Goal: Task Accomplishment & Management: Manage account settings

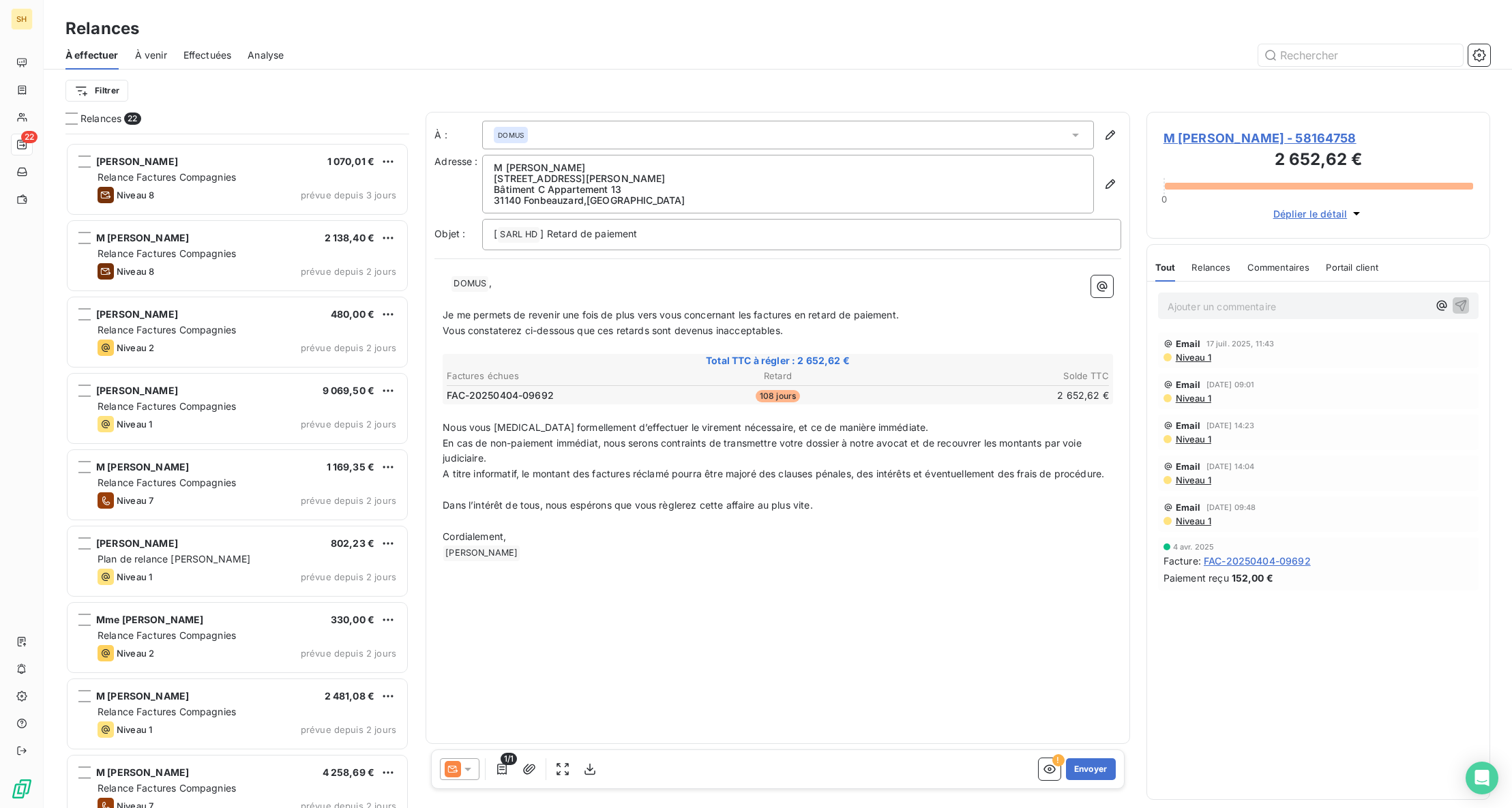
scroll to position [1006, 0]
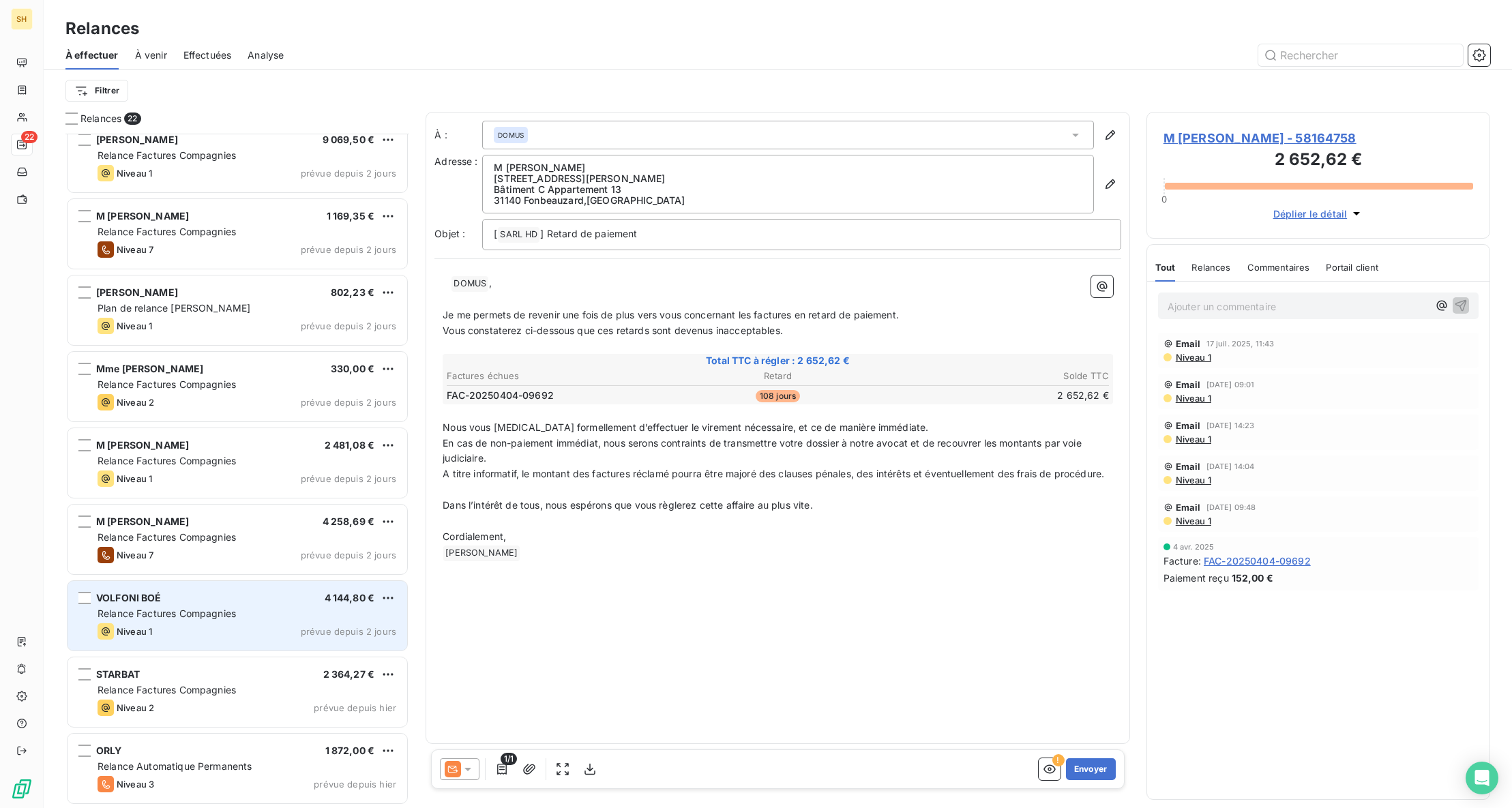
click at [207, 607] on div "Relance Factures Compagnies" at bounding box center [246, 613] width 299 height 13
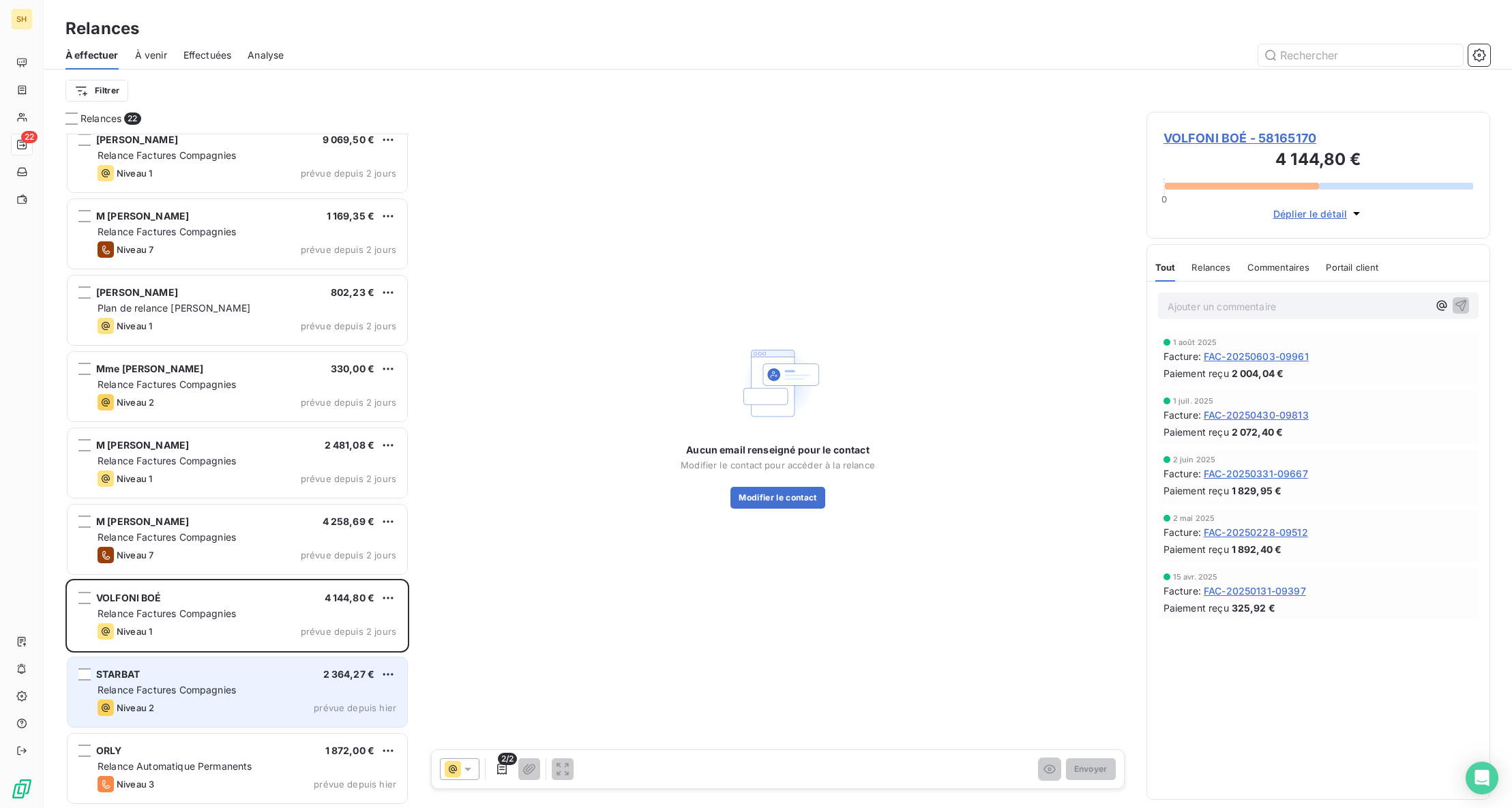
click at [210, 688] on span "Relance Factures Compagnies" at bounding box center [166, 689] width 138 height 11
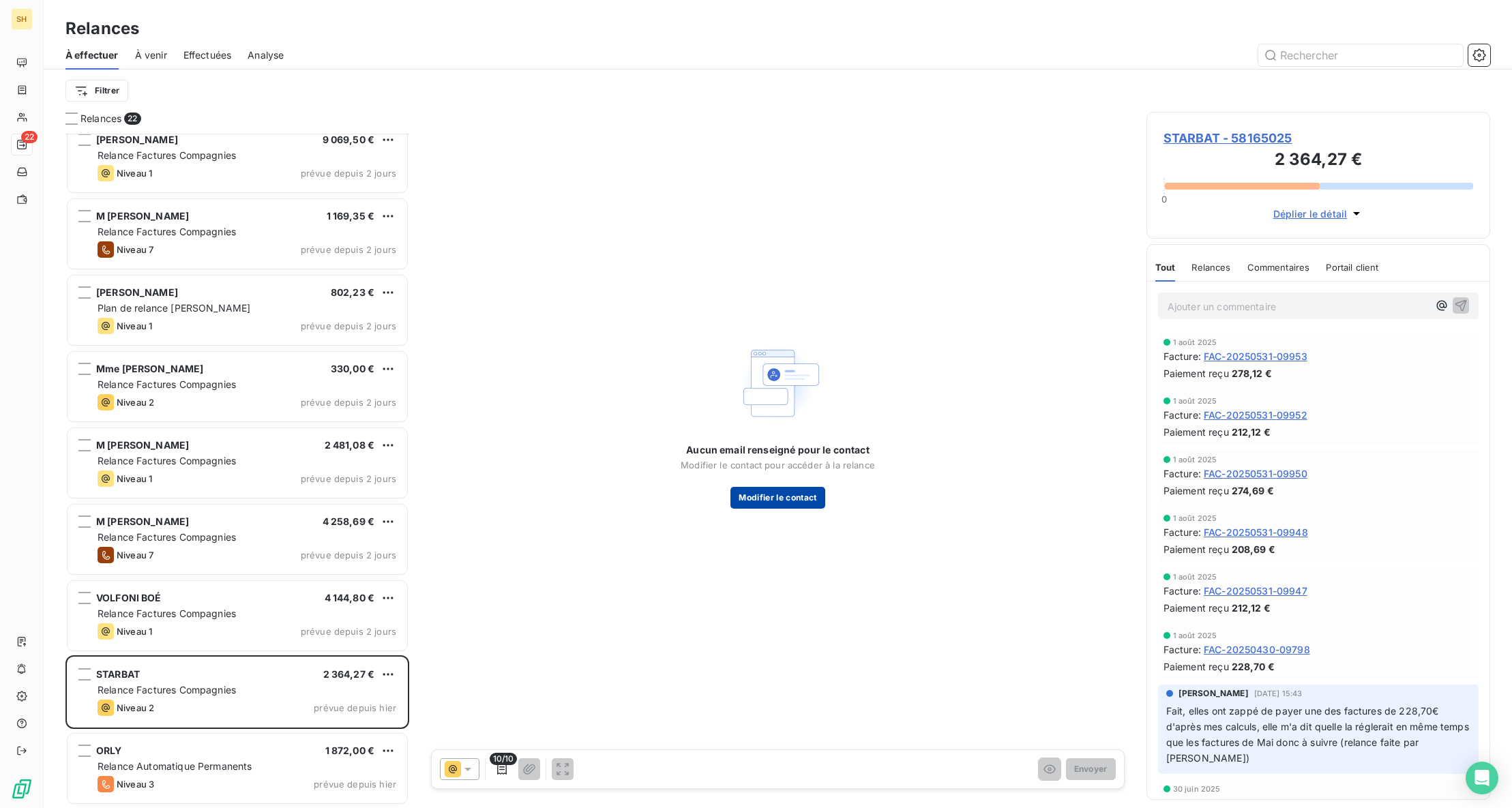
click at [770, 496] on button "Modifier le contact" at bounding box center [778, 497] width 94 height 22
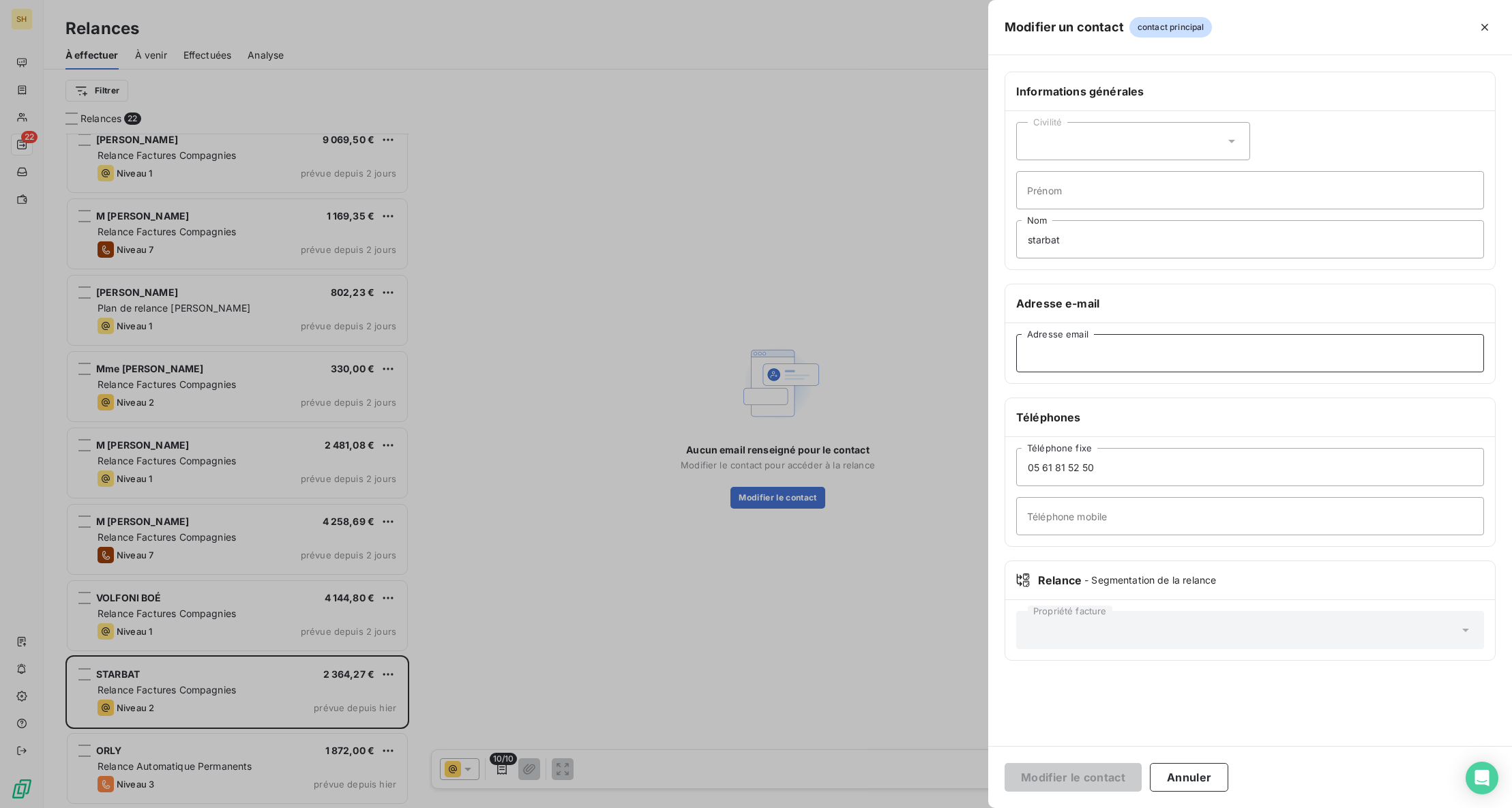
click at [1085, 351] on input "Adresse email" at bounding box center [1249, 352] width 468 height 38
paste input "[EMAIL_ADDRESS][DOMAIN_NAME]"
type input "[EMAIL_ADDRESS][DOMAIN_NAME]"
click at [1081, 783] on button "Modifier le contact" at bounding box center [1073, 777] width 137 height 28
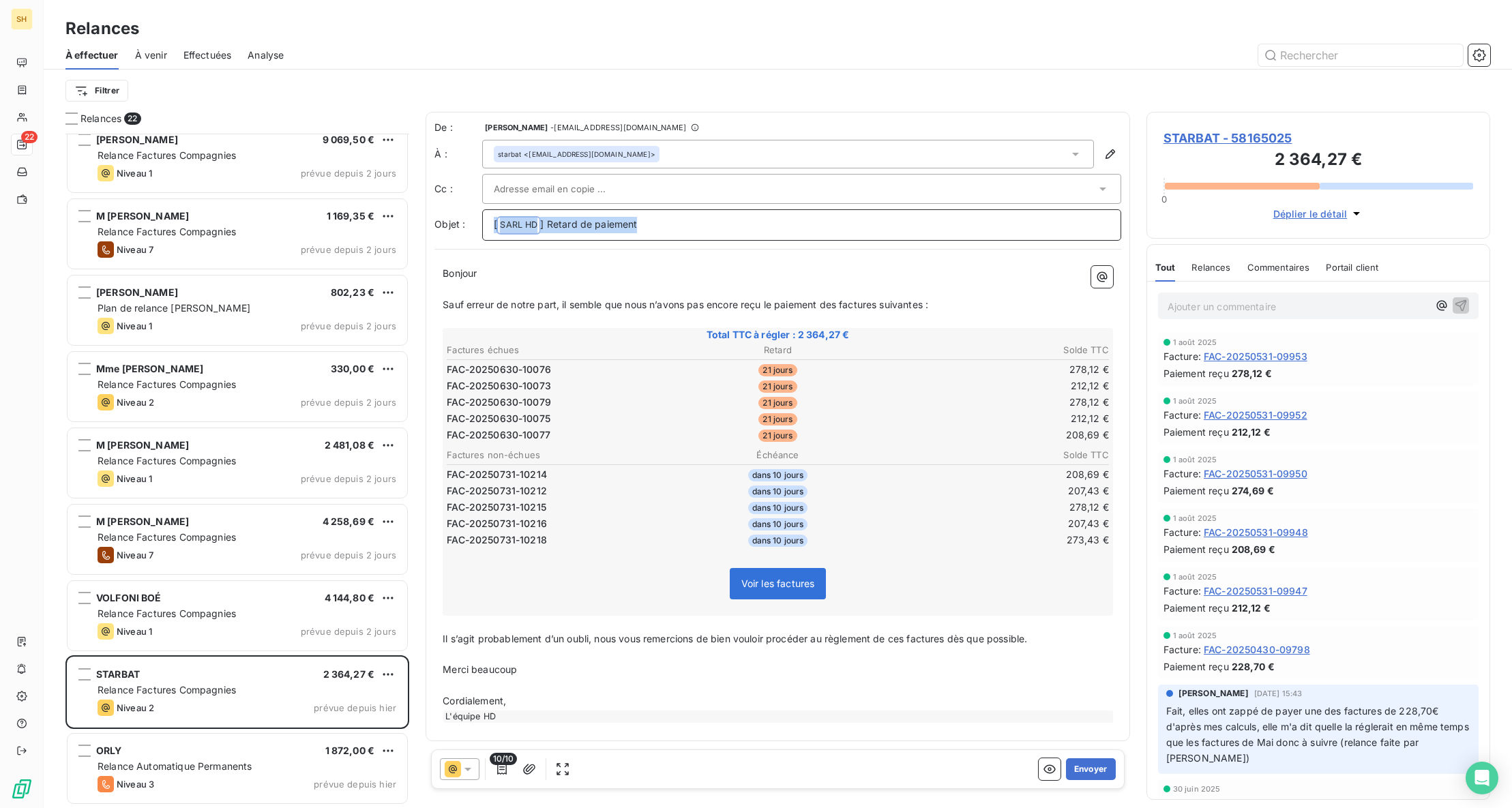
drag, startPoint x: 647, startPoint y: 221, endPoint x: 491, endPoint y: 220, distance: 156.0
click at [491, 220] on div "[ SARL HD ﻿ ] Retard de paiement" at bounding box center [802, 225] width 639 height 31
drag, startPoint x: 767, startPoint y: 637, endPoint x: 424, endPoint y: 643, distance: 343.1
click at [424, 643] on div "Relances 22 [PERSON_NAME] 480,00 € Relance Factures Compagnies Niveau 2 prévue …" at bounding box center [777, 459] width 1468 height 696
click at [796, 640] on p "Merci de procéder au règlement de ces factures dès que possible." at bounding box center [778, 638] width 671 height 16
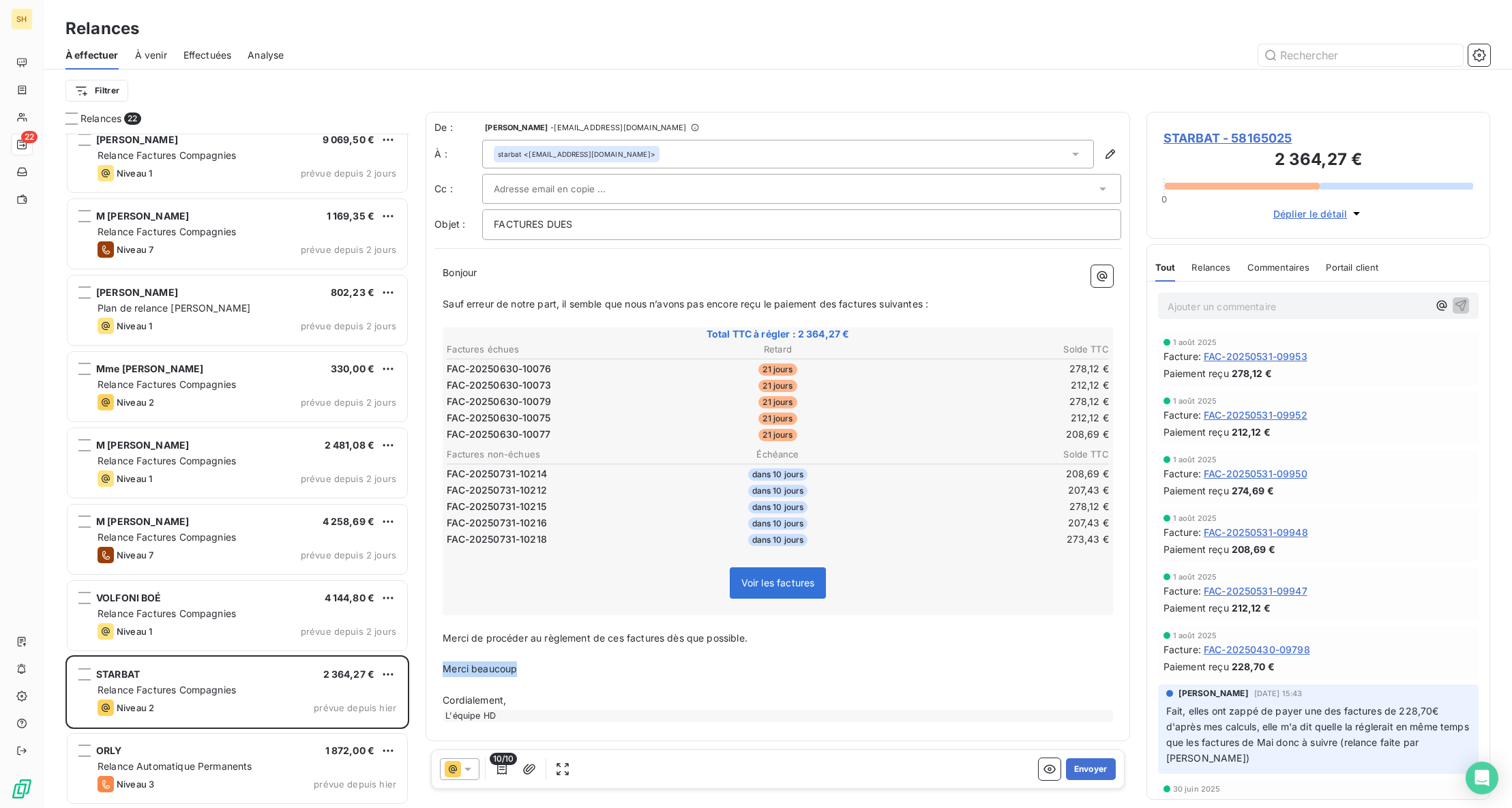
drag, startPoint x: 522, startPoint y: 676, endPoint x: 437, endPoint y: 670, distance: 85.2
click at [437, 670] on div "Bonjour ﻿ Sauf erreur de notre part, il semble que nous n’avons pas encore reçu…" at bounding box center [777, 493] width 686 height 473
click at [1092, 768] on button "Envoyer" at bounding box center [1091, 768] width 50 height 22
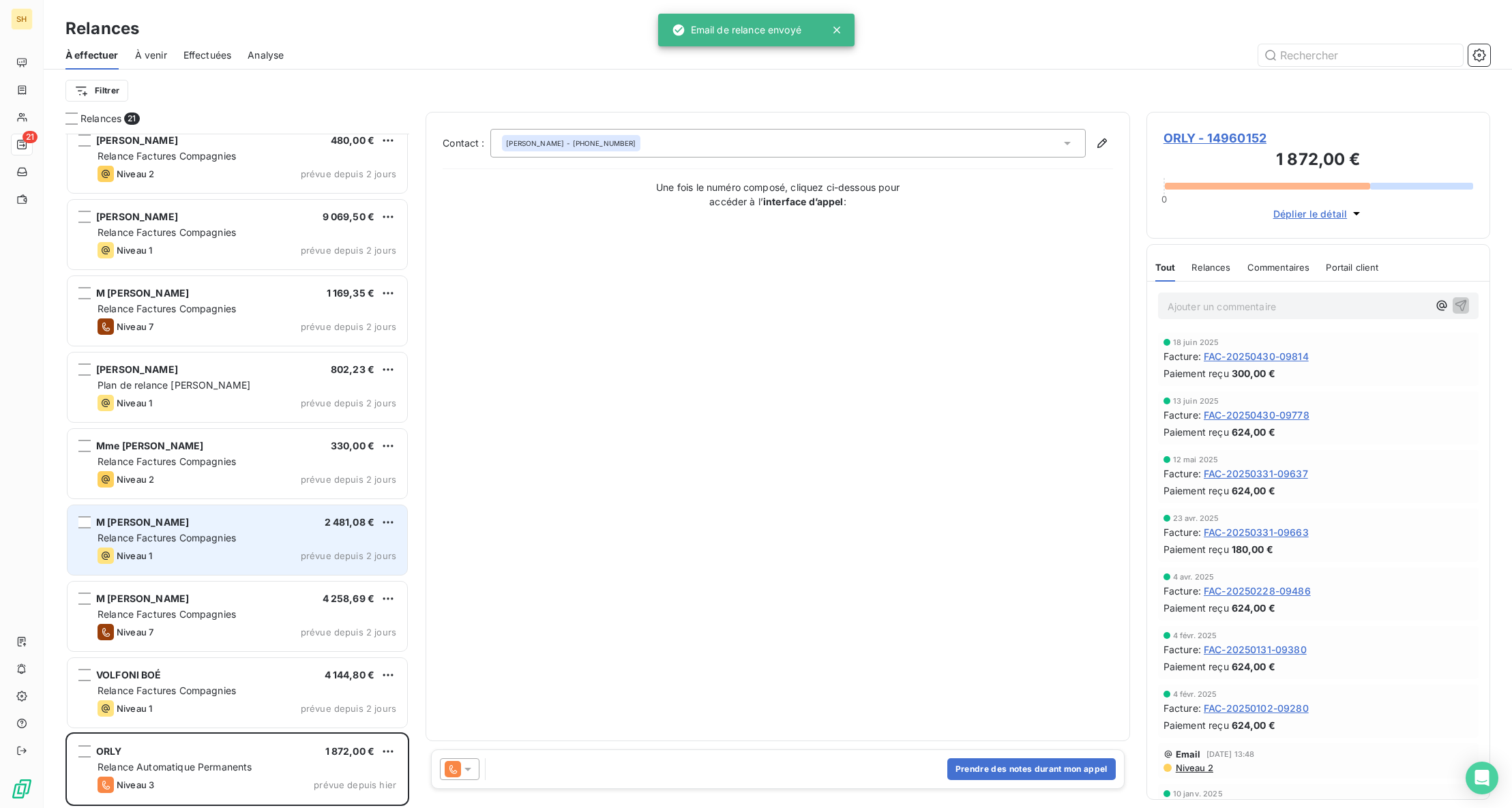
scroll to position [930, 0]
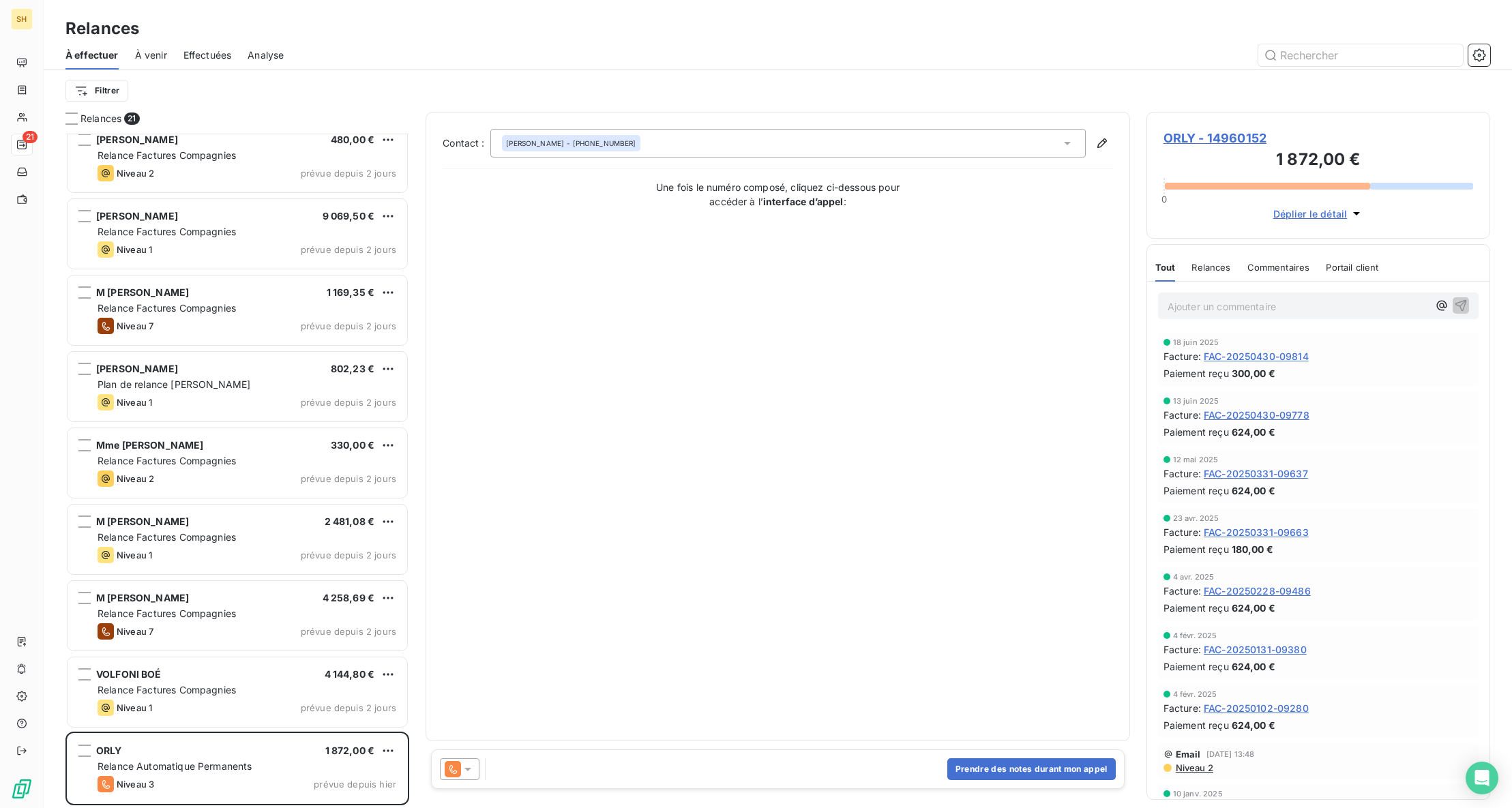
click at [464, 768] on icon at bounding box center [468, 769] width 13 height 13
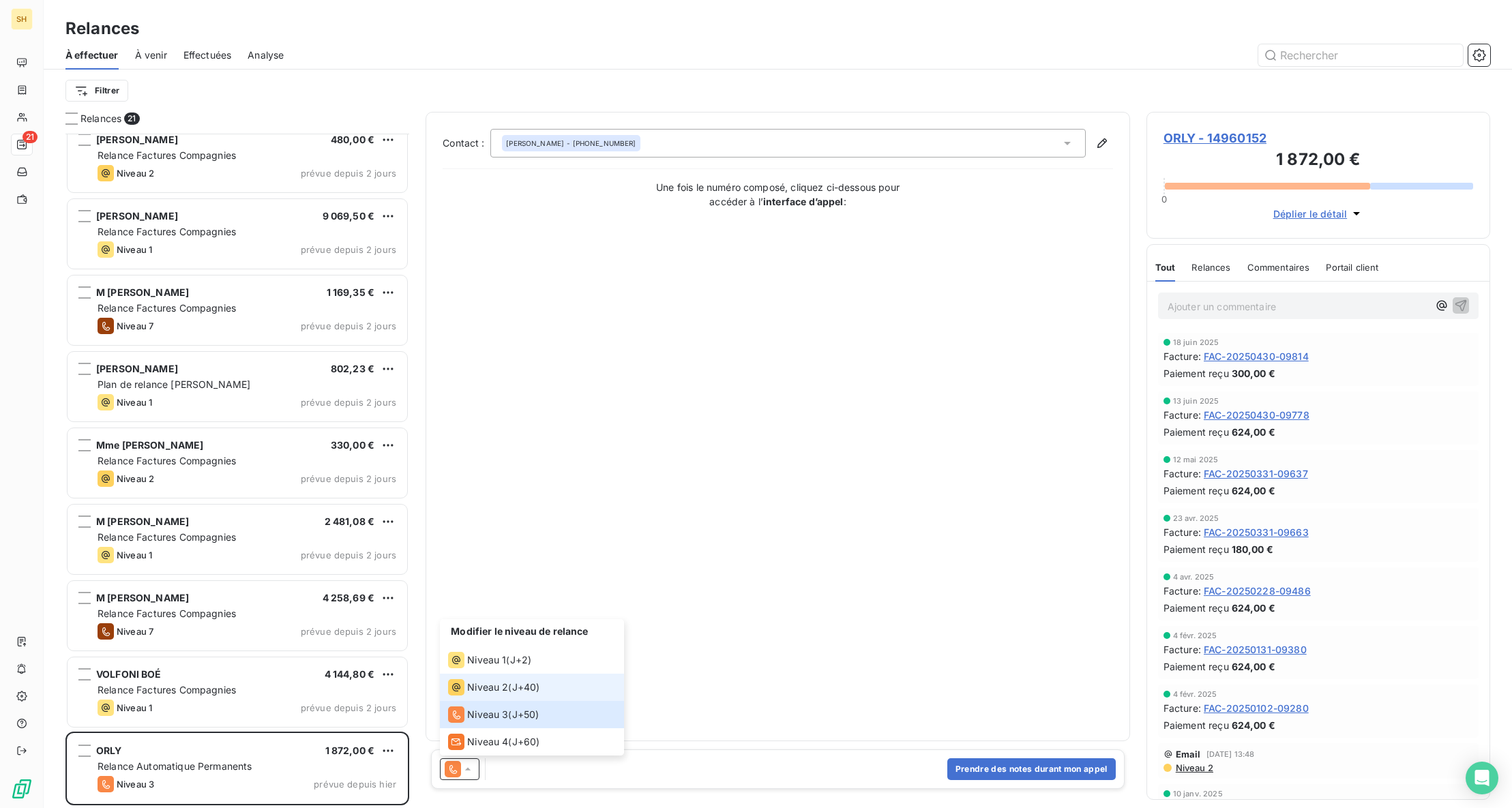
click at [496, 694] on div "Niveau 2" at bounding box center [478, 687] width 60 height 16
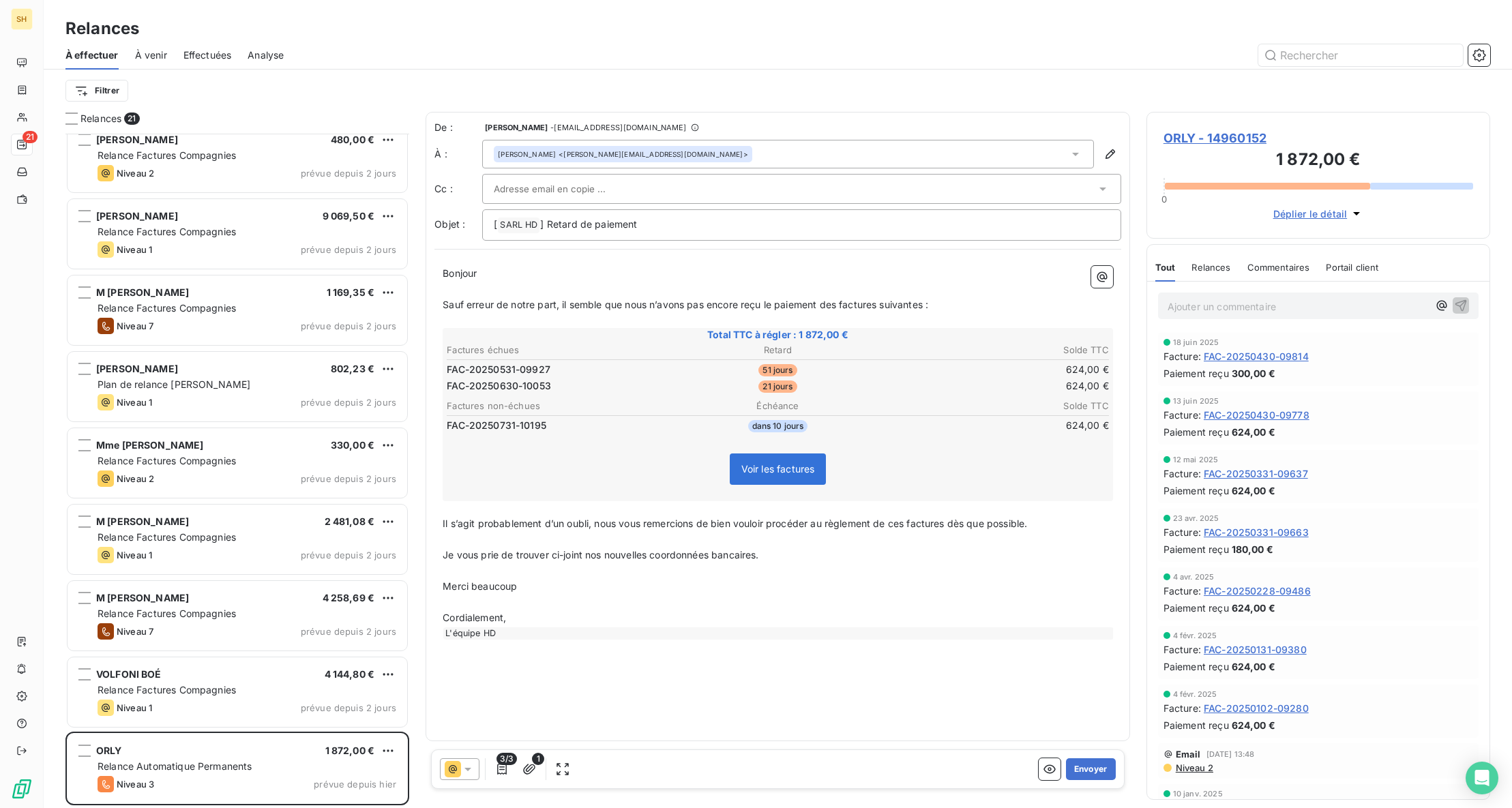
scroll to position [929, 0]
drag, startPoint x: 543, startPoint y: 224, endPoint x: 466, endPoint y: 225, distance: 77.0
click at [466, 225] on div "Objet : [ SARL HD ﻿ ] Retard de paiement" at bounding box center [777, 225] width 686 height 31
click at [464, 762] on icon at bounding box center [468, 769] width 13 height 13
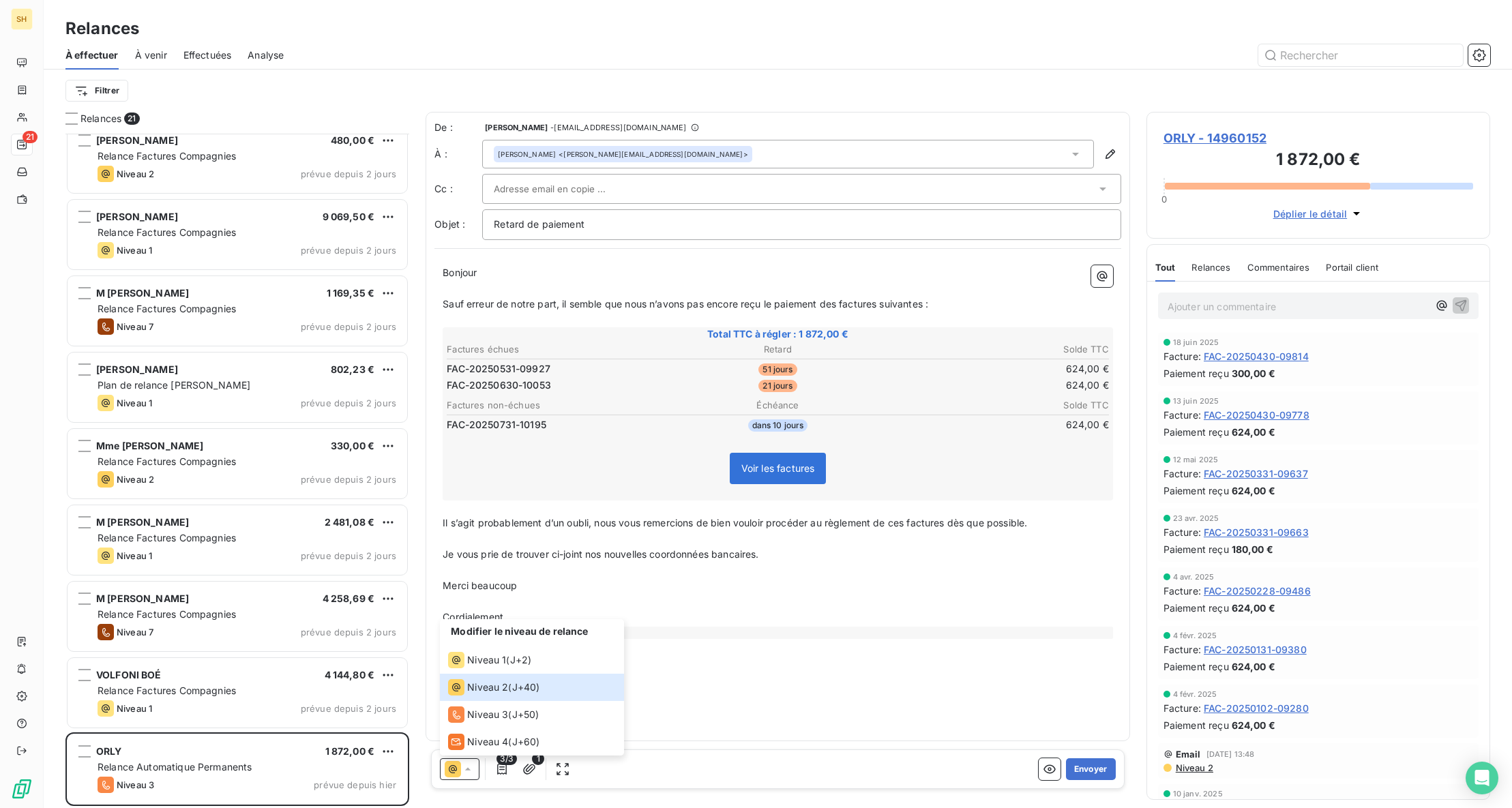
click at [690, 697] on div "De : [PERSON_NAME] - [EMAIL_ADDRESS][DOMAIN_NAME] À : [PERSON_NAME] <[PERSON_NA…" at bounding box center [777, 426] width 704 height 629
drag, startPoint x: 769, startPoint y: 557, endPoint x: 442, endPoint y: 554, distance: 327.0
click at [442, 554] on p "Je vous prie de trouver ci-joint nos nouvelles coordonnées bancaires." at bounding box center [778, 554] width 671 height 16
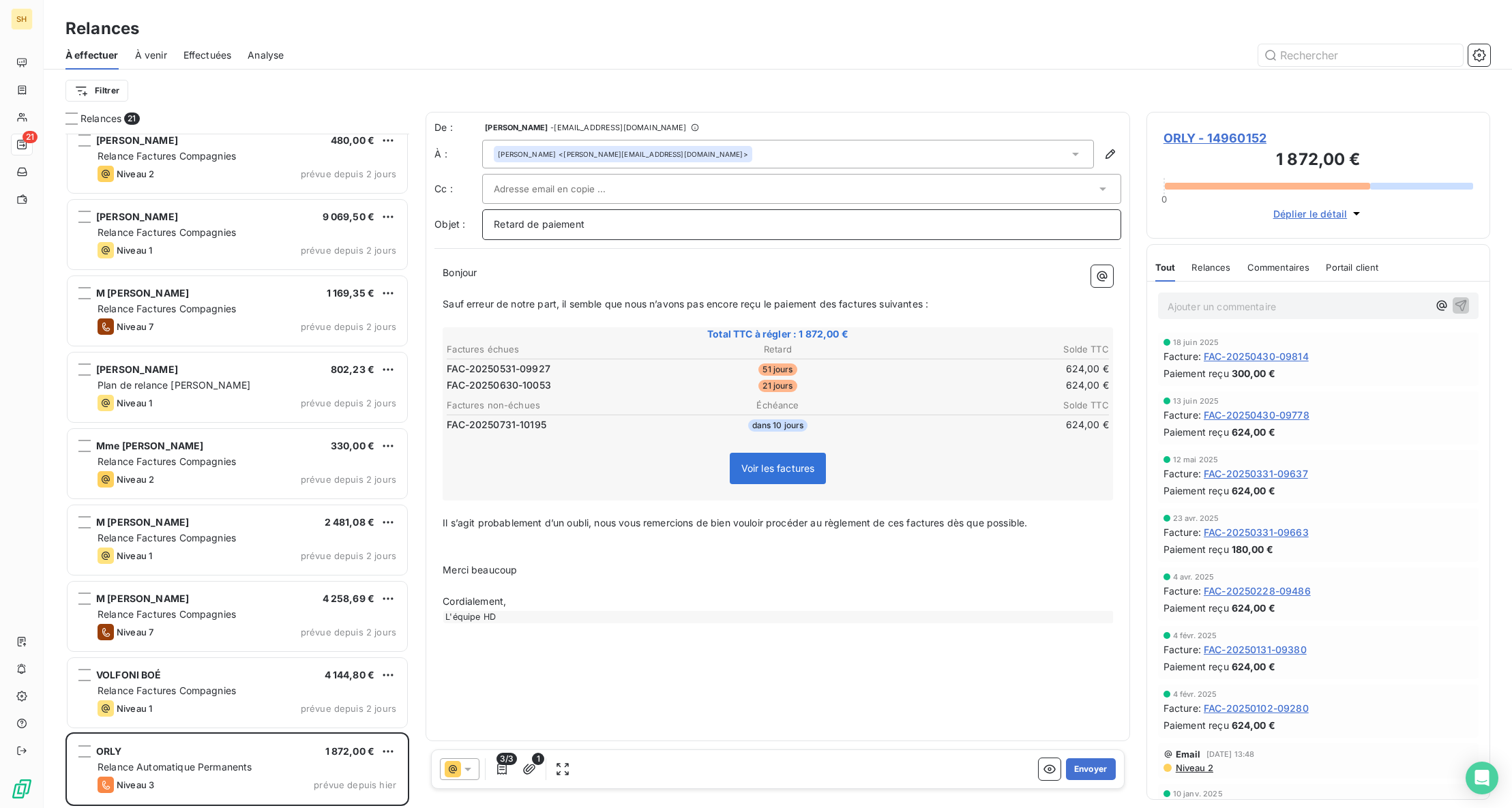
click at [606, 223] on p "Retard de paiement" at bounding box center [802, 224] width 616 height 16
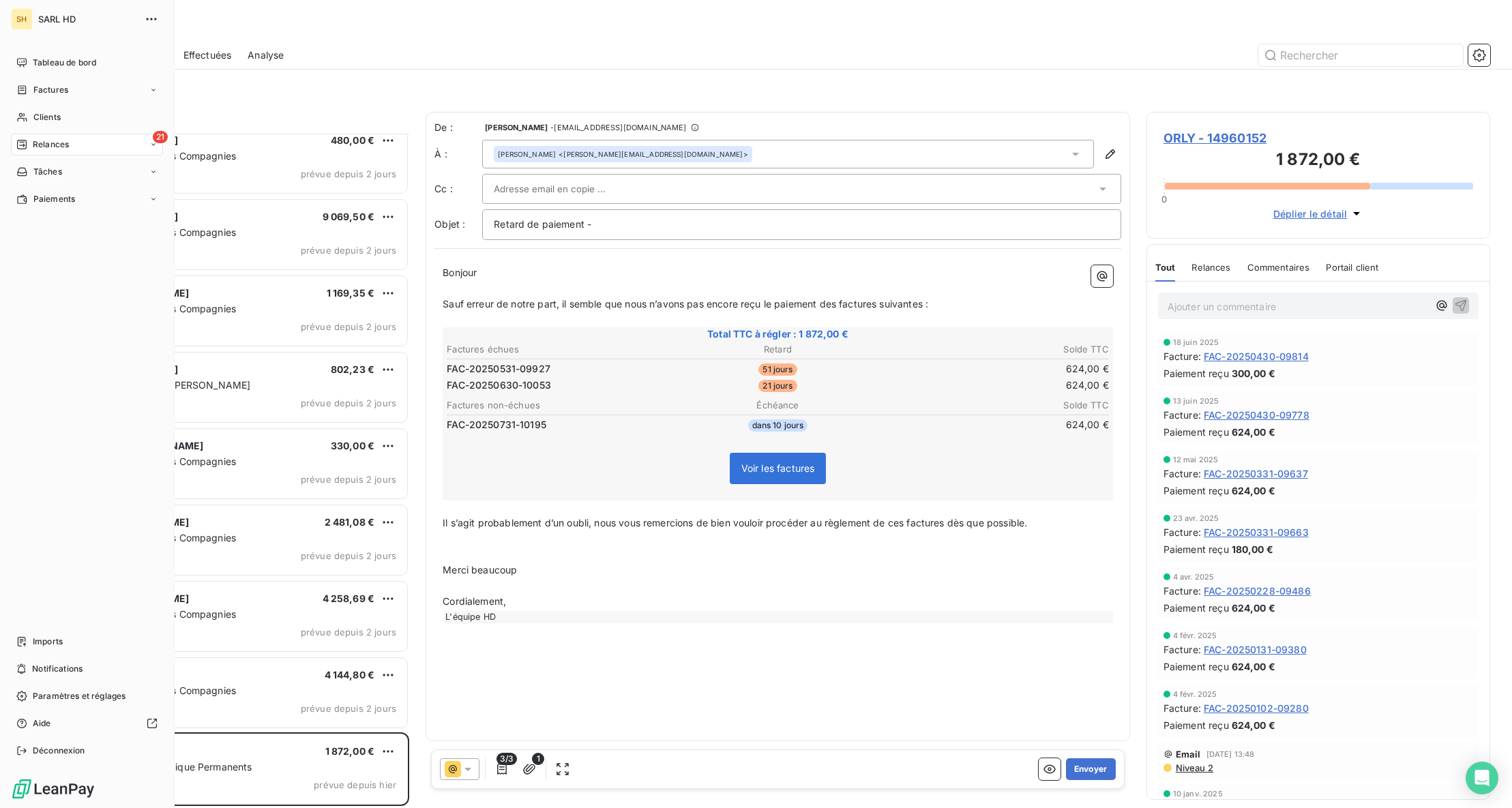
click at [43, 141] on span "Relances" at bounding box center [51, 144] width 36 height 12
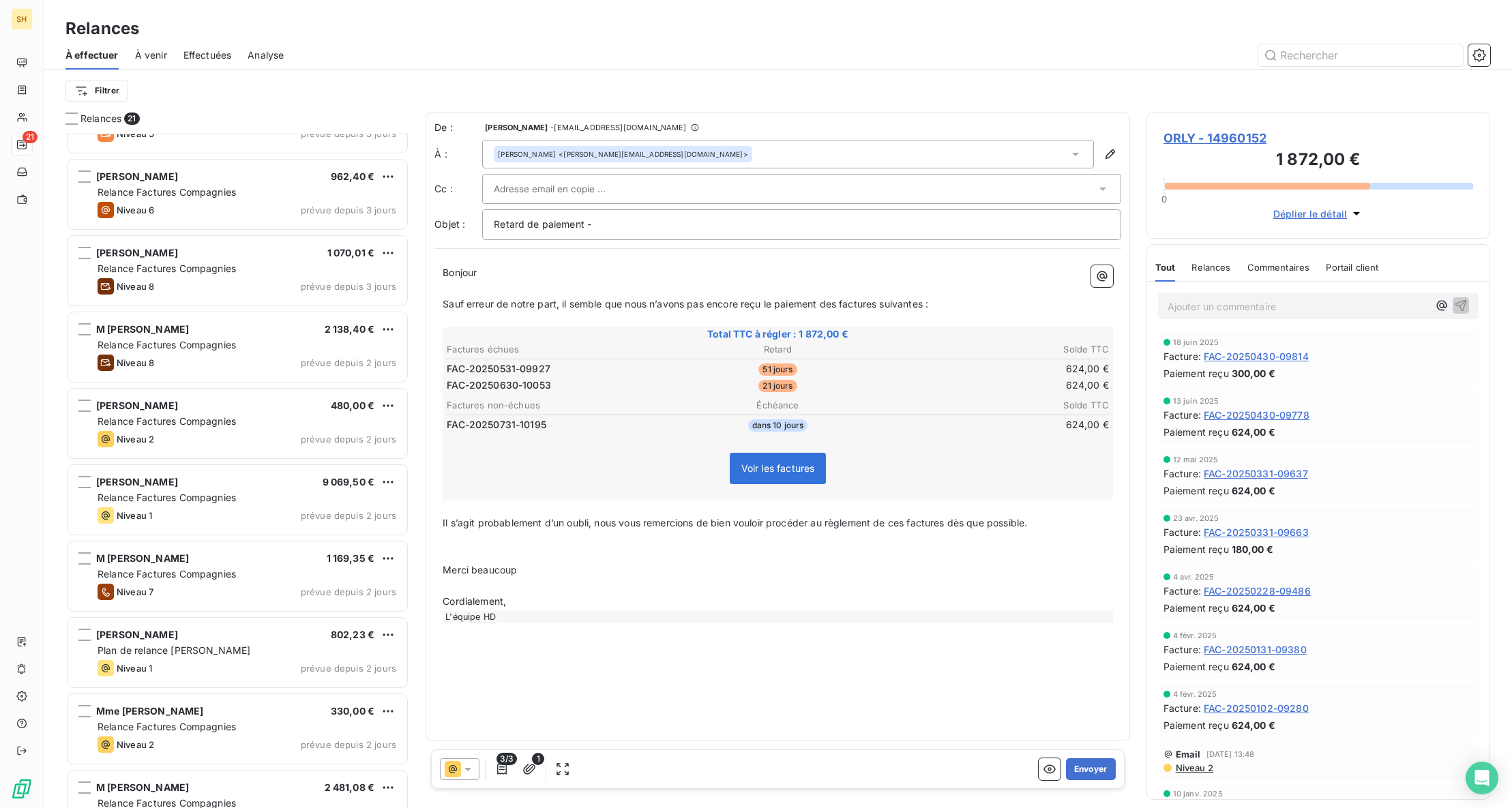
scroll to position [930, 0]
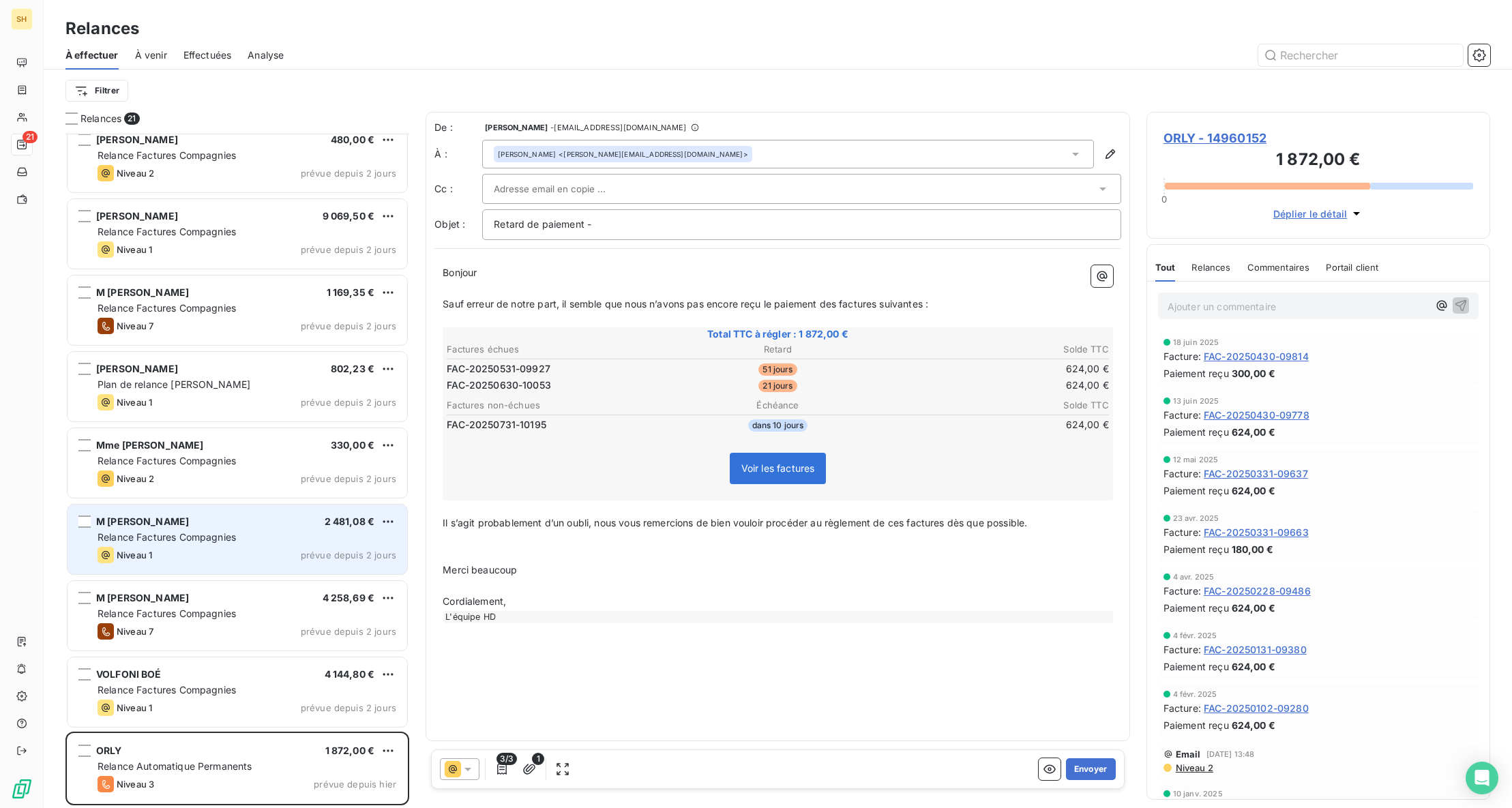
click at [263, 515] on div "M [PERSON_NAME] 2 481,08 €" at bounding box center [246, 521] width 299 height 12
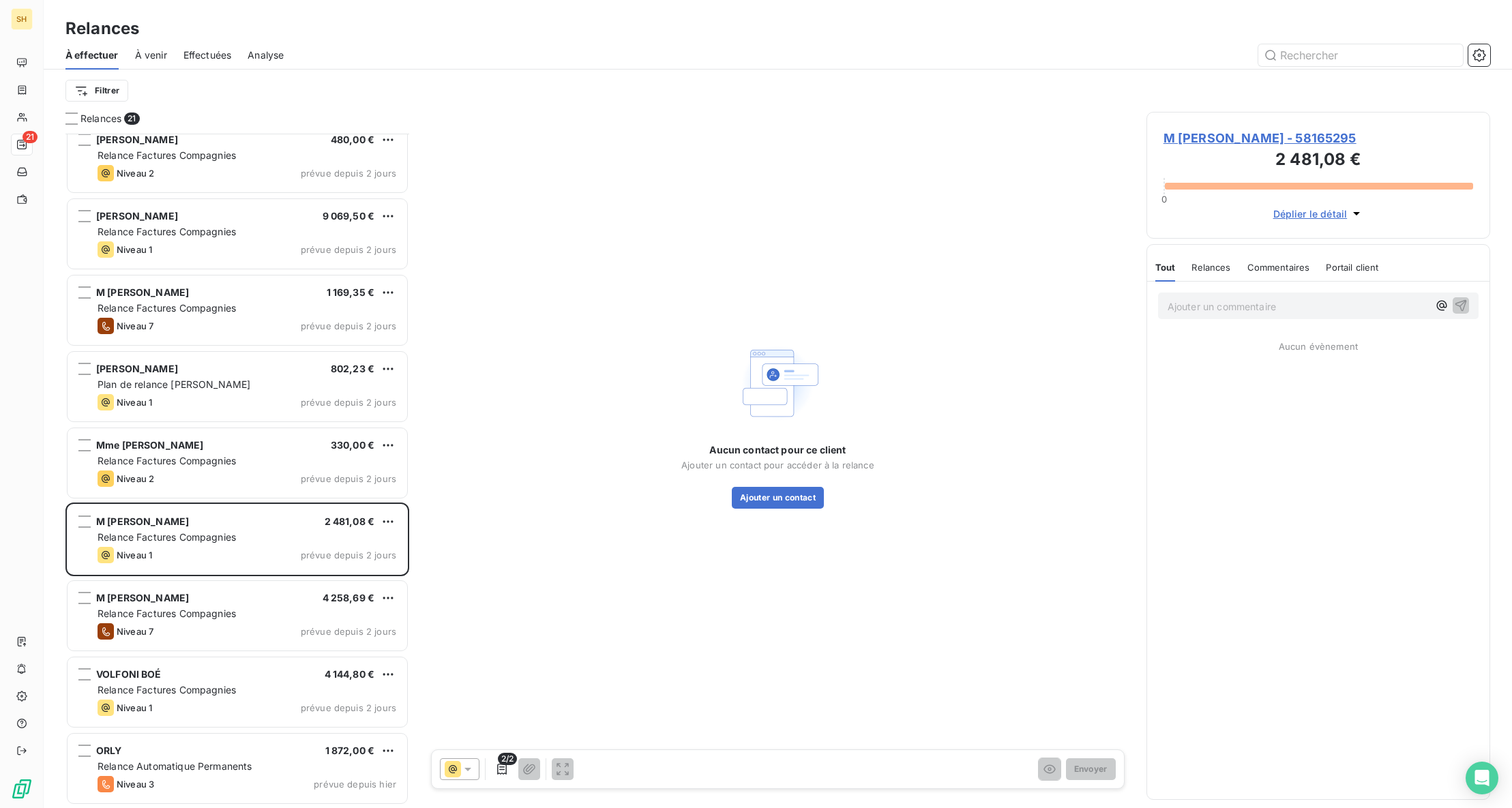
click at [1236, 134] on span "M [PERSON_NAME] - 58165295" at bounding box center [1318, 138] width 310 height 19
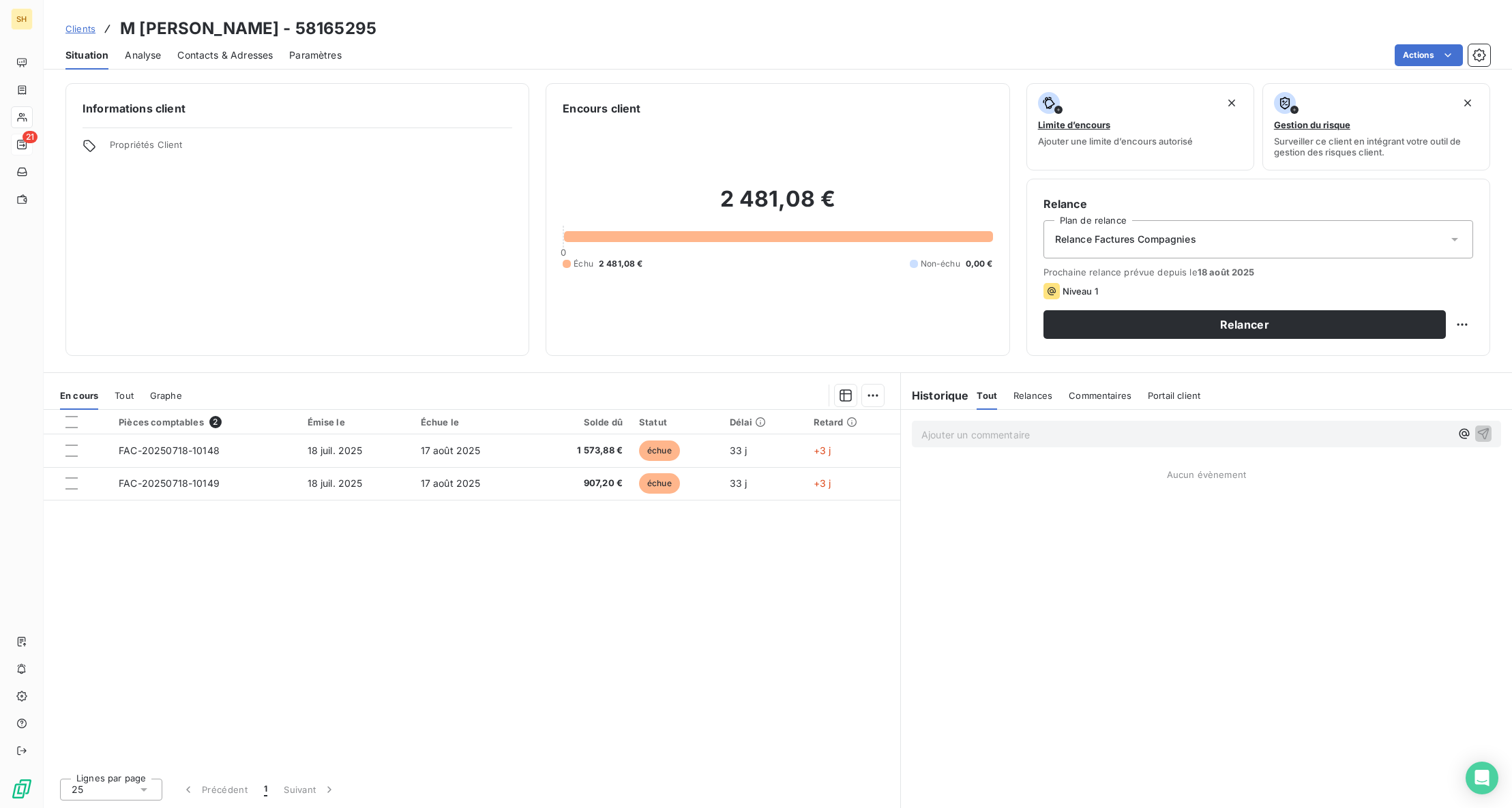
click at [1096, 400] on span "Commentaires" at bounding box center [1100, 395] width 63 height 11
click at [948, 435] on p "Ajouter un commentaire ﻿" at bounding box center [1186, 434] width 529 height 17
click at [1481, 429] on icon "button" at bounding box center [1483, 432] width 13 height 13
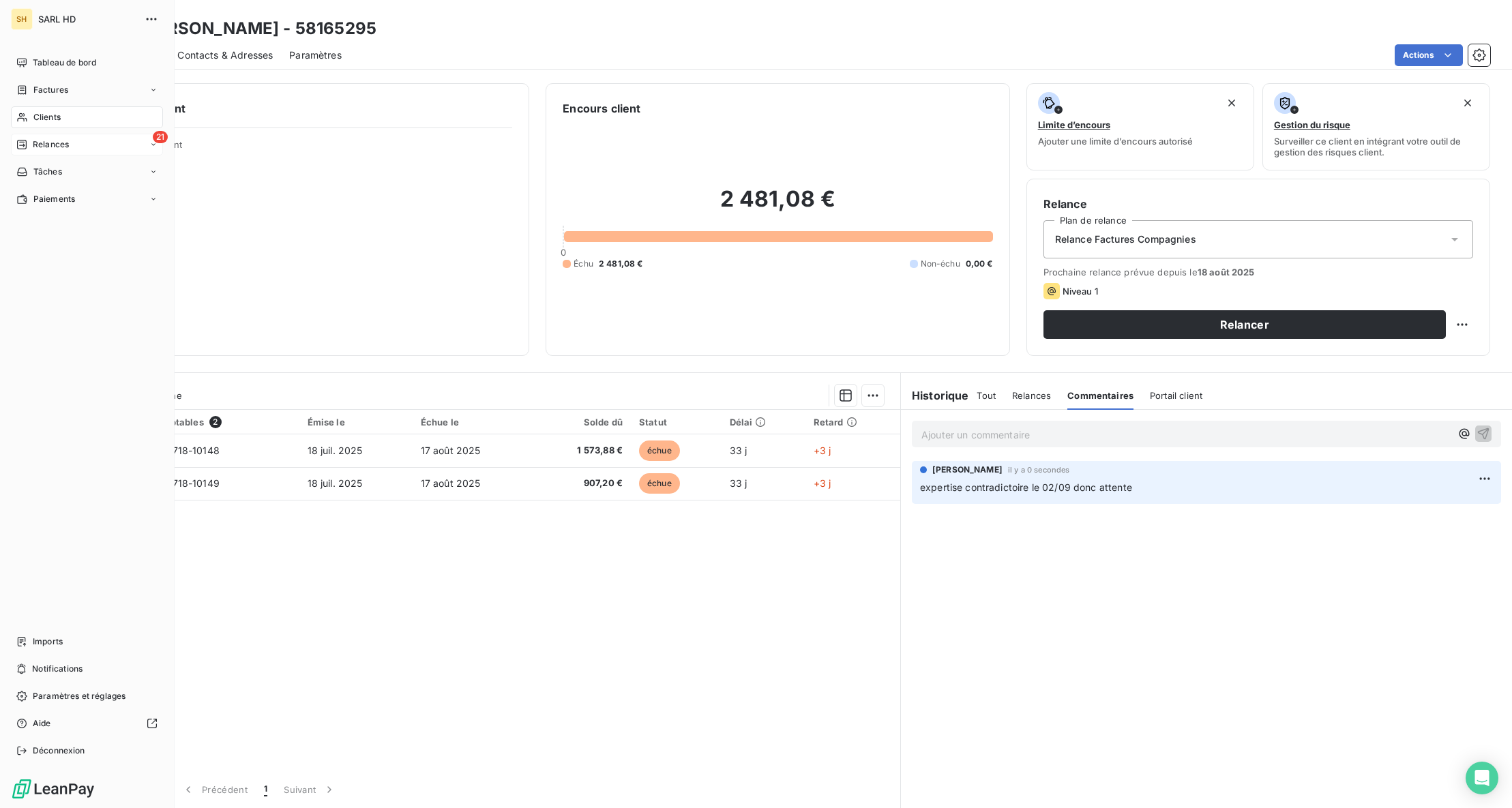
click at [34, 144] on span "Relances" at bounding box center [51, 144] width 36 height 12
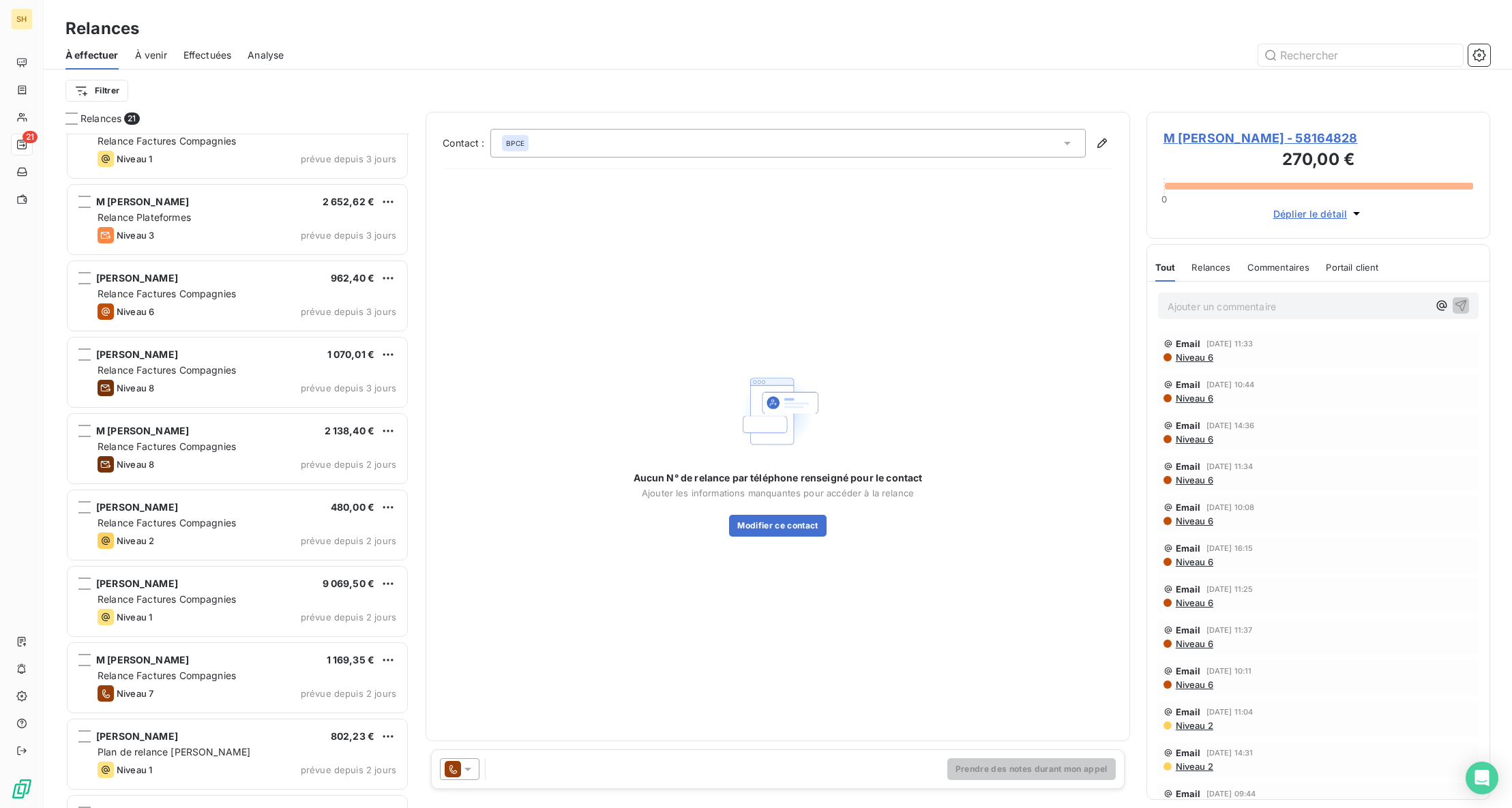
scroll to position [563, 0]
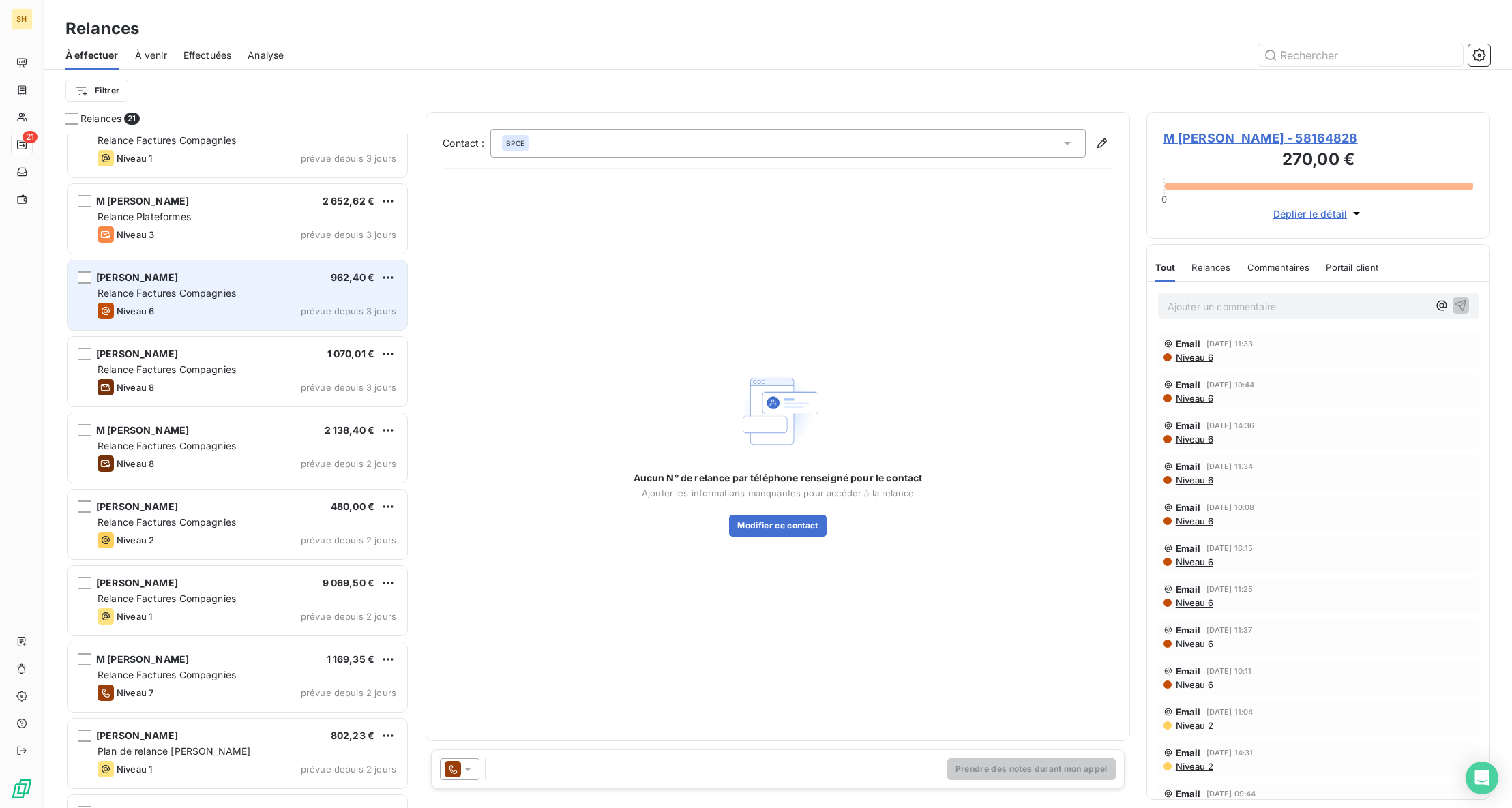
click at [228, 306] on div "Niveau 6 prévue depuis 3 jours" at bounding box center [246, 311] width 299 height 16
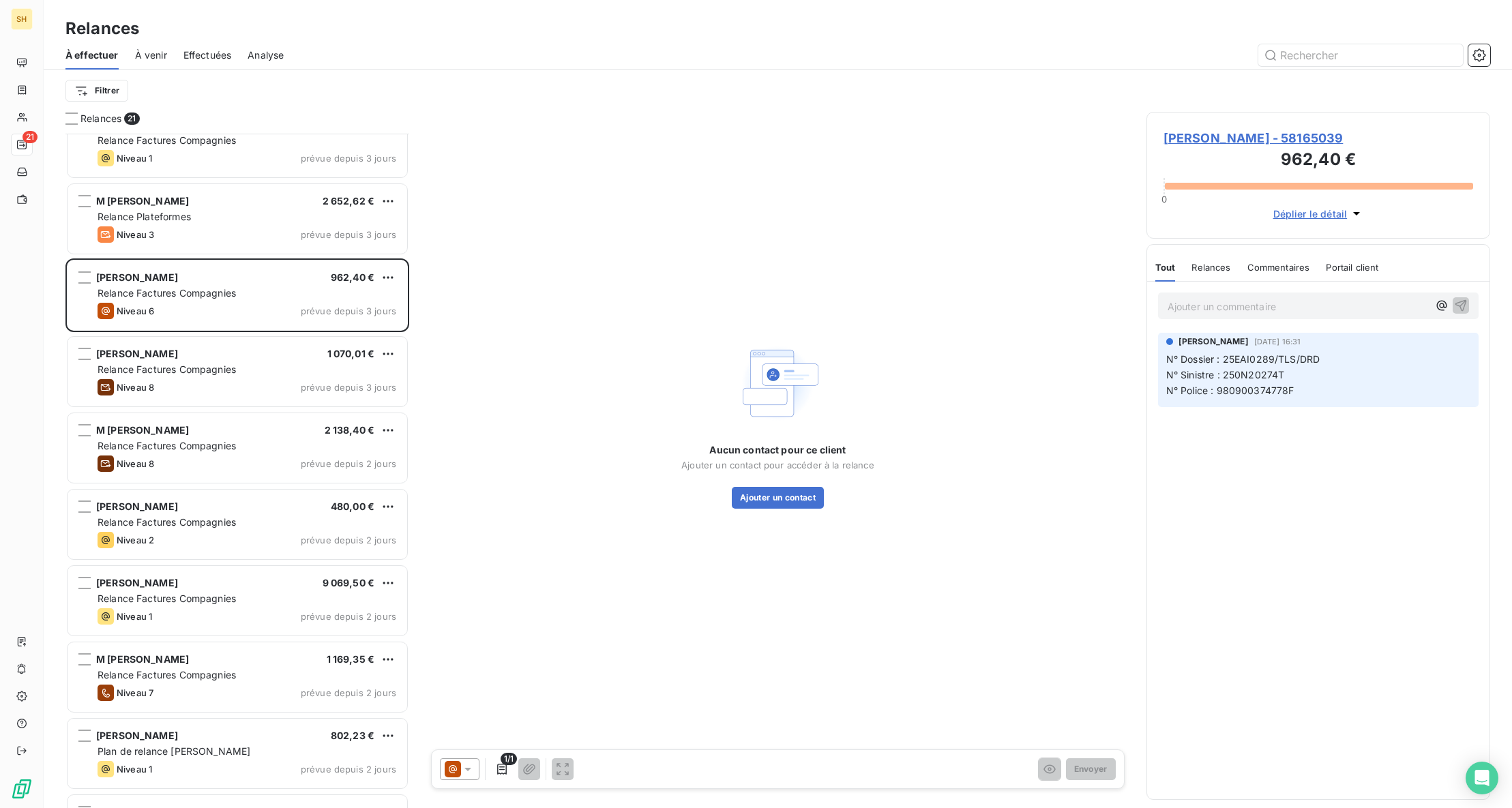
click at [1280, 269] on span "Commentaires" at bounding box center [1278, 267] width 63 height 11
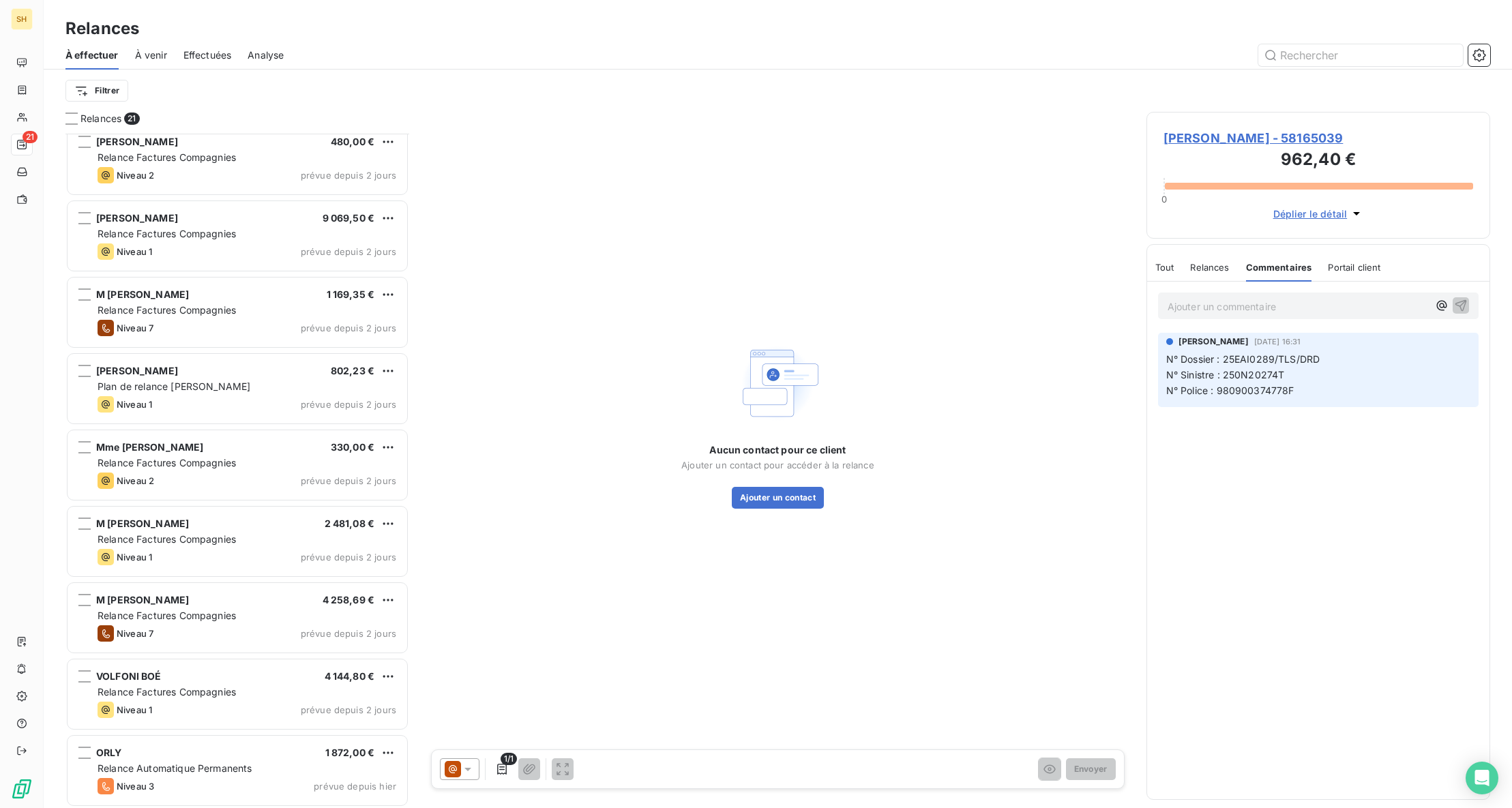
scroll to position [930, 0]
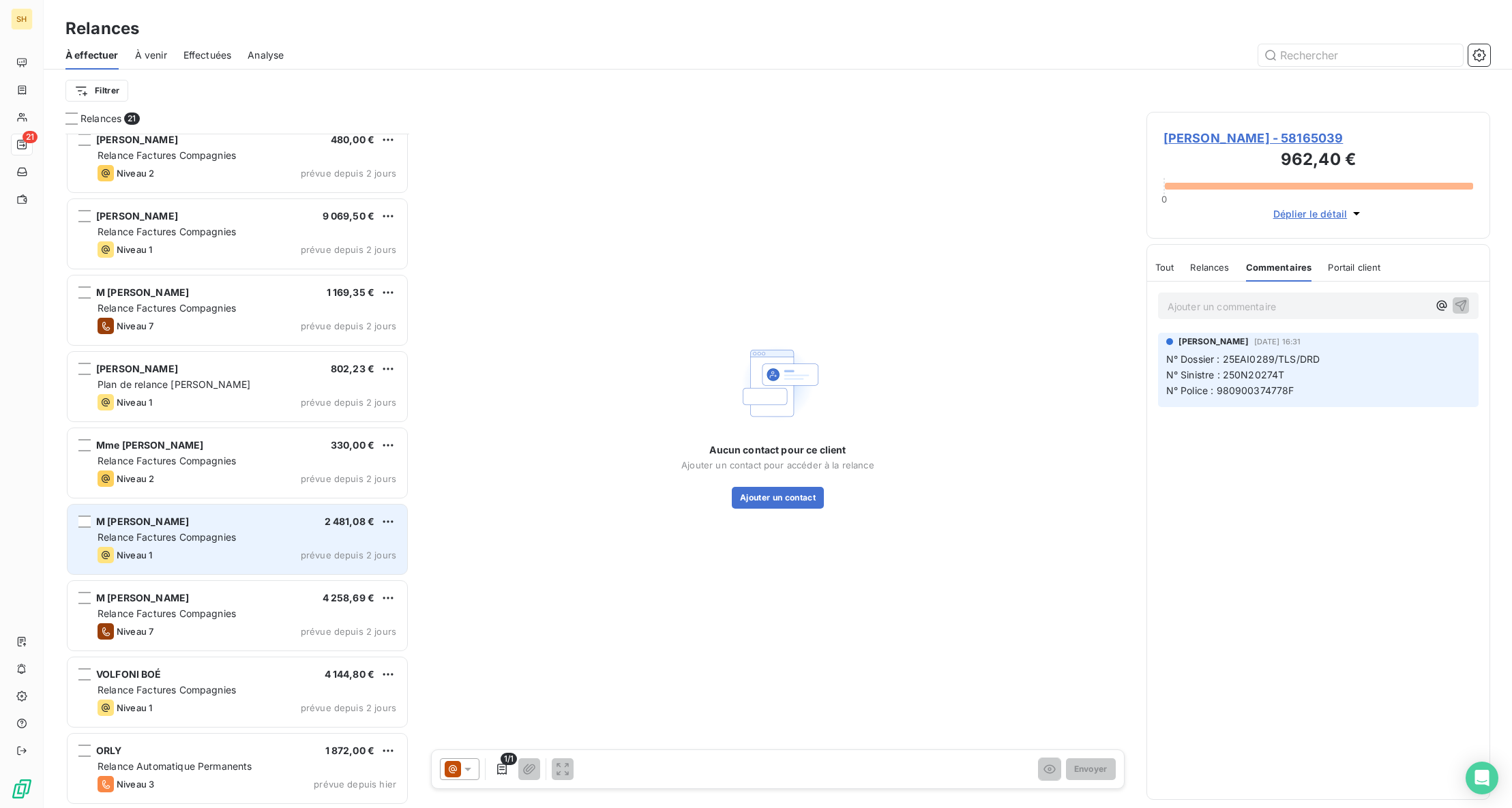
click at [213, 526] on div "M [PERSON_NAME] 2 481,08 €" at bounding box center [246, 521] width 299 height 12
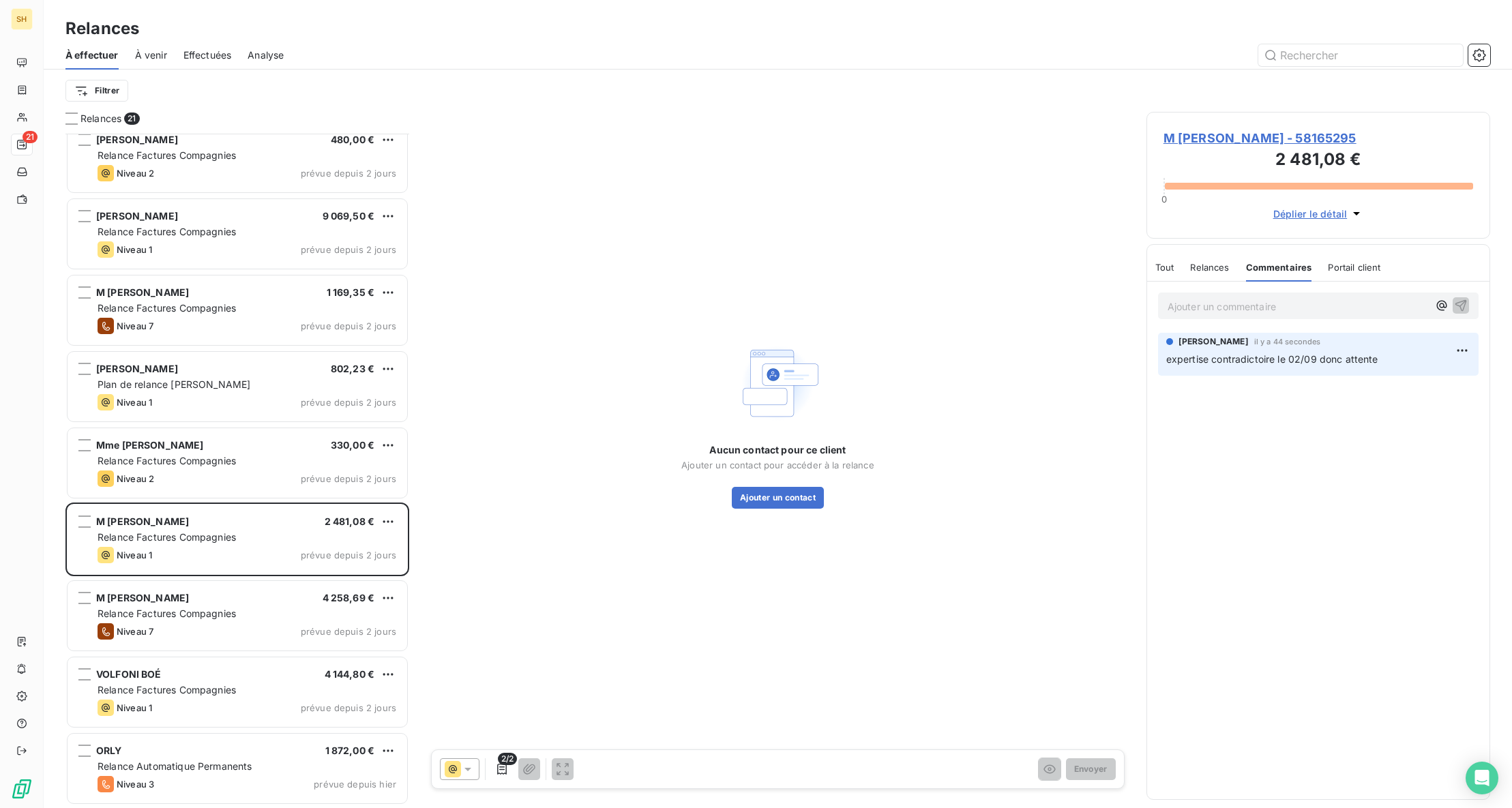
click at [1268, 139] on span "M [PERSON_NAME] - 58165295" at bounding box center [1318, 138] width 310 height 19
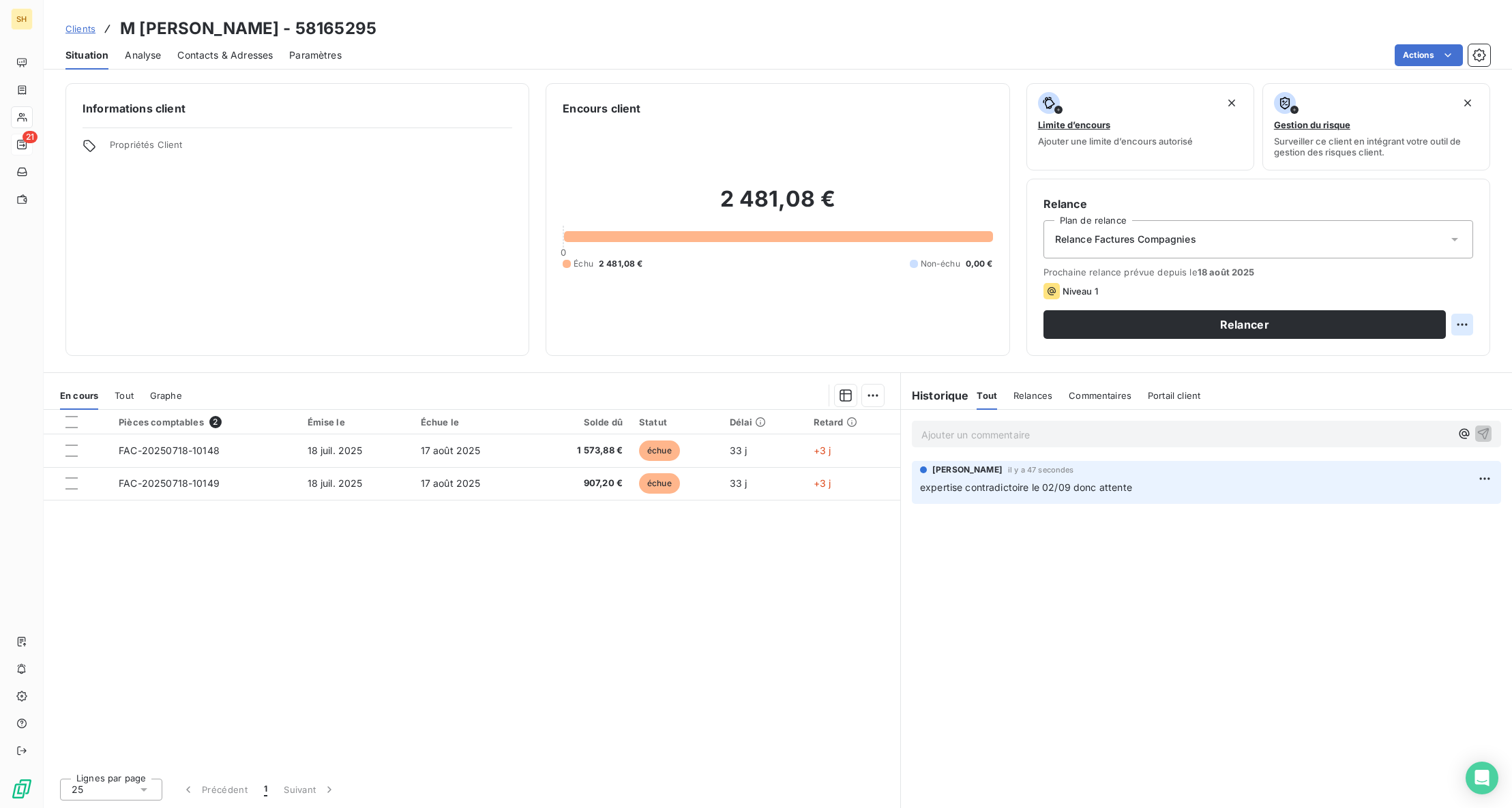
click at [1470, 322] on html "SH 21 Clients M [PERSON_NAME] - 58165295 Situation Analyse Contacts & Adresses …" at bounding box center [756, 404] width 1512 height 808
click at [1444, 351] on div "Replanifier cette action" at bounding box center [1406, 354] width 122 height 22
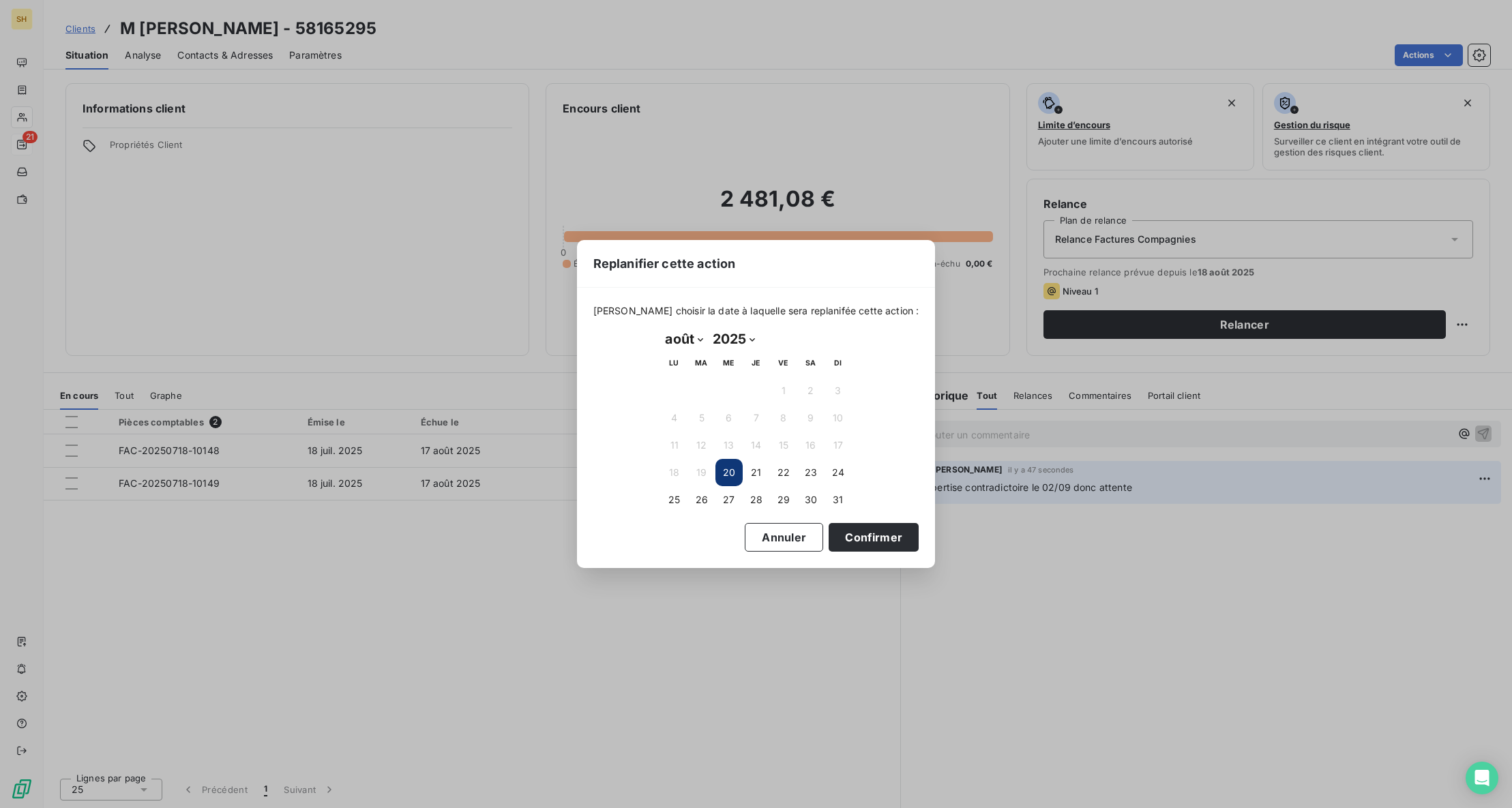
click at [701, 334] on select "janvier février mars avril mai juin juillet août septembre octobre novembre déc…" at bounding box center [684, 338] width 47 height 22
select select "8"
click at [779, 388] on button "5" at bounding box center [784, 391] width 27 height 27
click at [862, 531] on button "Confirmer" at bounding box center [874, 537] width 90 height 28
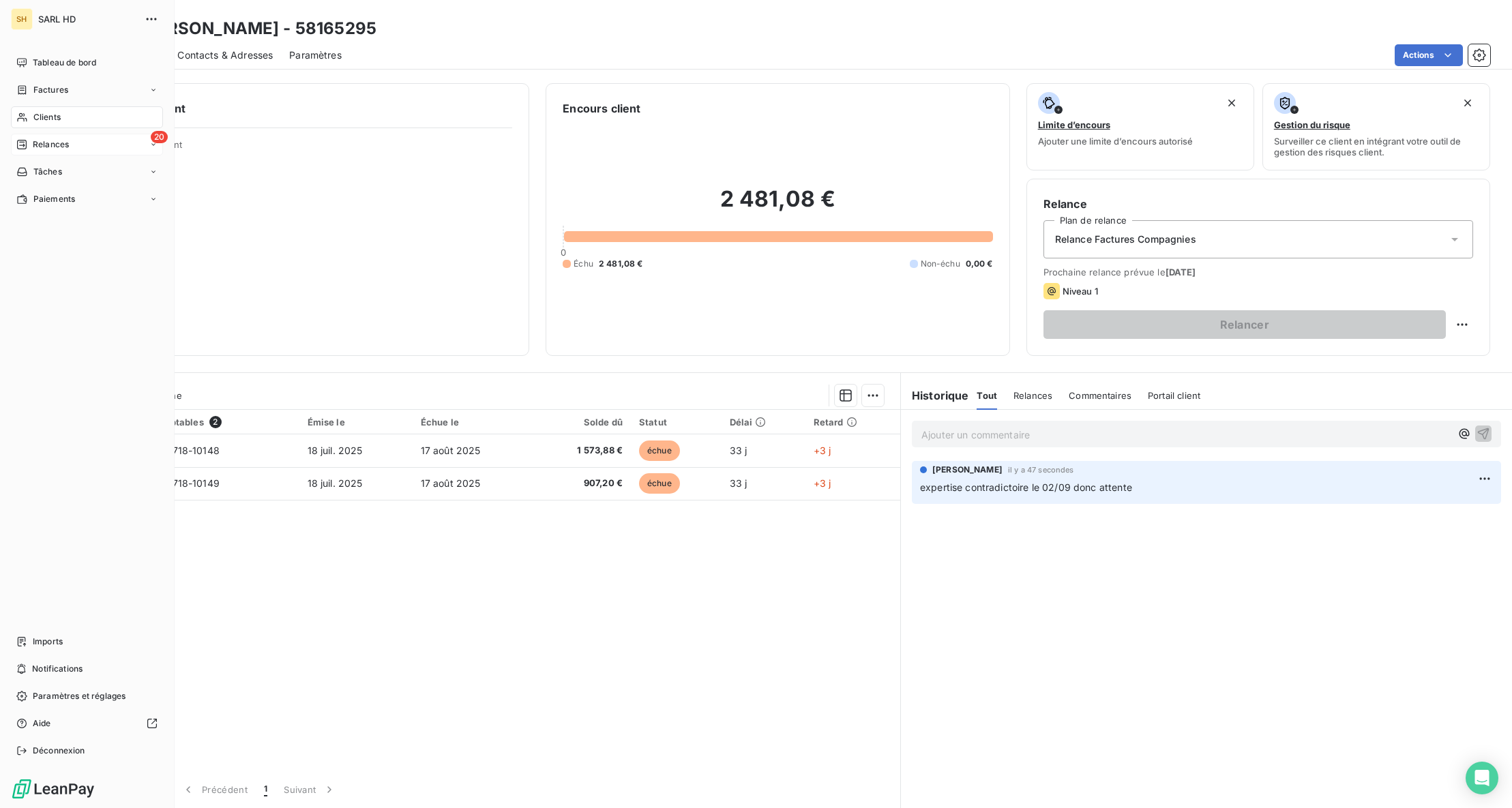
click at [22, 143] on icon at bounding box center [22, 144] width 11 height 11
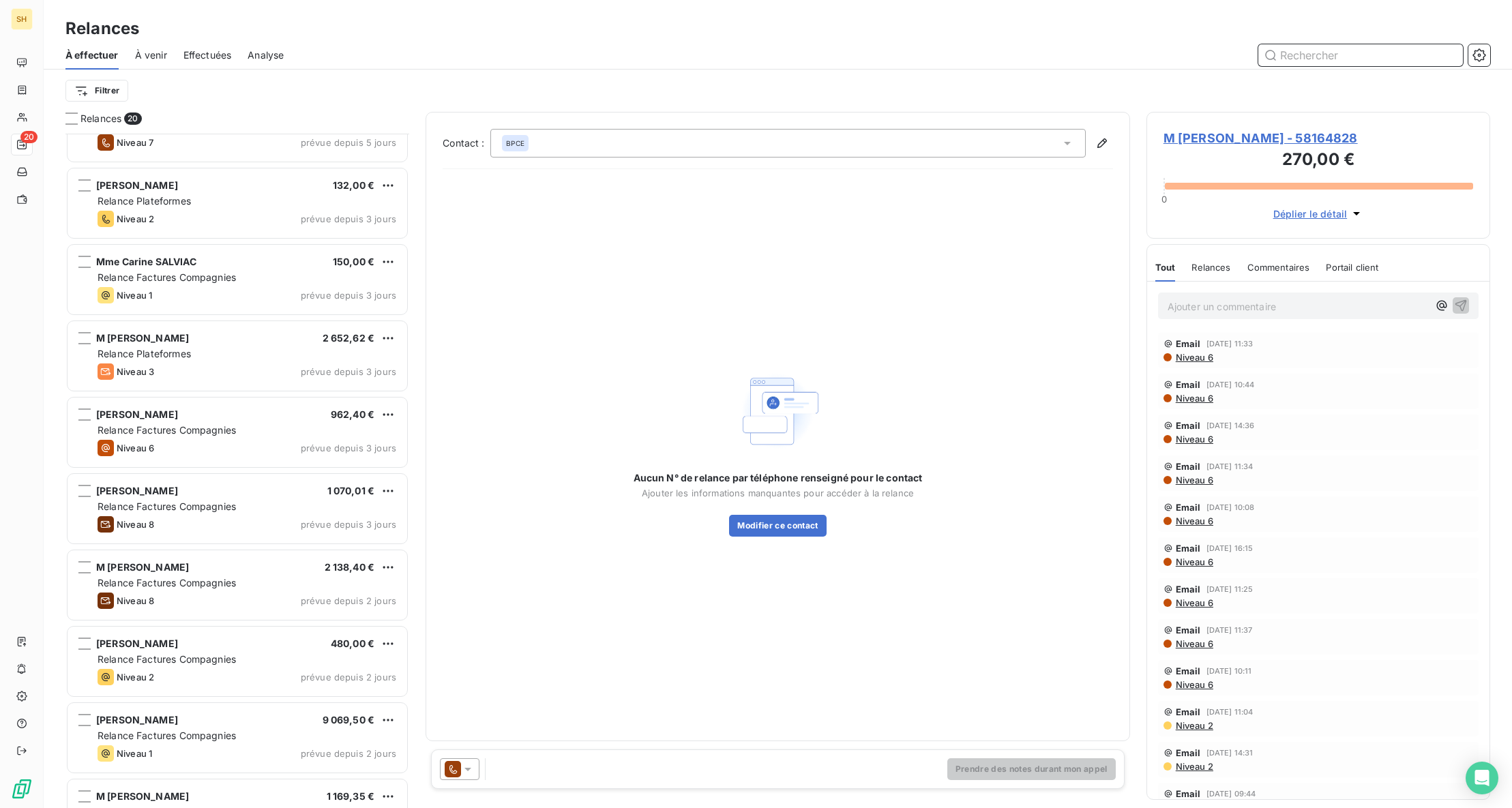
scroll to position [319, 0]
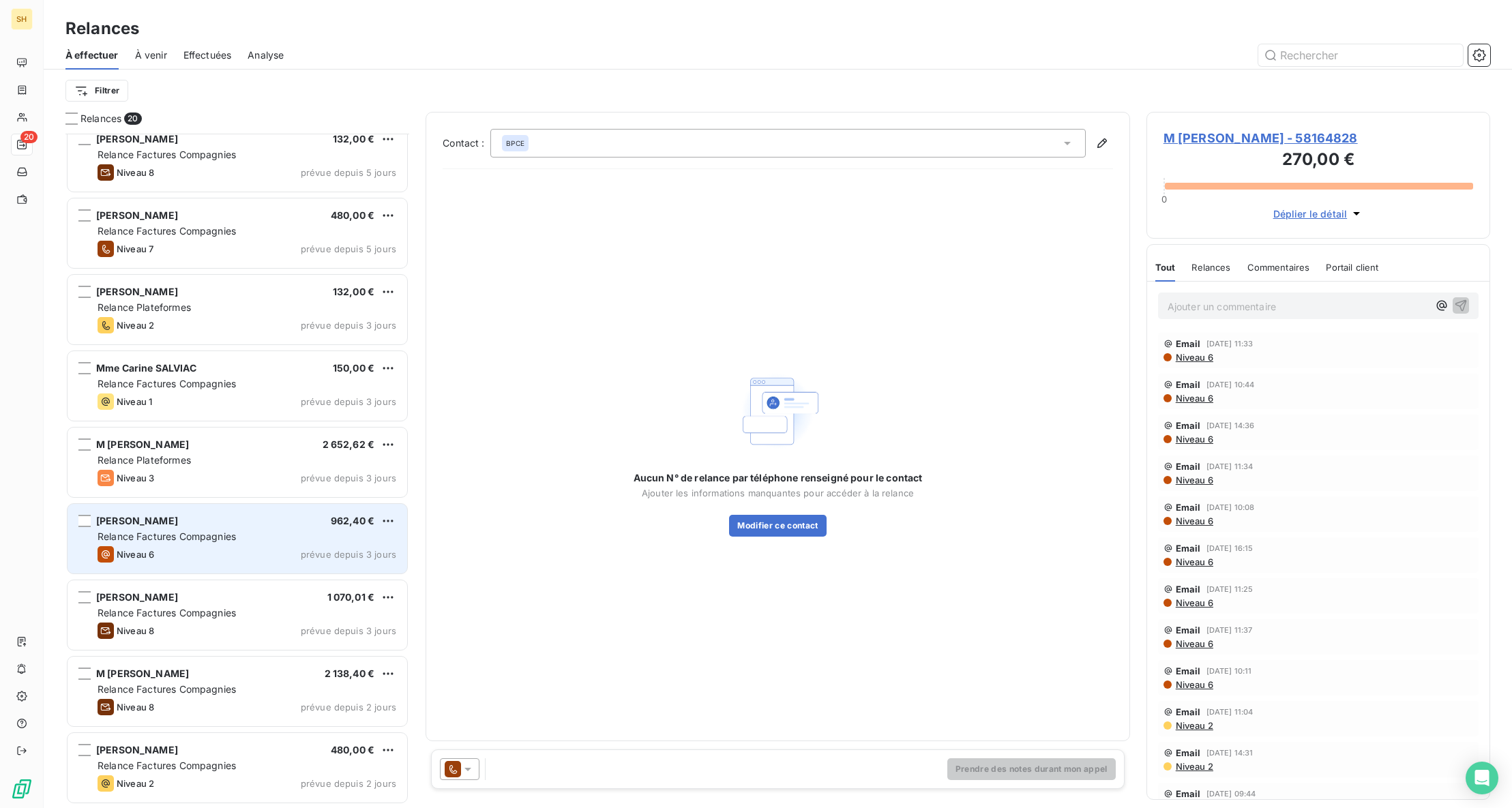
click at [178, 527] on div "[PERSON_NAME]" at bounding box center [136, 521] width 82 height 13
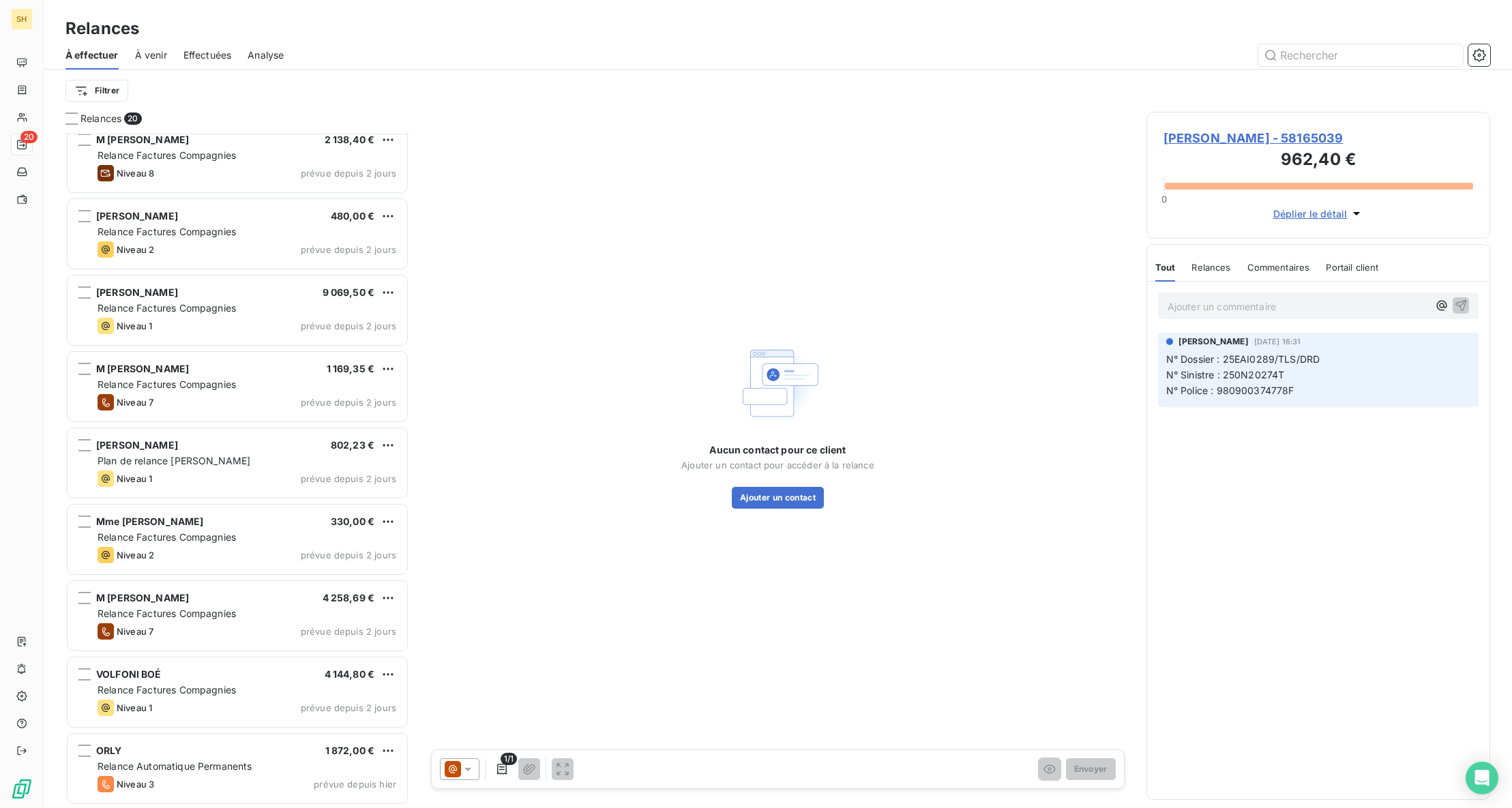
scroll to position [456, 0]
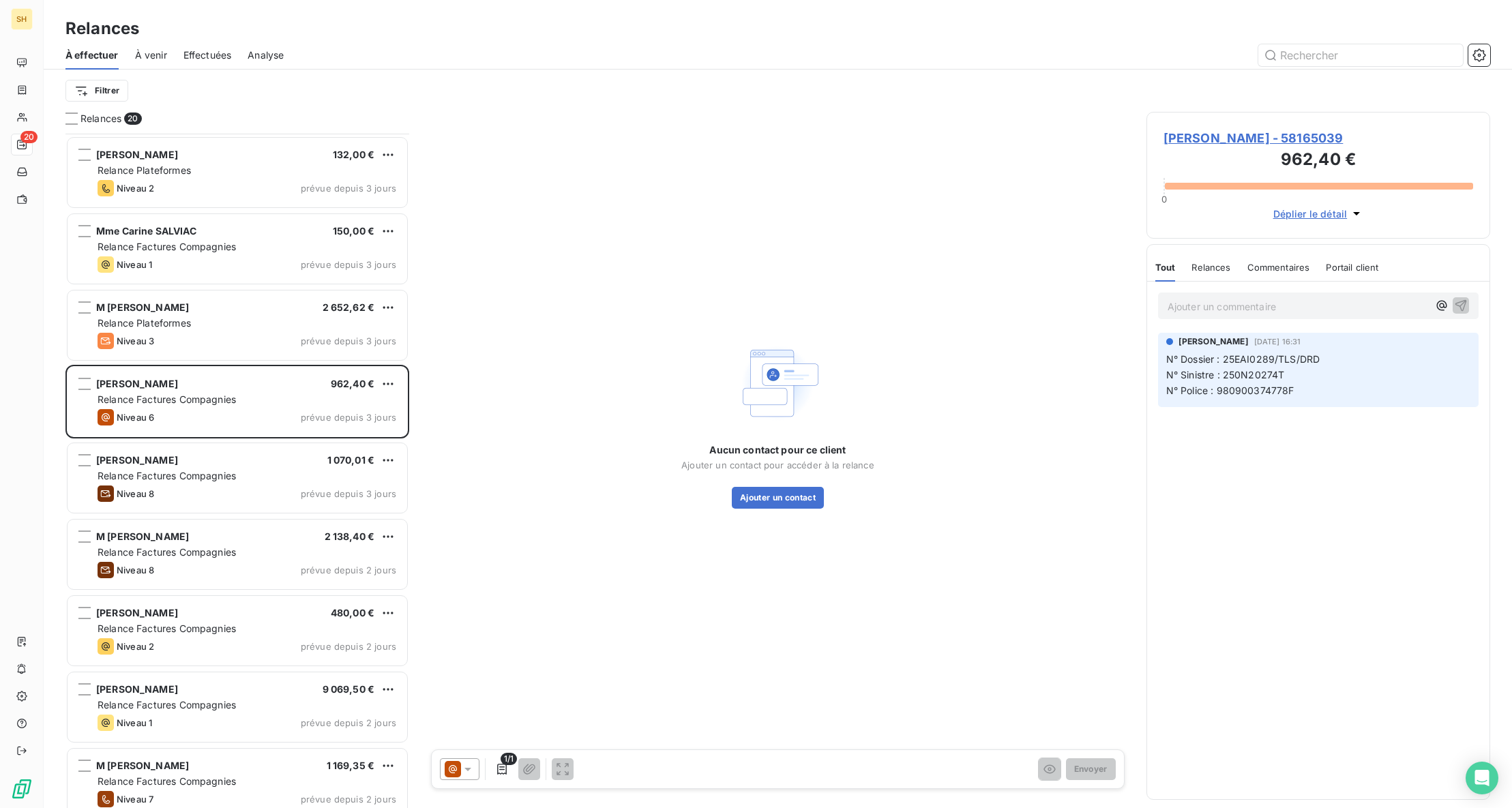
click at [150, 50] on span "À venir" at bounding box center [150, 55] width 32 height 13
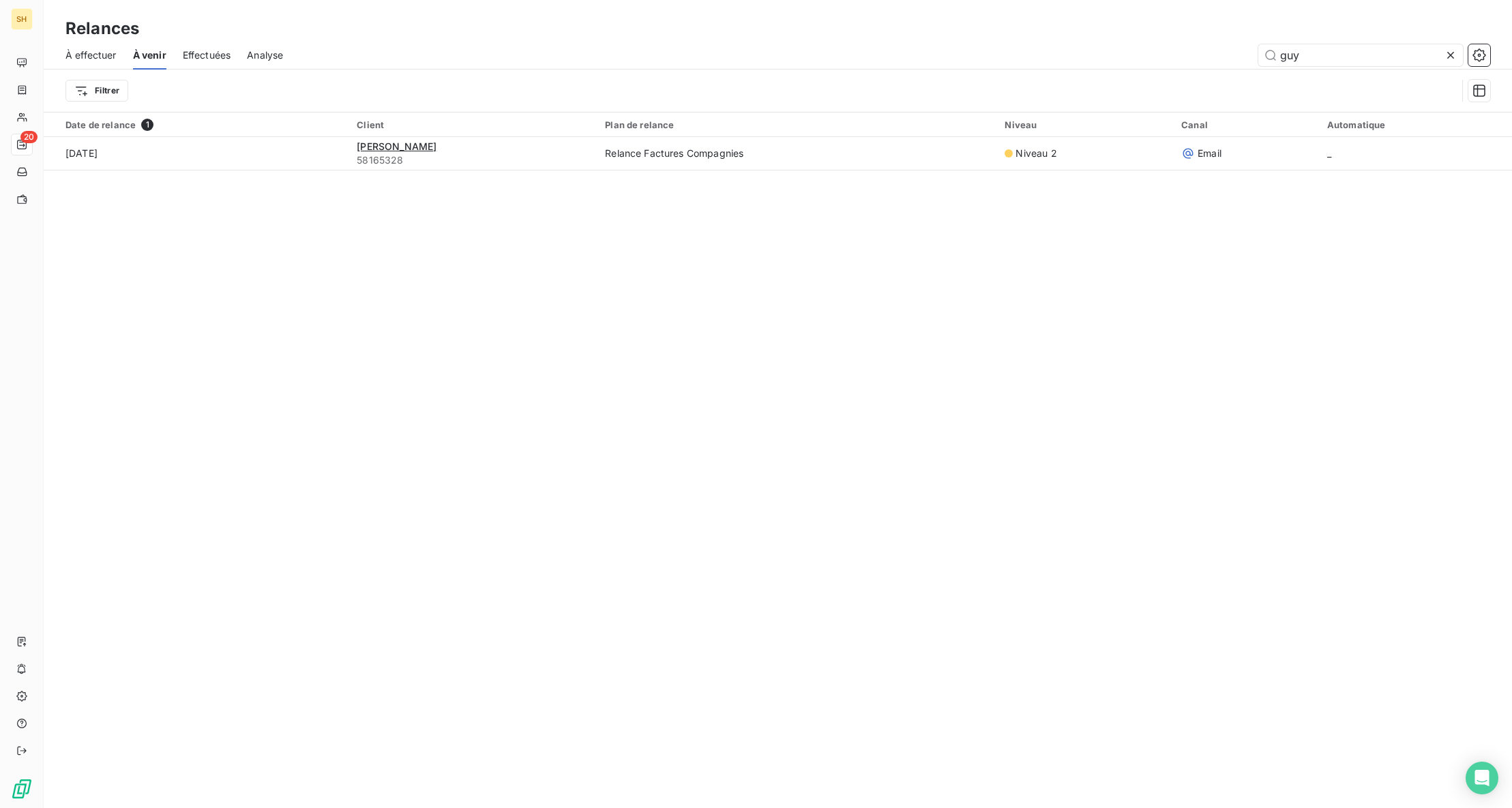
click at [1452, 52] on icon at bounding box center [1451, 55] width 13 height 13
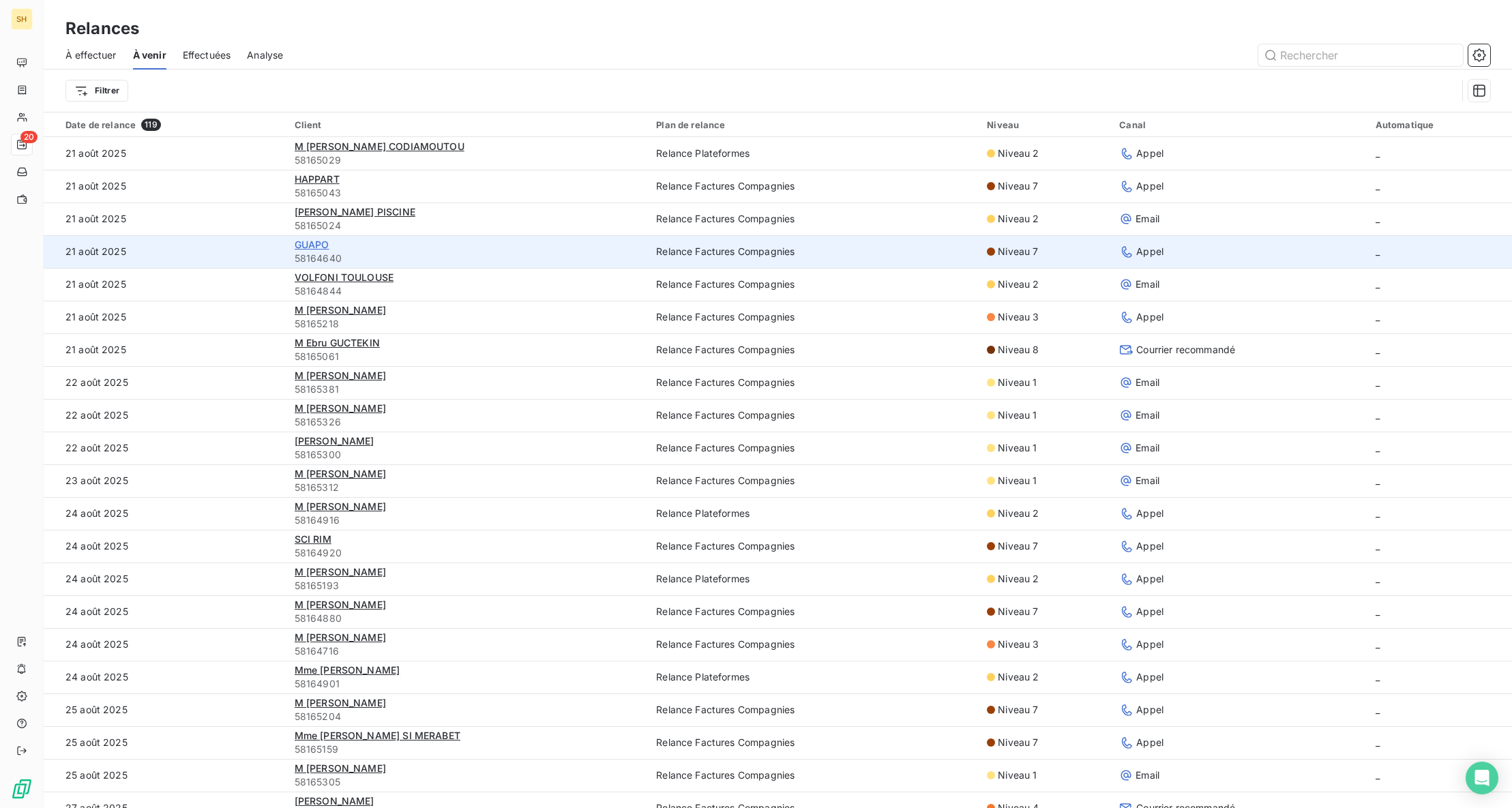
click at [315, 245] on span "GUAPO" at bounding box center [312, 244] width 34 height 11
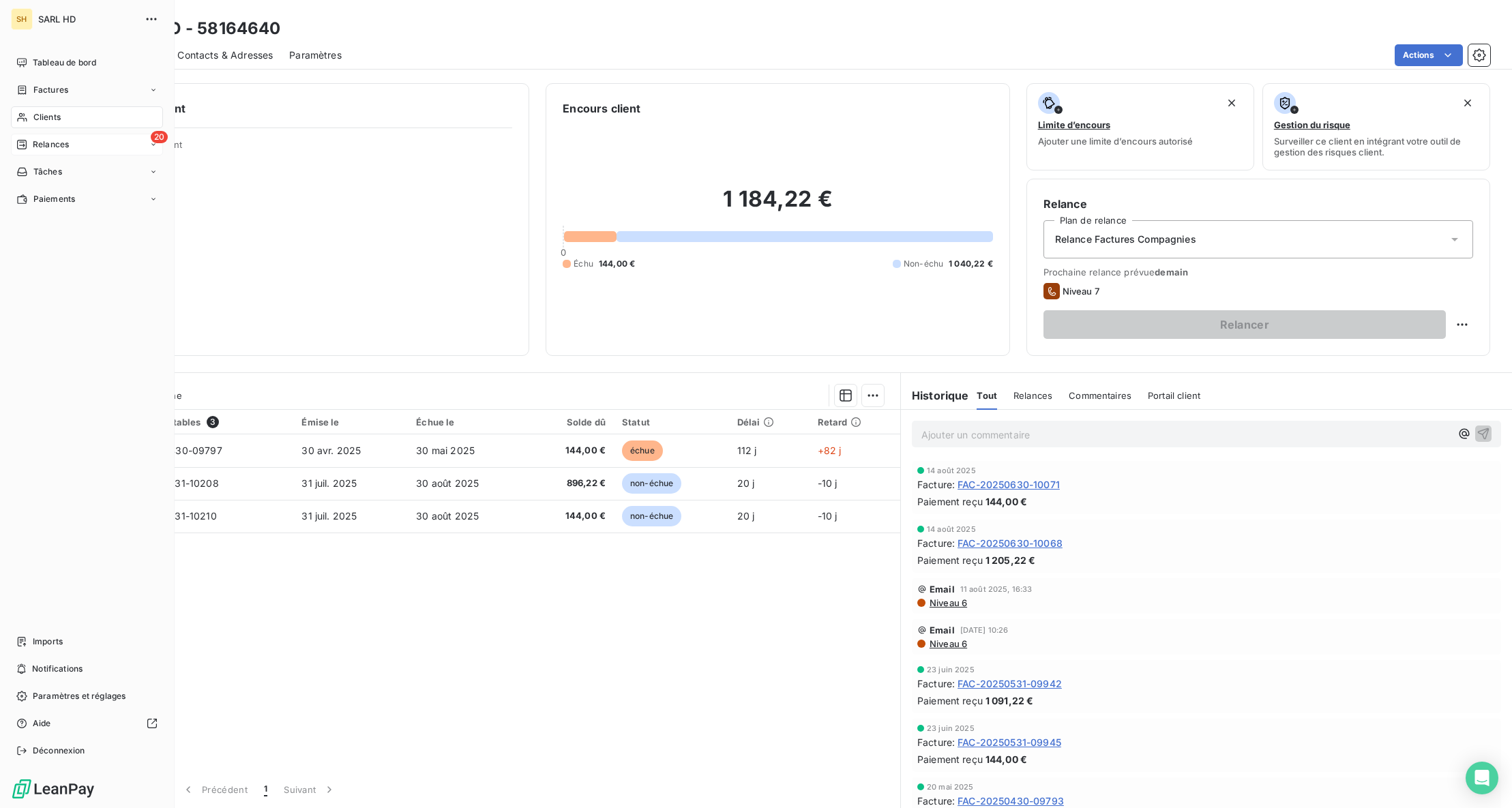
click at [64, 144] on span "Relances" at bounding box center [51, 144] width 36 height 12
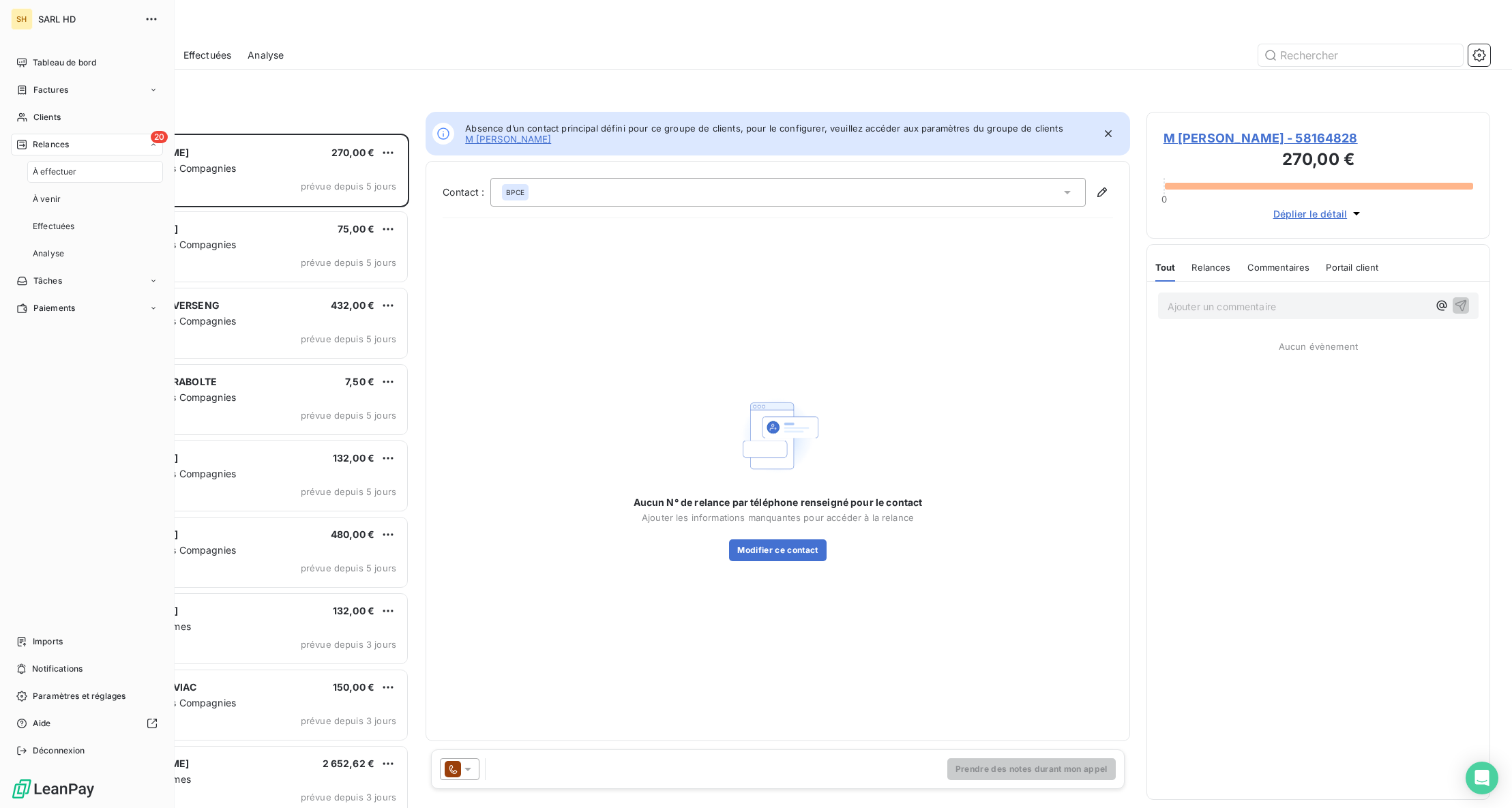
scroll to position [674, 344]
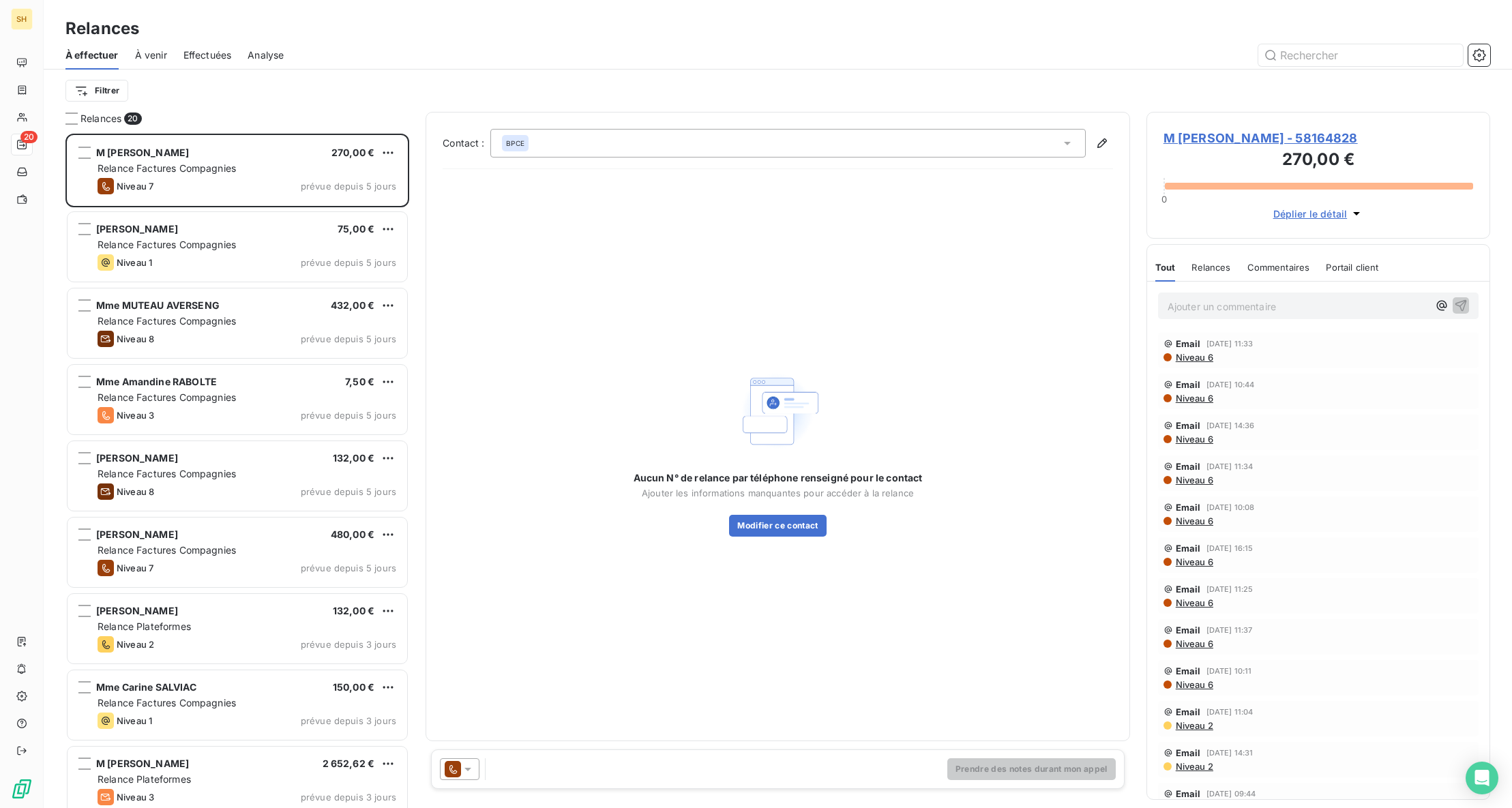
click at [156, 61] on span "À venir" at bounding box center [150, 55] width 32 height 13
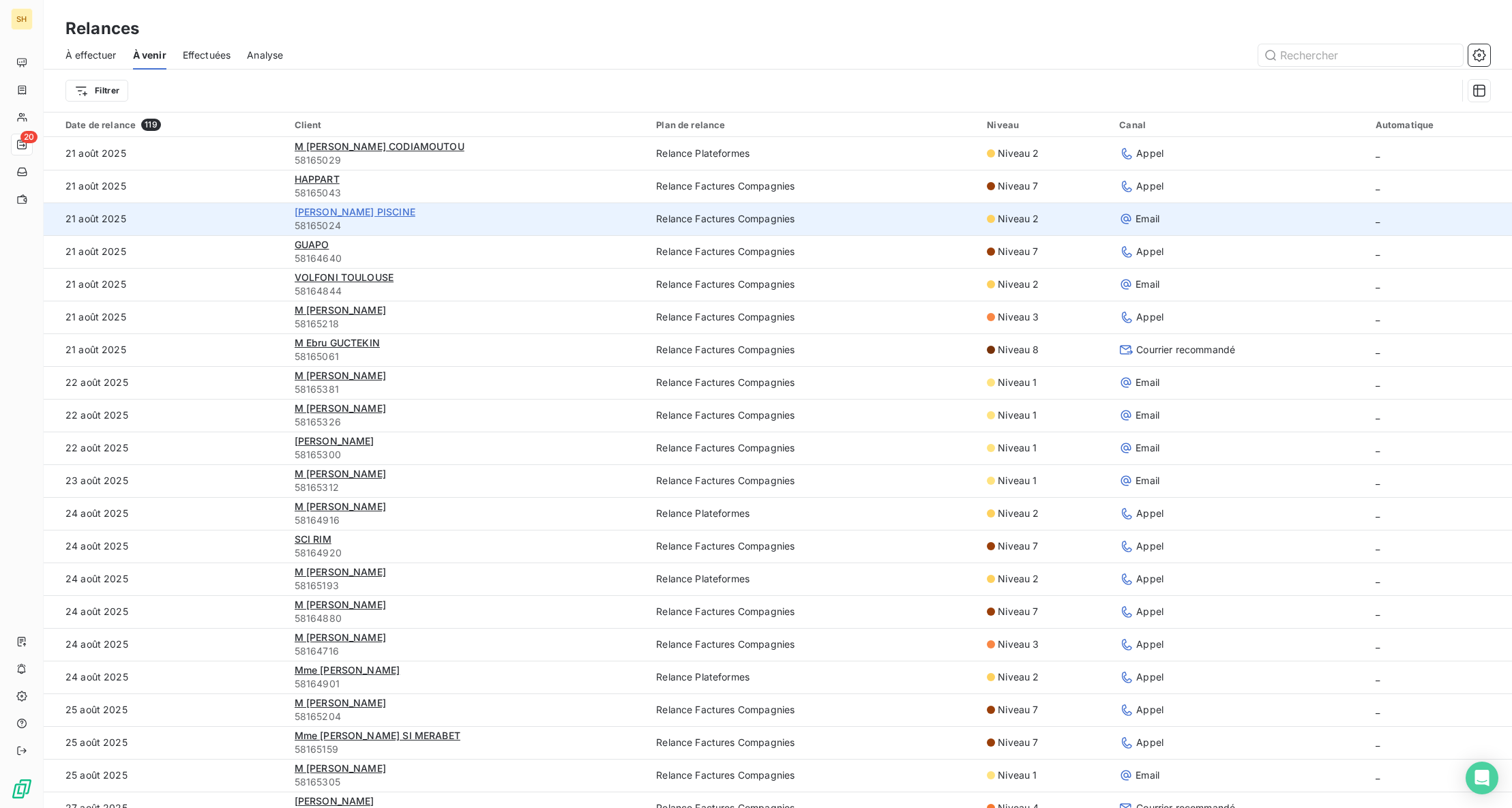
click at [311, 210] on span "[PERSON_NAME] PISCINE" at bounding box center [355, 211] width 121 height 11
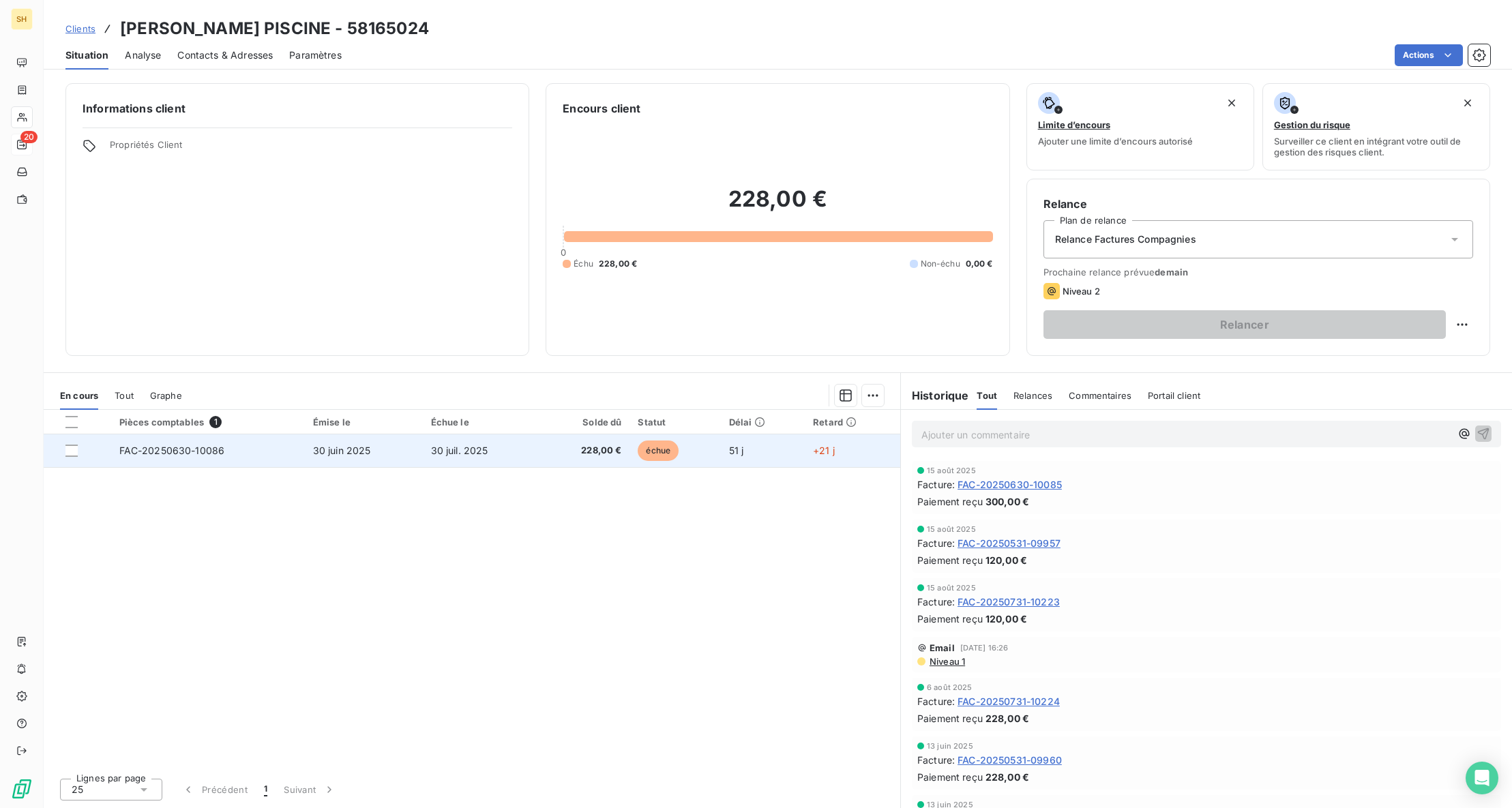
click at [493, 448] on td "30 juil. 2025" at bounding box center [481, 450] width 118 height 33
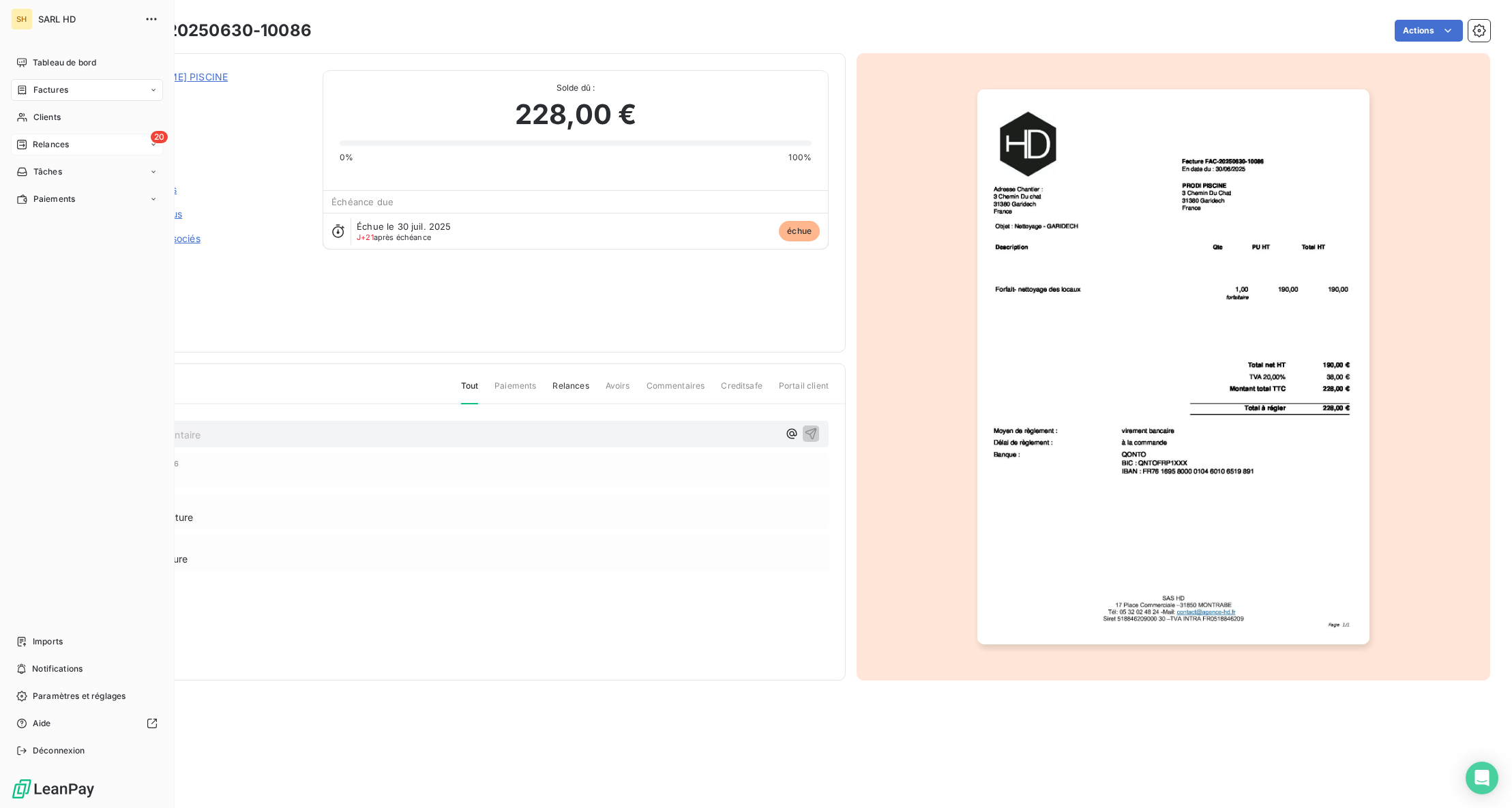
click at [33, 147] on span "Relances" at bounding box center [51, 144] width 36 height 12
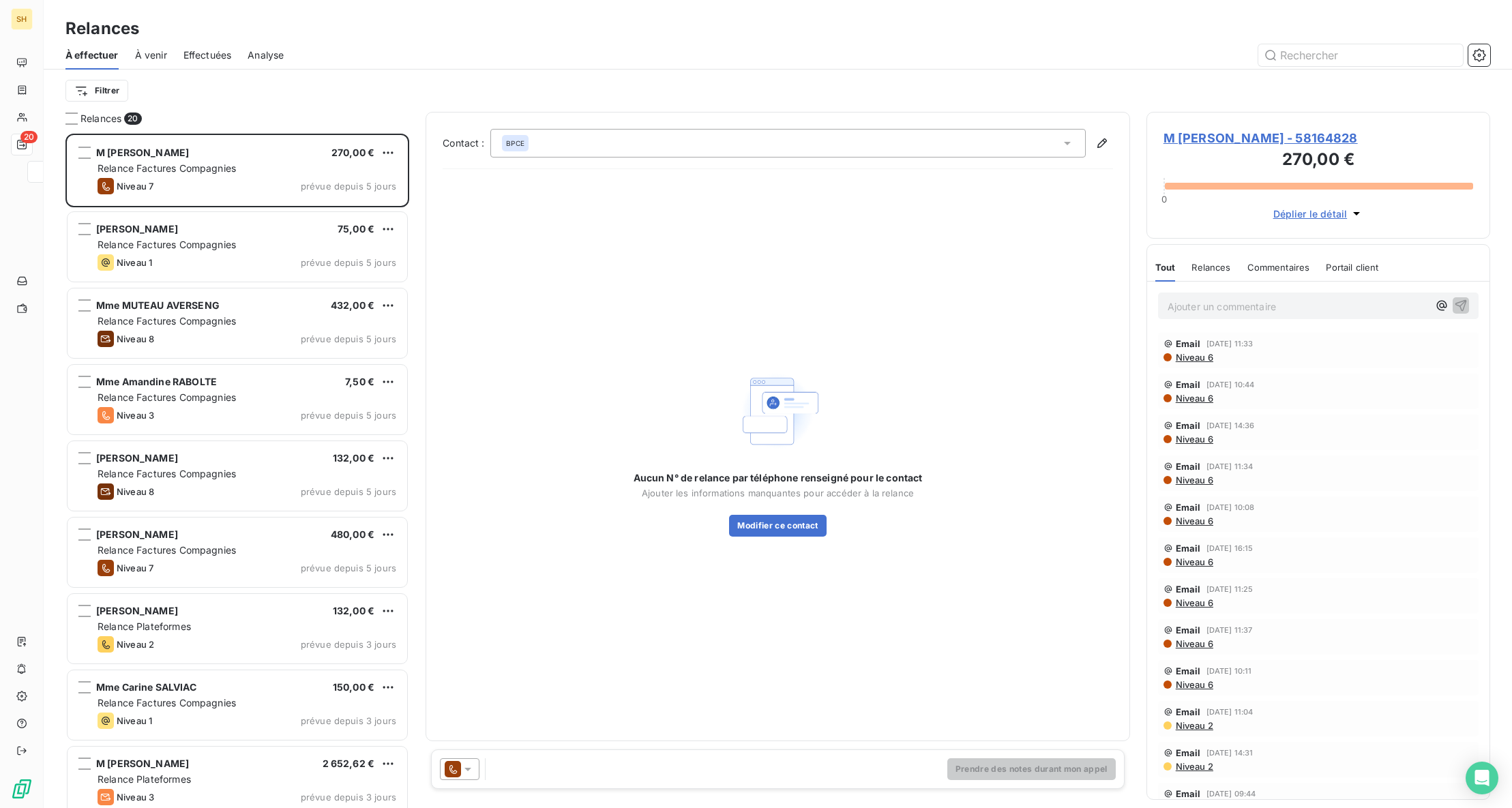
scroll to position [674, 344]
click at [146, 58] on span "À venir" at bounding box center [150, 55] width 32 height 13
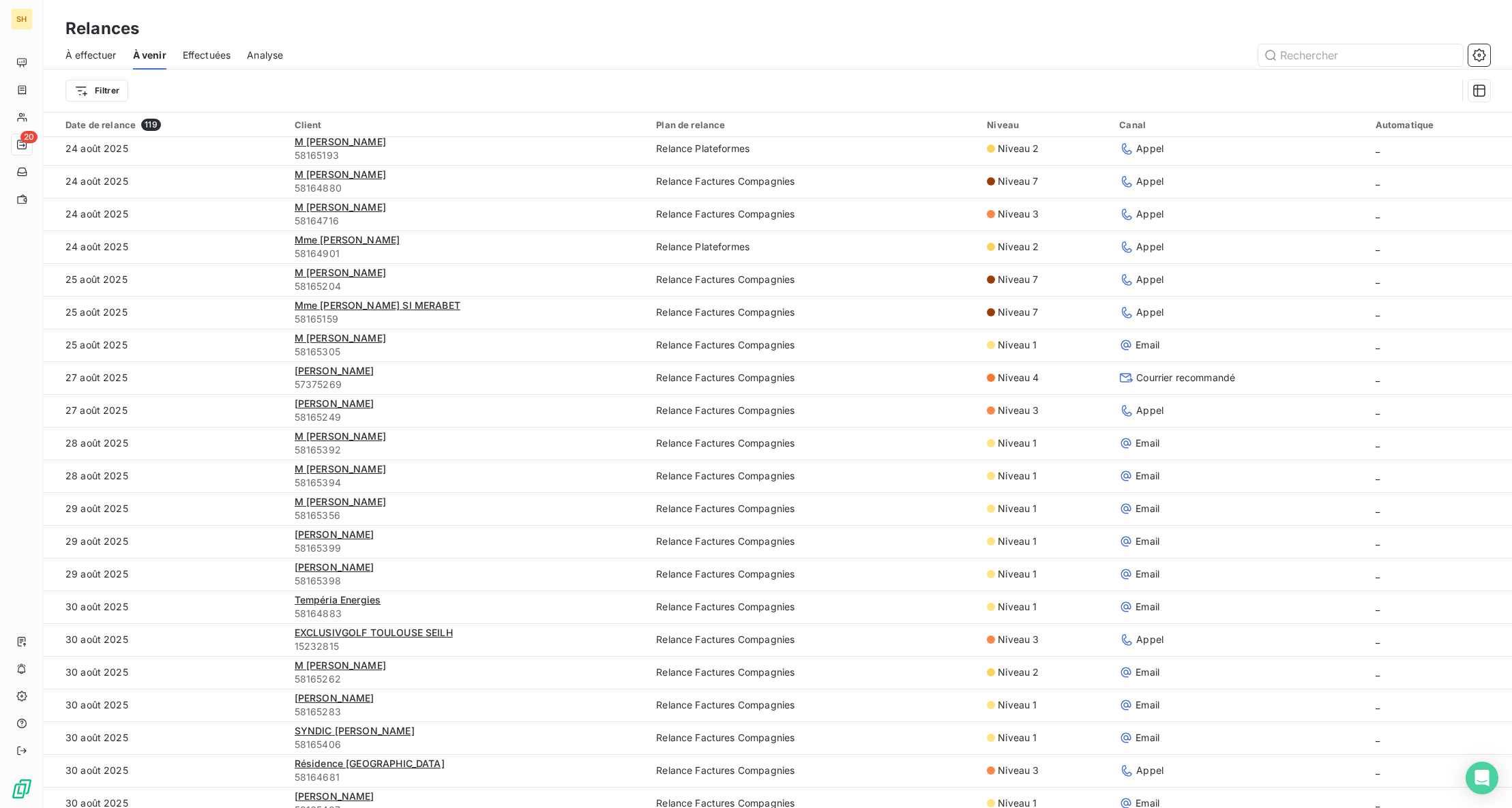
scroll to position [432, 0]
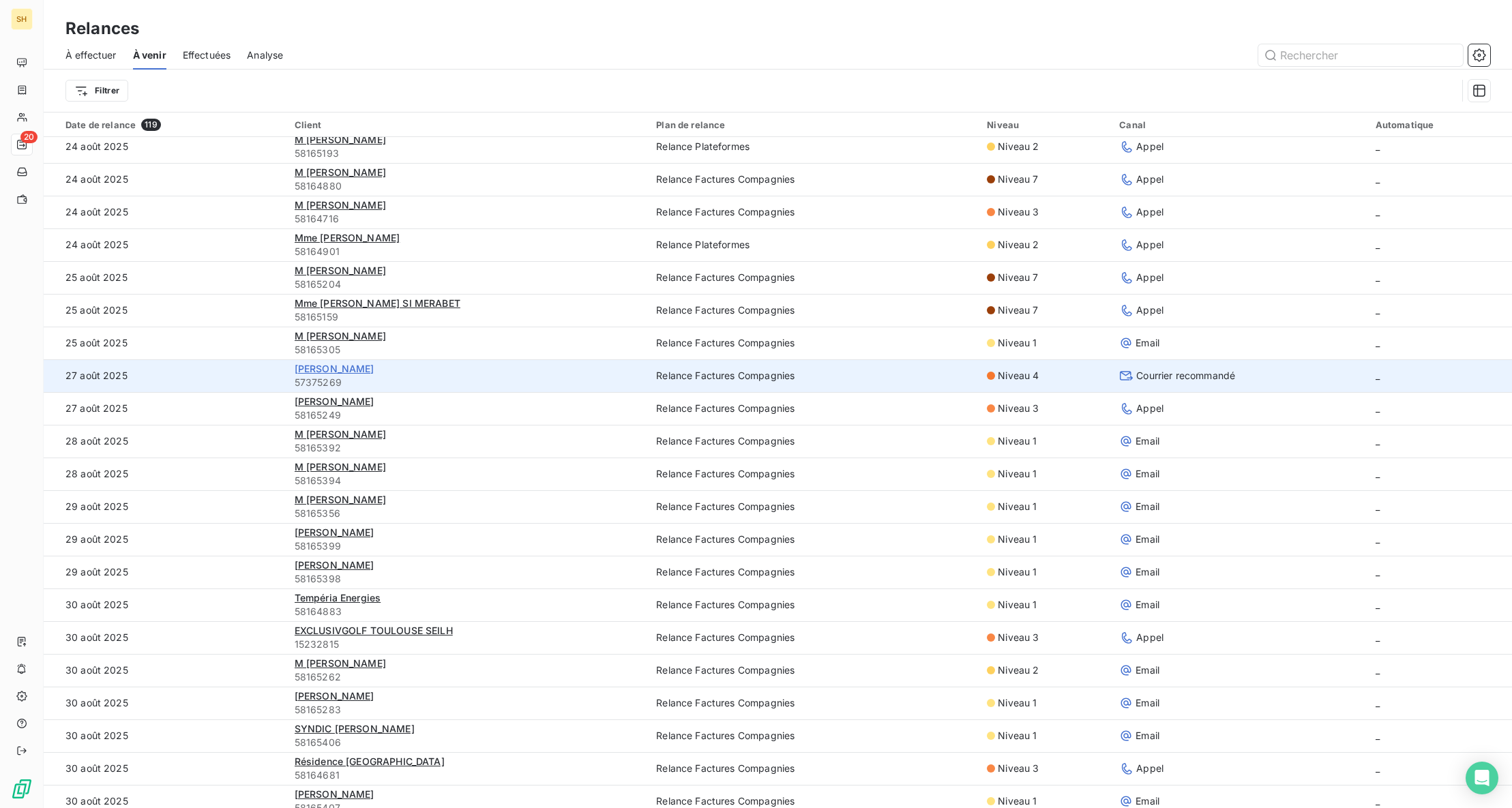
click at [299, 366] on span "[PERSON_NAME]" at bounding box center [335, 368] width 80 height 11
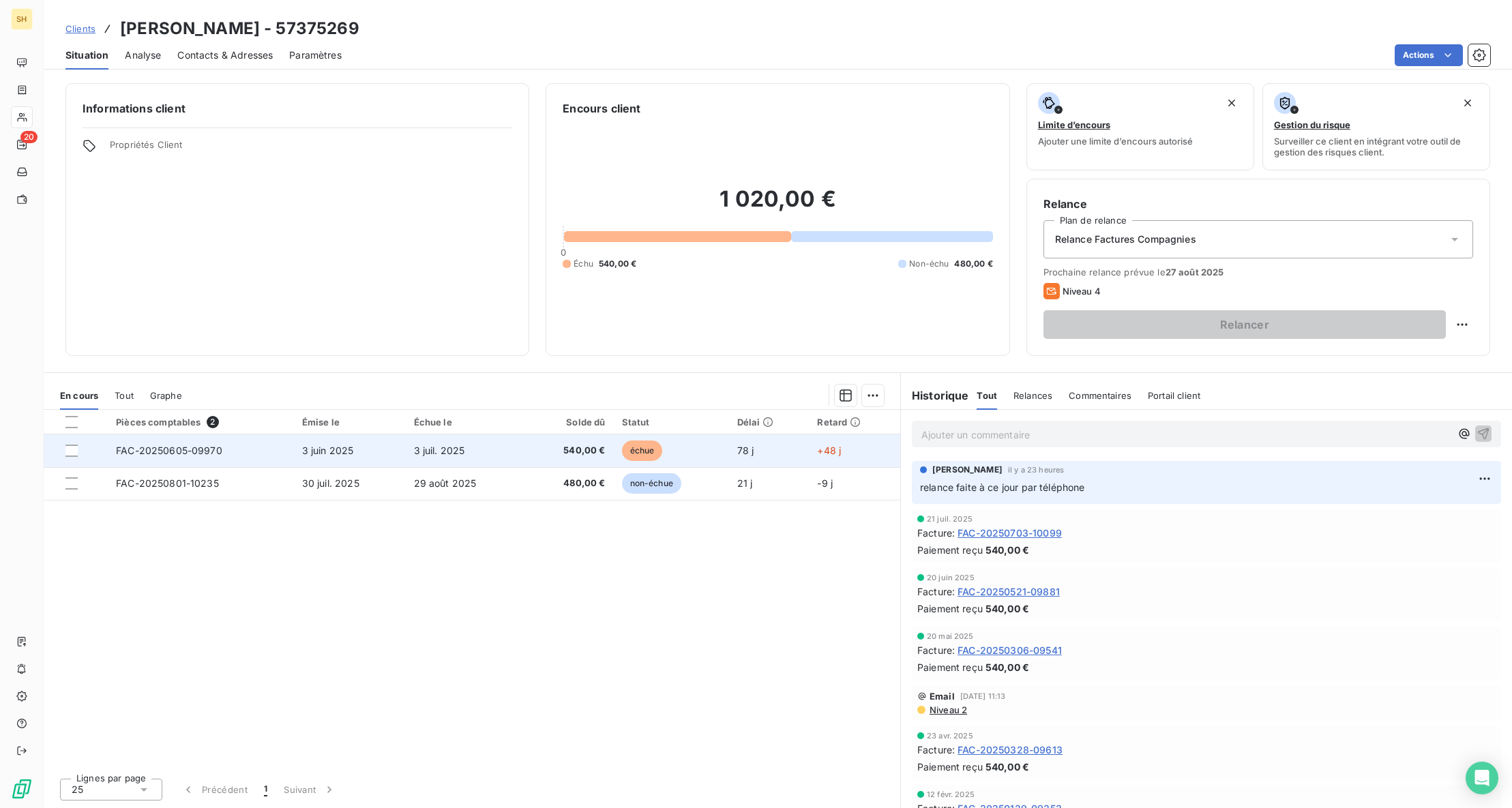
click at [211, 453] on span "FAC-20250605-09970" at bounding box center [169, 450] width 106 height 11
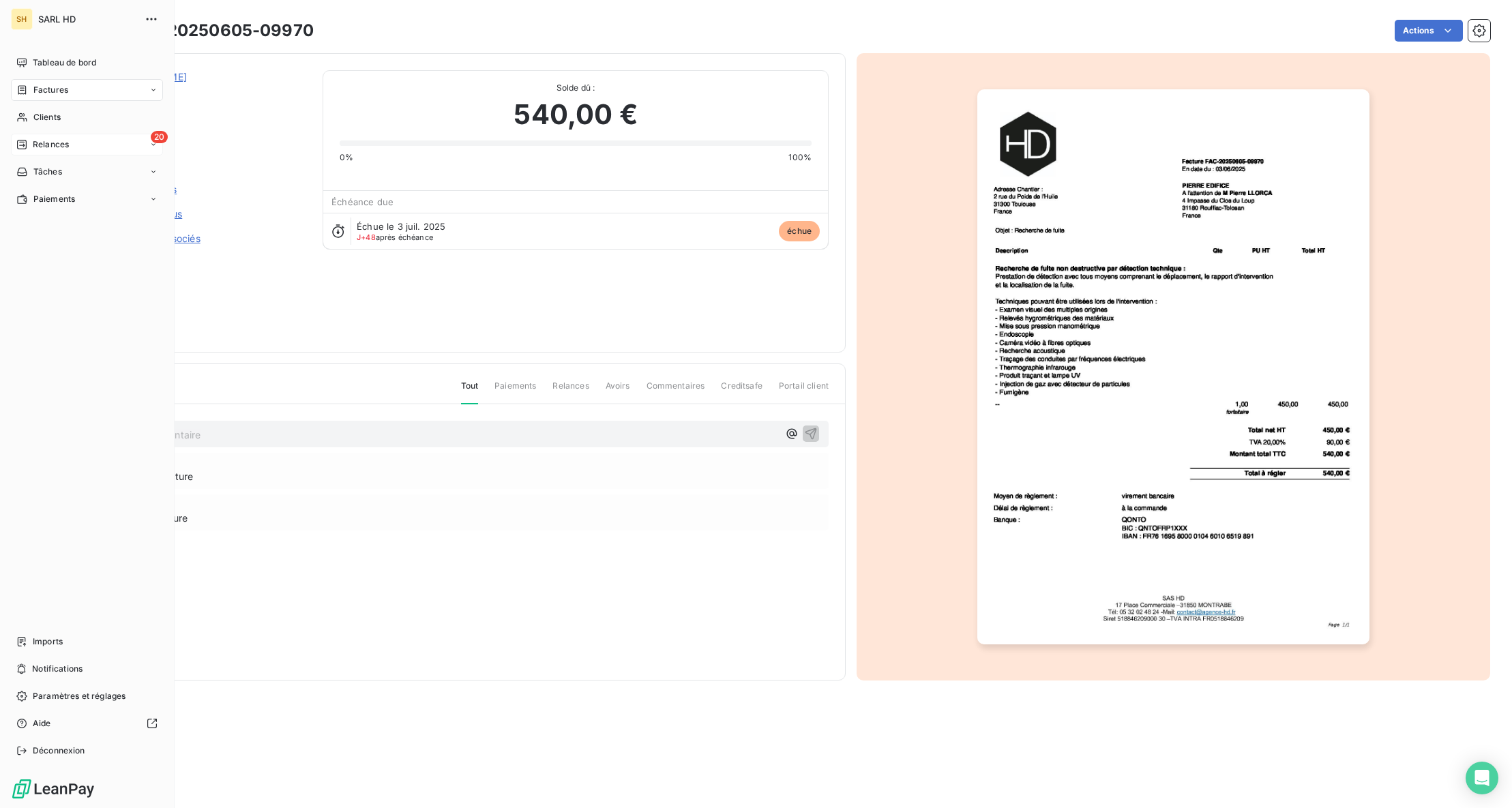
drag, startPoint x: 34, startPoint y: 141, endPoint x: 47, endPoint y: 142, distance: 13.0
click at [47, 142] on span "Relances" at bounding box center [51, 144] width 36 height 12
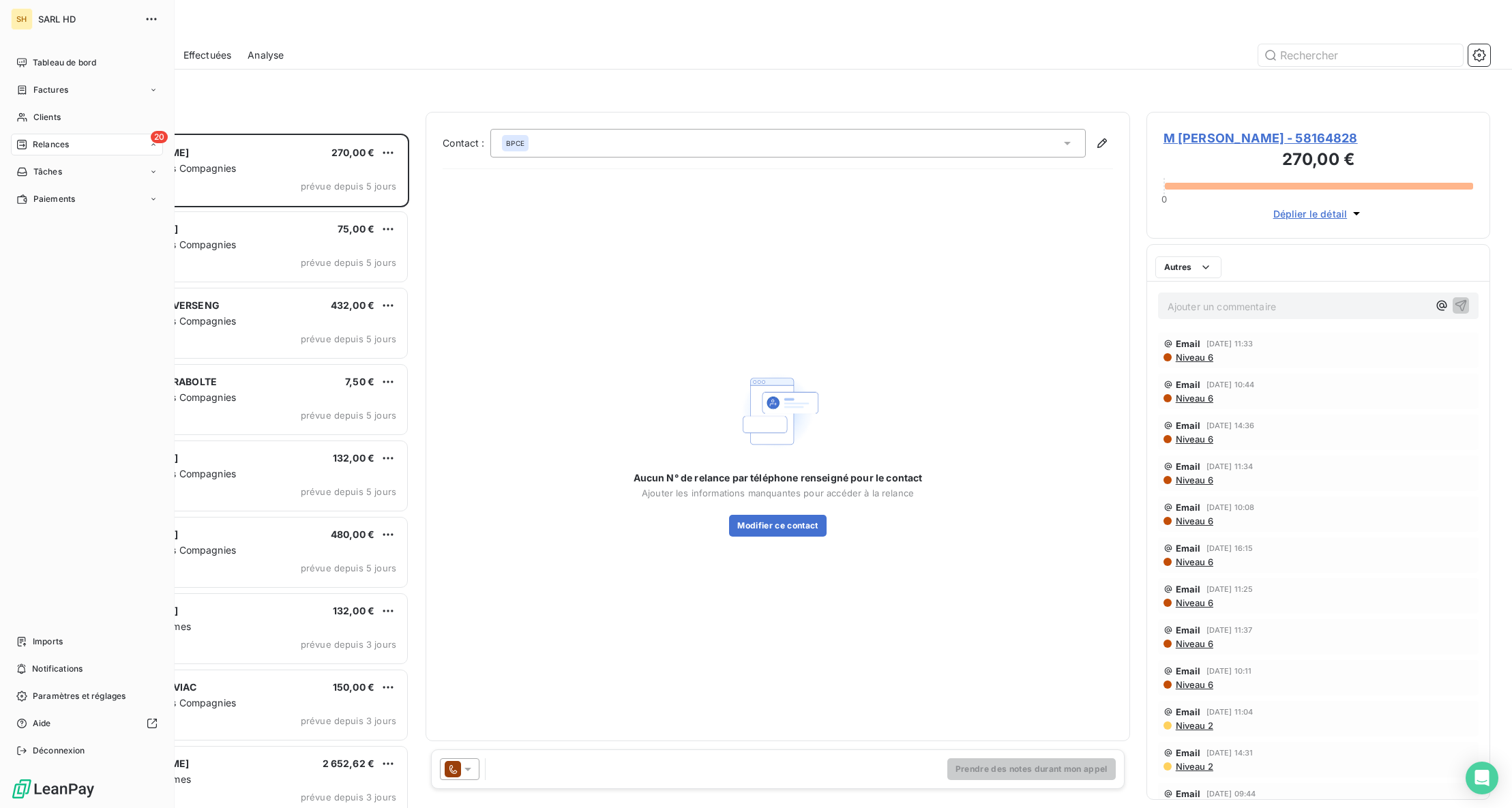
scroll to position [674, 344]
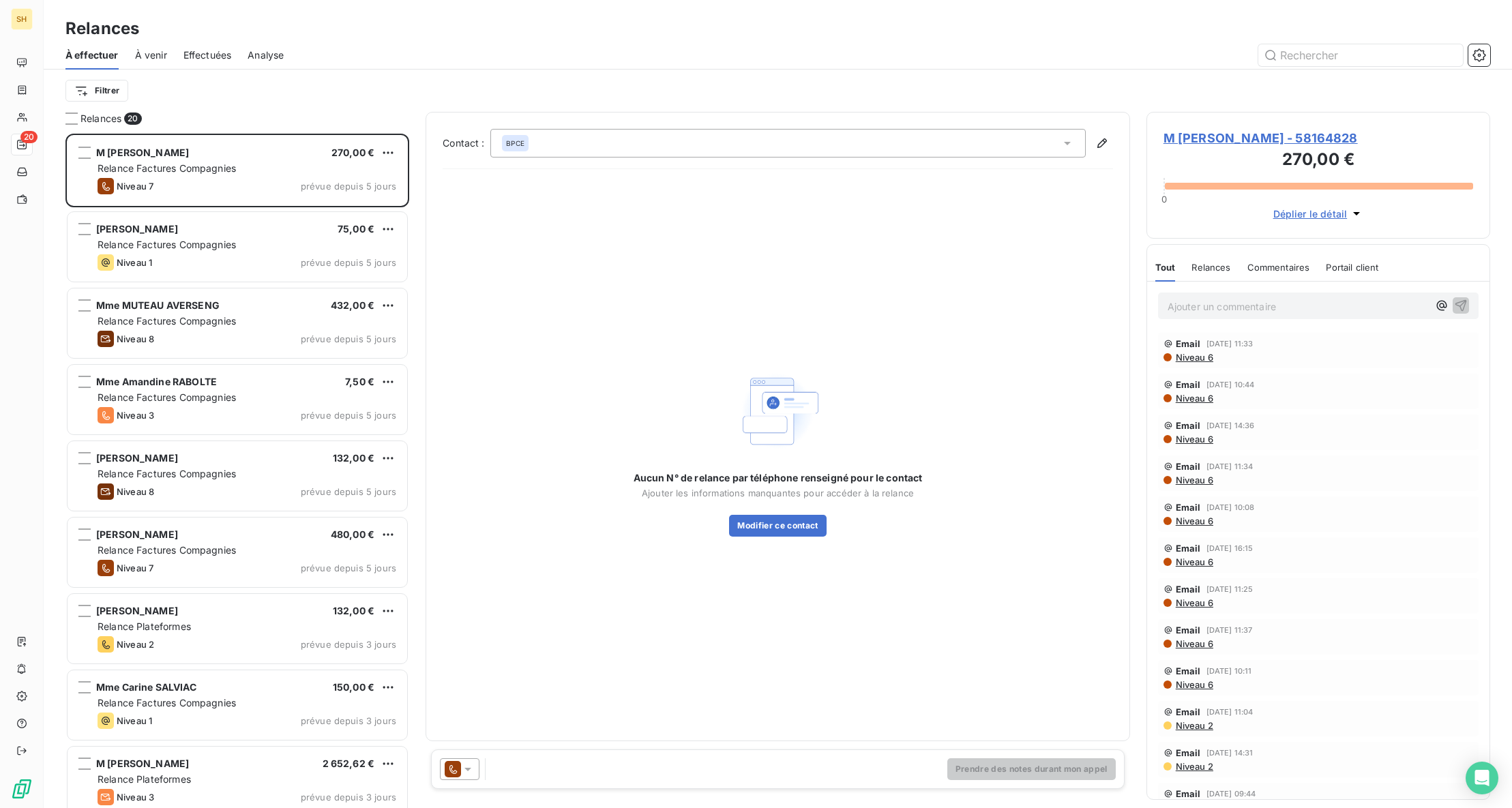
click at [198, 55] on span "Effectuées" at bounding box center [207, 55] width 49 height 13
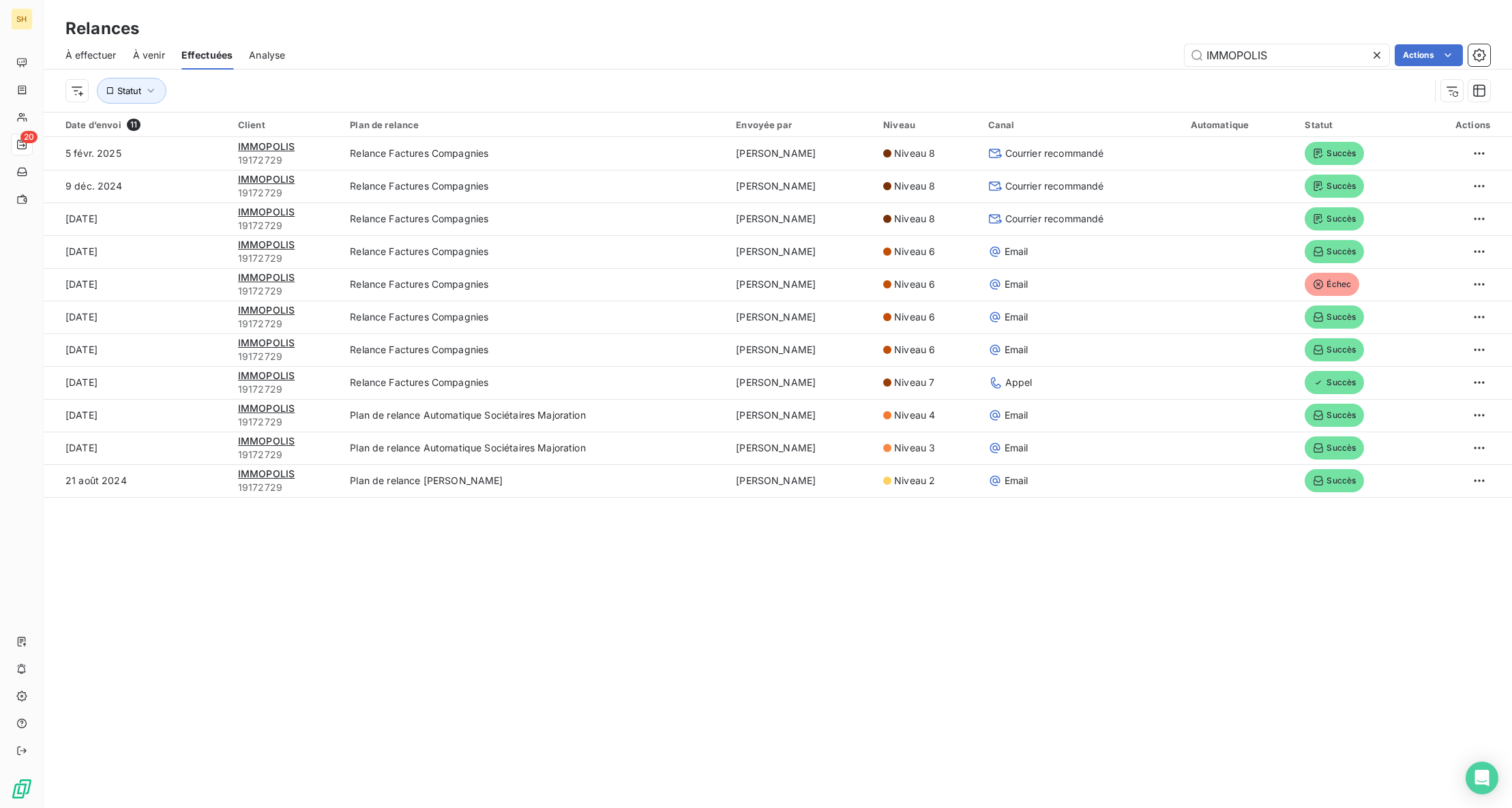
click at [150, 55] on span "À venir" at bounding box center [149, 55] width 32 height 13
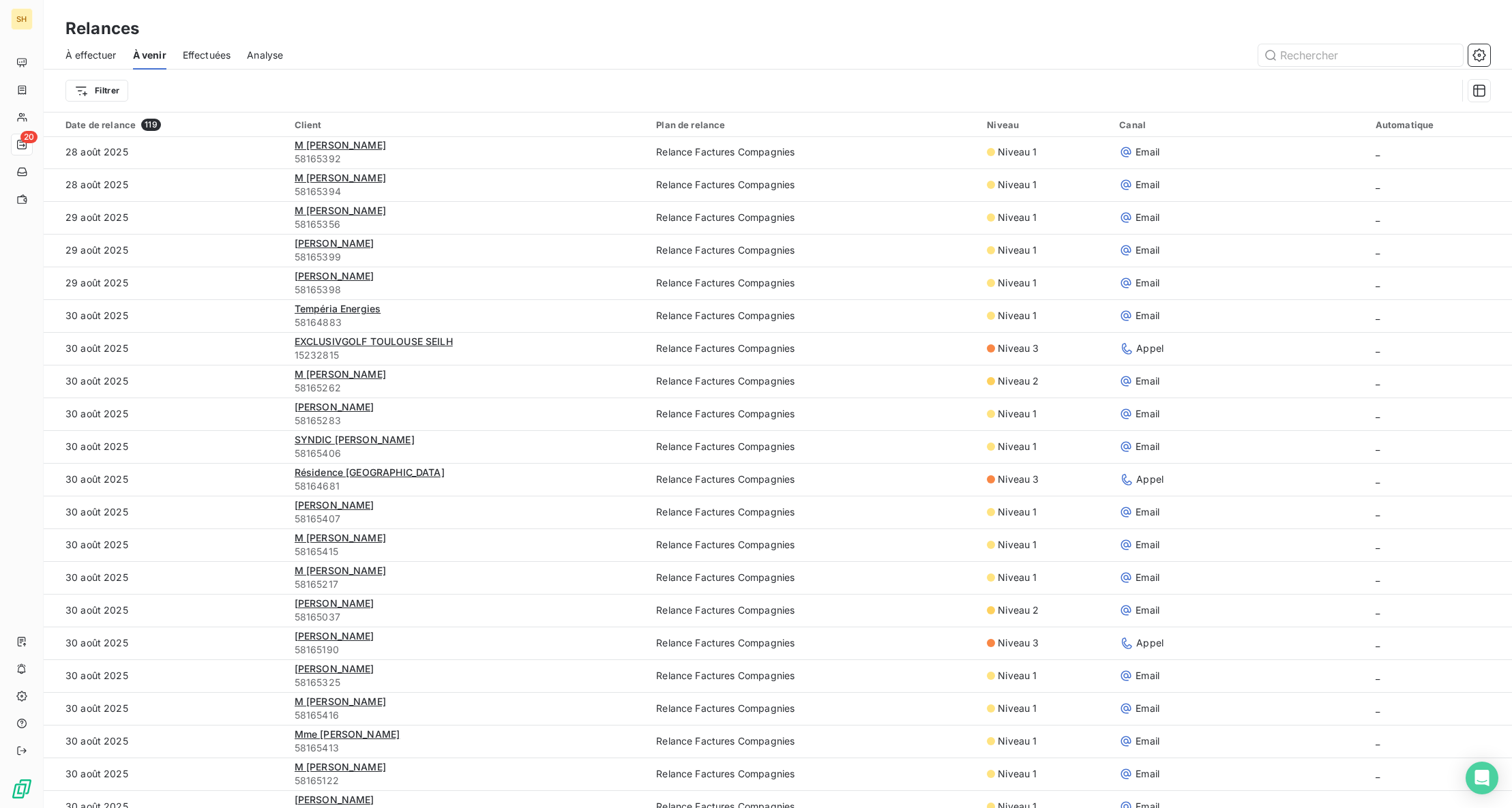
scroll to position [743, 0]
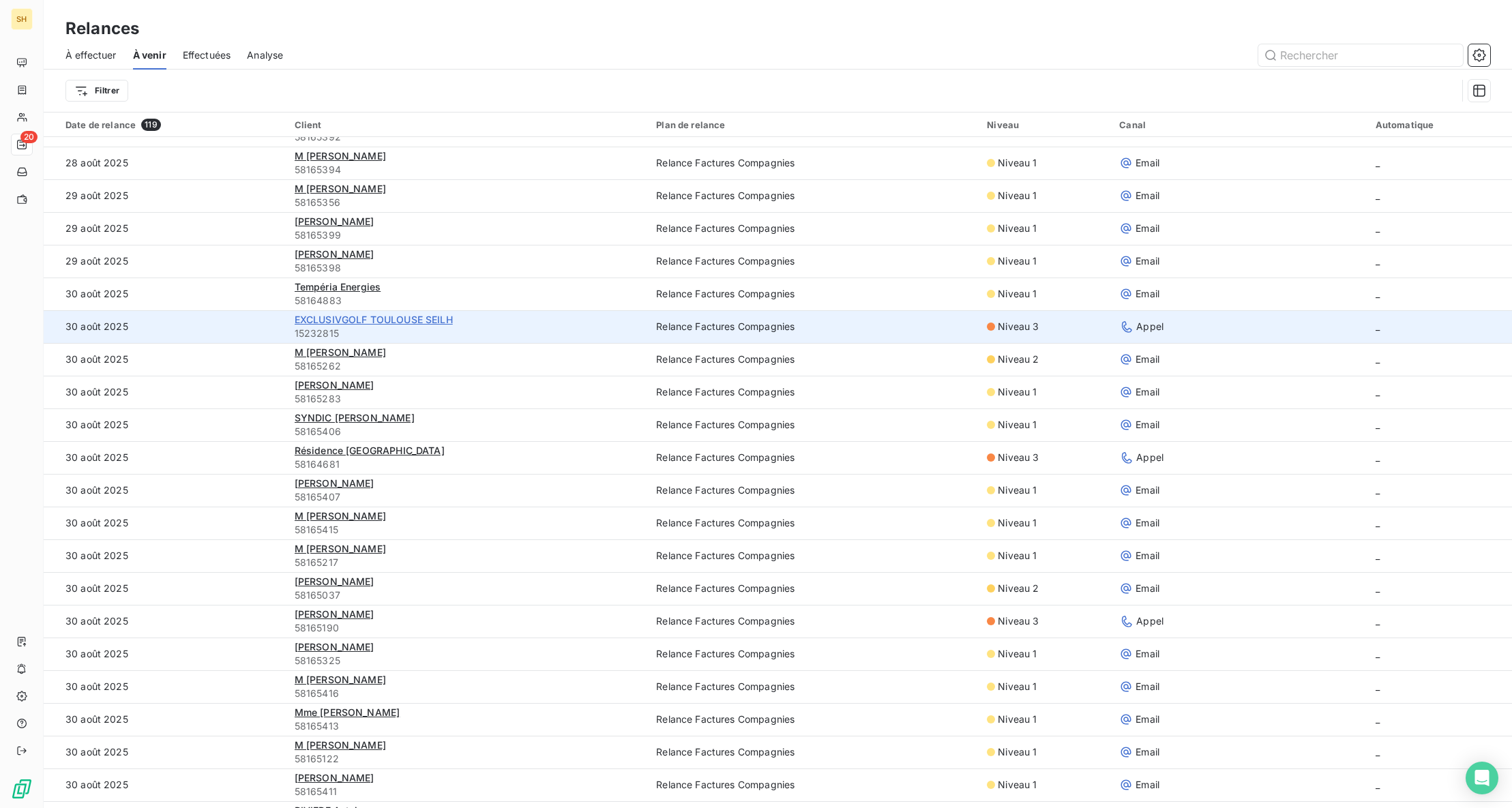
click at [431, 320] on span "EXCLUSIVGOLF TOULOUSE SEILH" at bounding box center [374, 319] width 158 height 11
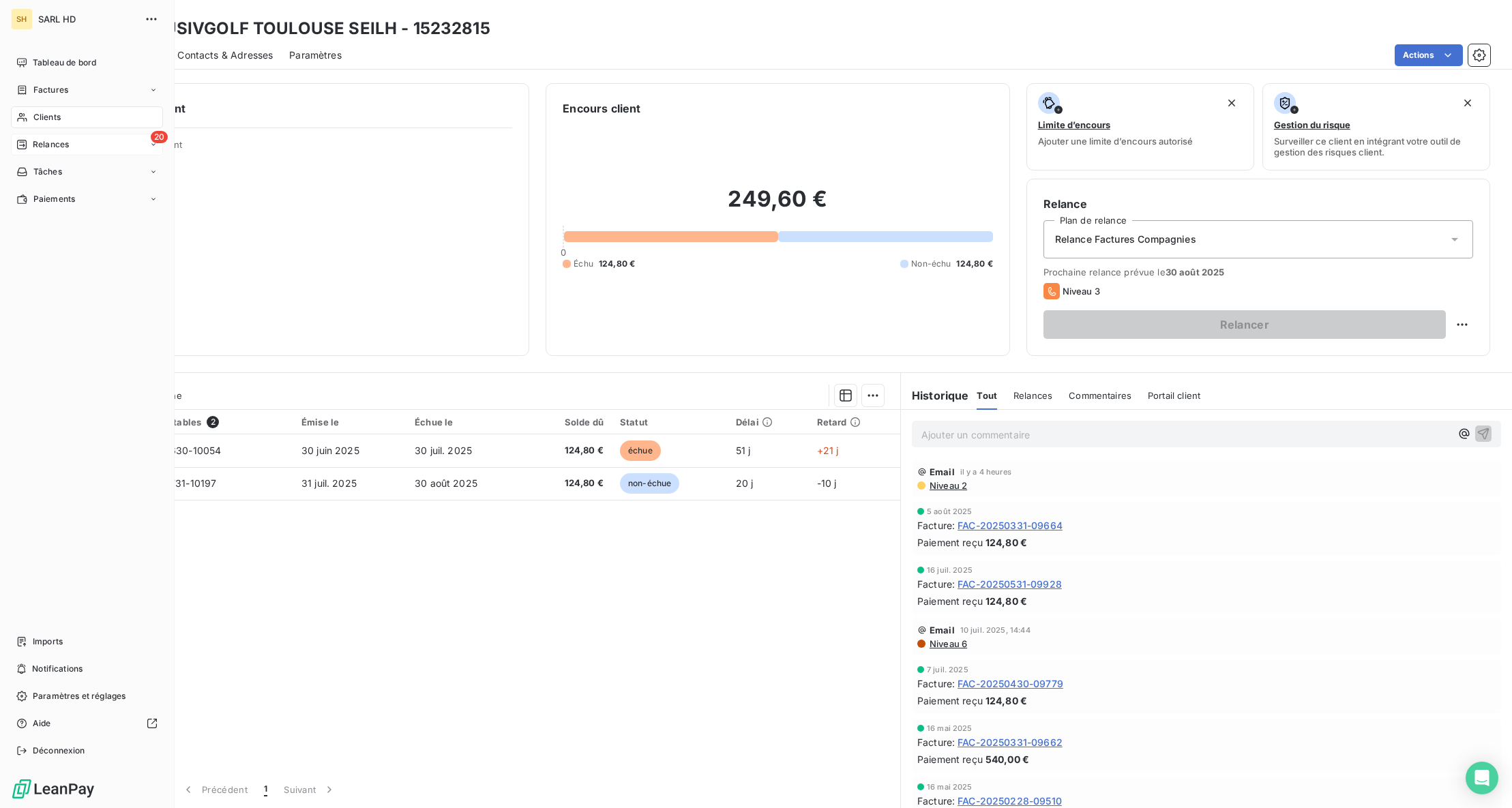
click at [29, 145] on div "Relances" at bounding box center [43, 144] width 52 height 12
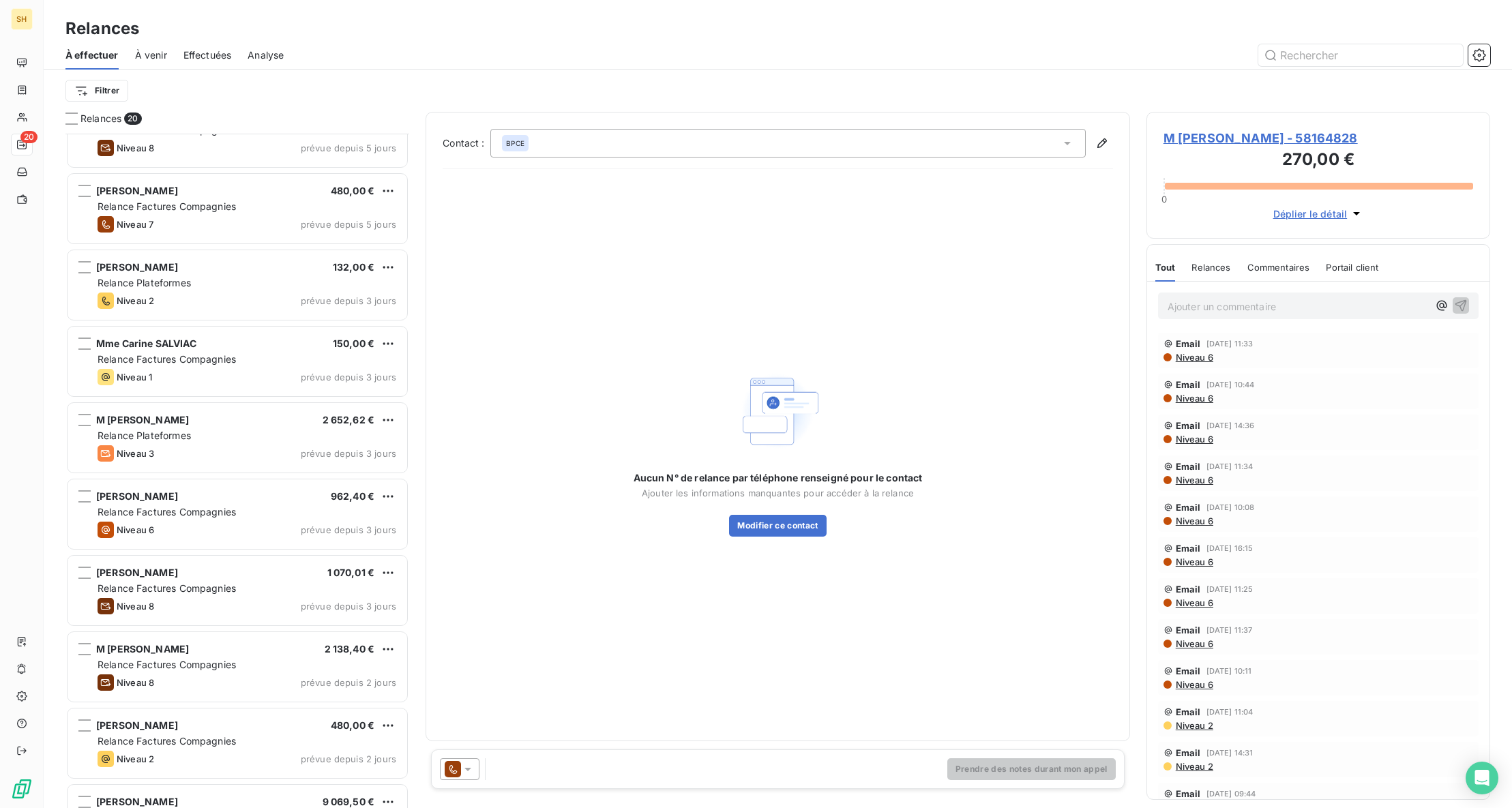
scroll to position [356, 0]
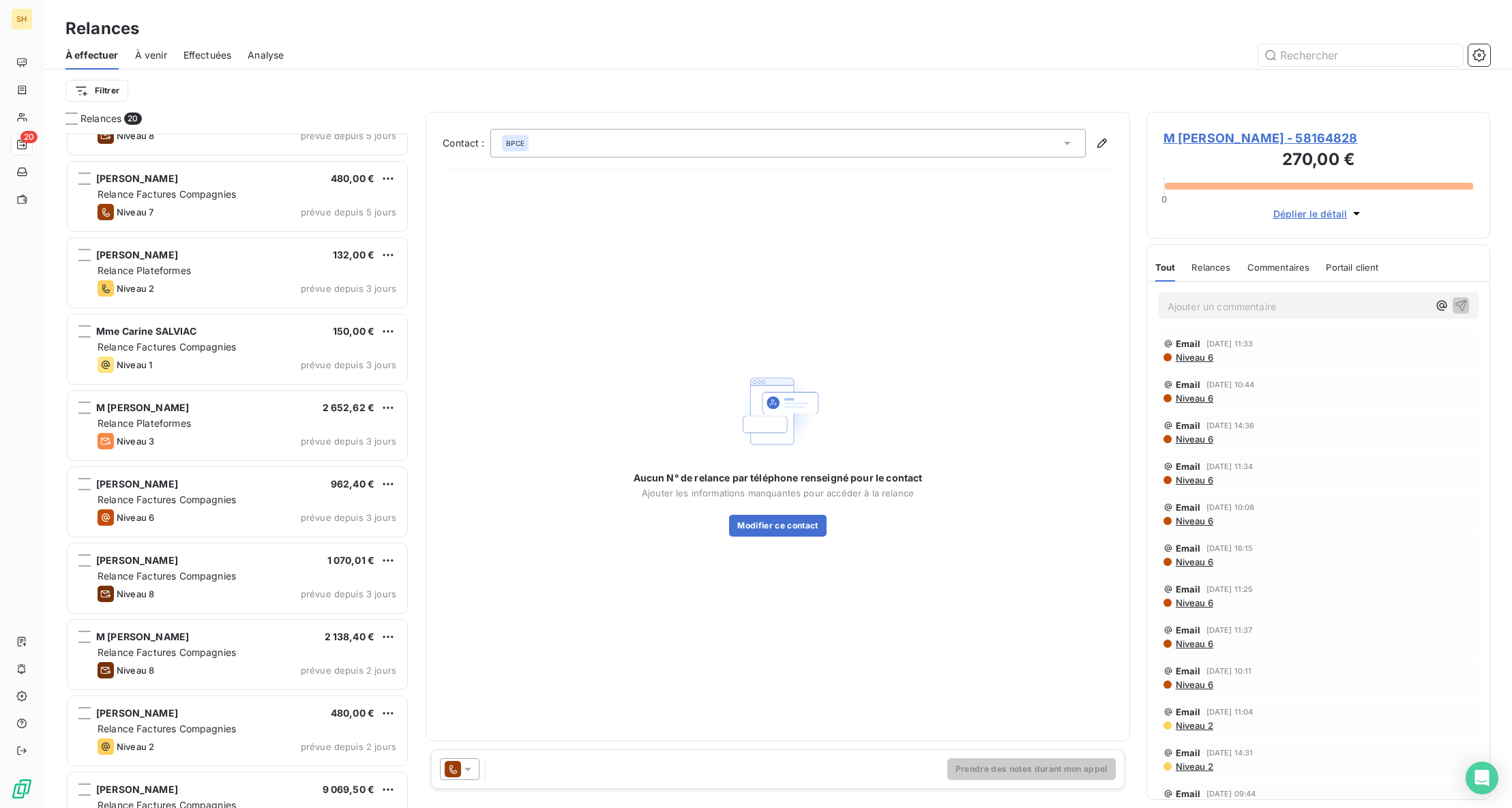
click at [218, 416] on div "[PERSON_NAME] 7,50 € Relance Factures Compagnies Niveau 3 prévue depuis 5 jours…" at bounding box center [237, 471] width 344 height 674
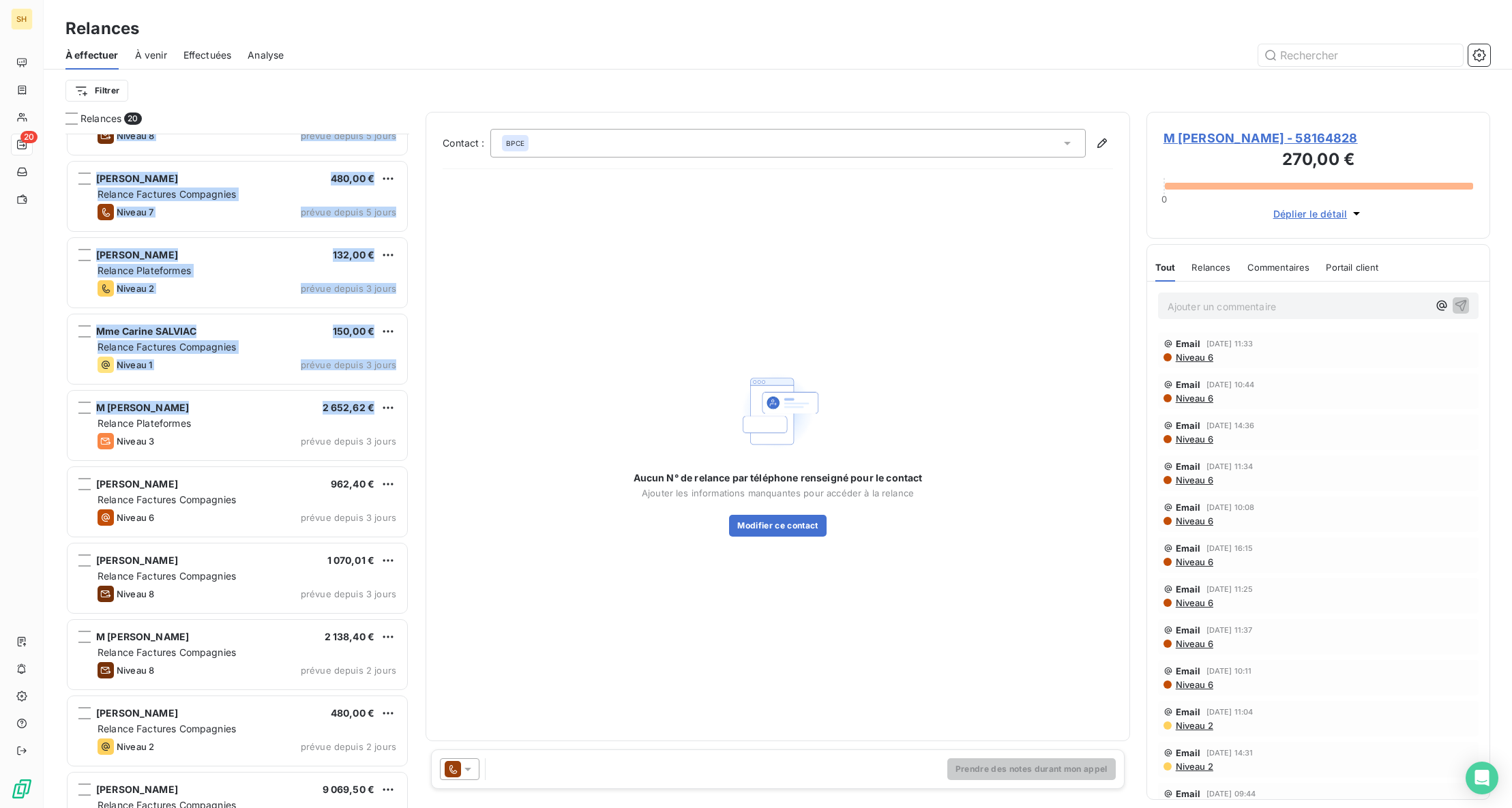
scroll to position [357, 0]
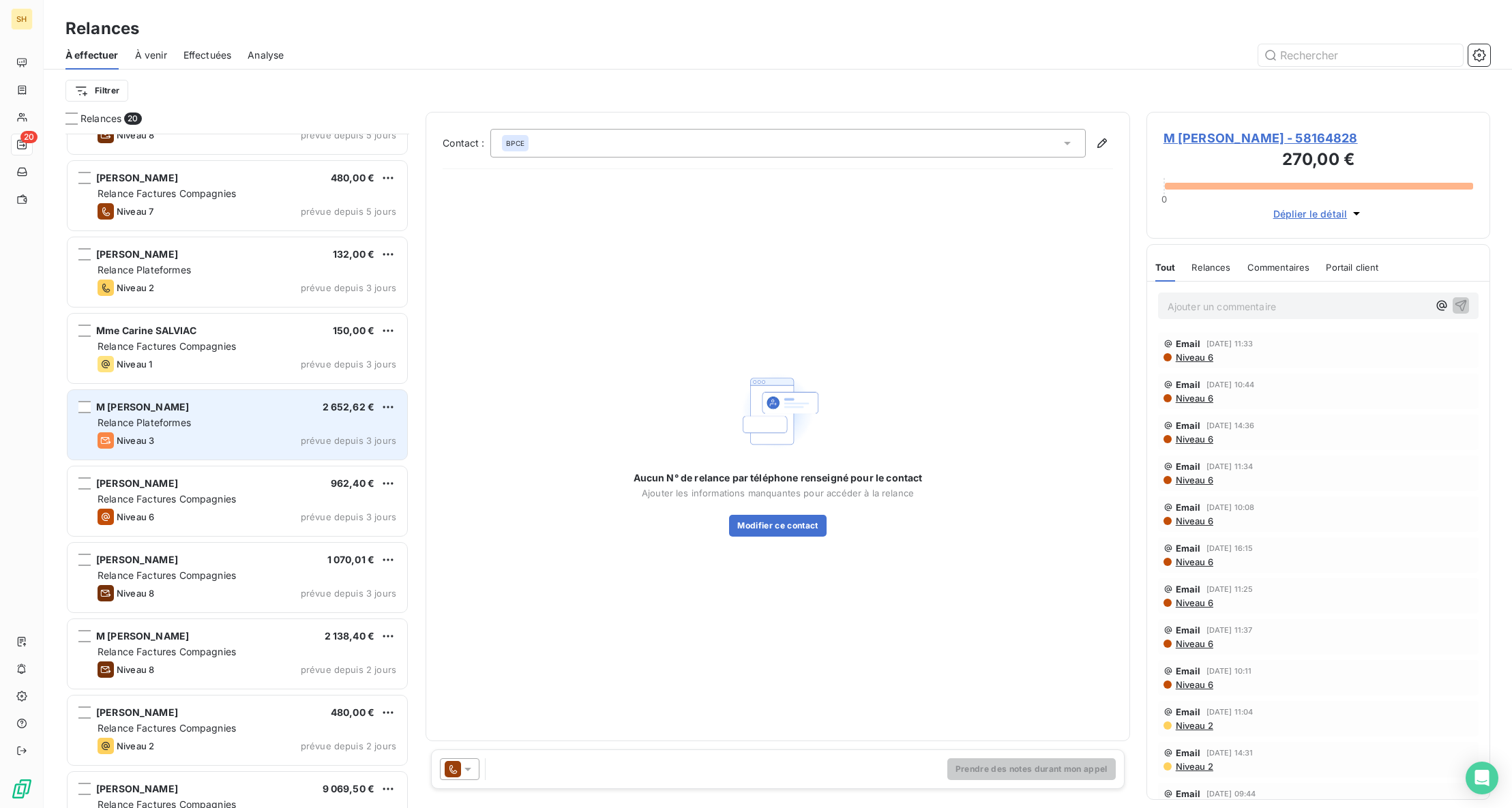
click at [194, 418] on div "Relance Plateformes" at bounding box center [246, 423] width 299 height 13
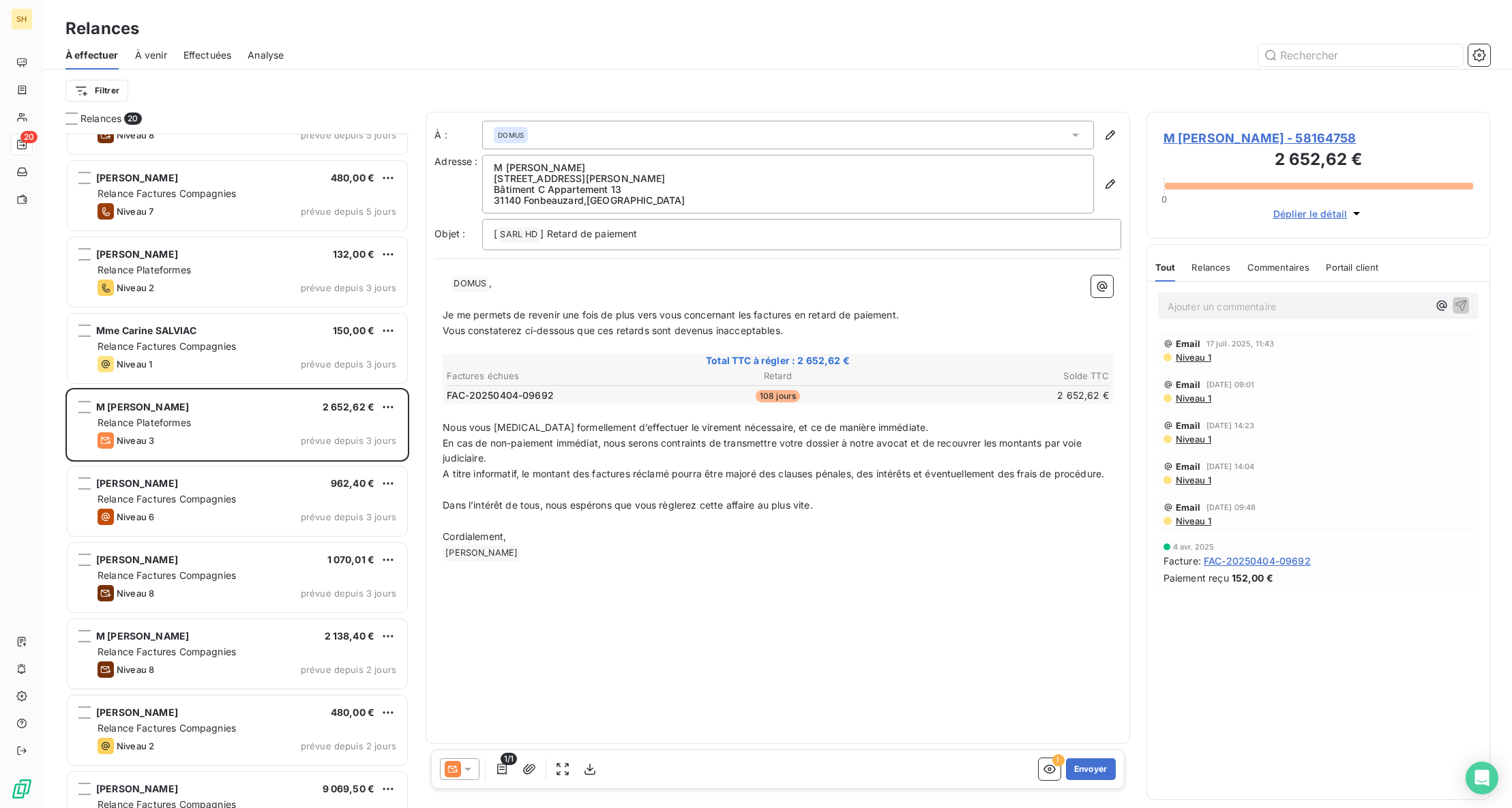
click at [1271, 269] on span "Commentaires" at bounding box center [1278, 267] width 63 height 11
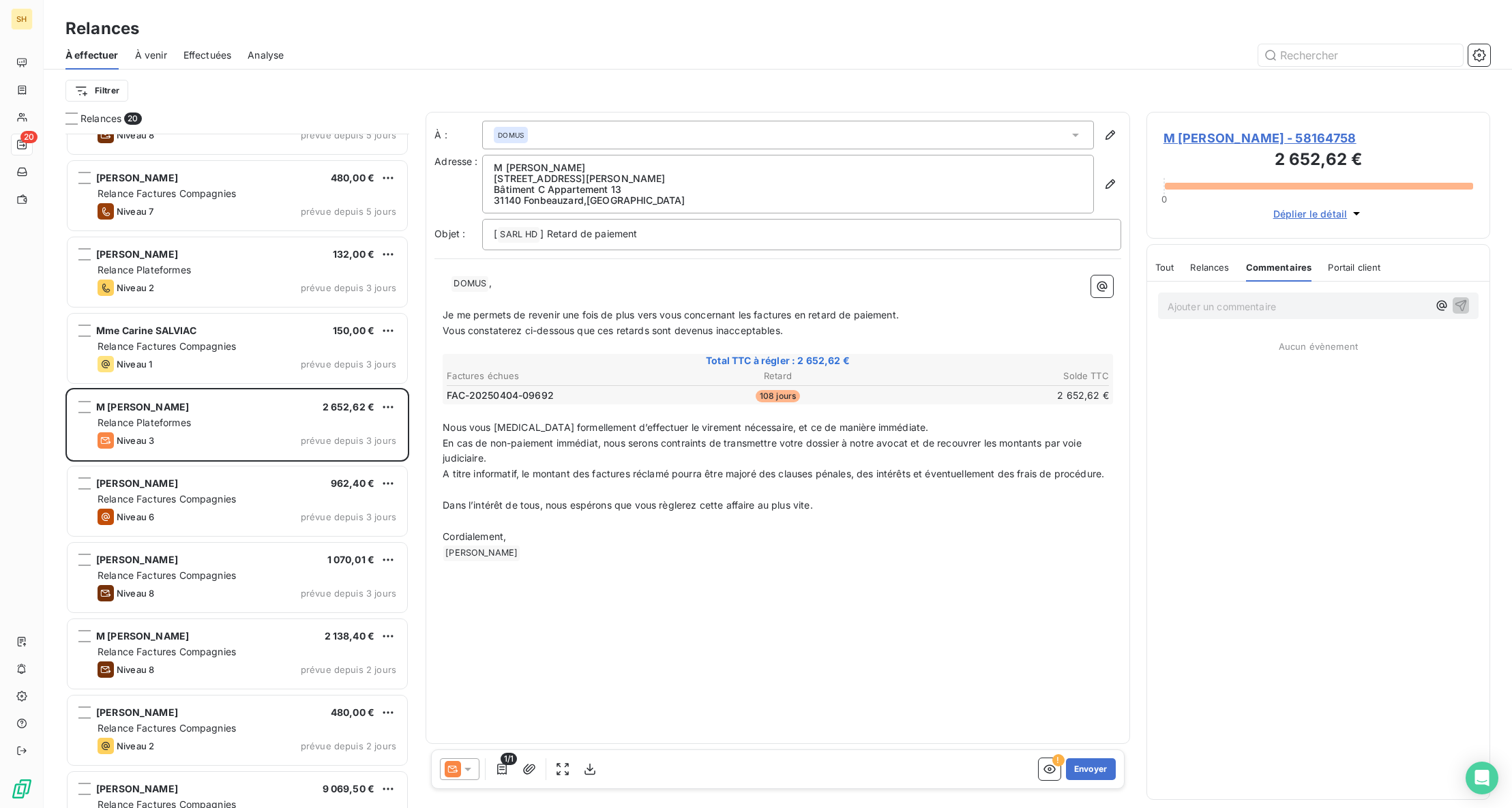
click at [1207, 130] on span "M [PERSON_NAME] - 58164758" at bounding box center [1318, 138] width 310 height 19
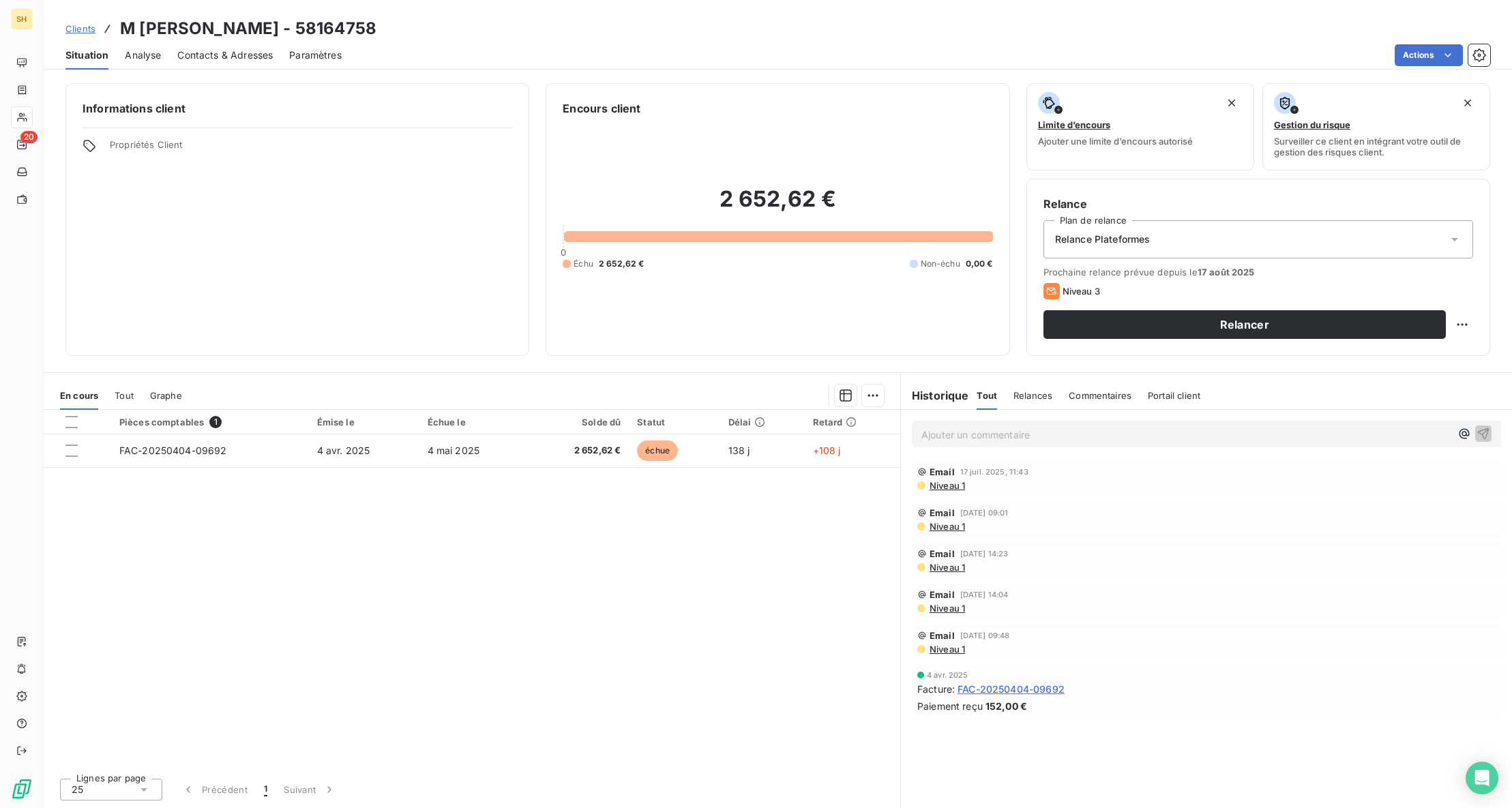
click at [1085, 390] on span "Commentaires" at bounding box center [1100, 395] width 63 height 11
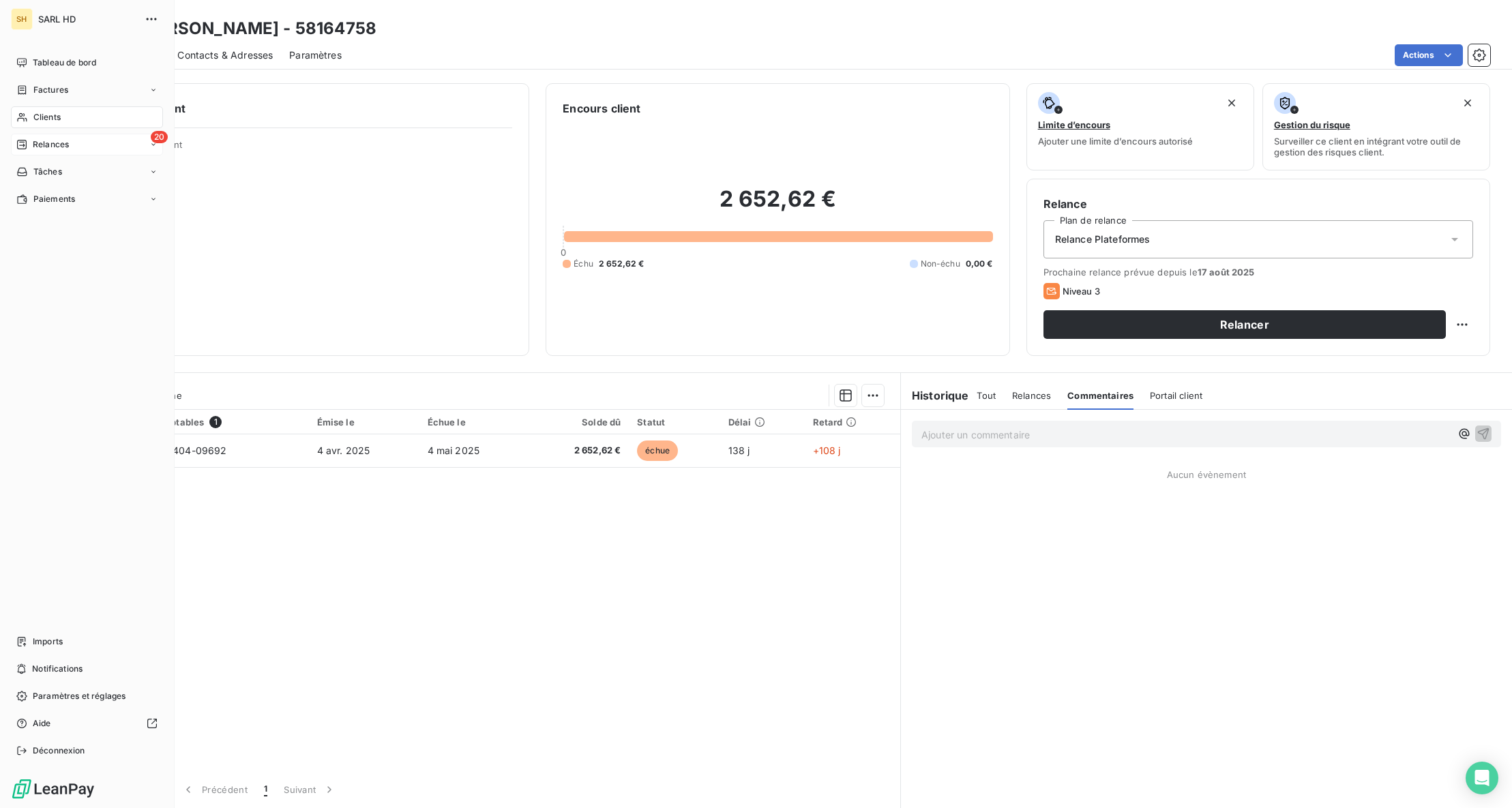
click at [25, 151] on div "20 Relances" at bounding box center [87, 144] width 152 height 22
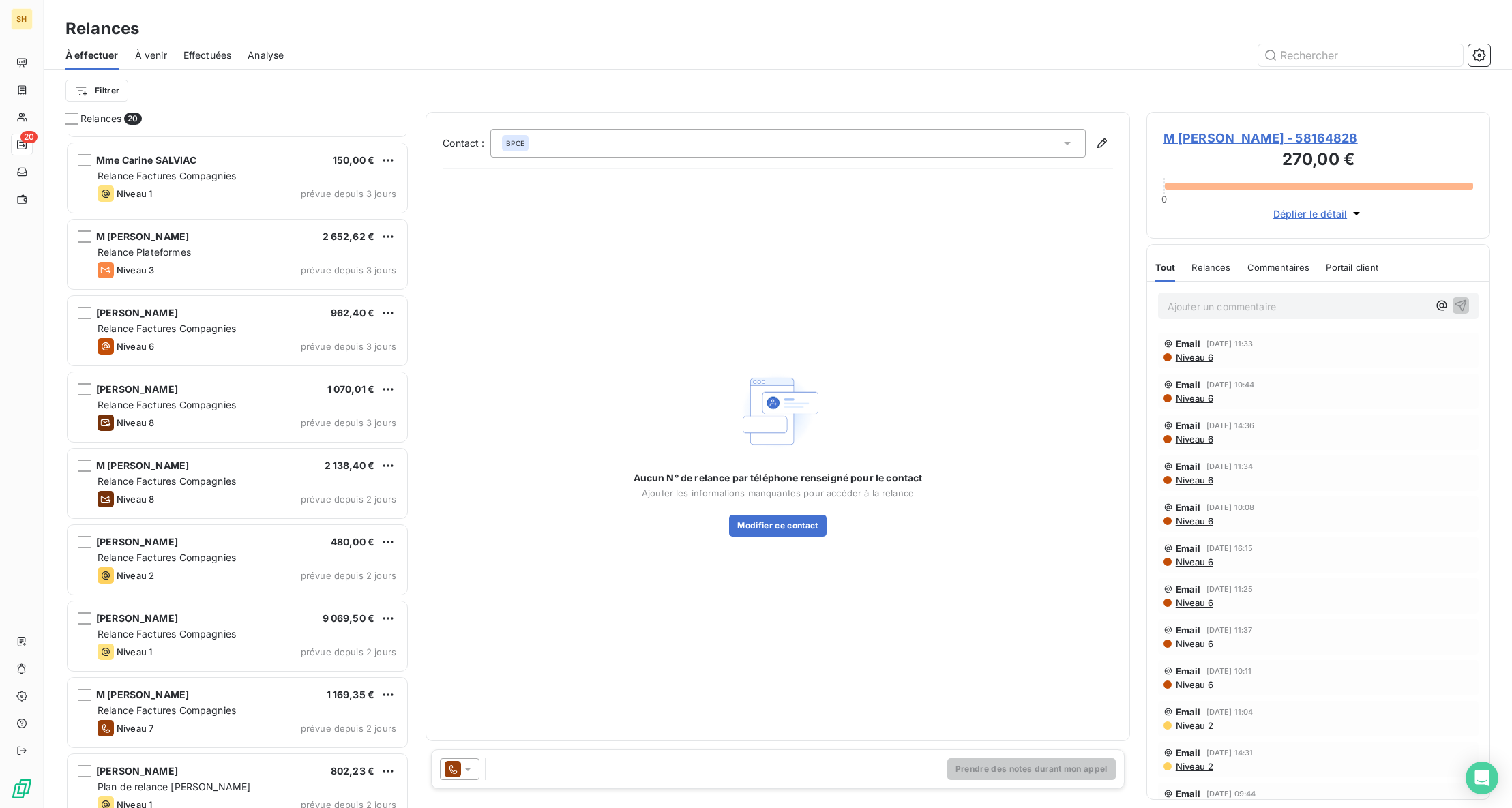
scroll to position [528, 0]
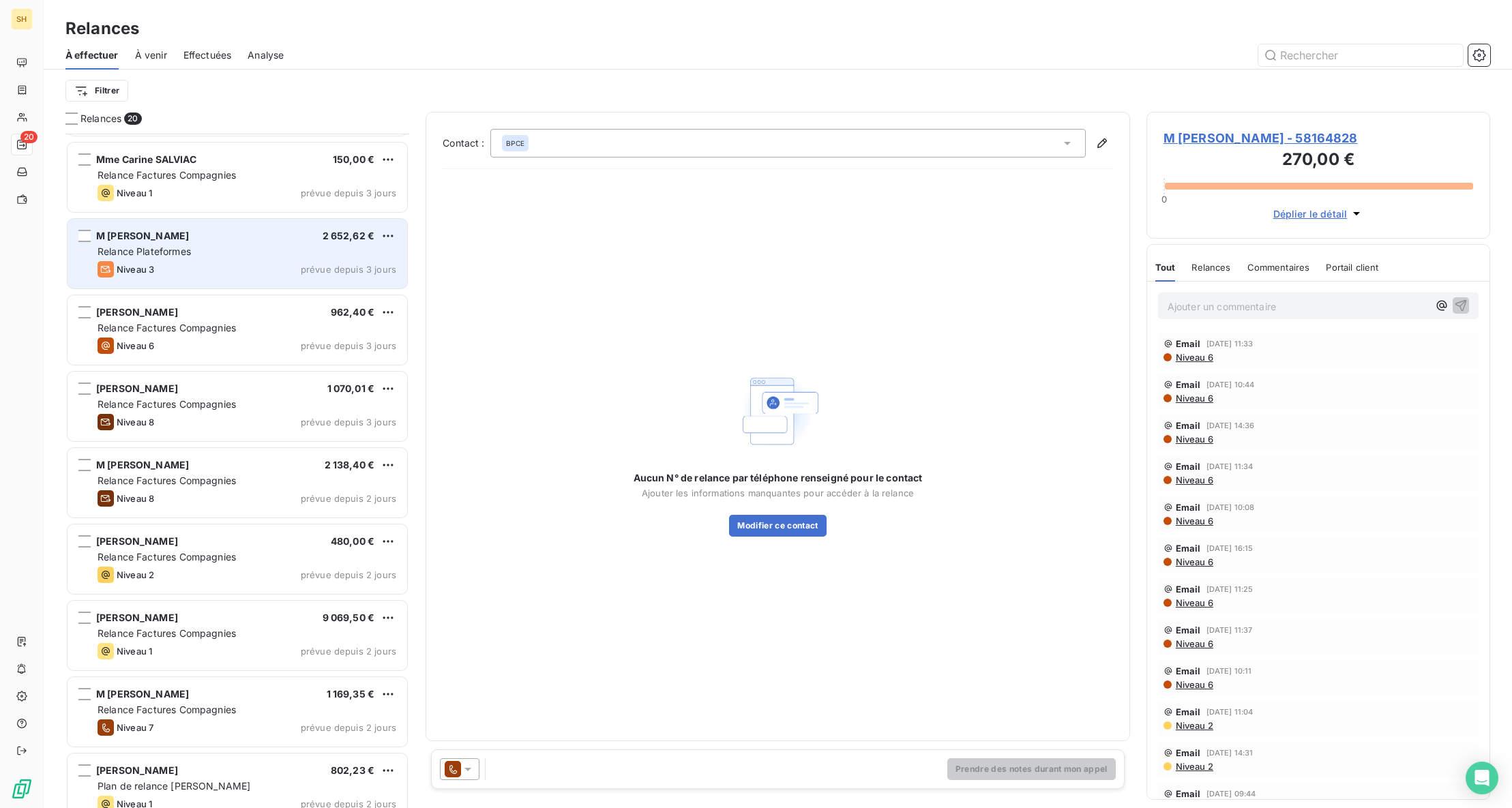
click at [239, 271] on div "Niveau 3 prévue depuis 3 jours" at bounding box center [246, 269] width 299 height 16
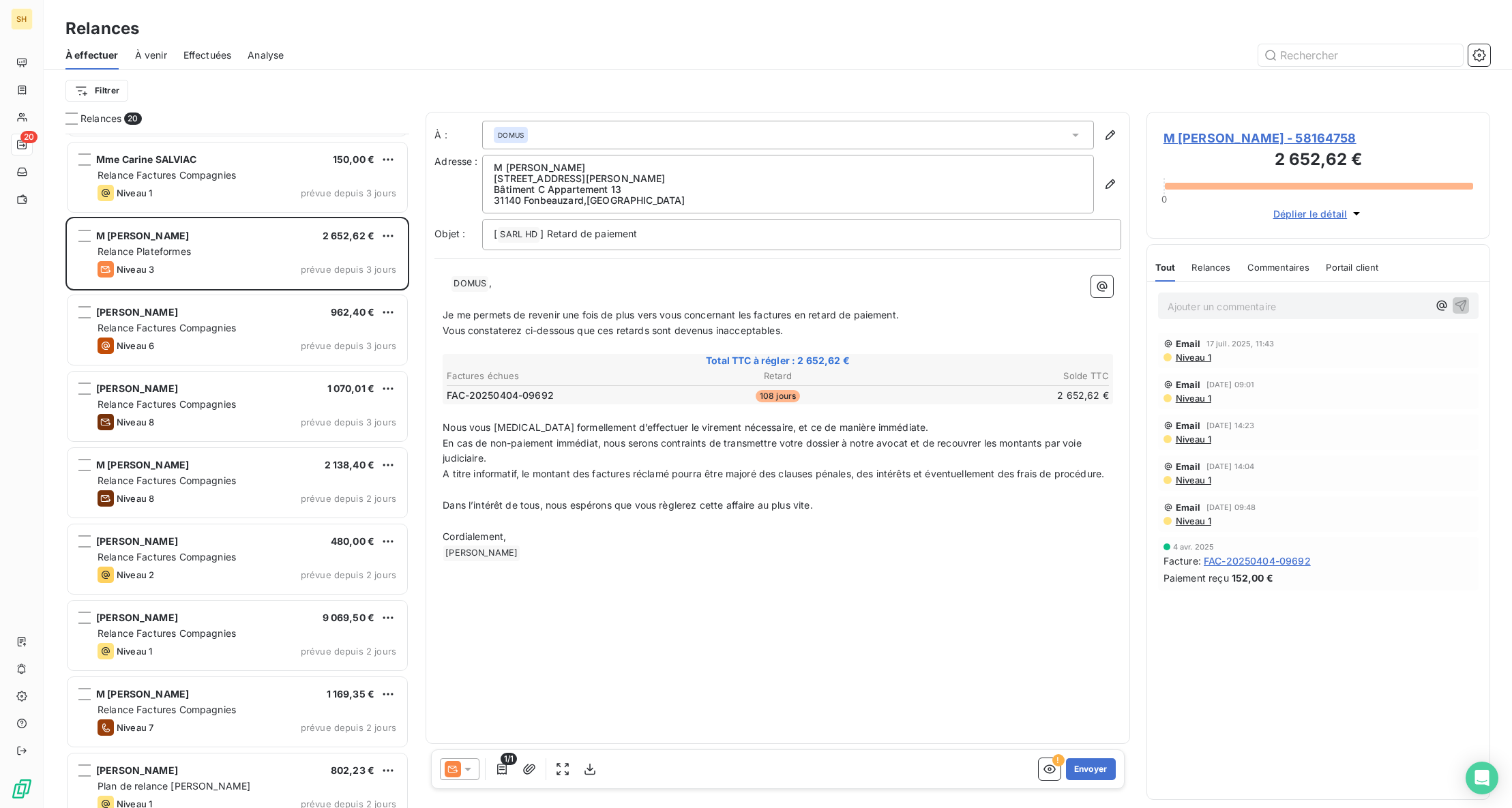
click at [1275, 266] on span "Commentaires" at bounding box center [1278, 267] width 63 height 11
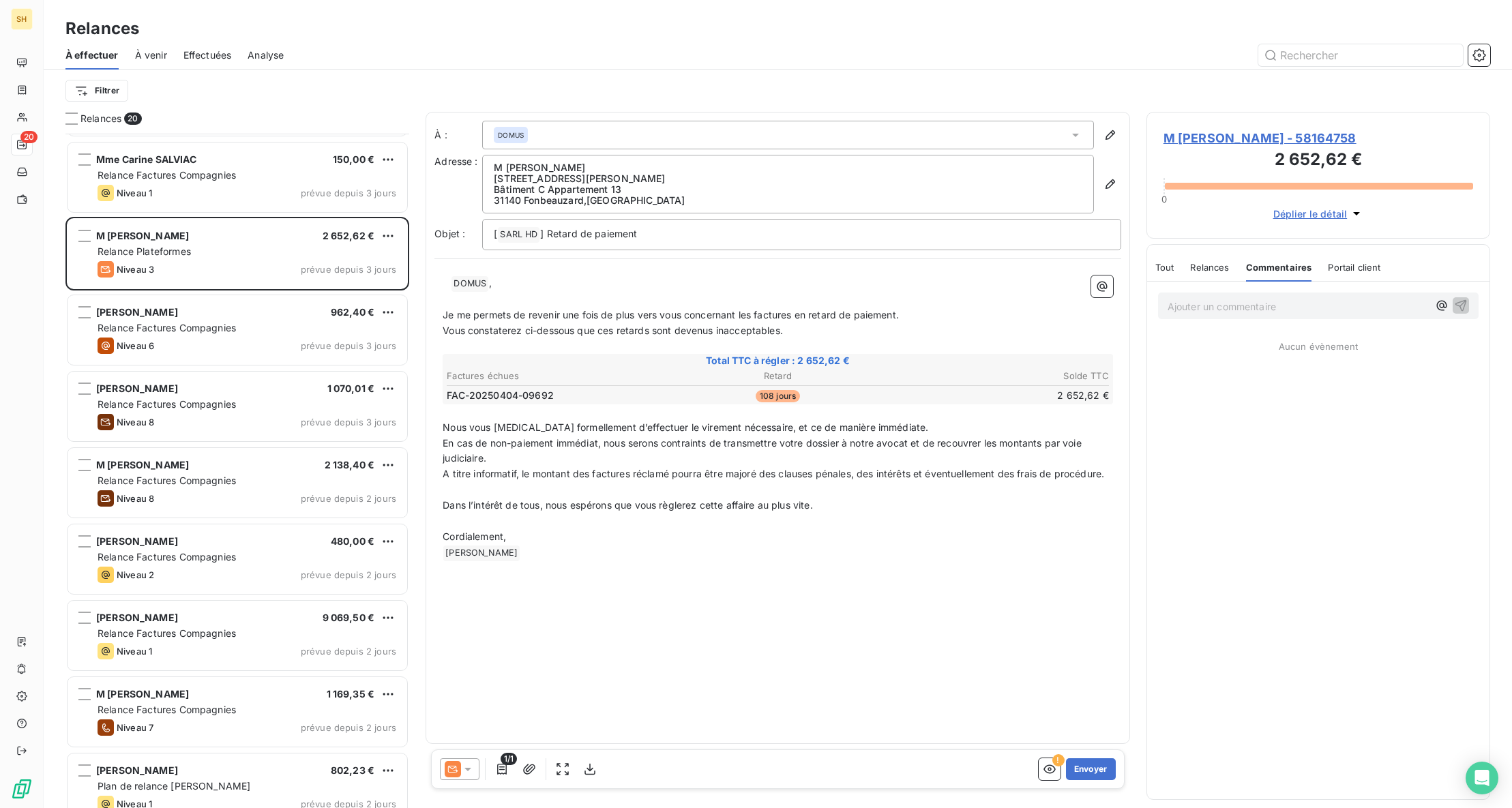
click at [1228, 310] on p "Ajouter un commentaire ﻿" at bounding box center [1298, 306] width 260 height 17
click at [1465, 307] on icon "button" at bounding box center [1460, 304] width 13 height 13
click at [1204, 276] on div "Relances" at bounding box center [1210, 267] width 39 height 28
click at [1269, 262] on span "Commentaires" at bounding box center [1280, 267] width 63 height 11
click at [1302, 138] on span "M [PERSON_NAME] - 58164758" at bounding box center [1318, 138] width 310 height 19
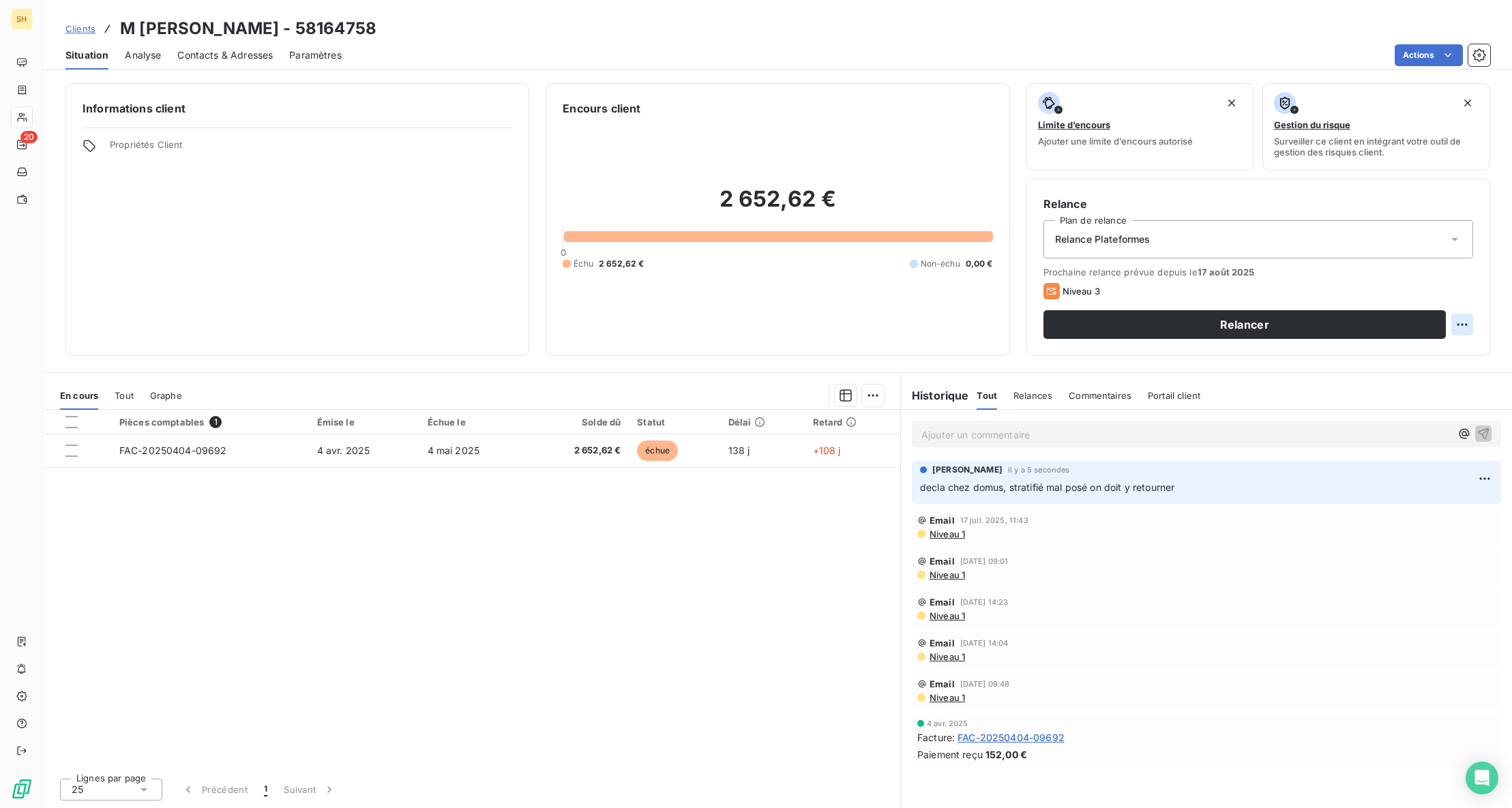
click at [1468, 323] on html "SH 20 Clients M [PERSON_NAME] - 58164758 Situation Analyse Contacts & Adresses …" at bounding box center [756, 404] width 1512 height 808
click at [1445, 350] on div "Replanifier cette action" at bounding box center [1406, 354] width 122 height 22
select select "7"
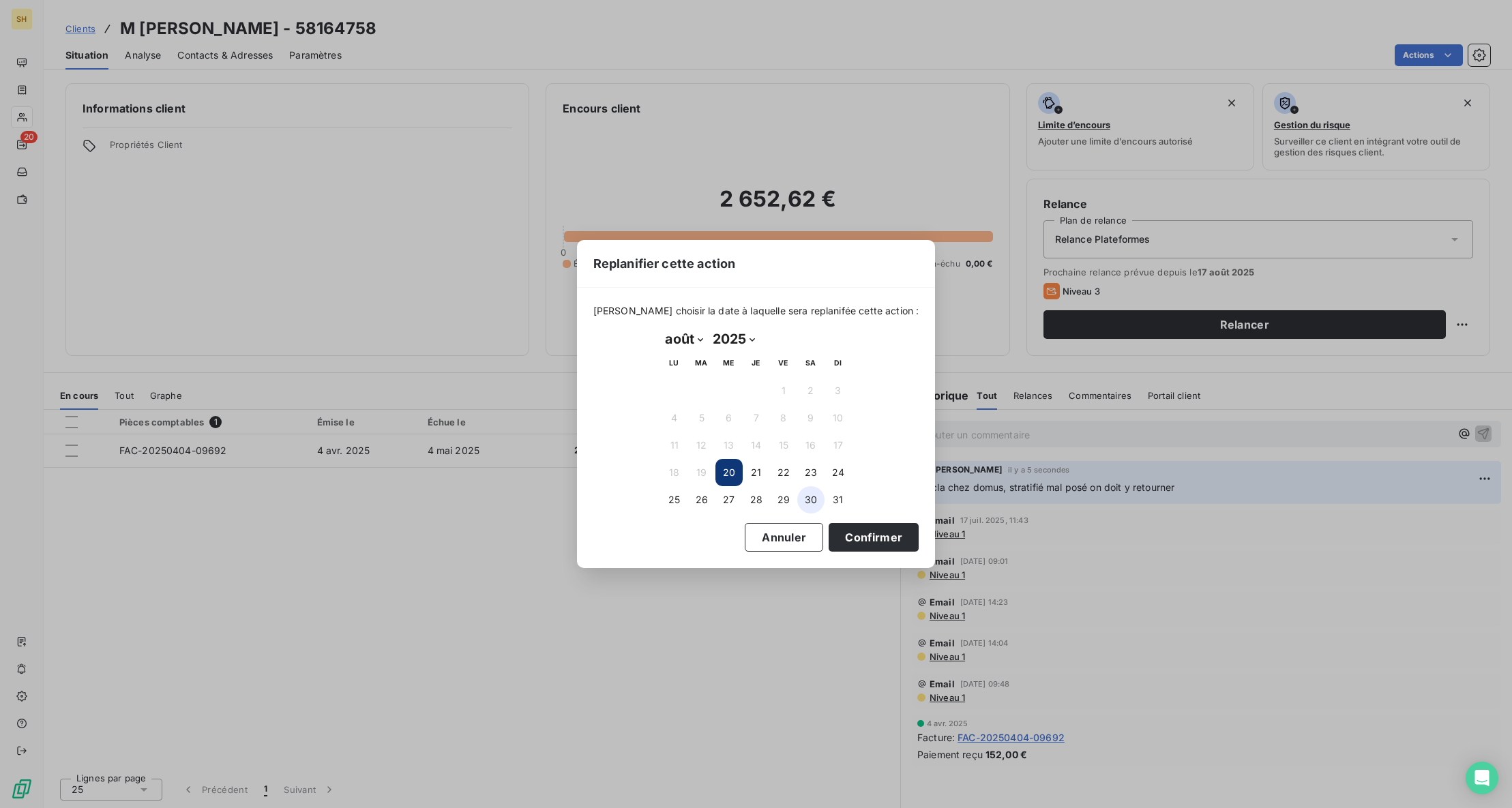
click at [814, 498] on button "30" at bounding box center [811, 500] width 27 height 27
click at [855, 533] on button "Confirmer" at bounding box center [874, 537] width 90 height 28
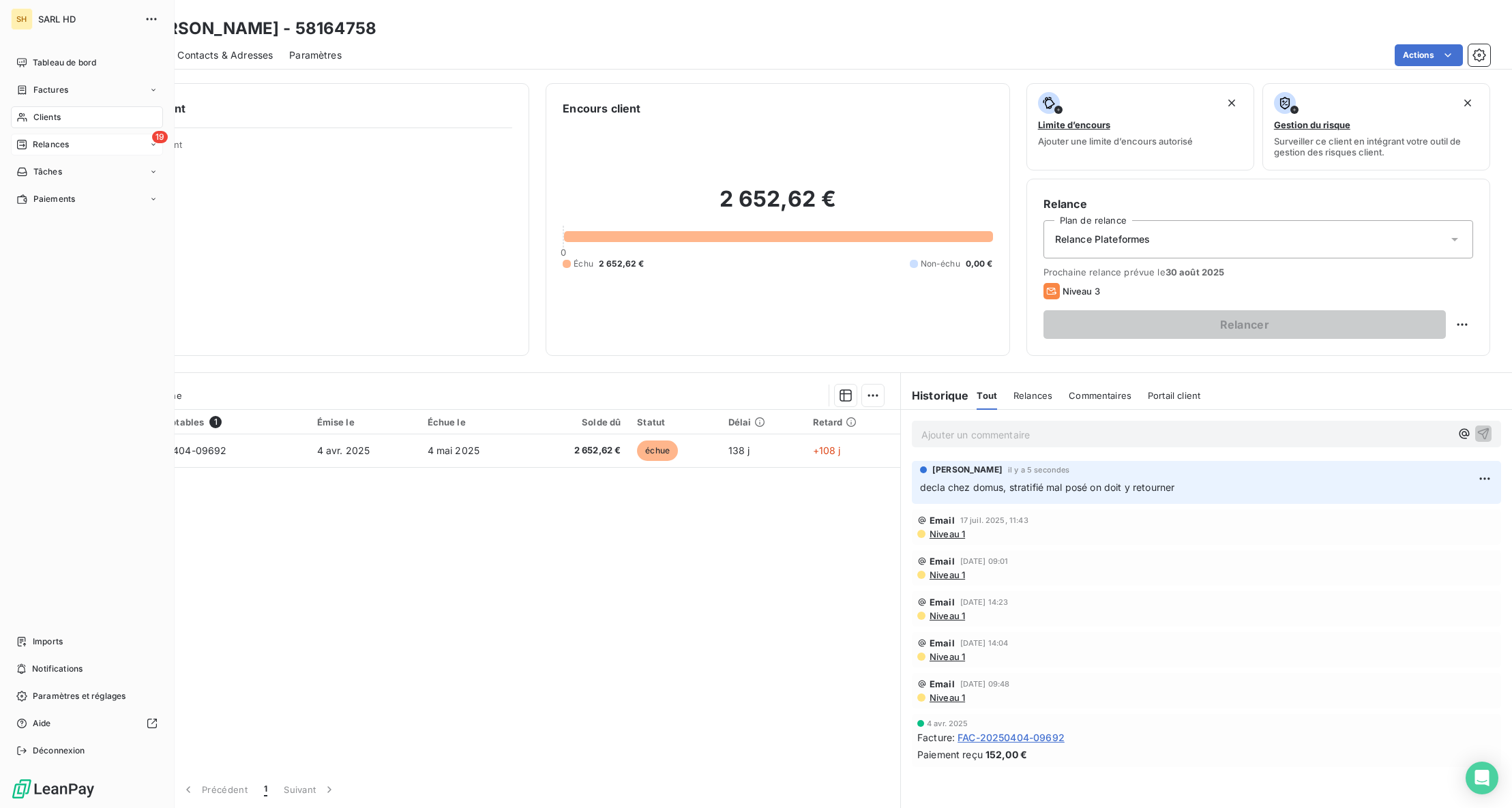
click at [27, 143] on div "Relances" at bounding box center [43, 144] width 52 height 12
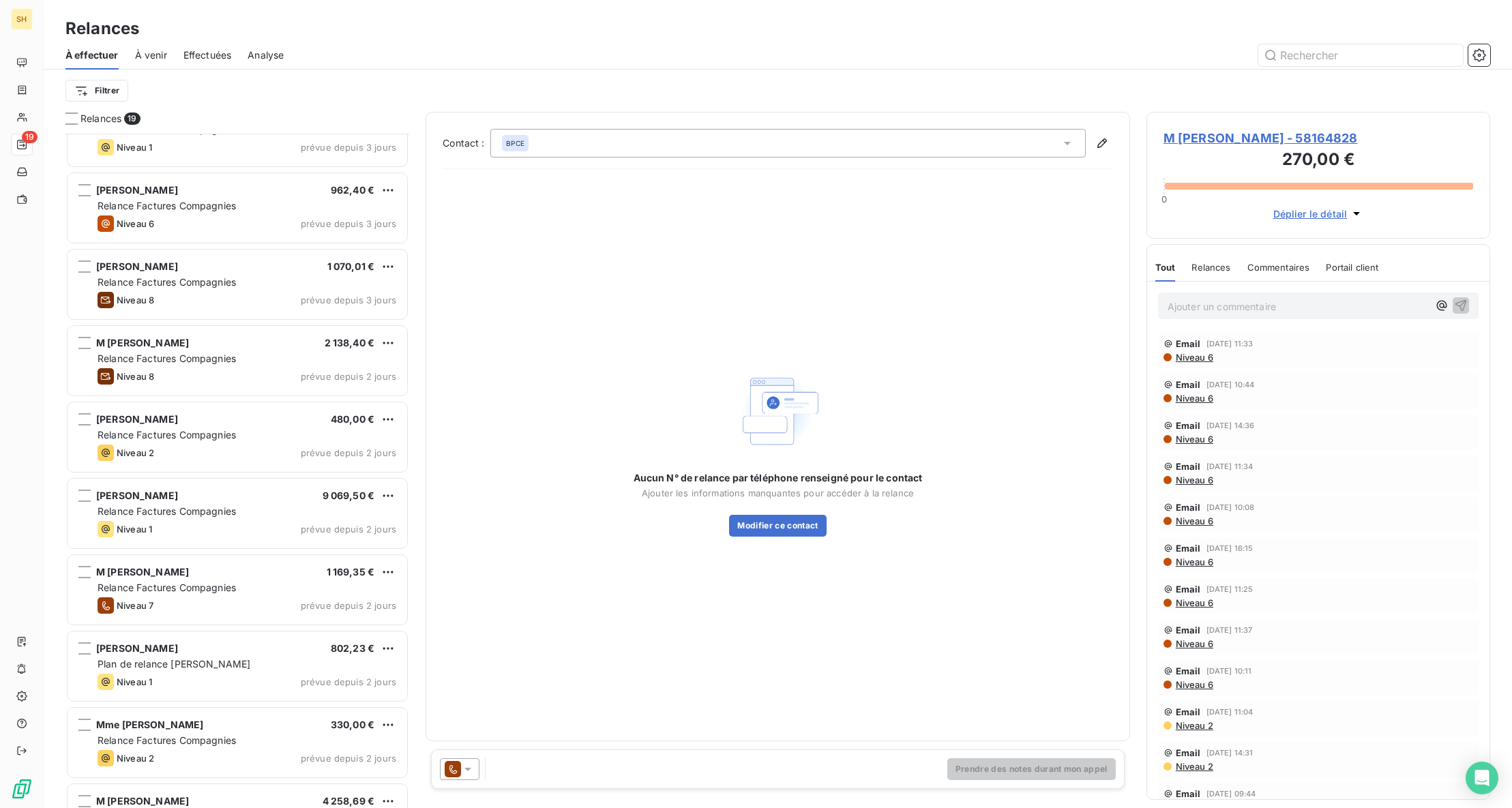
scroll to position [575, 0]
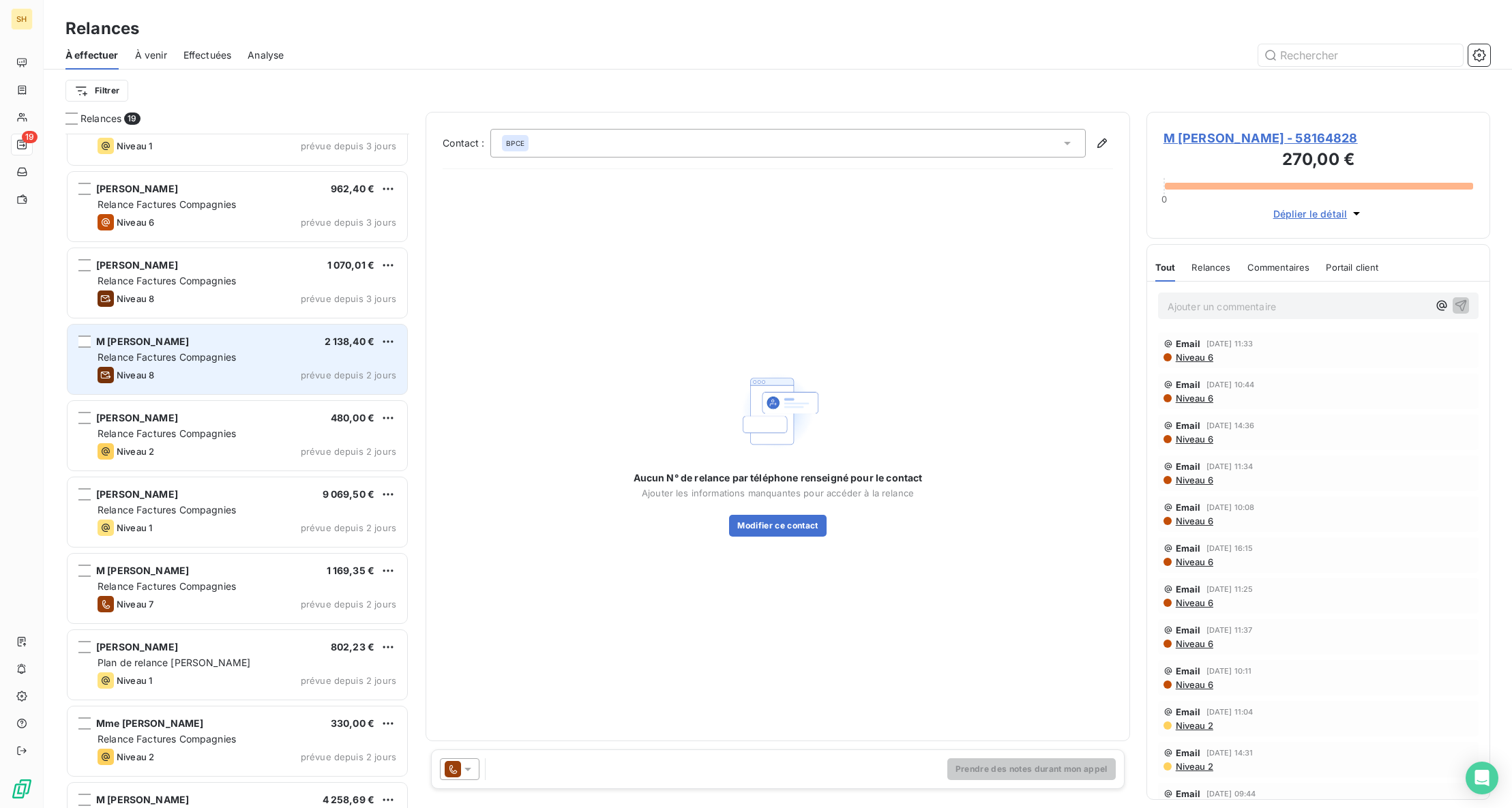
click at [253, 341] on div "M [PERSON_NAME] 2 138,40 €" at bounding box center [246, 341] width 299 height 12
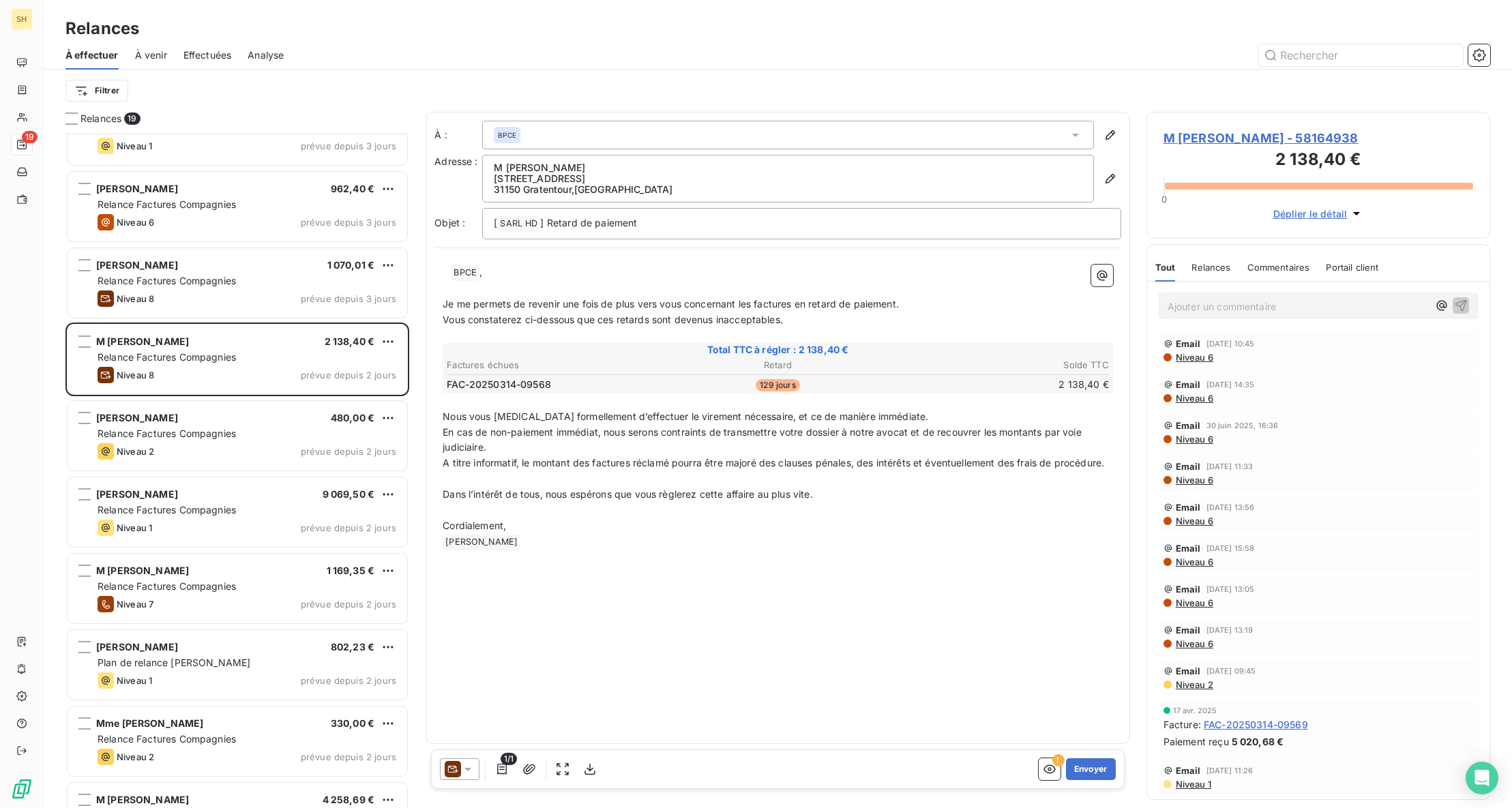
click at [1204, 137] on span "M [PERSON_NAME] - 58164938" at bounding box center [1318, 138] width 310 height 19
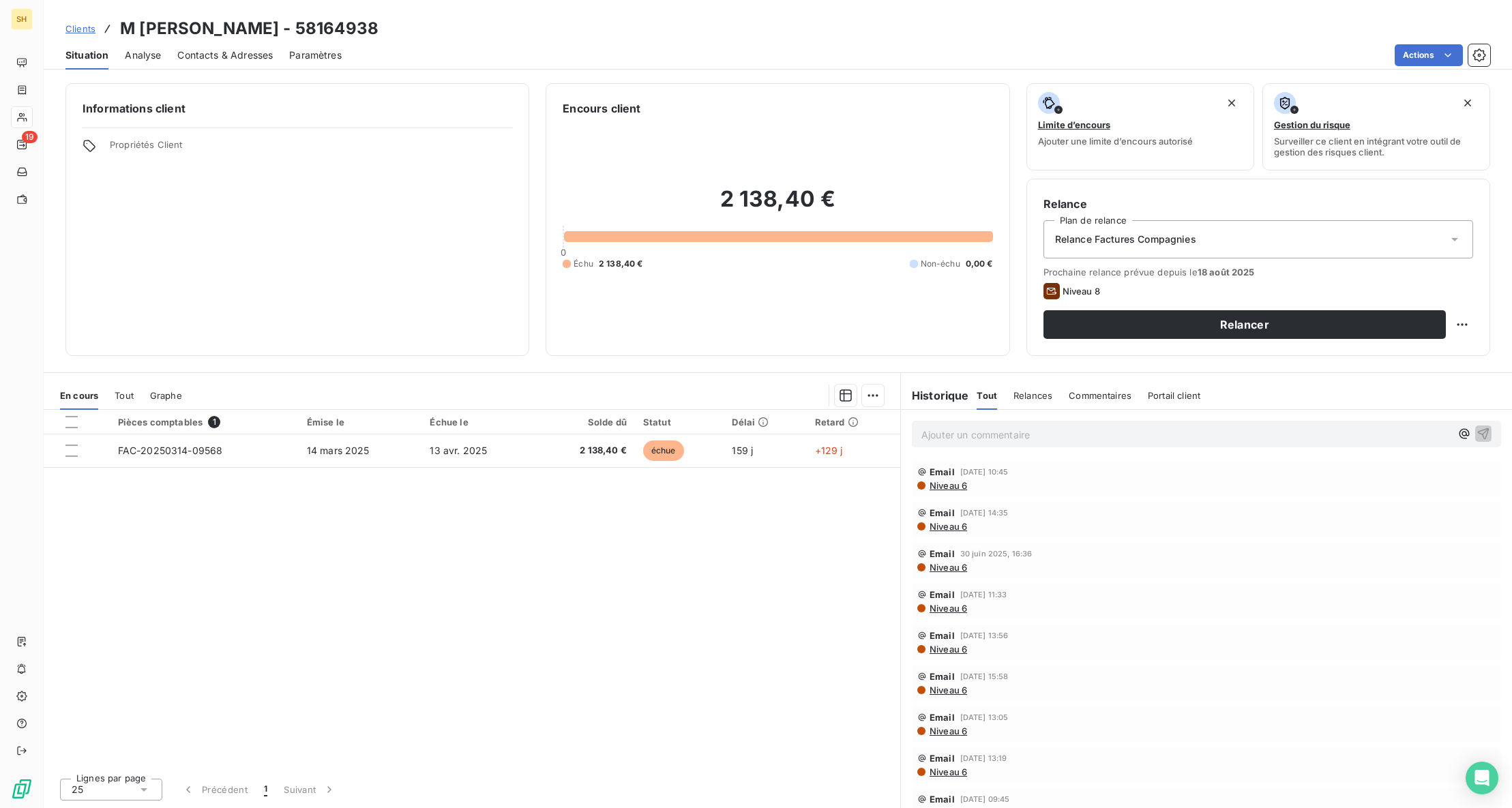
click at [1089, 388] on div "Commentaires" at bounding box center [1100, 395] width 63 height 28
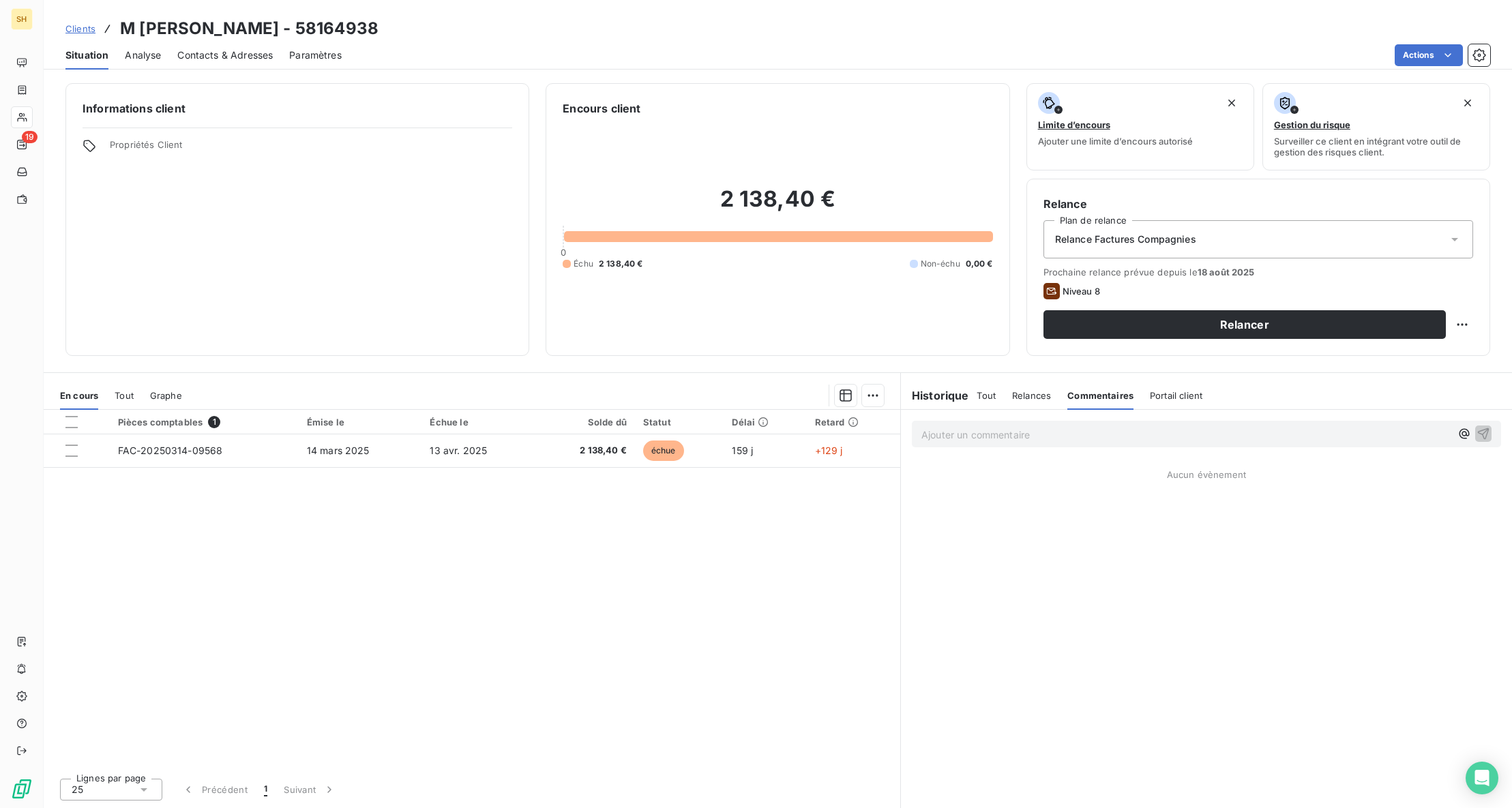
click at [984, 438] on p "Ajouter un commentaire ﻿" at bounding box center [1186, 434] width 529 height 17
click at [1487, 435] on icon "button" at bounding box center [1483, 432] width 13 height 13
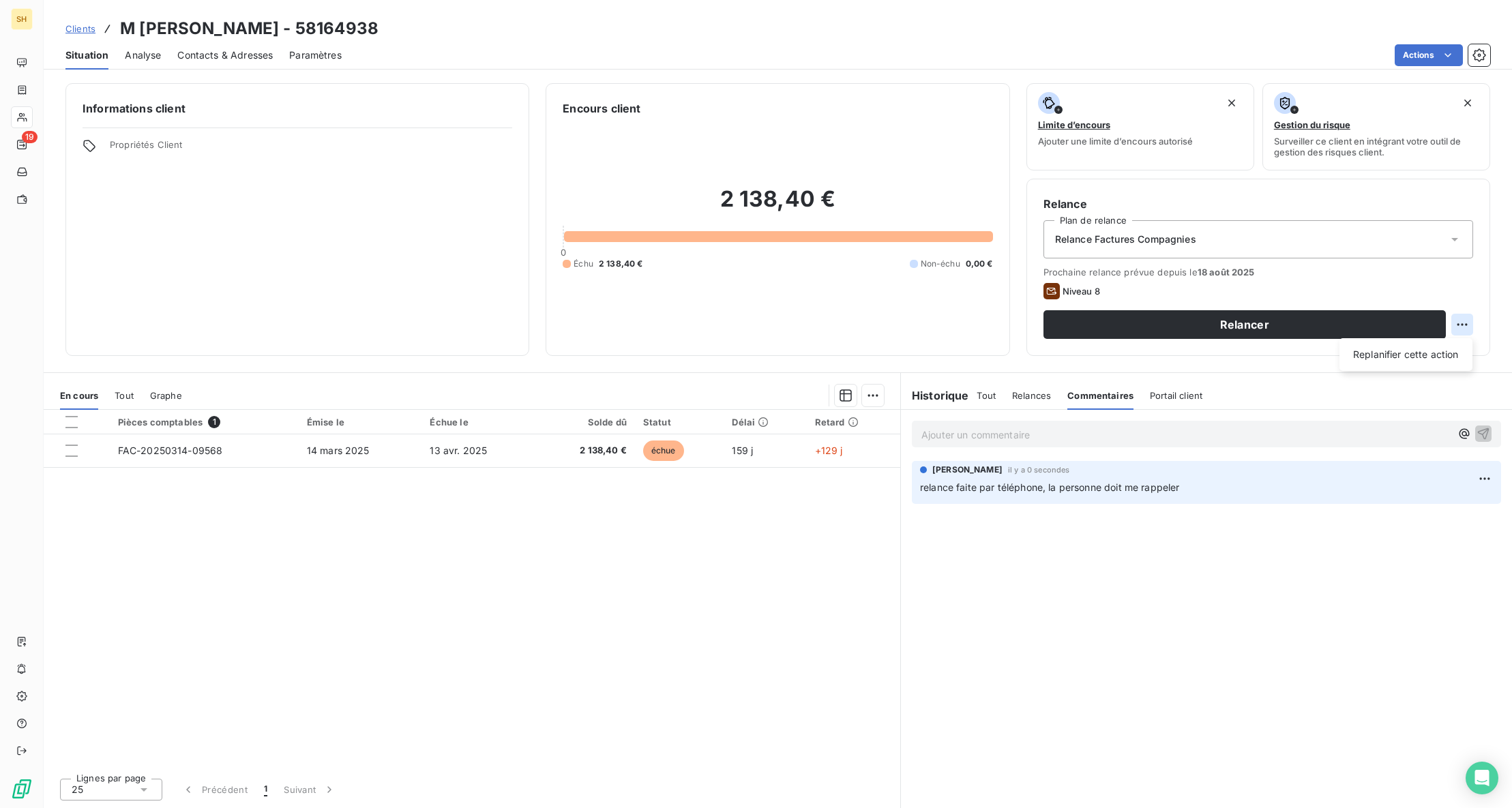
click at [1463, 325] on html "SH 19 Clients M [PERSON_NAME] - 58164938 Situation Analyse Contacts & Adresses …" at bounding box center [756, 404] width 1512 height 808
click at [1457, 347] on div "Replanifier cette action" at bounding box center [1406, 354] width 122 height 22
select select "7"
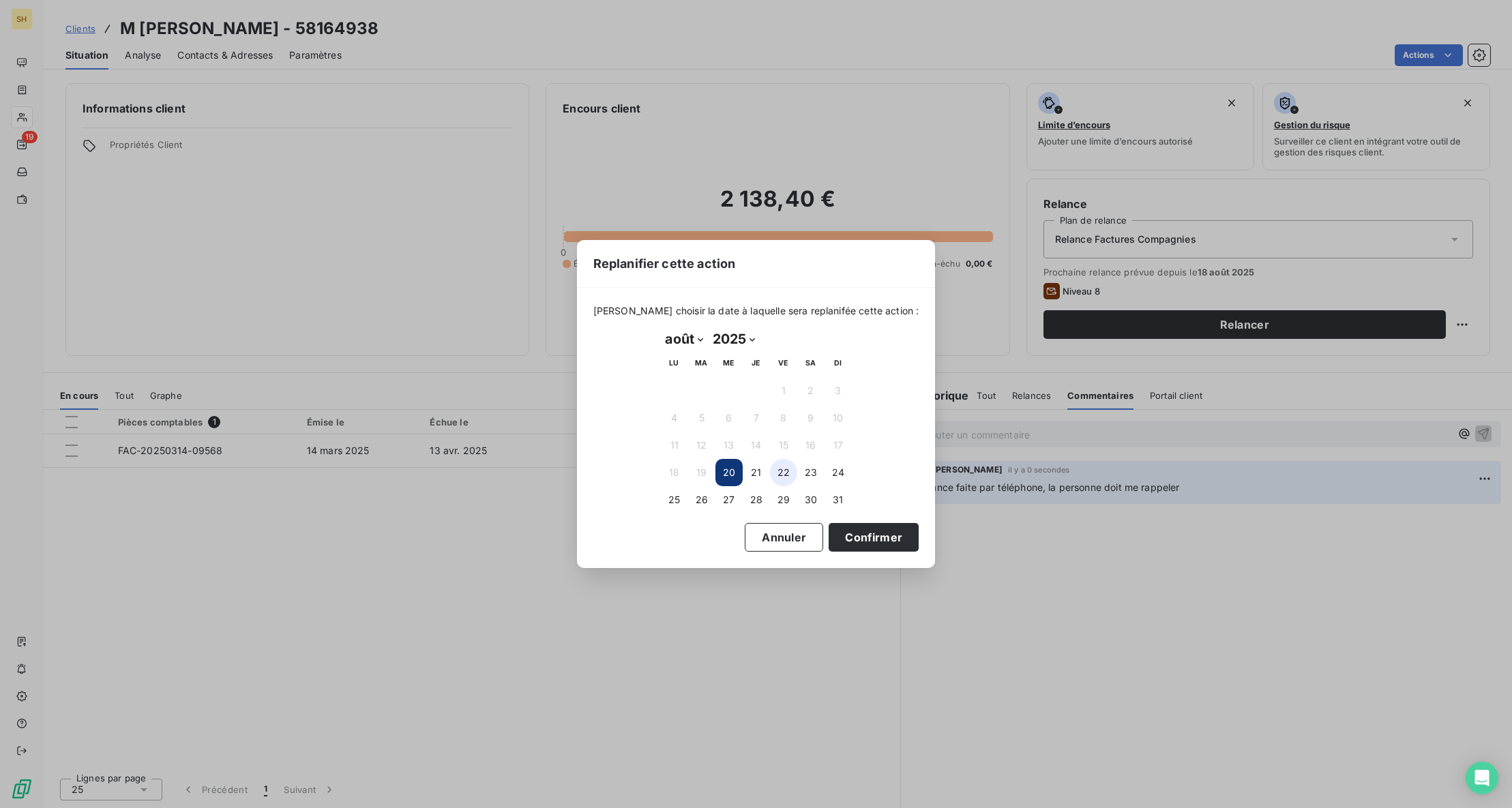
click at [784, 470] on button "22" at bounding box center [784, 472] width 27 height 27
click at [845, 529] on button "Confirmer" at bounding box center [874, 537] width 90 height 28
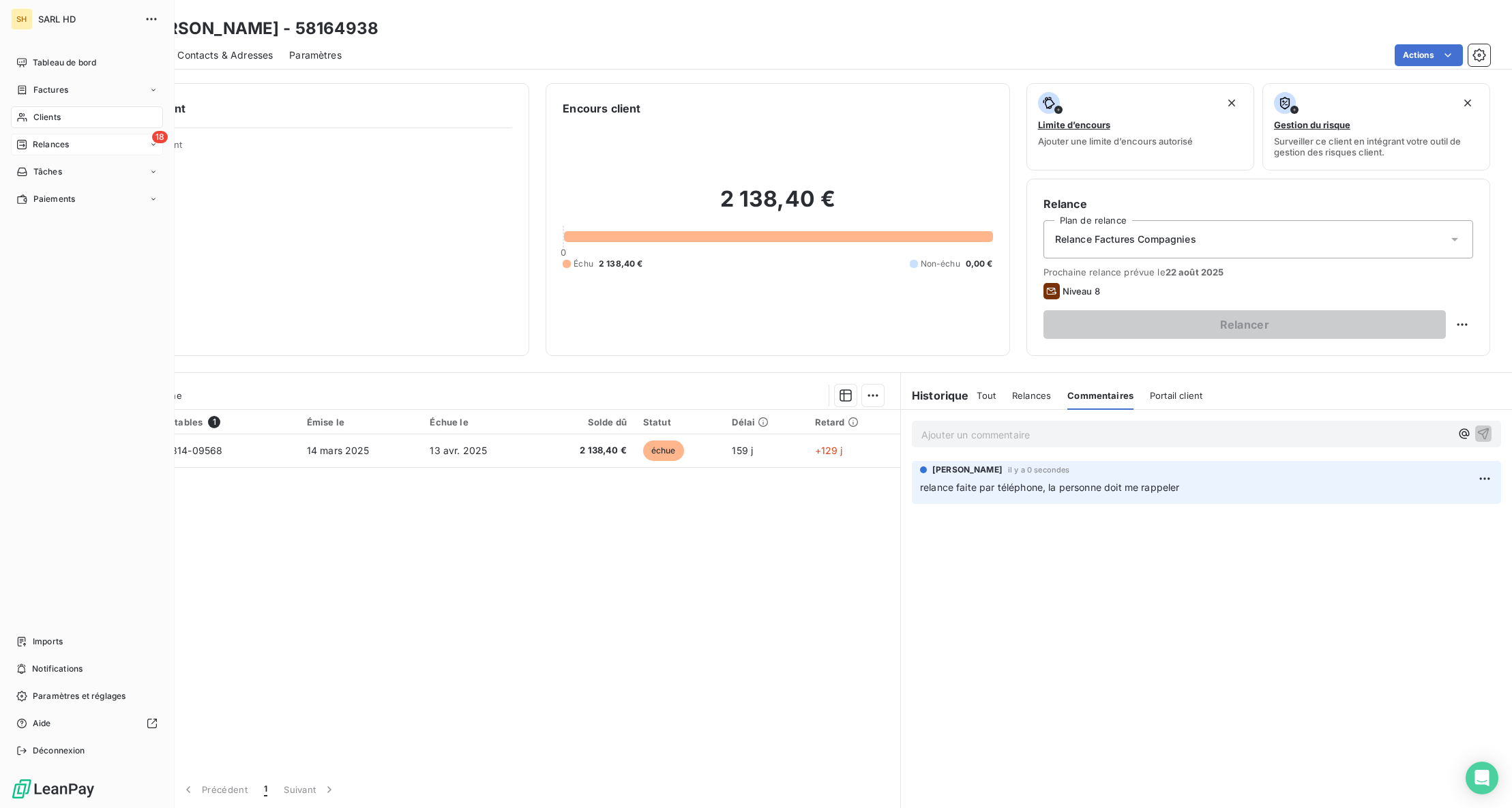
click at [29, 147] on div "Relances" at bounding box center [43, 144] width 52 height 12
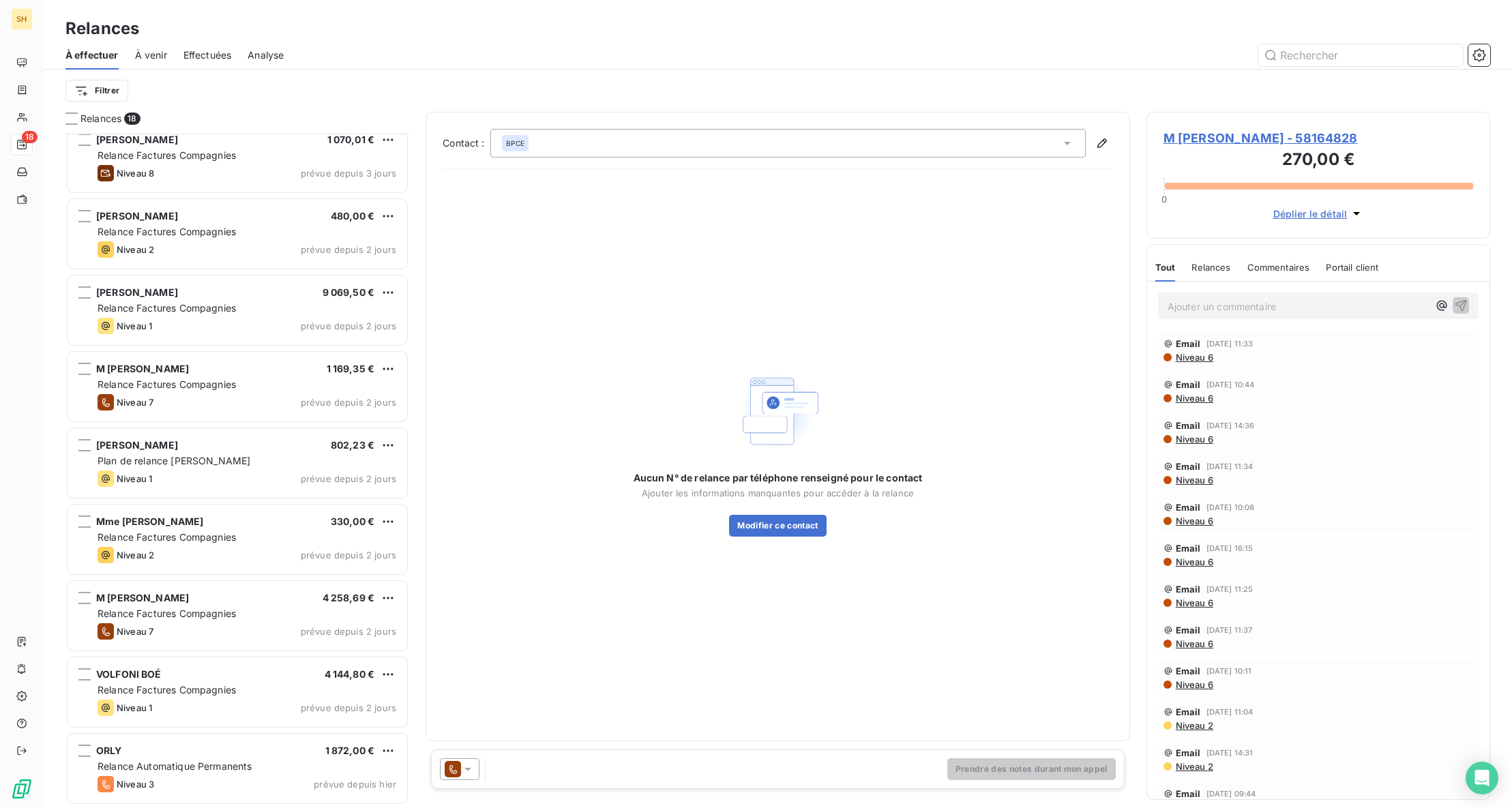
scroll to position [696, 0]
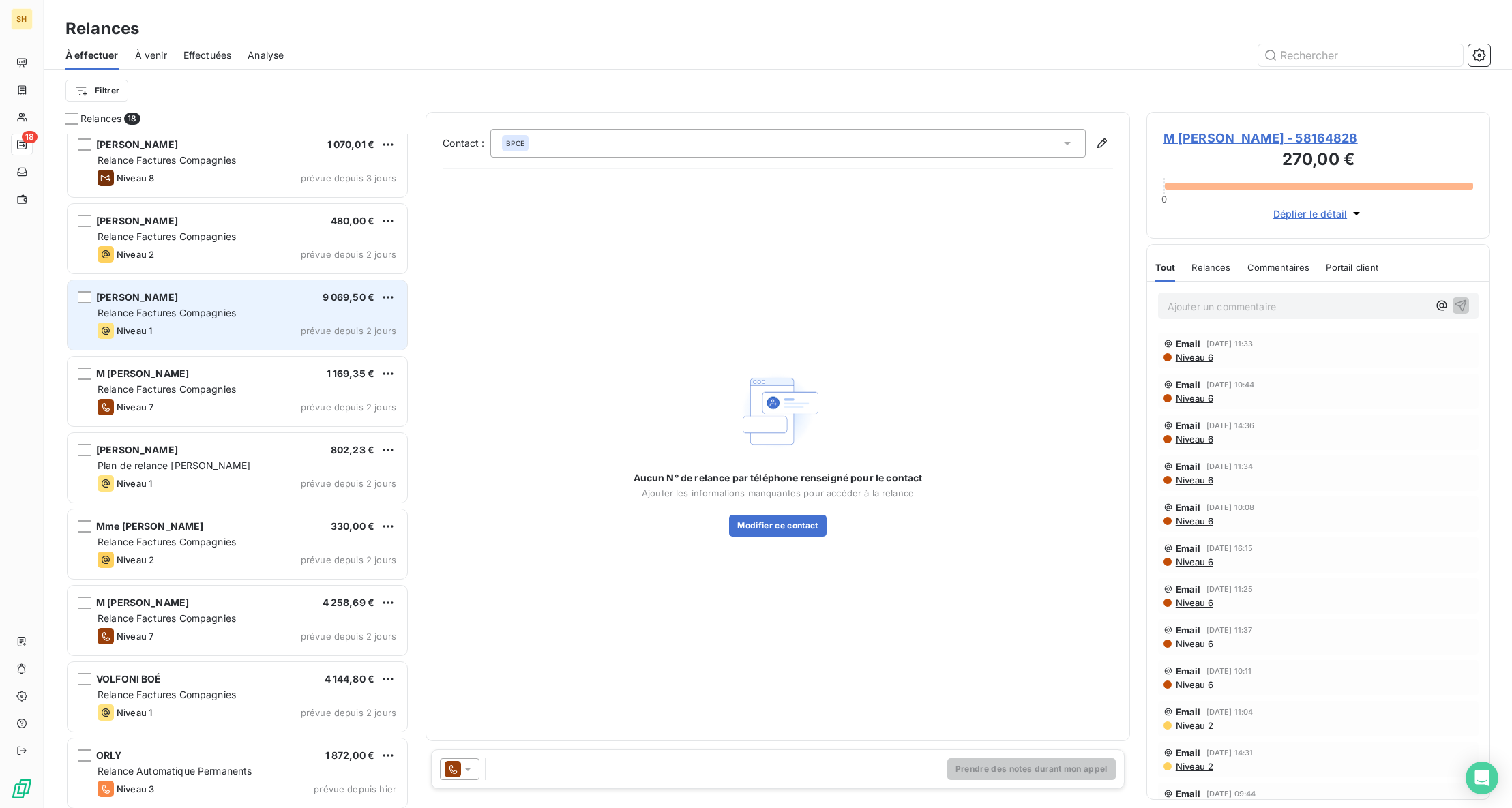
click at [236, 314] on span "Relance Factures Compagnies" at bounding box center [166, 312] width 138 height 11
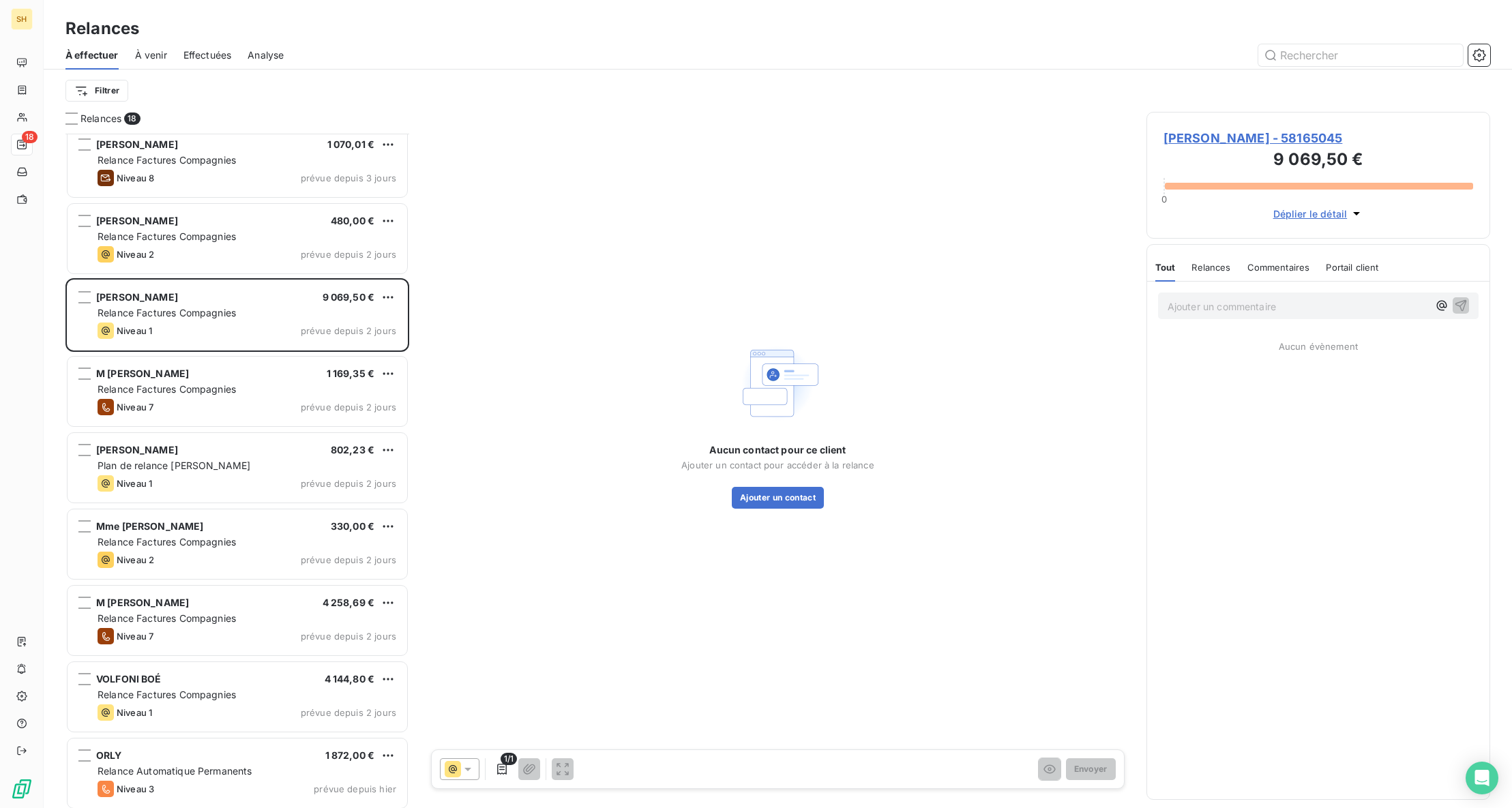
click at [1291, 141] on span "[PERSON_NAME] - 58165045" at bounding box center [1318, 138] width 310 height 19
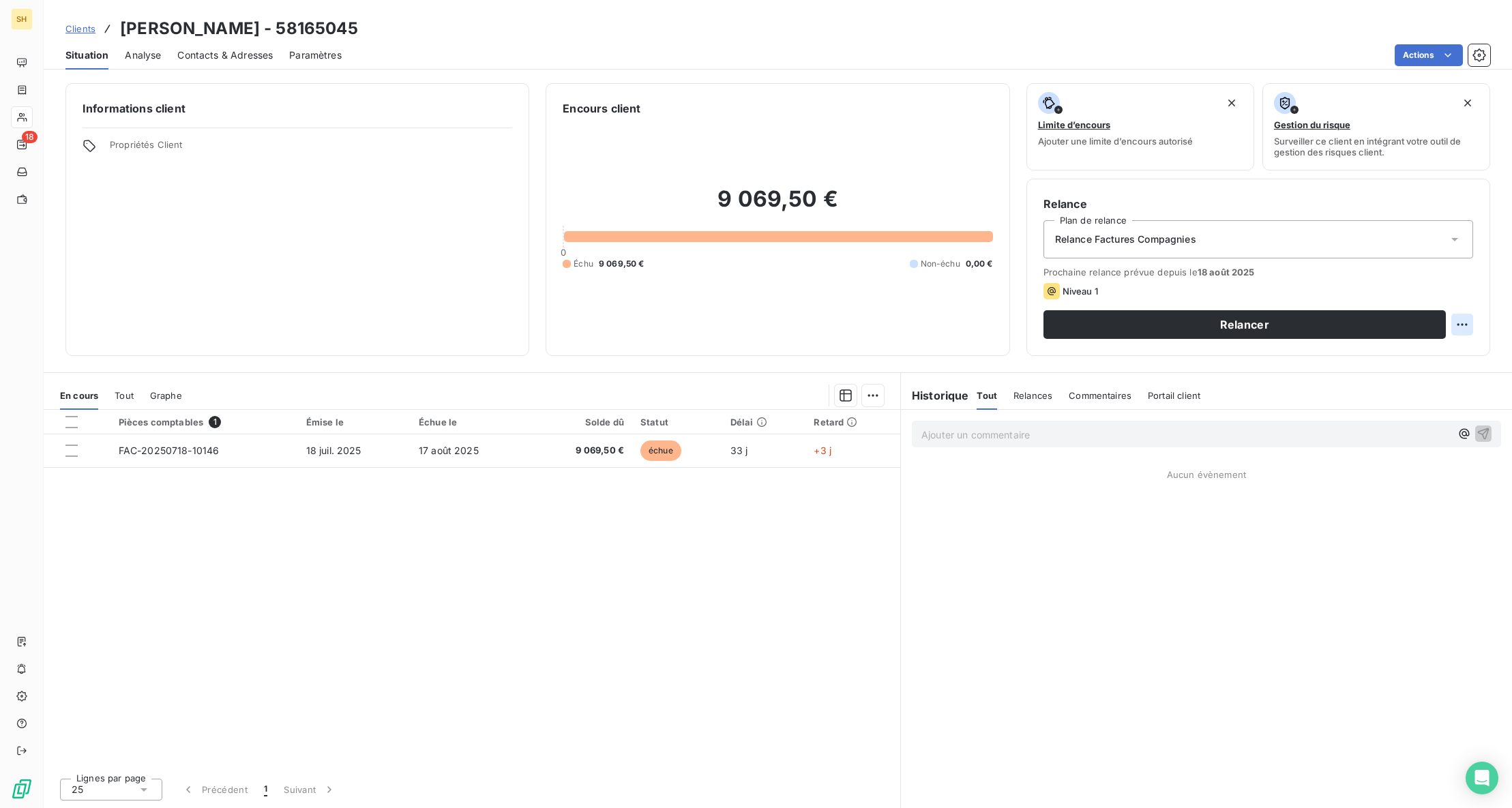
click at [1458, 325] on html "SH 18 Clients [PERSON_NAME] - 58165045 Situation Analyse Contacts & Adresses Pa…" at bounding box center [756, 404] width 1512 height 808
click at [1451, 349] on div "Replanifier cette action" at bounding box center [1406, 354] width 122 height 22
select select "7"
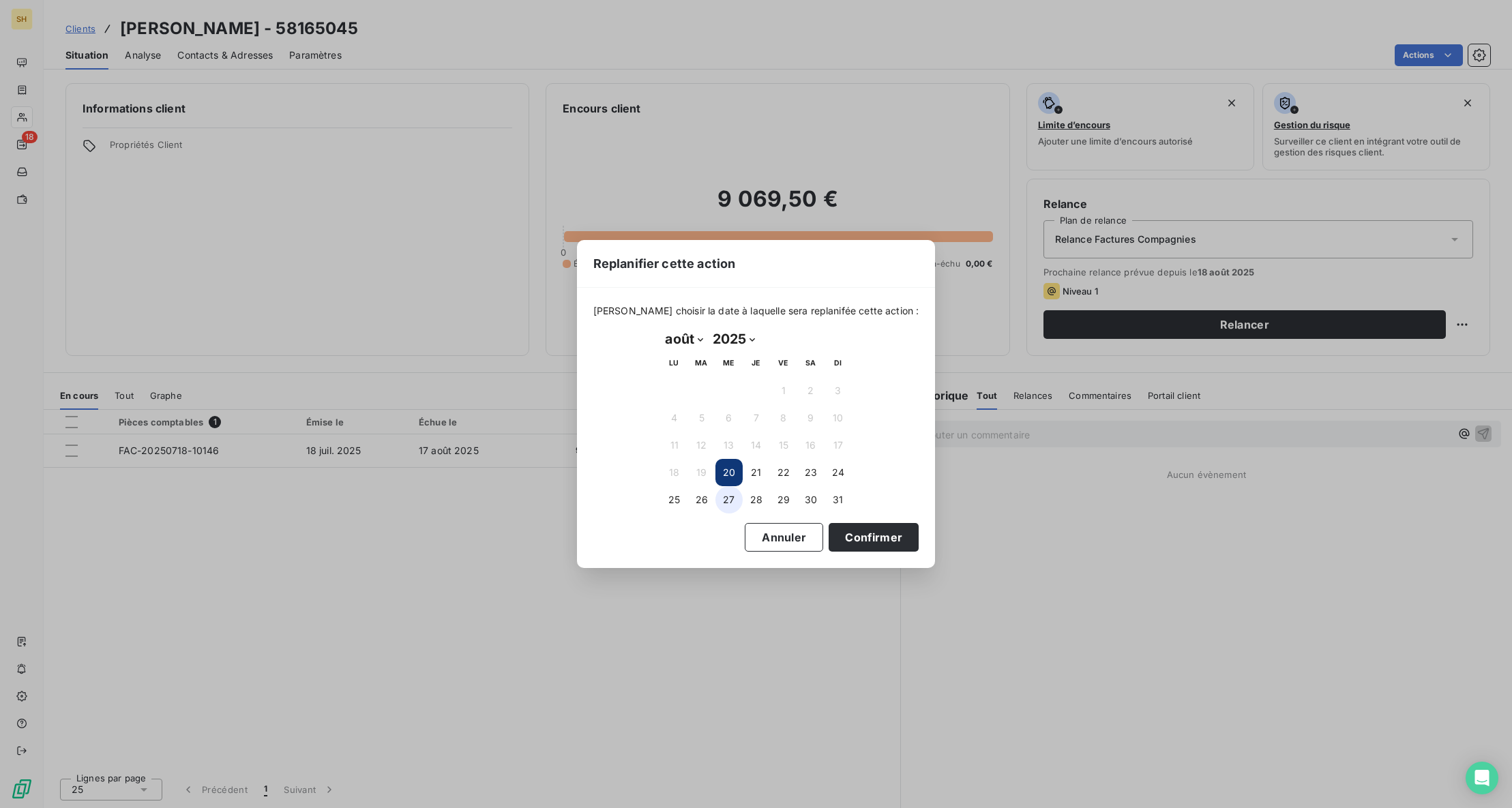
drag, startPoint x: 701, startPoint y: 502, endPoint x: 730, endPoint y: 509, distance: 29.8
click at [701, 502] on button "26" at bounding box center [701, 500] width 27 height 27
click at [849, 536] on button "Confirmer" at bounding box center [874, 537] width 90 height 28
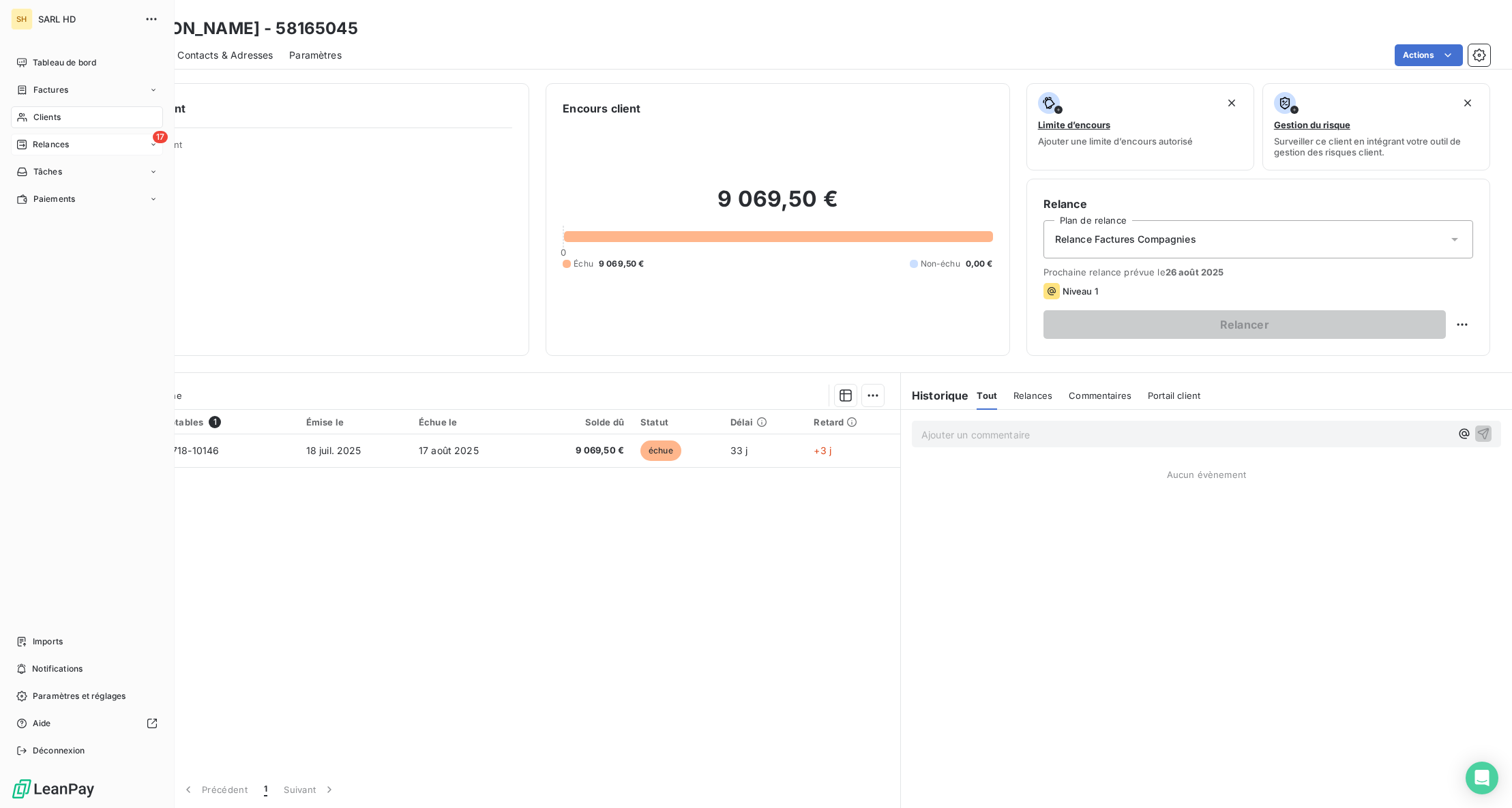
click at [39, 148] on span "Relances" at bounding box center [51, 144] width 36 height 12
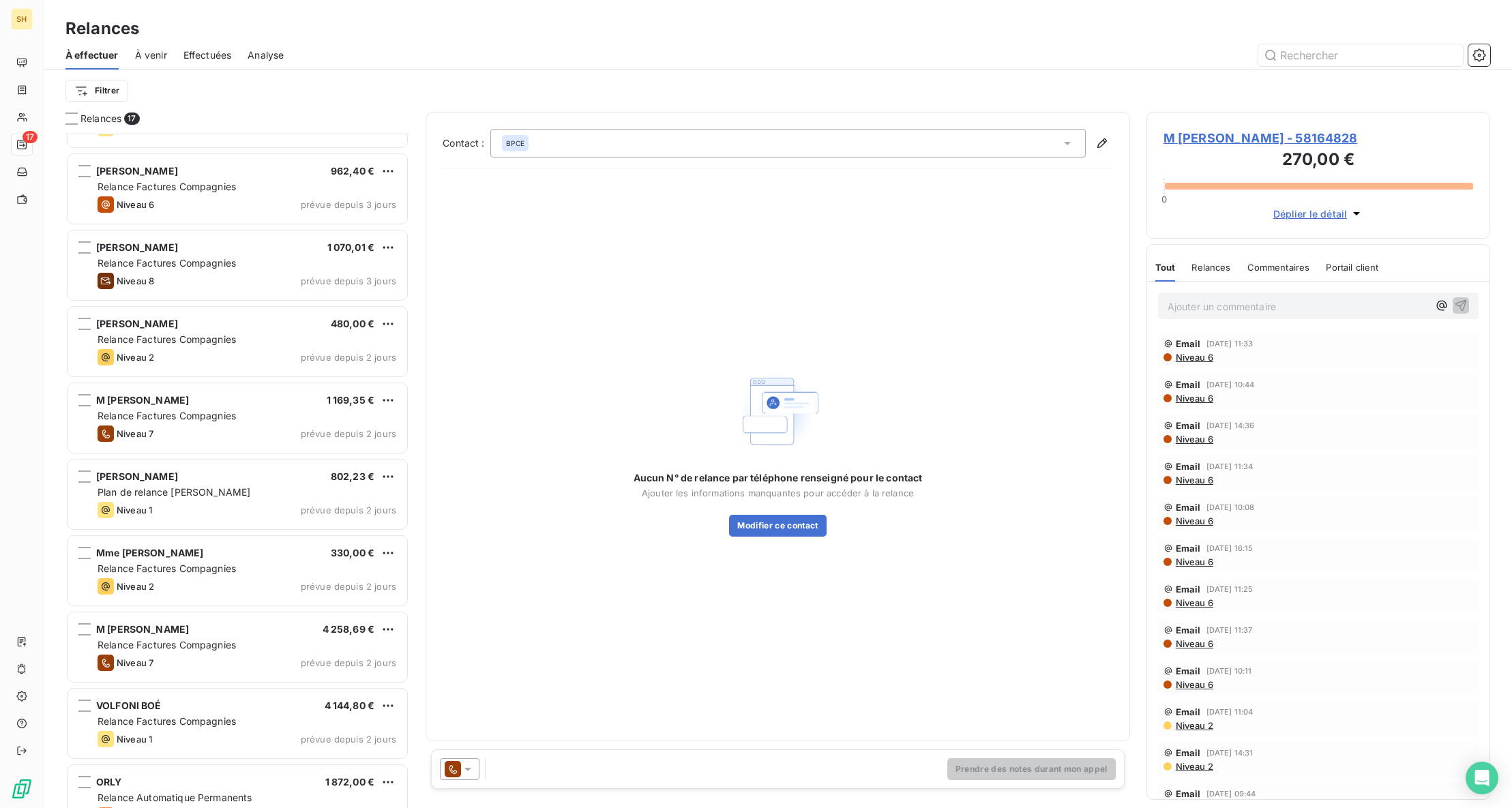
scroll to position [625, 0]
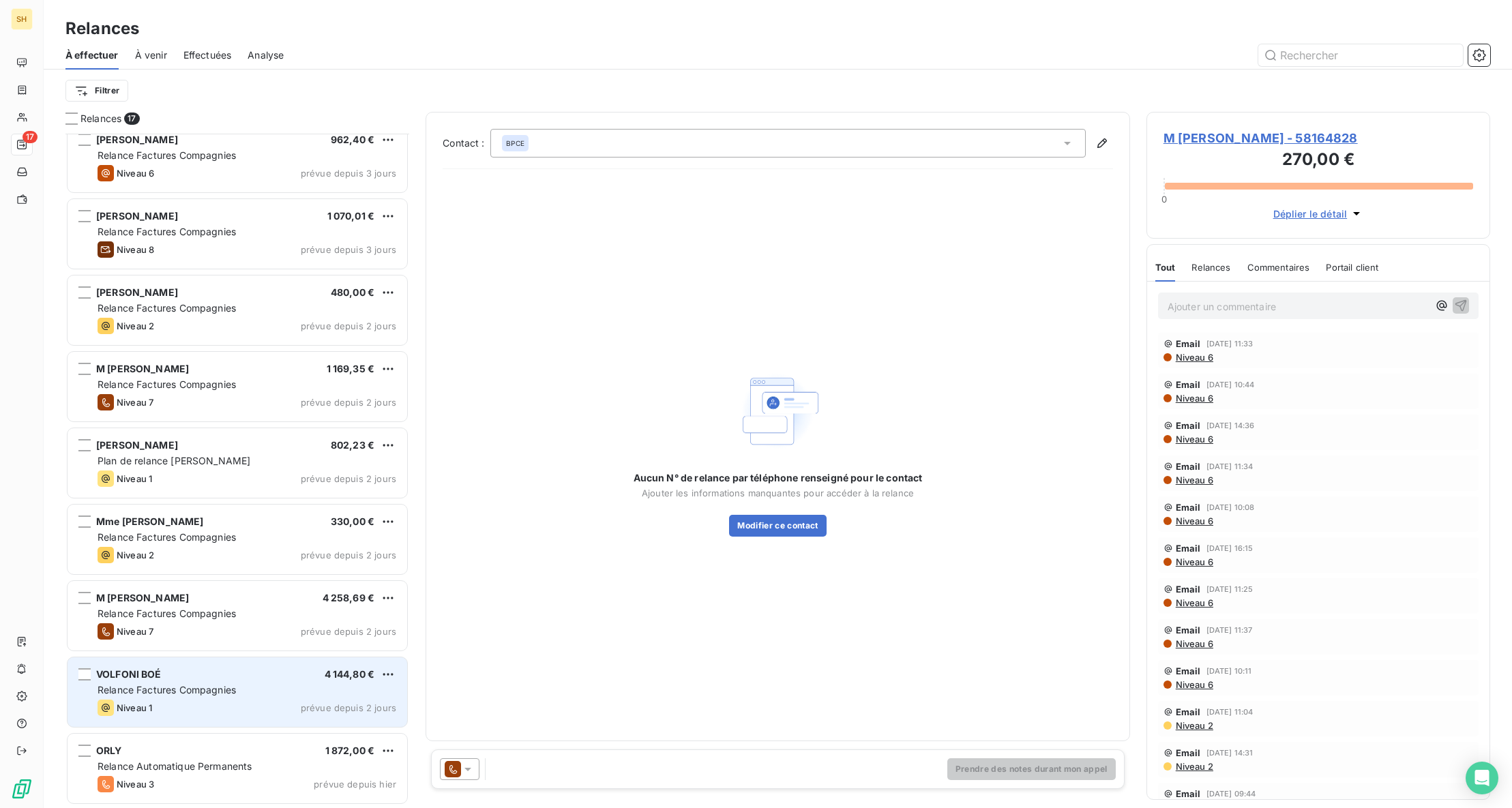
click at [244, 709] on div "Niveau 1 prévue depuis 2 jours" at bounding box center [246, 708] width 299 height 16
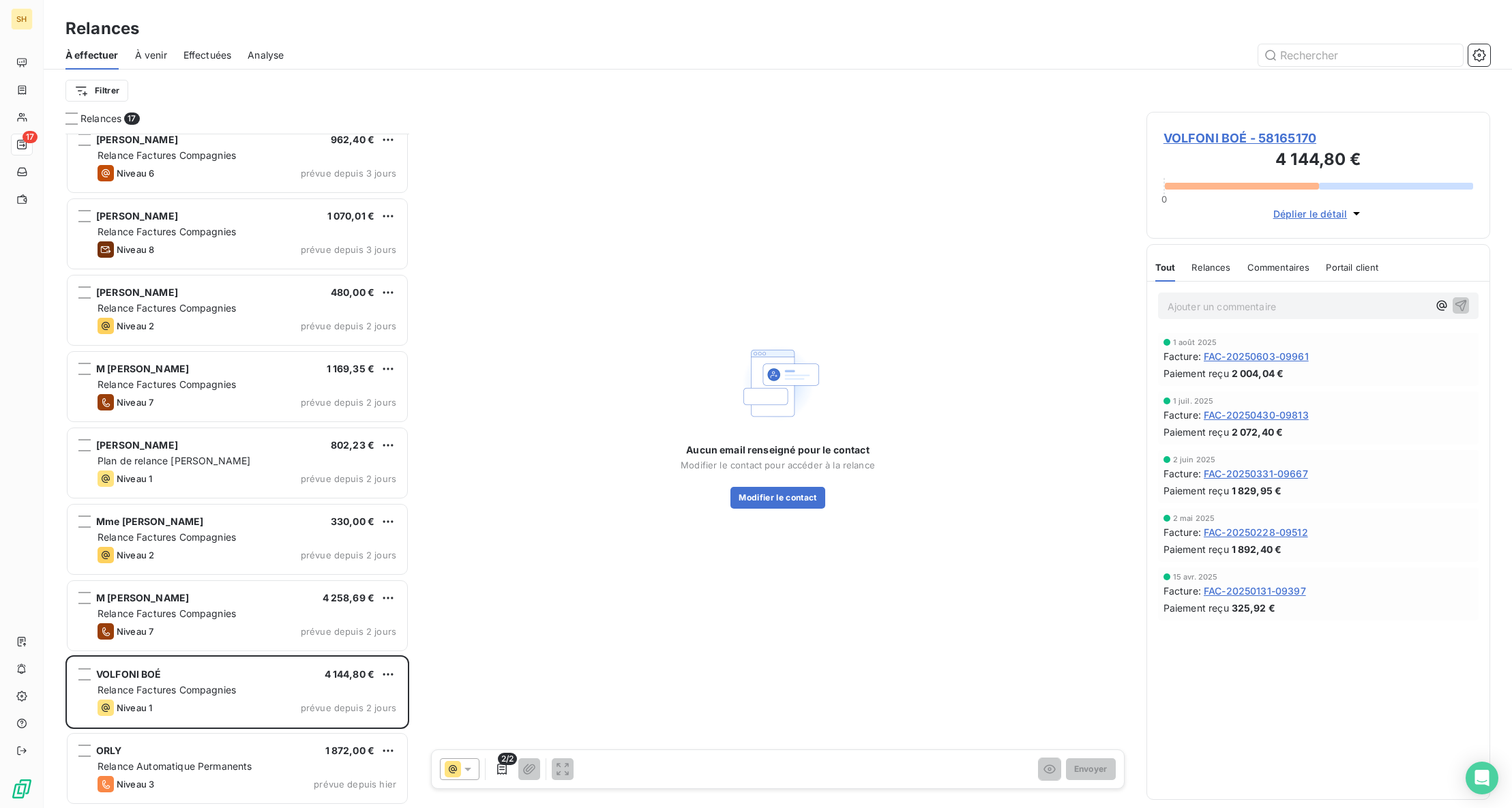
click at [1183, 137] on span "VOLFONI BOÉ - 58165170" at bounding box center [1318, 138] width 310 height 19
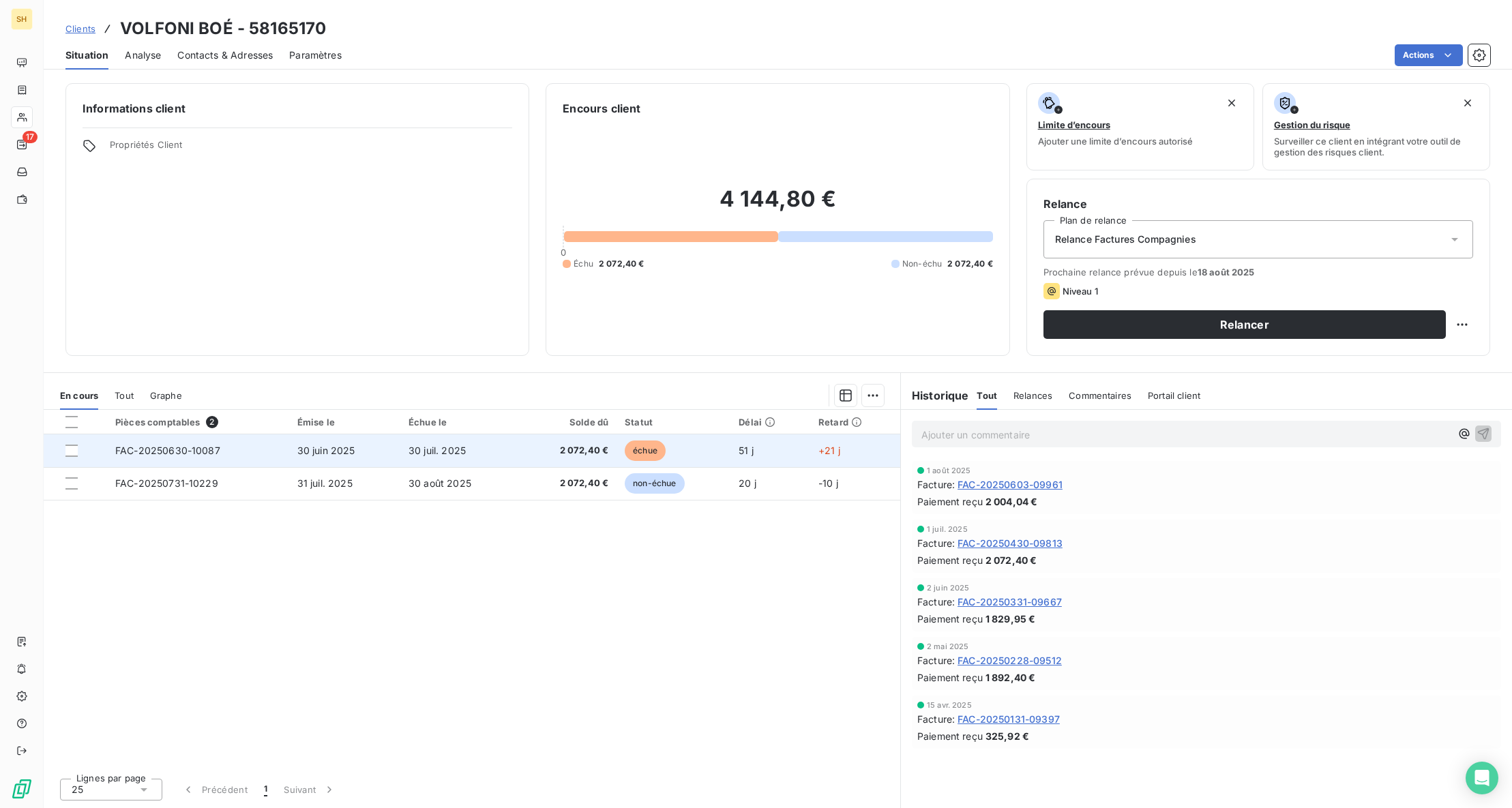
click at [217, 455] on span "FAC-20250630-10087" at bounding box center [168, 450] width 105 height 11
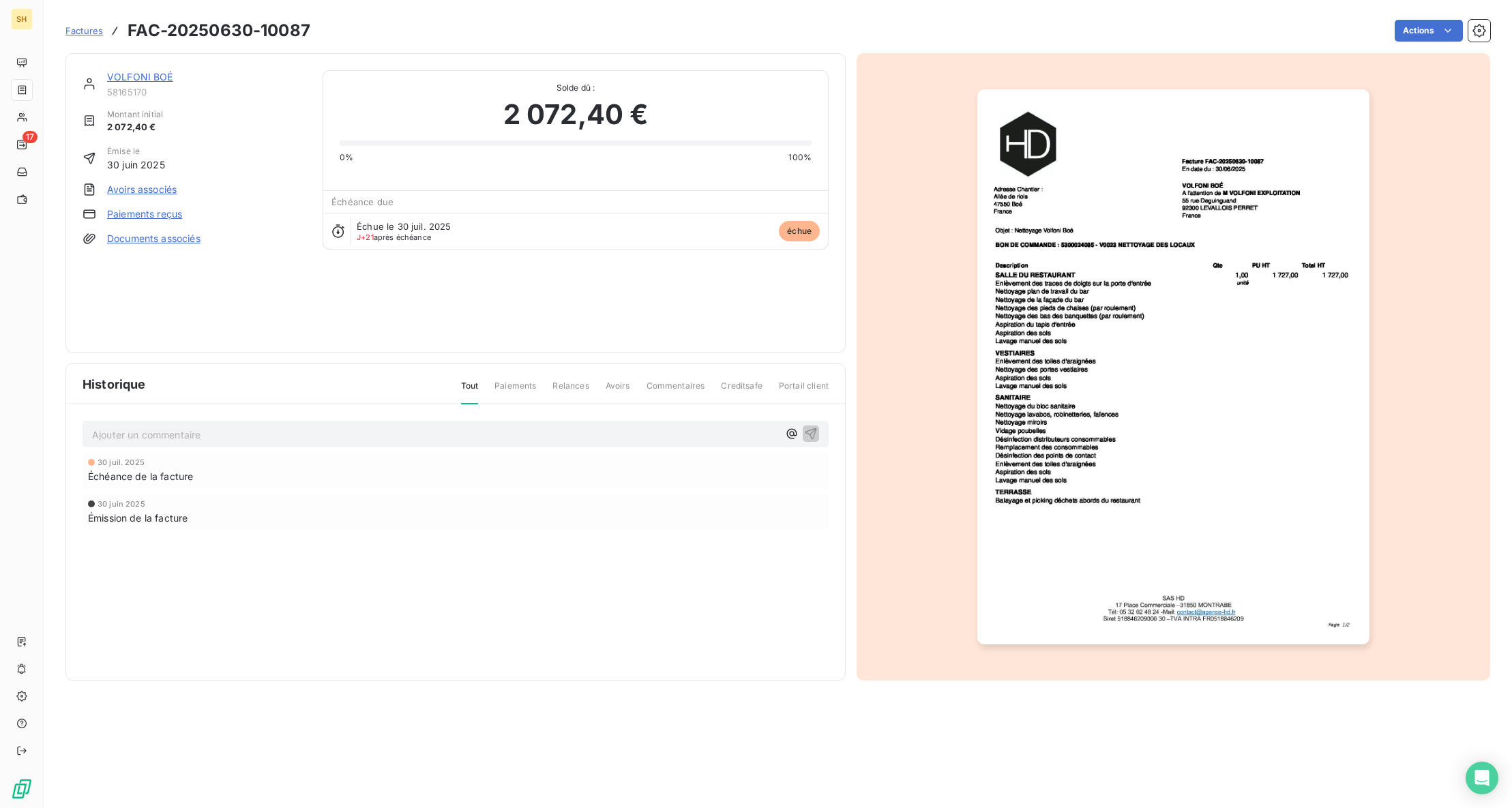
click at [132, 72] on link "VOLFONI BOÉ" at bounding box center [140, 76] width 66 height 11
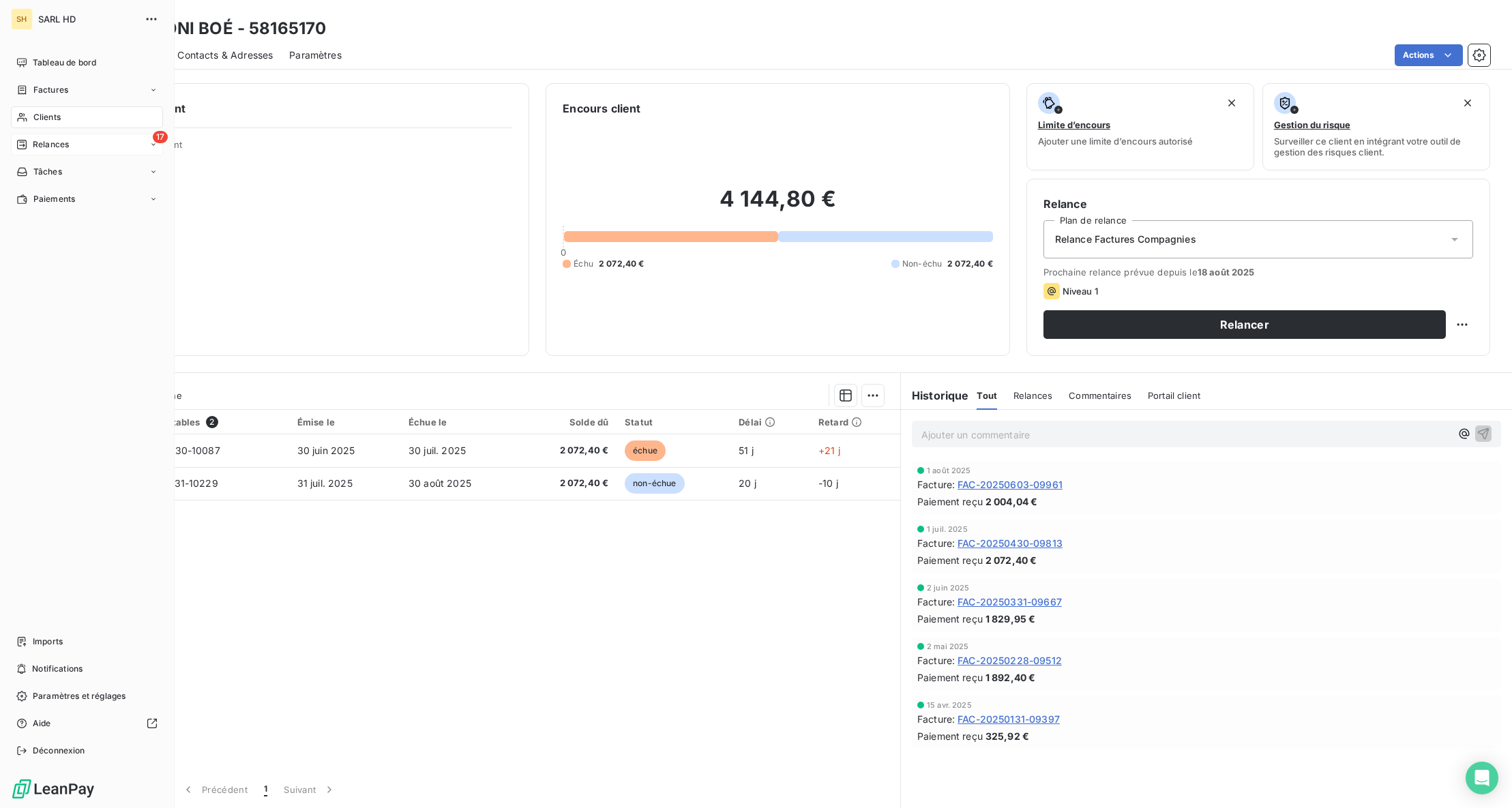
click at [31, 141] on div "Relances" at bounding box center [43, 144] width 52 height 12
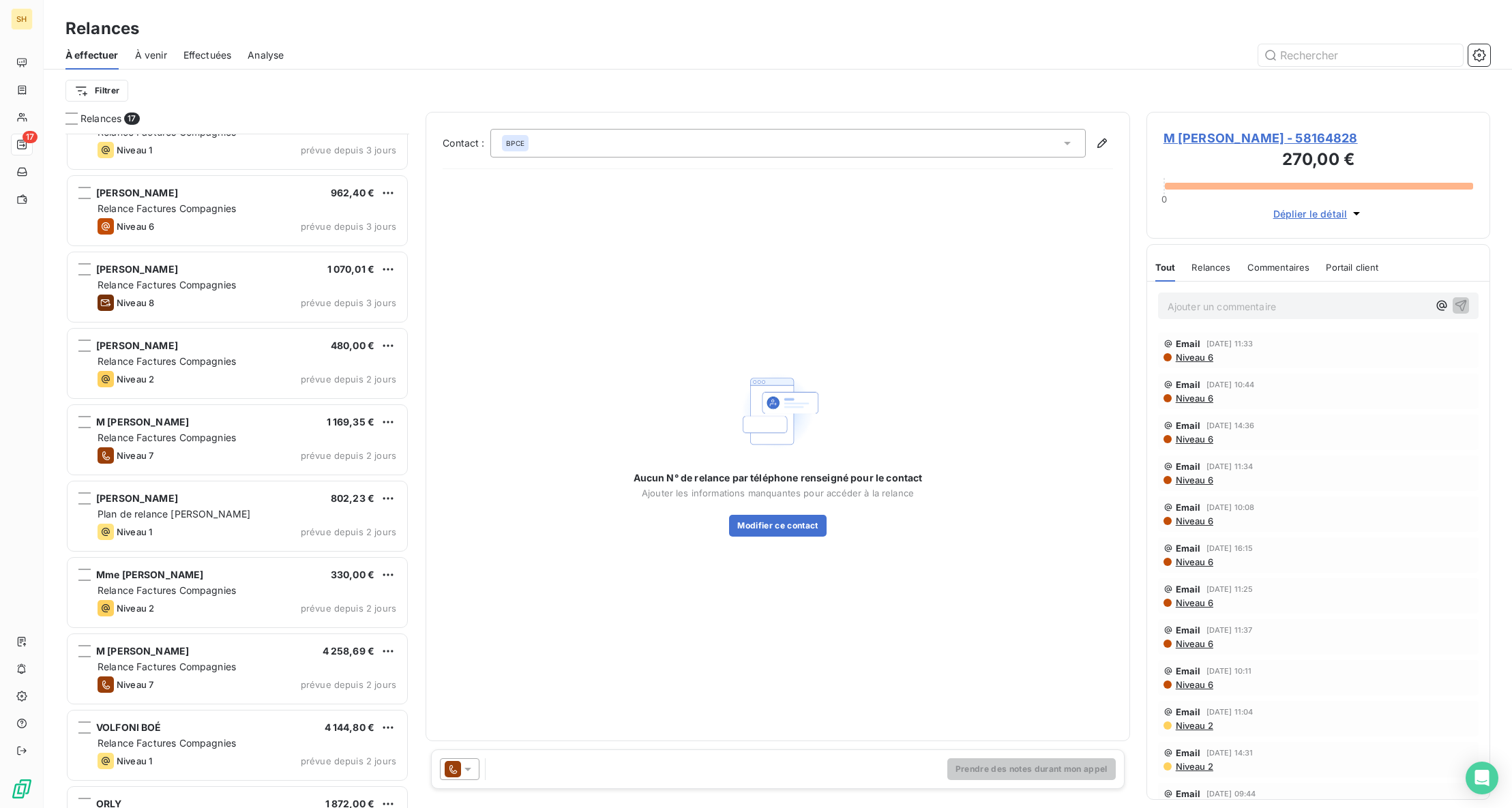
scroll to position [625, 0]
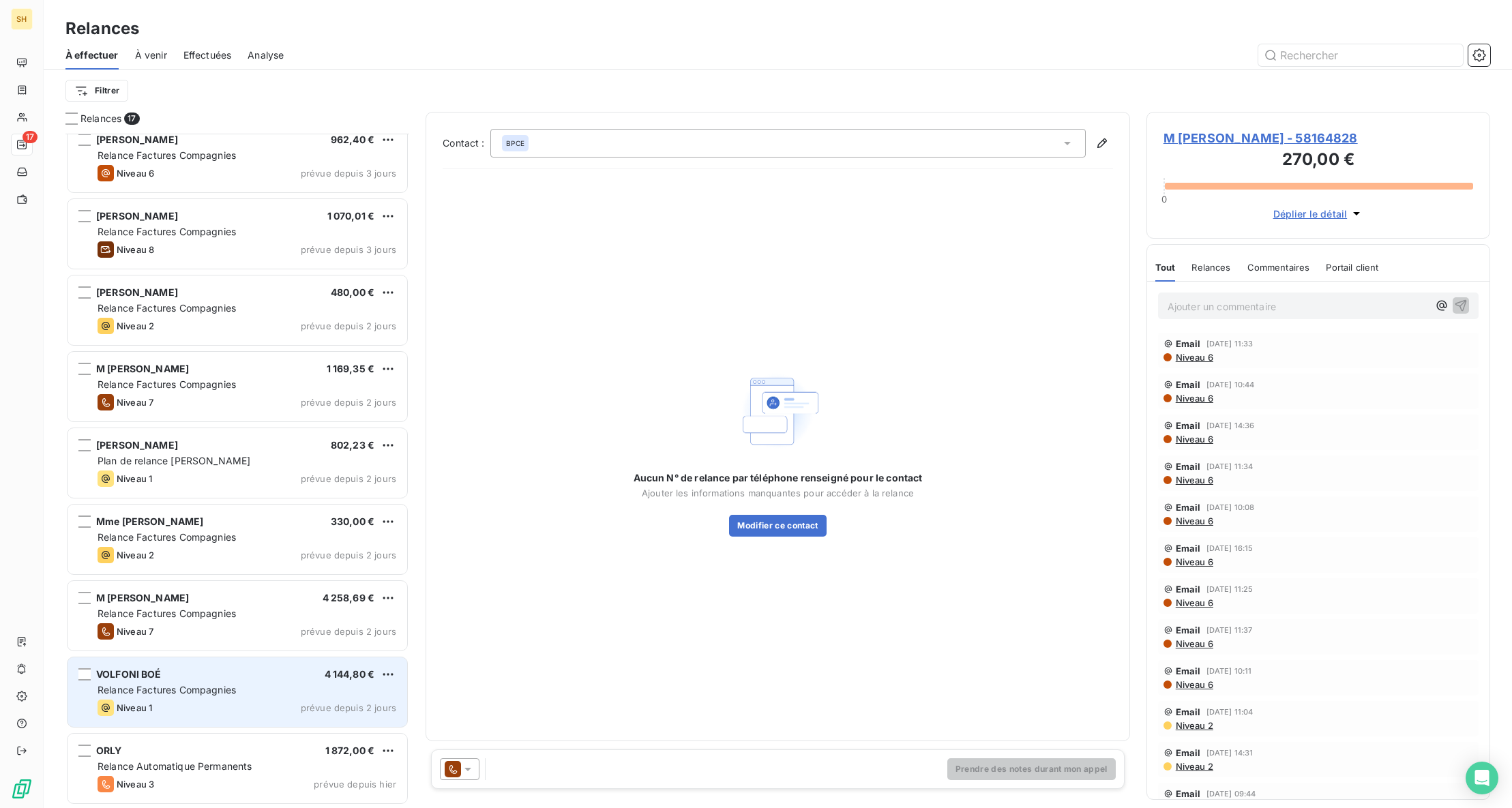
click at [214, 694] on span "Relance Factures Compagnies" at bounding box center [166, 689] width 138 height 11
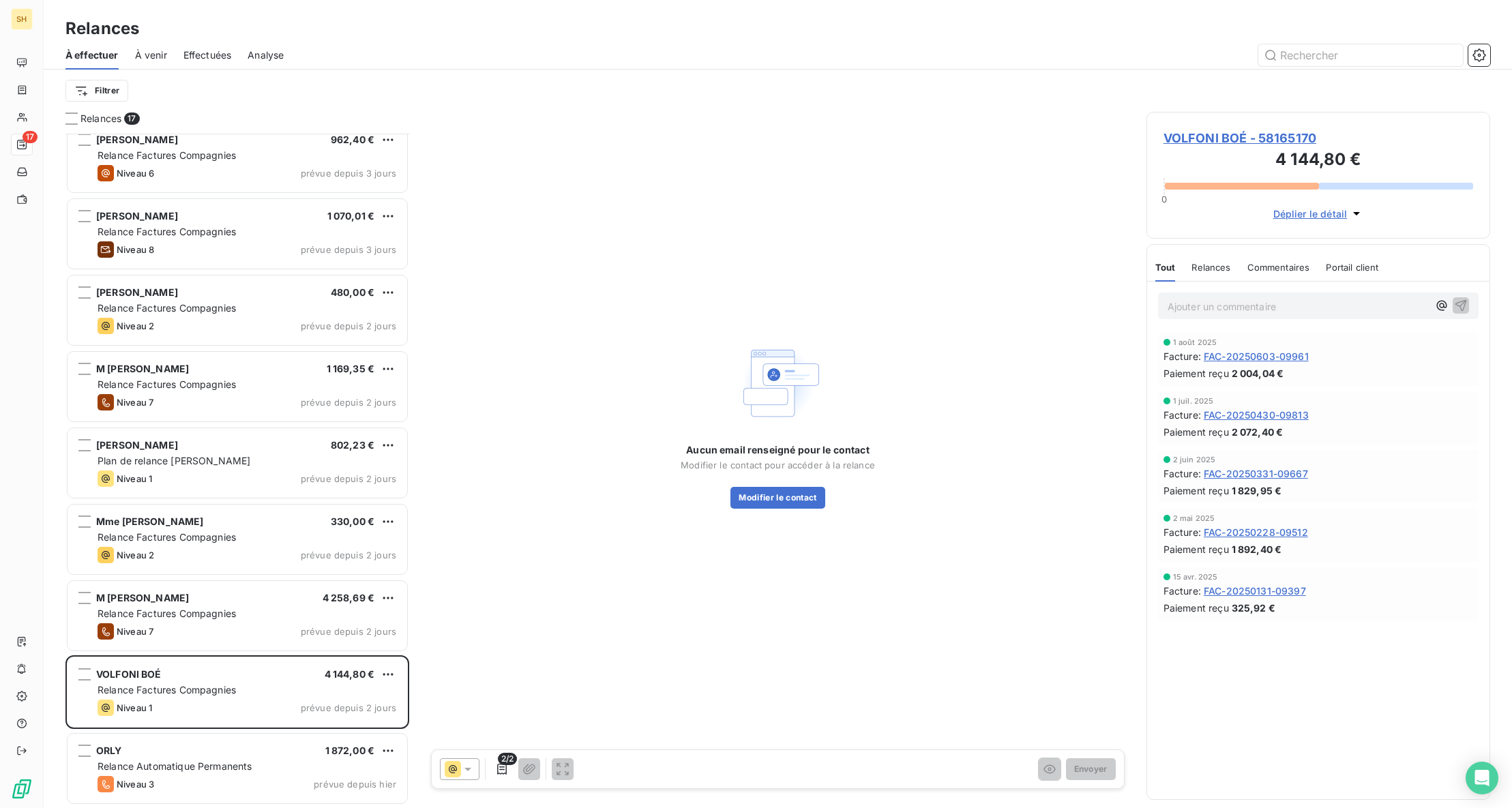
click at [1283, 142] on span "VOLFONI BOÉ - 58165170" at bounding box center [1318, 138] width 310 height 19
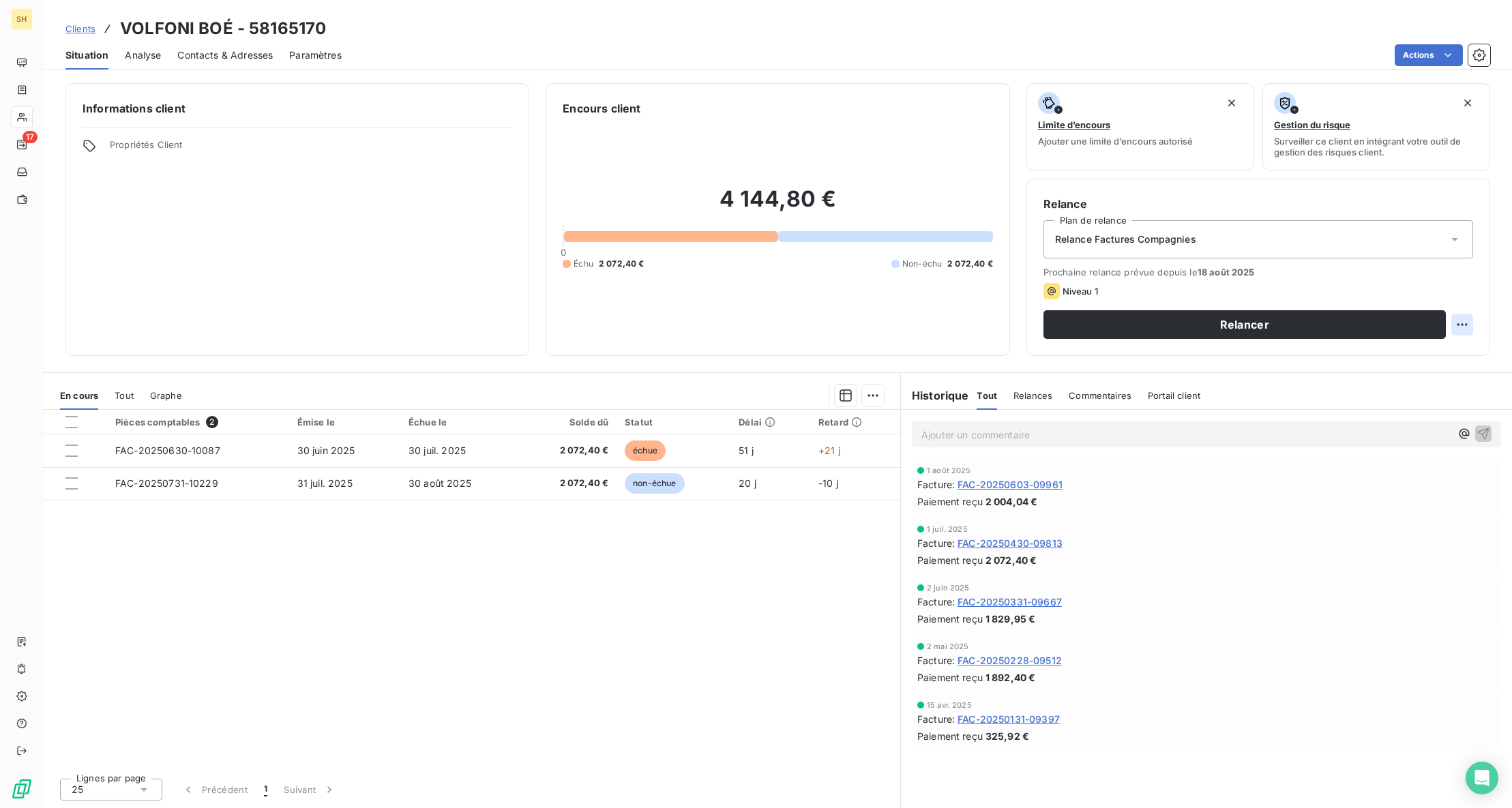
click at [1469, 325] on html "SH 17 Clients VOLFONI BOÉ - 58165170 Situation Analyse Contacts & Adresses Para…" at bounding box center [756, 404] width 1512 height 808
click at [1442, 351] on div "Replanifier cette action" at bounding box center [1406, 354] width 122 height 22
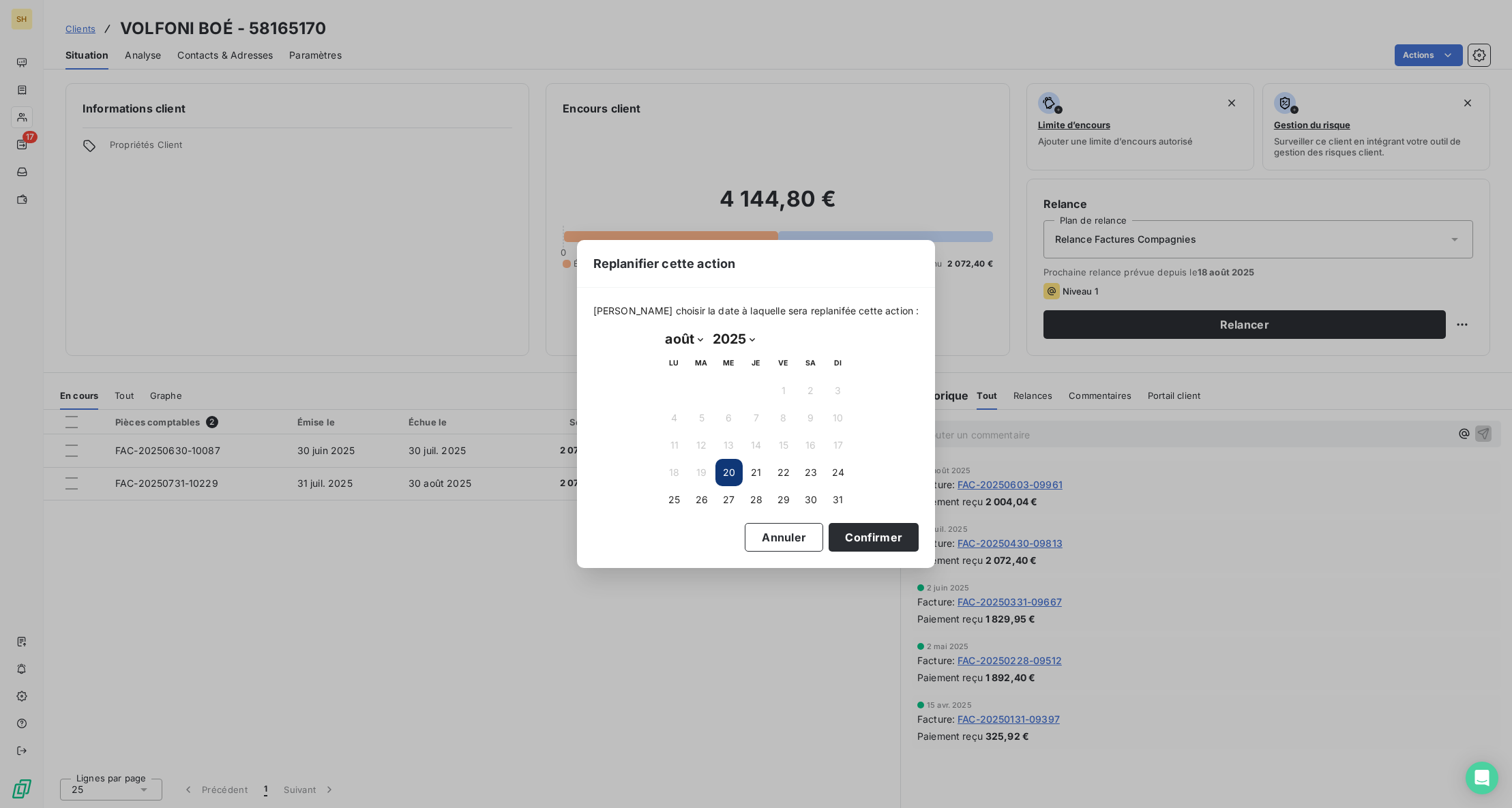
click at [698, 341] on select "janvier février mars avril mai juin juillet août septembre octobre novembre déc…" at bounding box center [684, 338] width 47 height 22
select select "8"
click at [725, 383] on button "3" at bounding box center [729, 391] width 27 height 27
click at [841, 527] on button "Confirmer" at bounding box center [874, 537] width 90 height 28
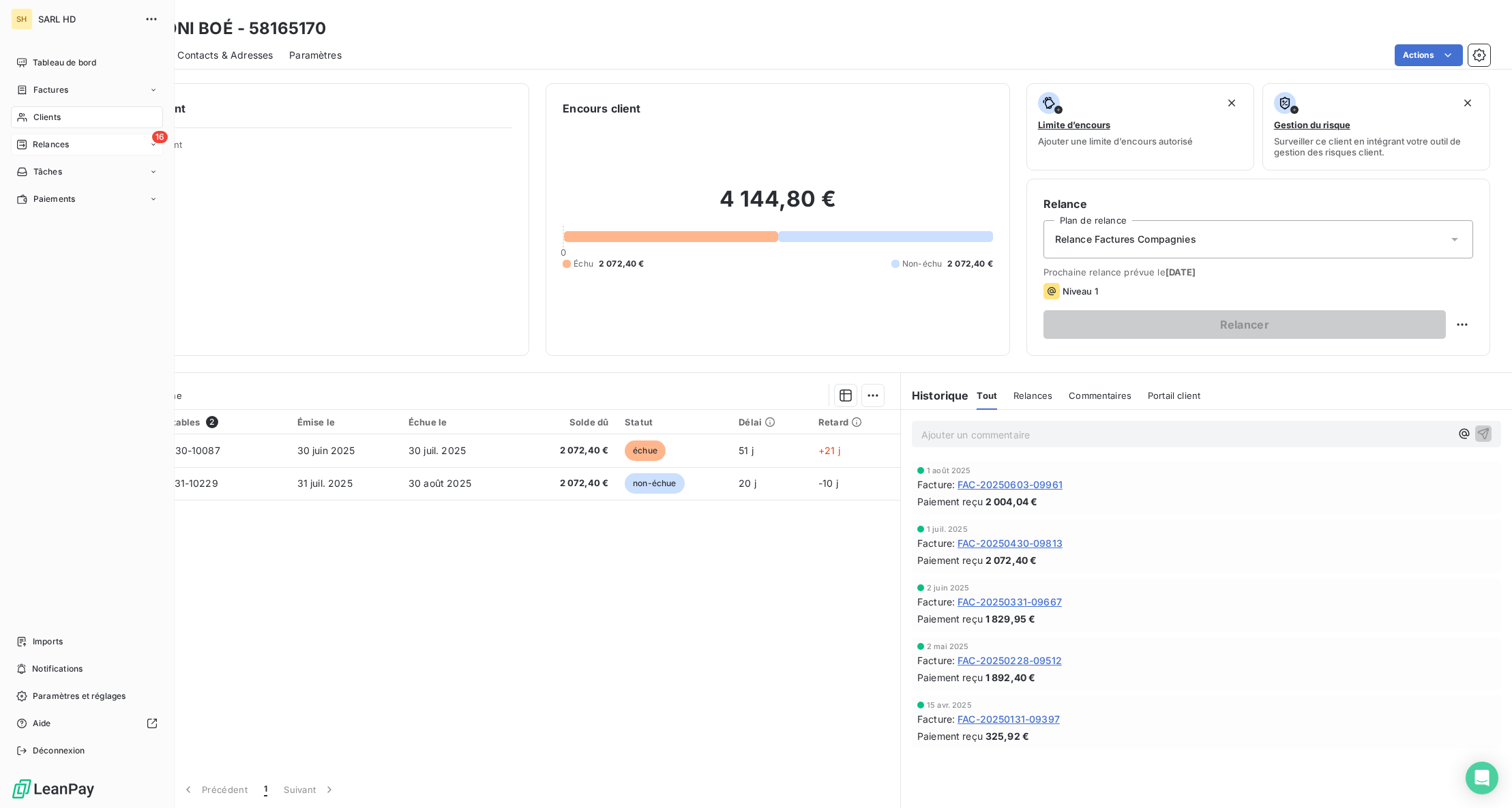
click at [34, 142] on span "Relances" at bounding box center [51, 144] width 36 height 12
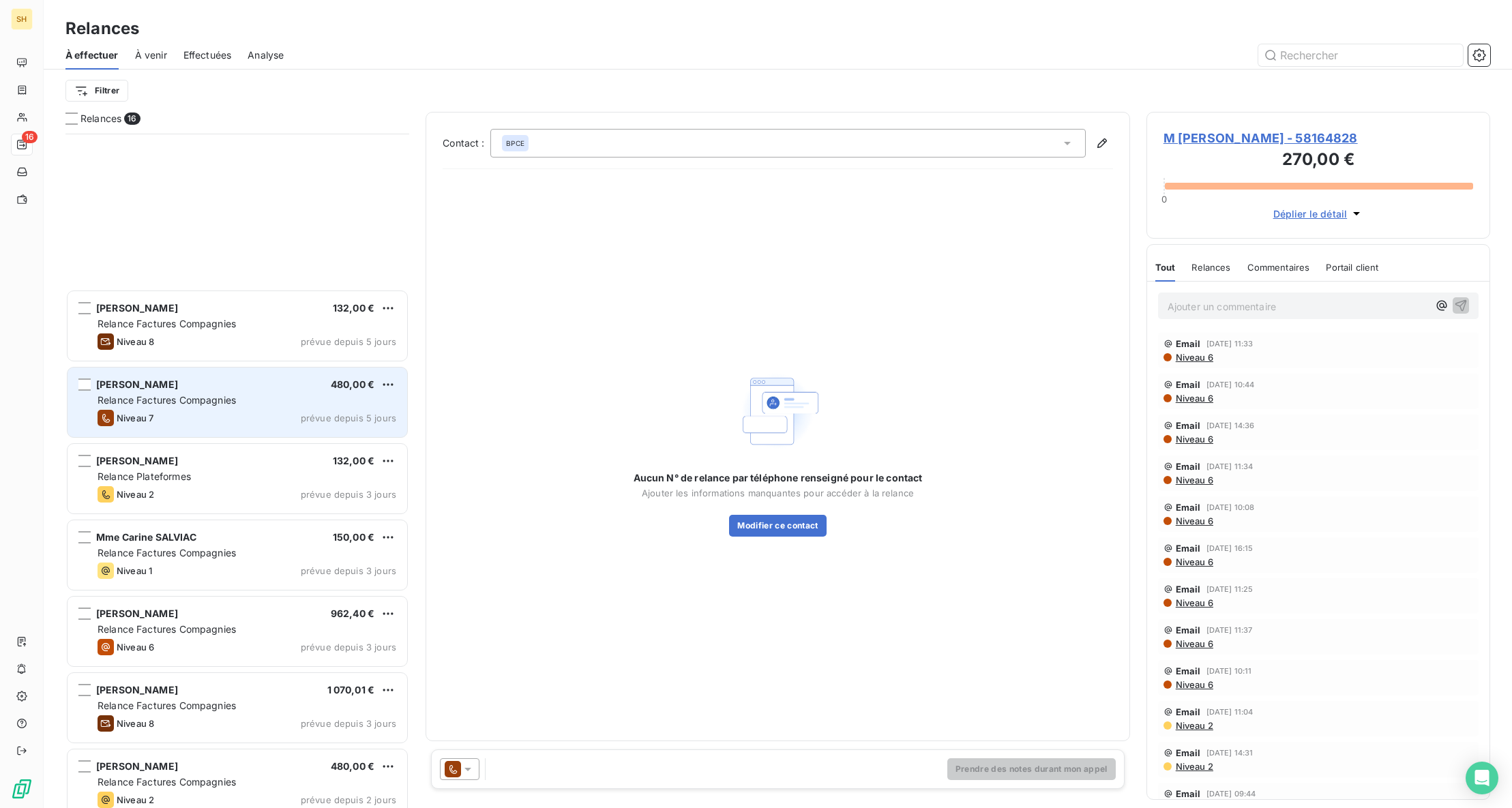
scroll to position [548, 0]
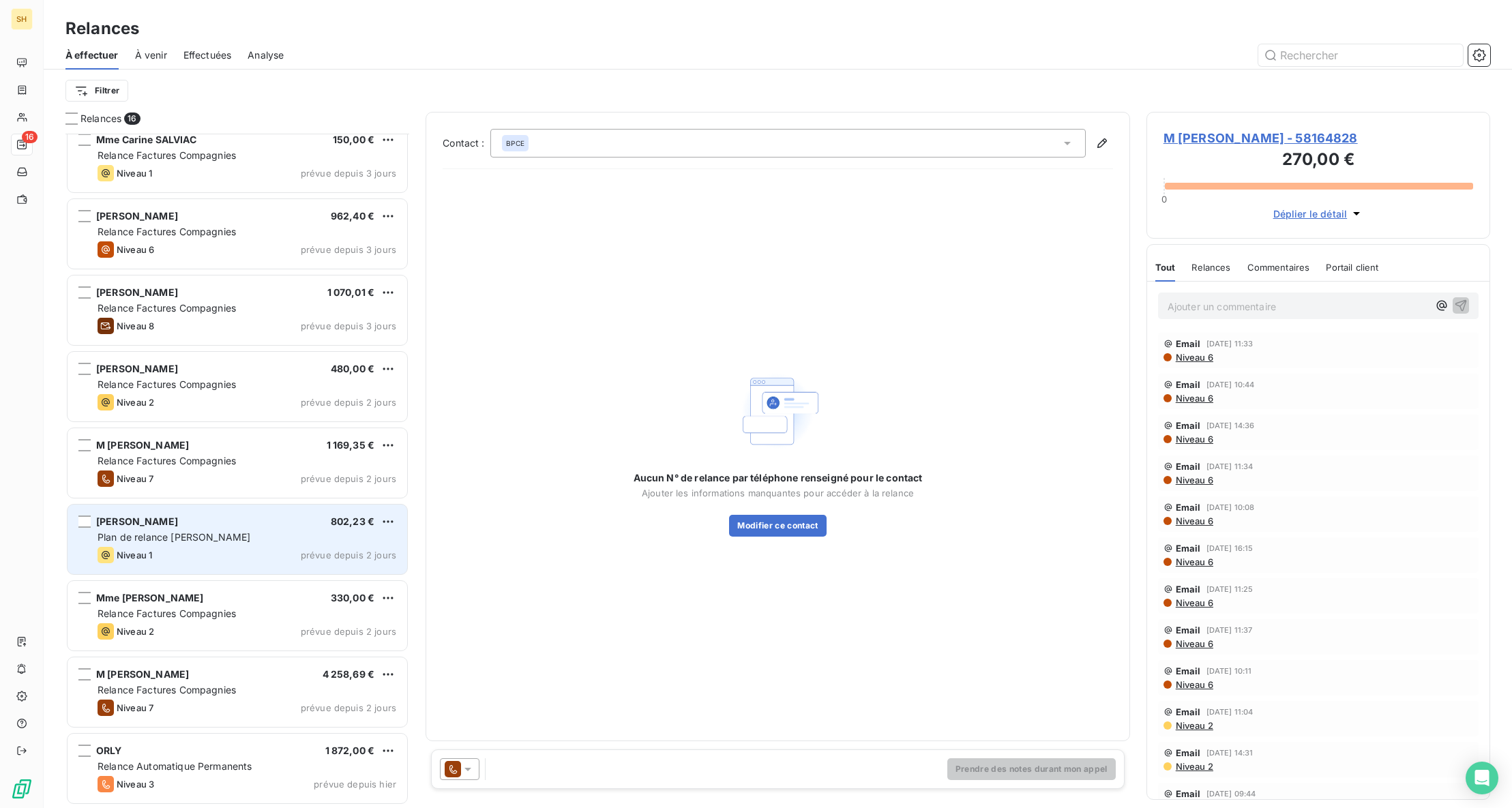
click at [215, 532] on span "Plan de relance [PERSON_NAME]" at bounding box center [174, 536] width 153 height 11
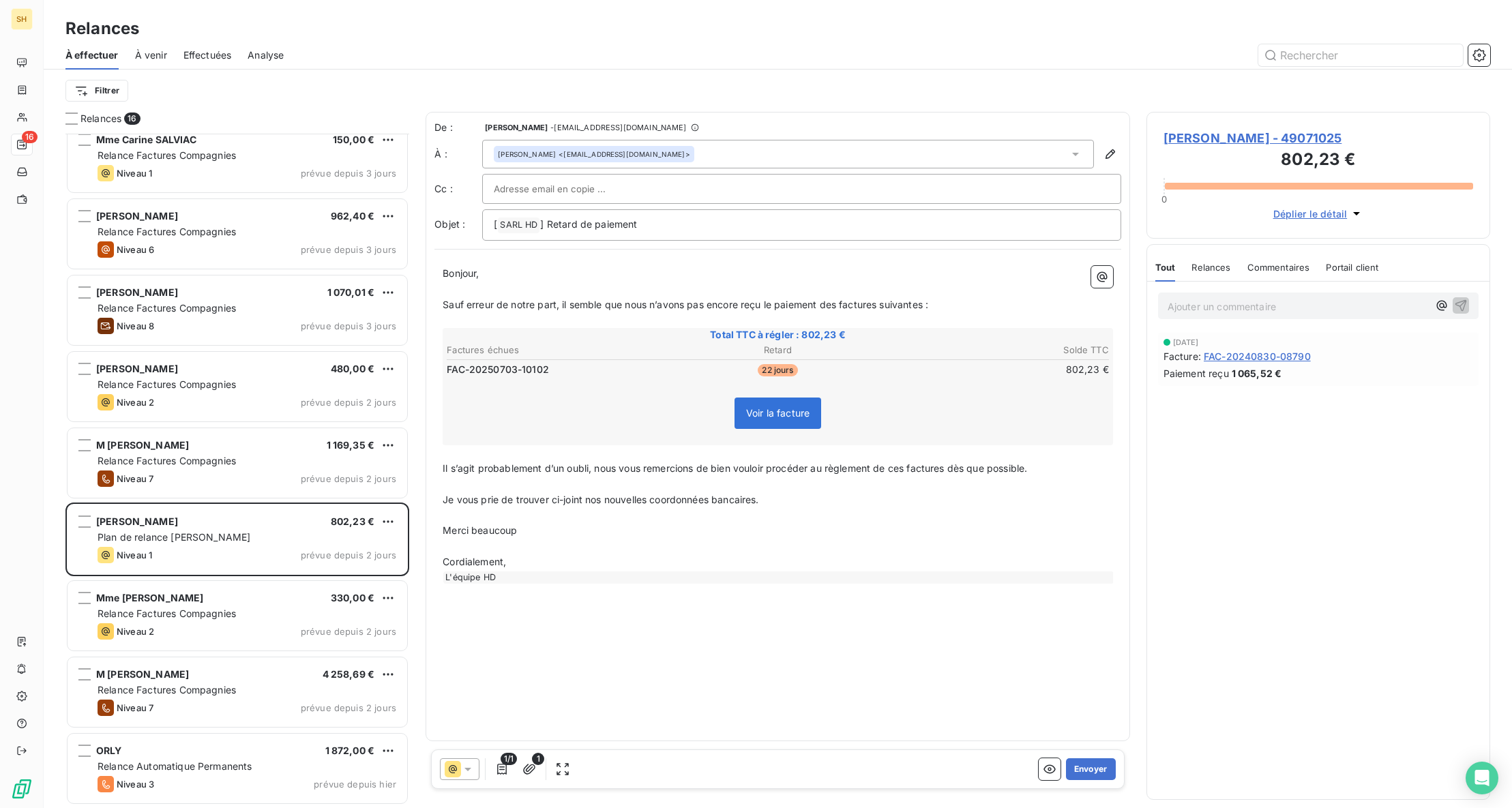
click at [1238, 137] on span "[PERSON_NAME] - 49071025" at bounding box center [1318, 138] width 310 height 19
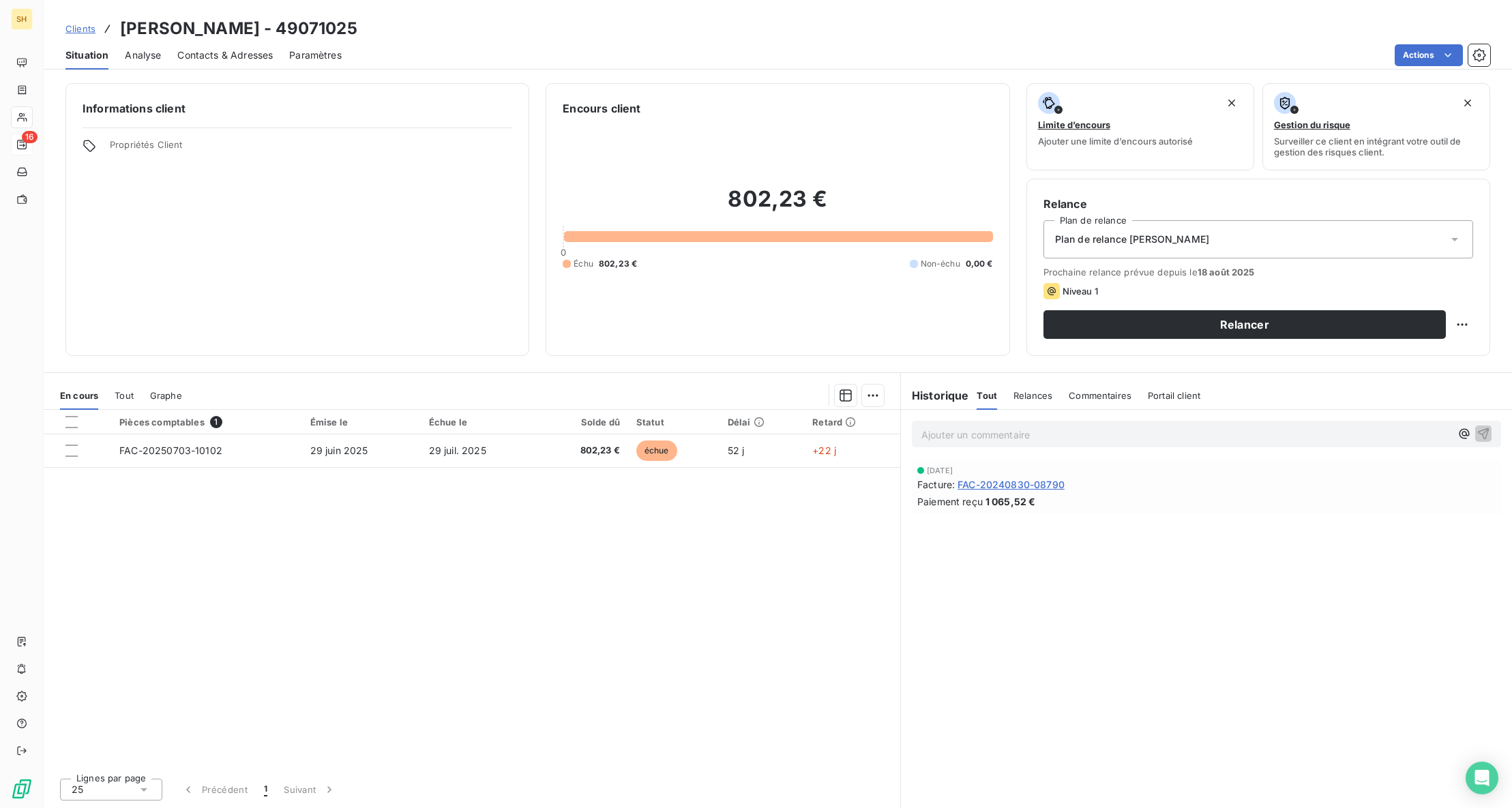
click at [1100, 393] on span "Commentaires" at bounding box center [1100, 395] width 63 height 11
click at [1085, 433] on p "Ajouter un commentaire ﻿" at bounding box center [1186, 434] width 529 height 17
click at [1481, 433] on icon "button" at bounding box center [1483, 432] width 11 height 11
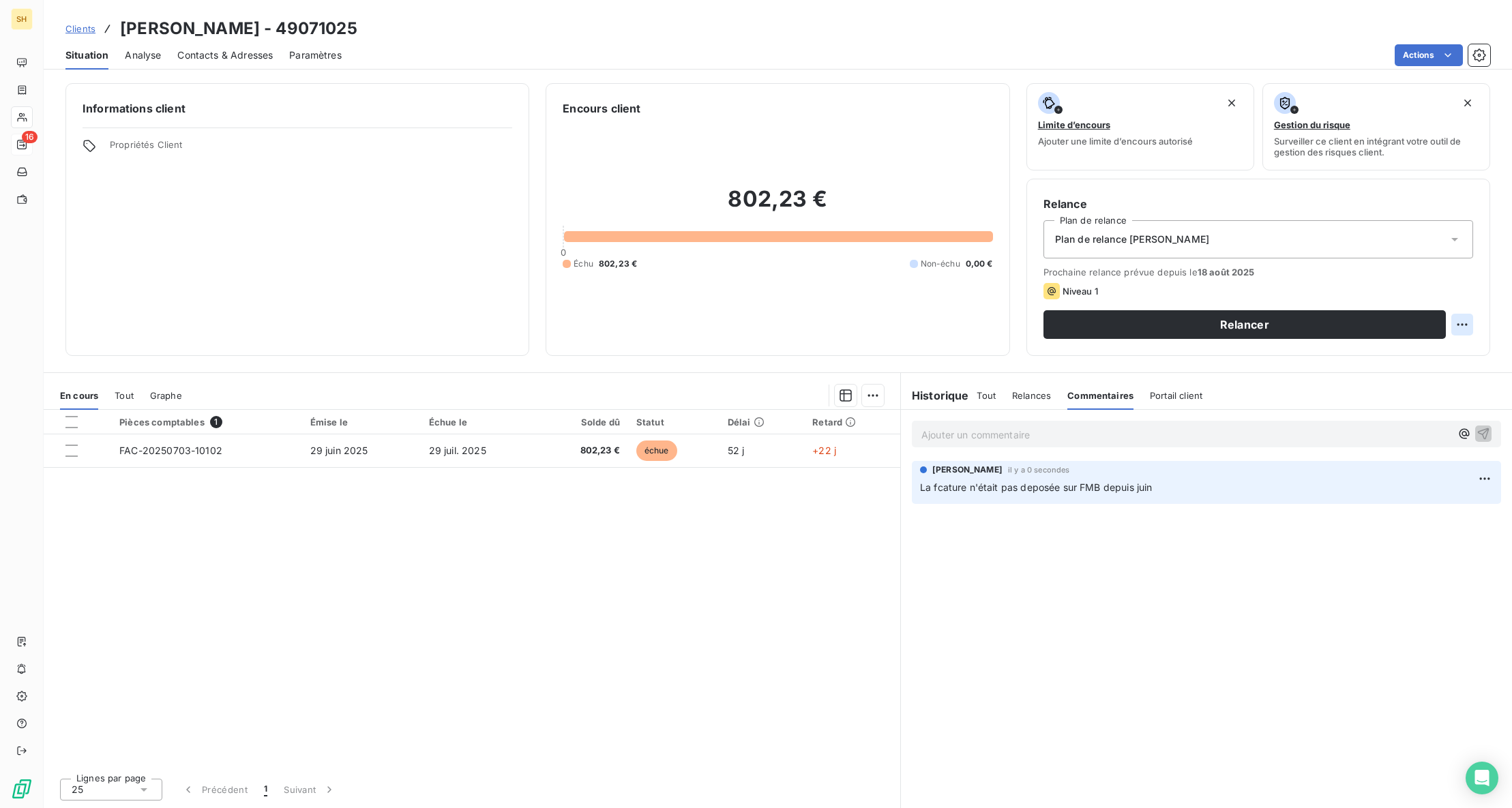
click at [1460, 321] on html "SH 16 Clients [PERSON_NAME] - 49071025 Situation Analyse Contacts & Adresses Pa…" at bounding box center [756, 404] width 1512 height 808
click at [1430, 356] on div "Replanifier cette action" at bounding box center [1406, 354] width 122 height 22
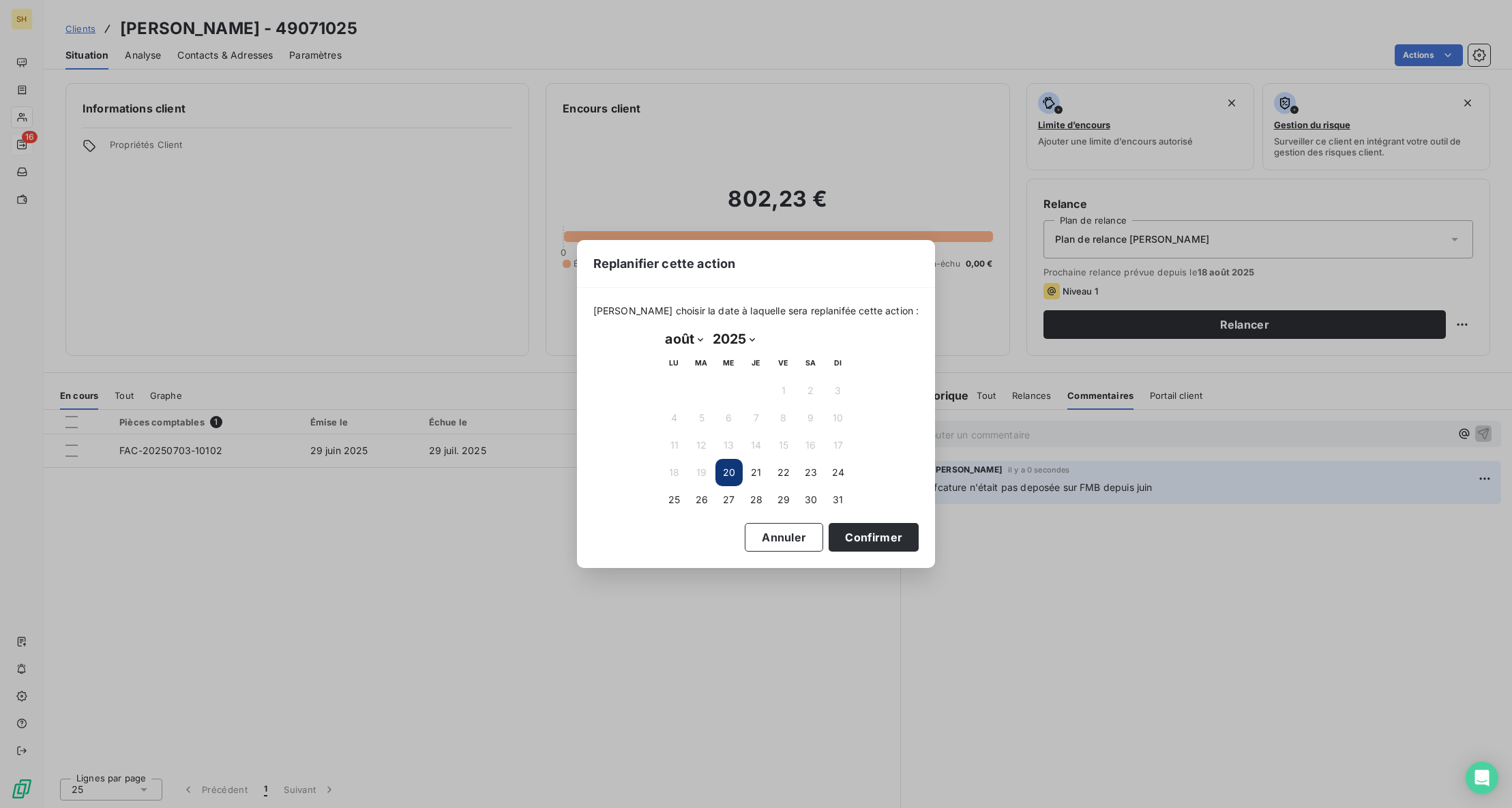
click at [688, 344] on select "janvier février mars avril mai juin juillet août septembre octobre novembre déc…" at bounding box center [684, 338] width 47 height 22
select select "8"
click at [708, 391] on button "2" at bounding box center [701, 391] width 27 height 27
click at [880, 531] on button "Confirmer" at bounding box center [874, 537] width 90 height 28
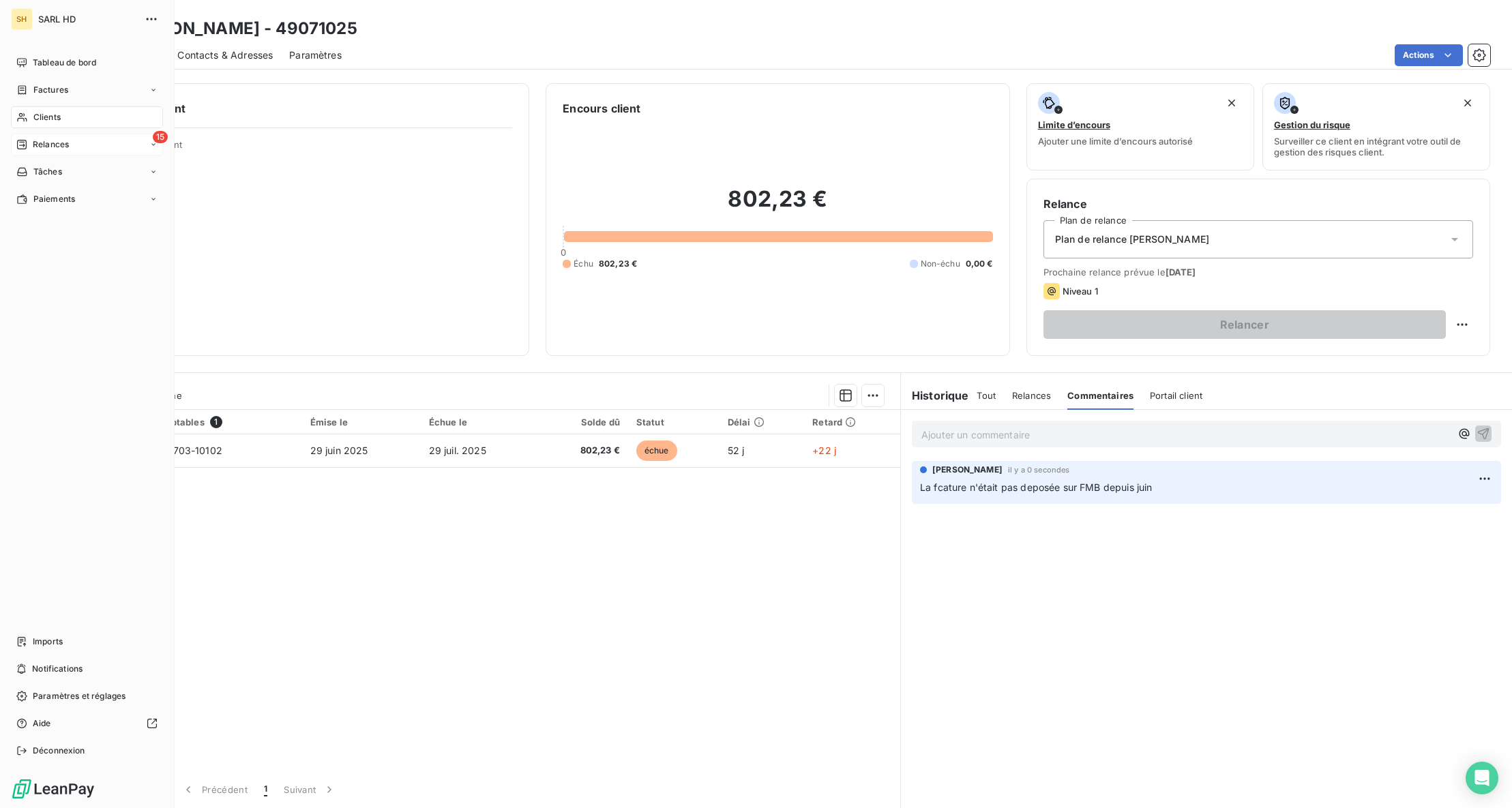
click at [26, 141] on icon at bounding box center [22, 144] width 10 height 10
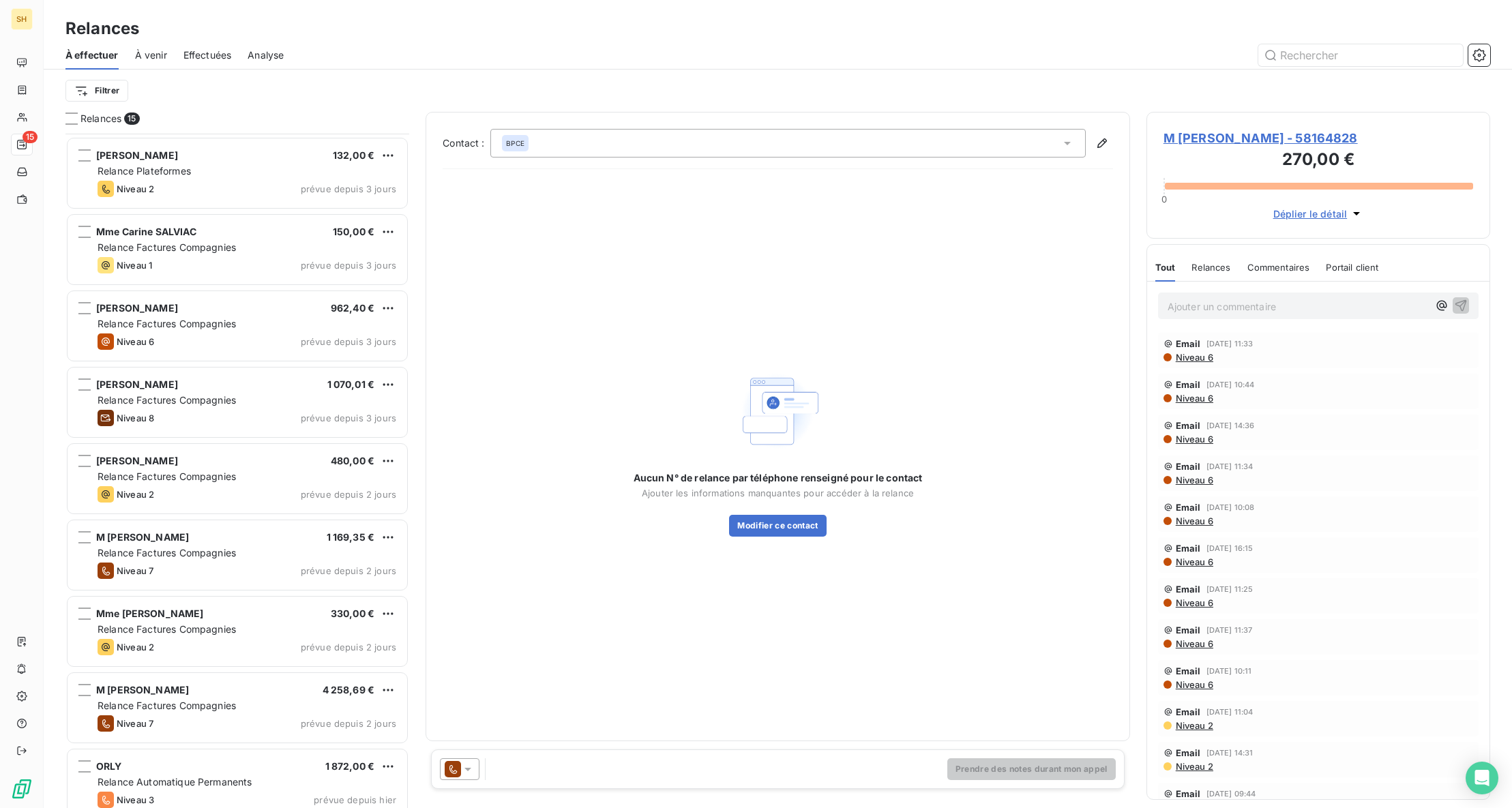
scroll to position [471, 0]
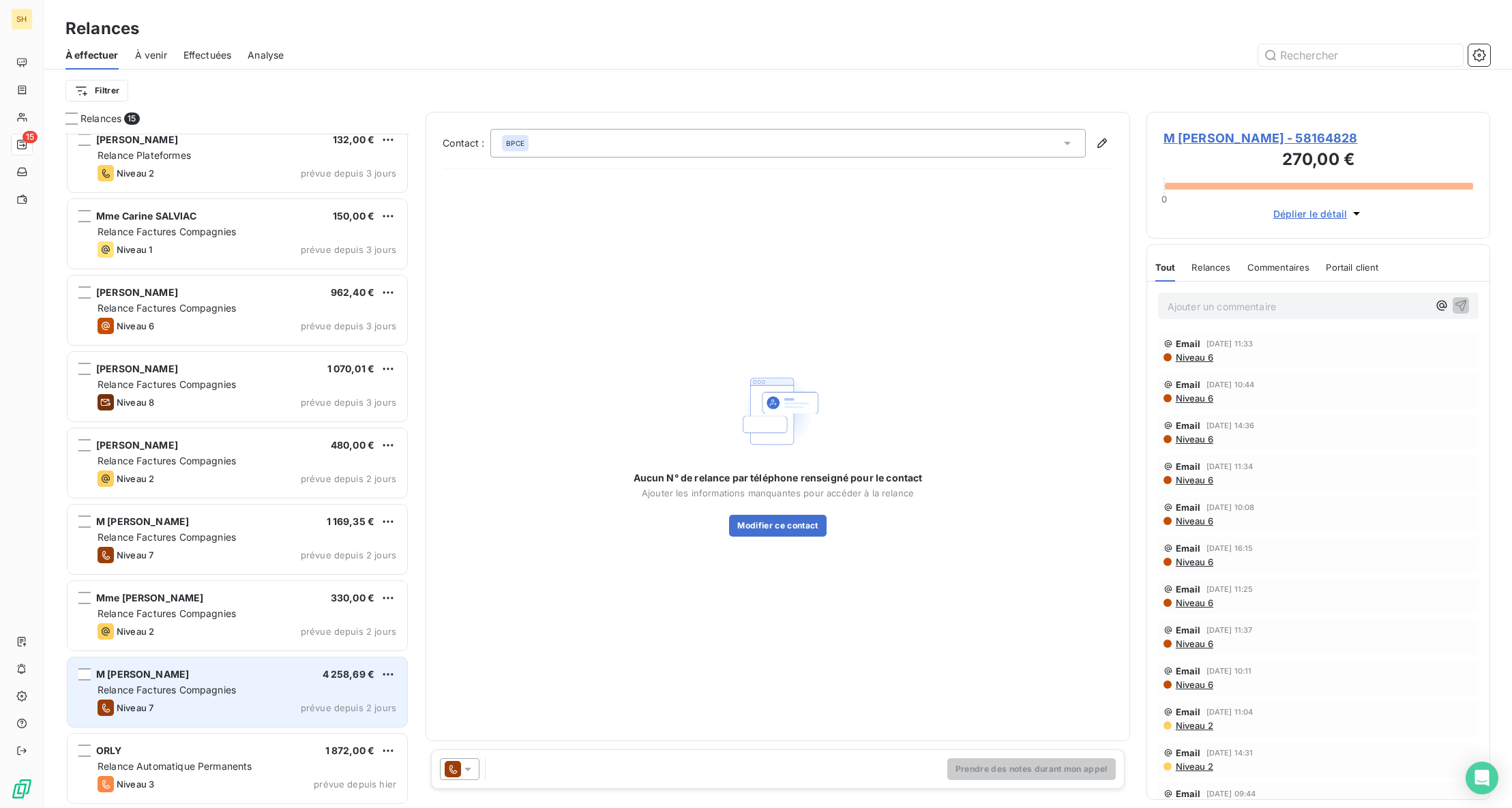
click at [225, 673] on div "M [PERSON_NAME] 4 258,69 €" at bounding box center [246, 674] width 299 height 12
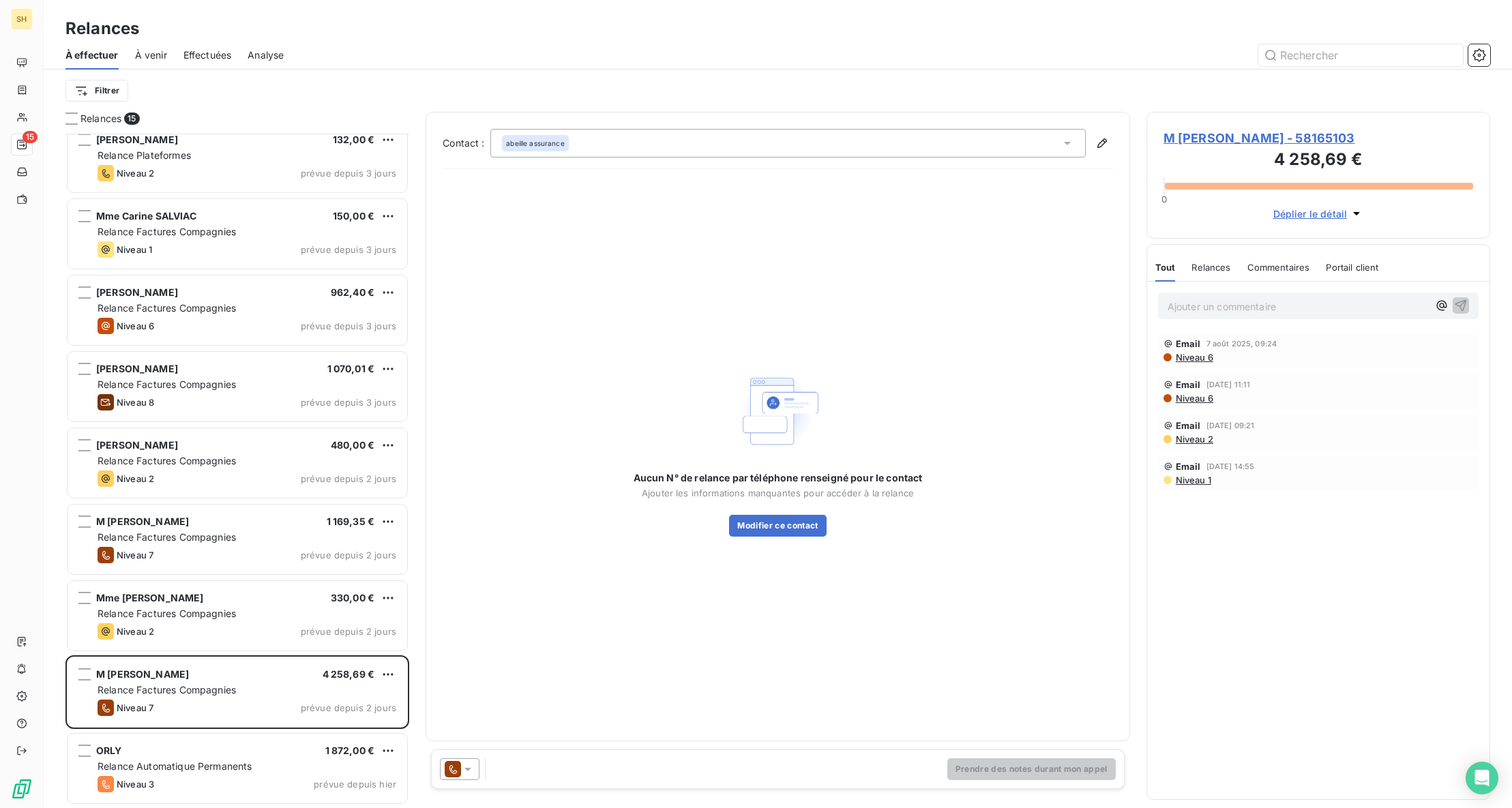
click at [1264, 132] on span "M [PERSON_NAME] - 58165103" at bounding box center [1318, 138] width 310 height 19
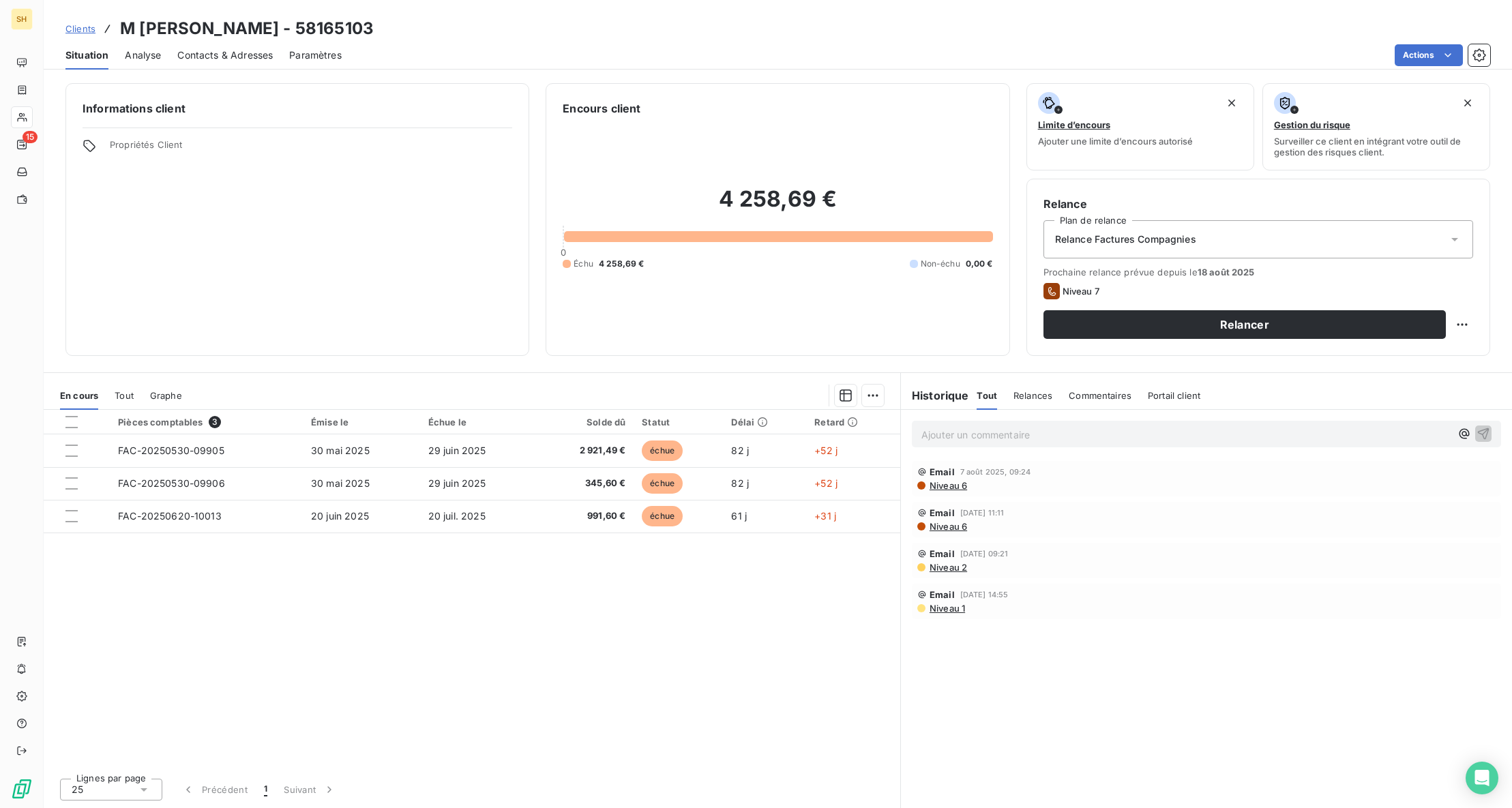
drag, startPoint x: 1097, startPoint y: 377, endPoint x: 1096, endPoint y: 390, distance: 13.0
click at [1097, 383] on div "Historique Tout Relances Commentaires Portail client Tout Relances Commentaires…" at bounding box center [1206, 391] width 611 height 37
click at [1096, 392] on span "Commentaires" at bounding box center [1100, 395] width 63 height 11
click at [245, 60] on span "Contacts & Adresses" at bounding box center [225, 55] width 96 height 13
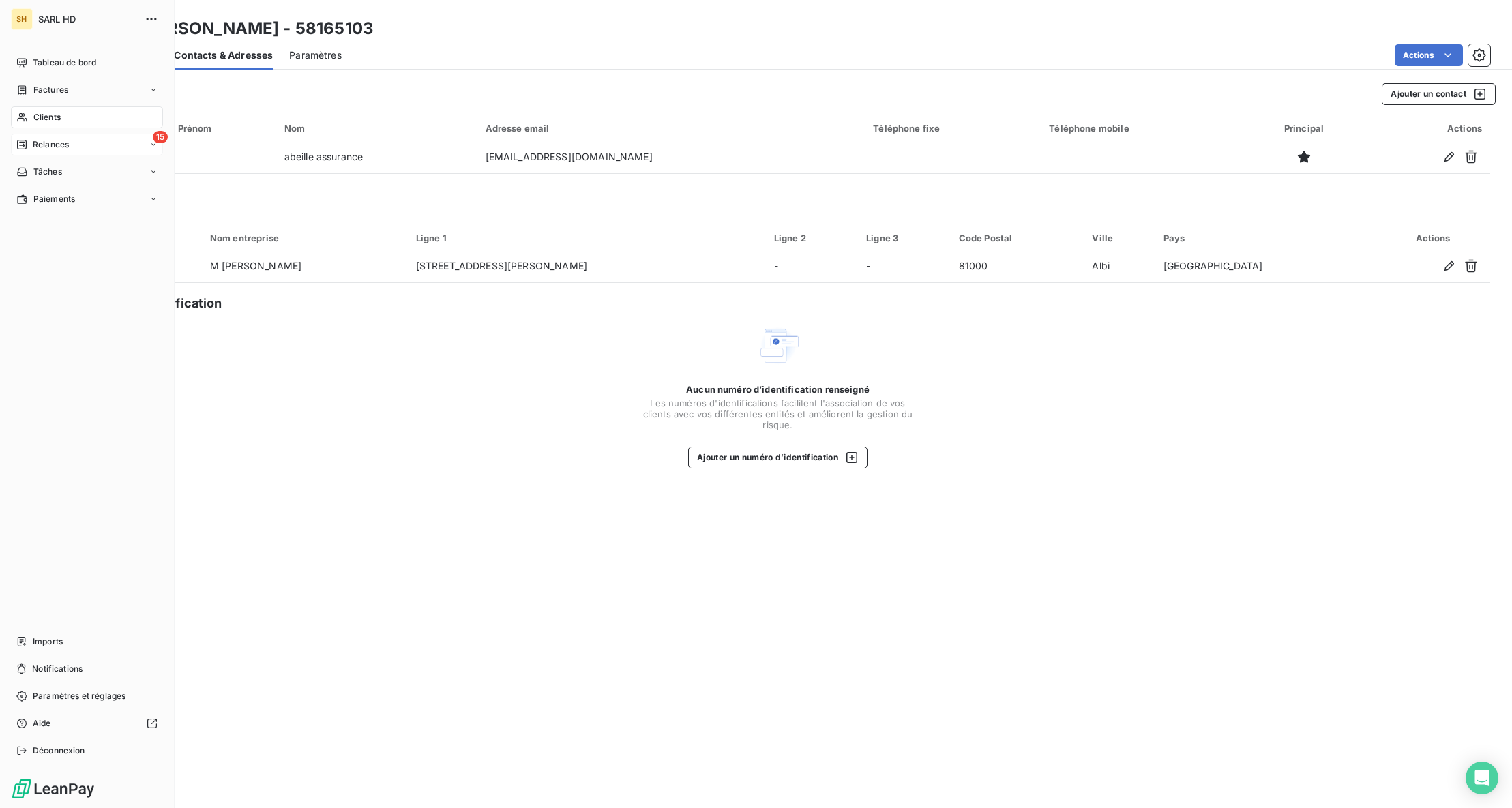
click at [91, 142] on div "15 Relances" at bounding box center [87, 144] width 152 height 22
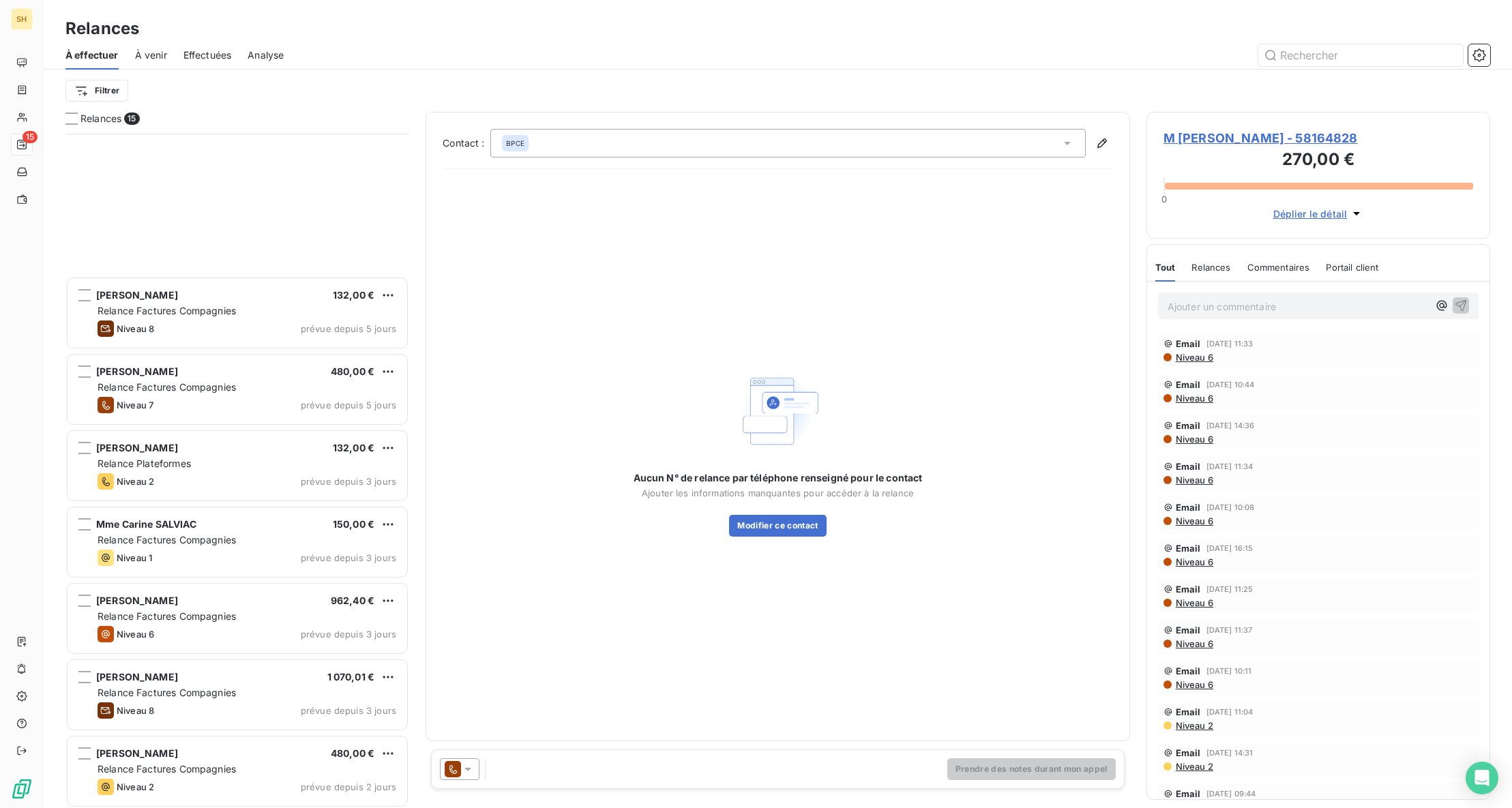
scroll to position [471, 0]
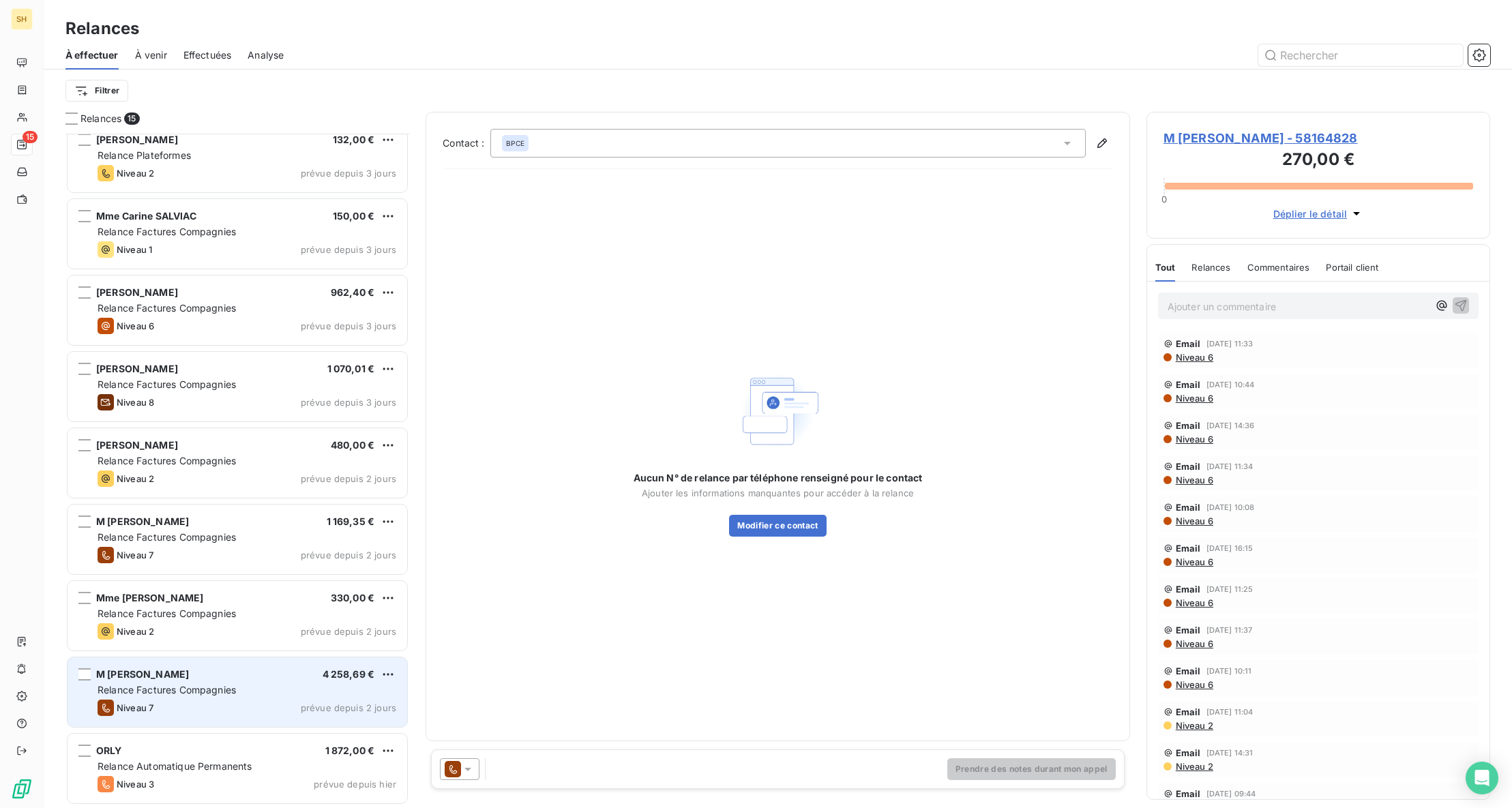
click at [211, 670] on div "M [PERSON_NAME] 4 258,69 €" at bounding box center [246, 674] width 299 height 12
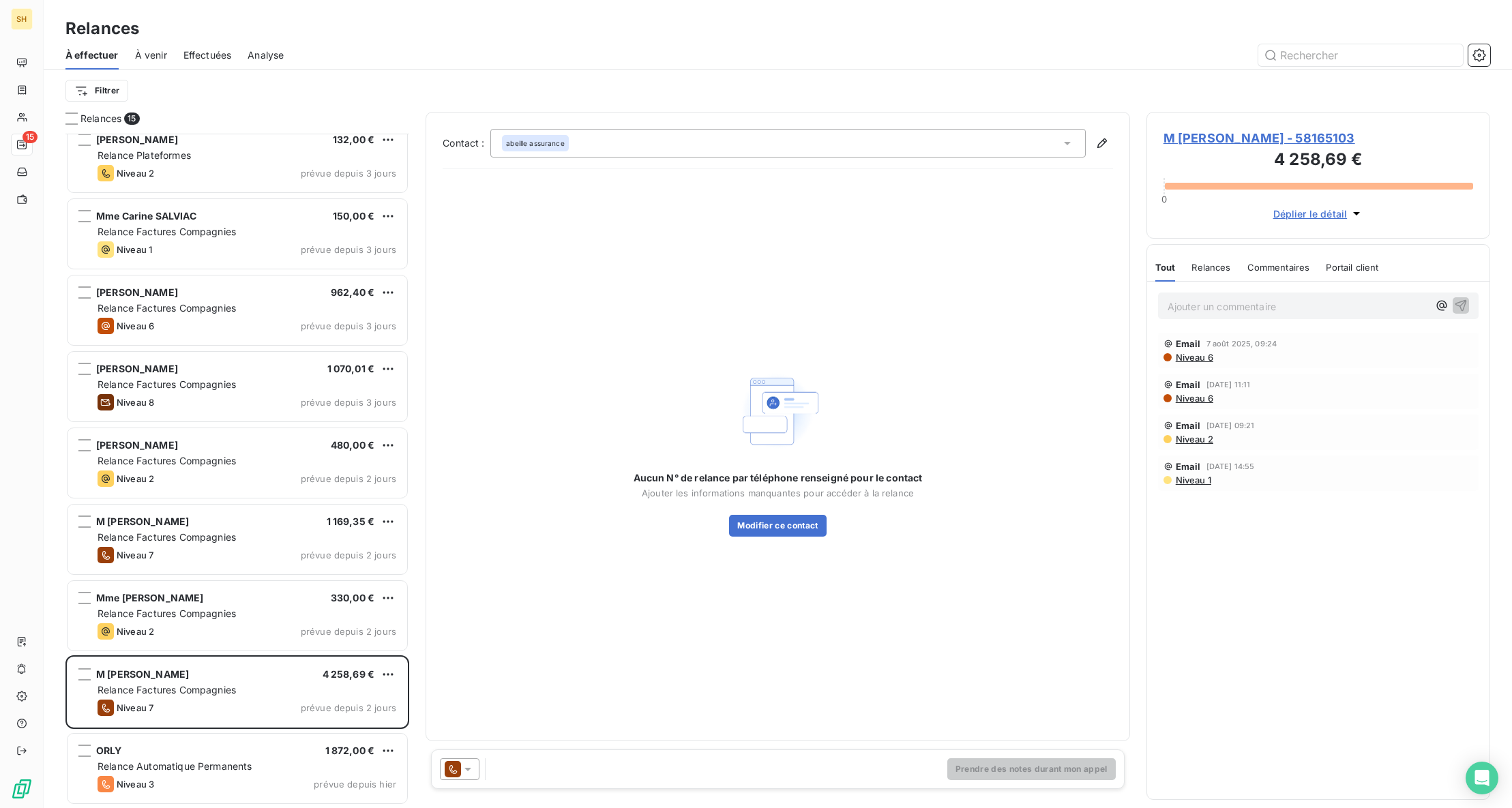
click at [453, 762] on icon at bounding box center [453, 769] width 16 height 16
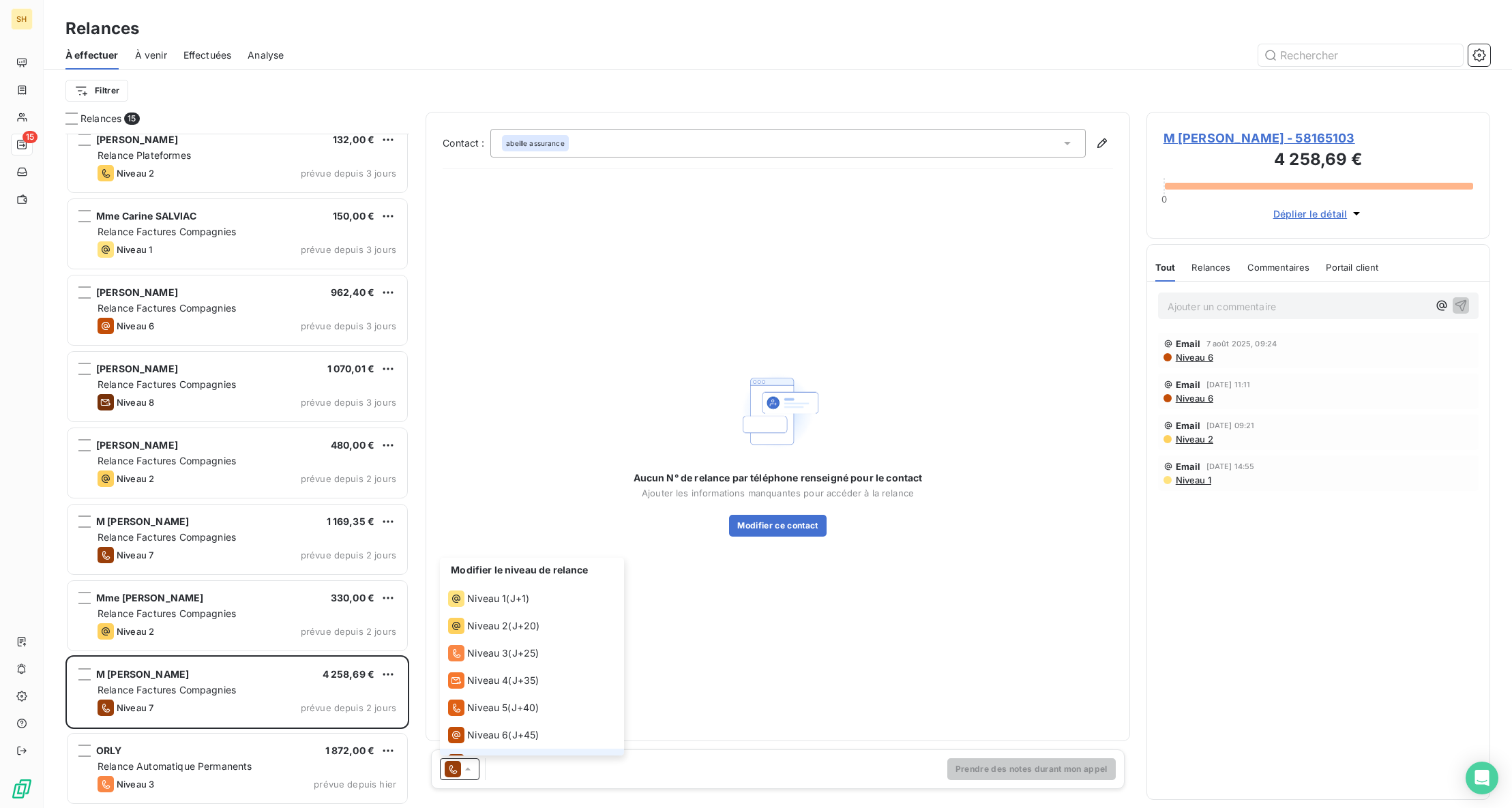
scroll to position [20, 0]
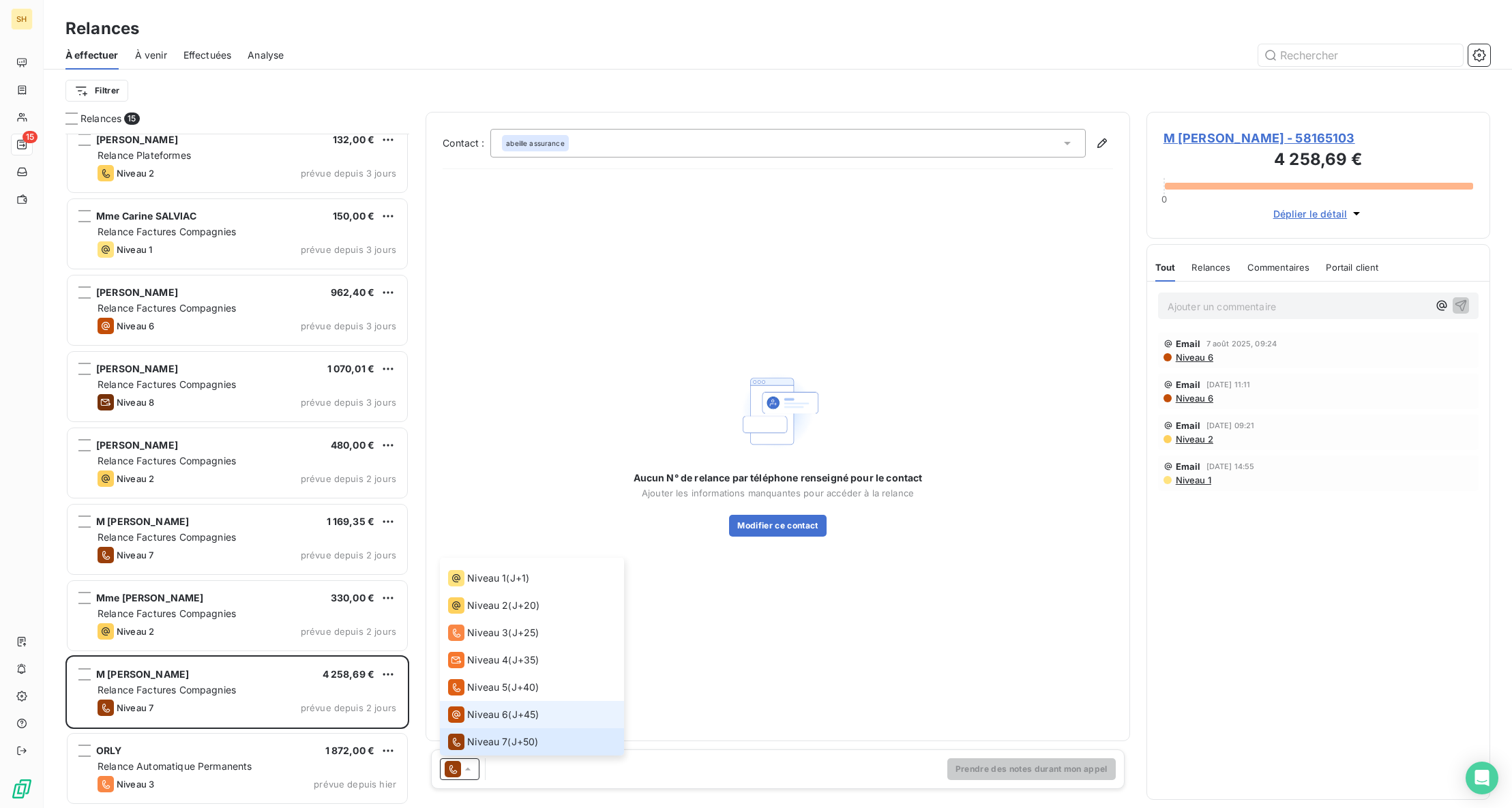
click at [518, 706] on li "Niveau 6 ( J+45 )" at bounding box center [532, 714] width 184 height 27
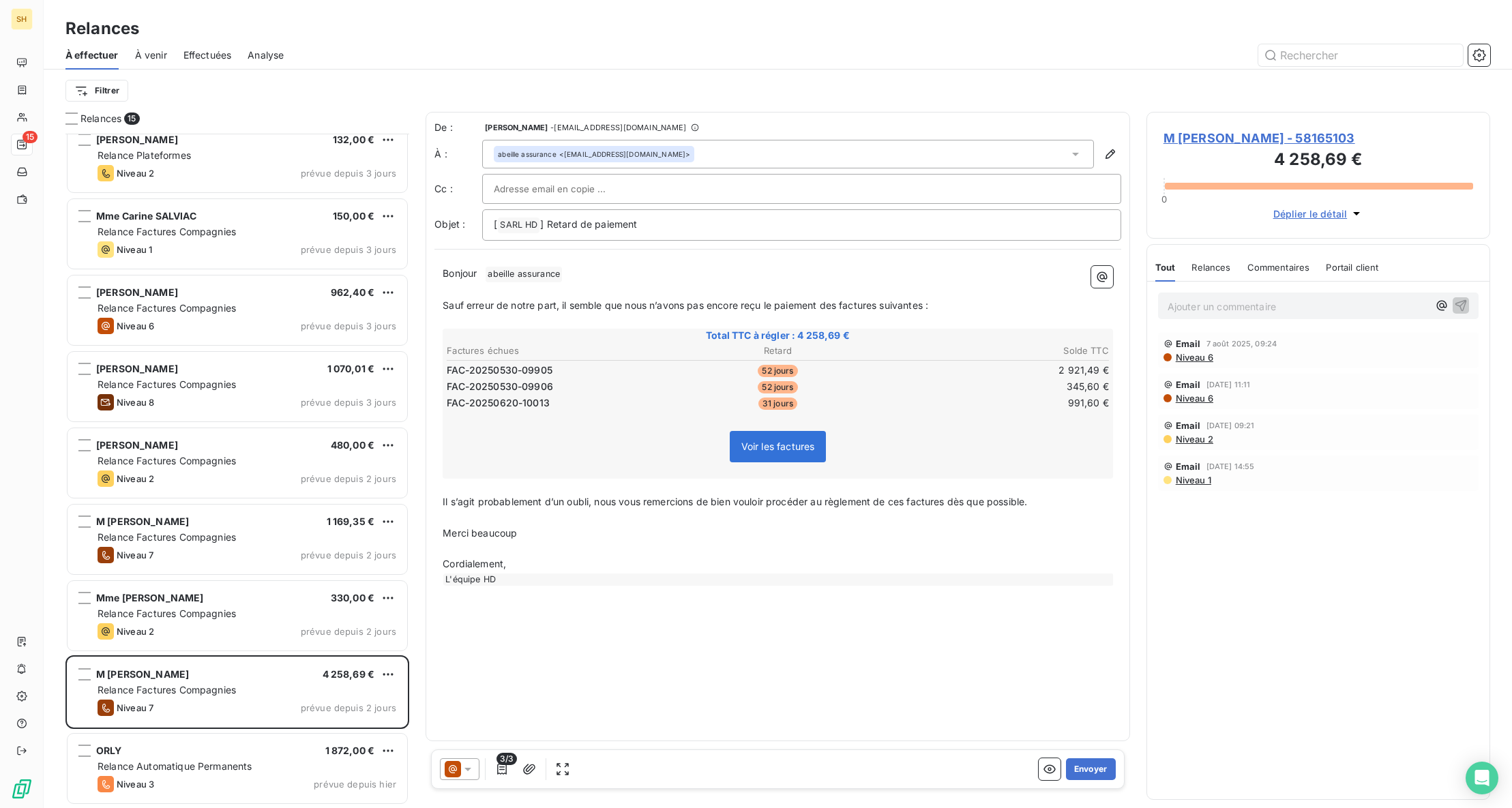
click at [750, 151] on div "abeille assurance <[EMAIL_ADDRESS][DOMAIN_NAME]>" at bounding box center [787, 154] width 612 height 28
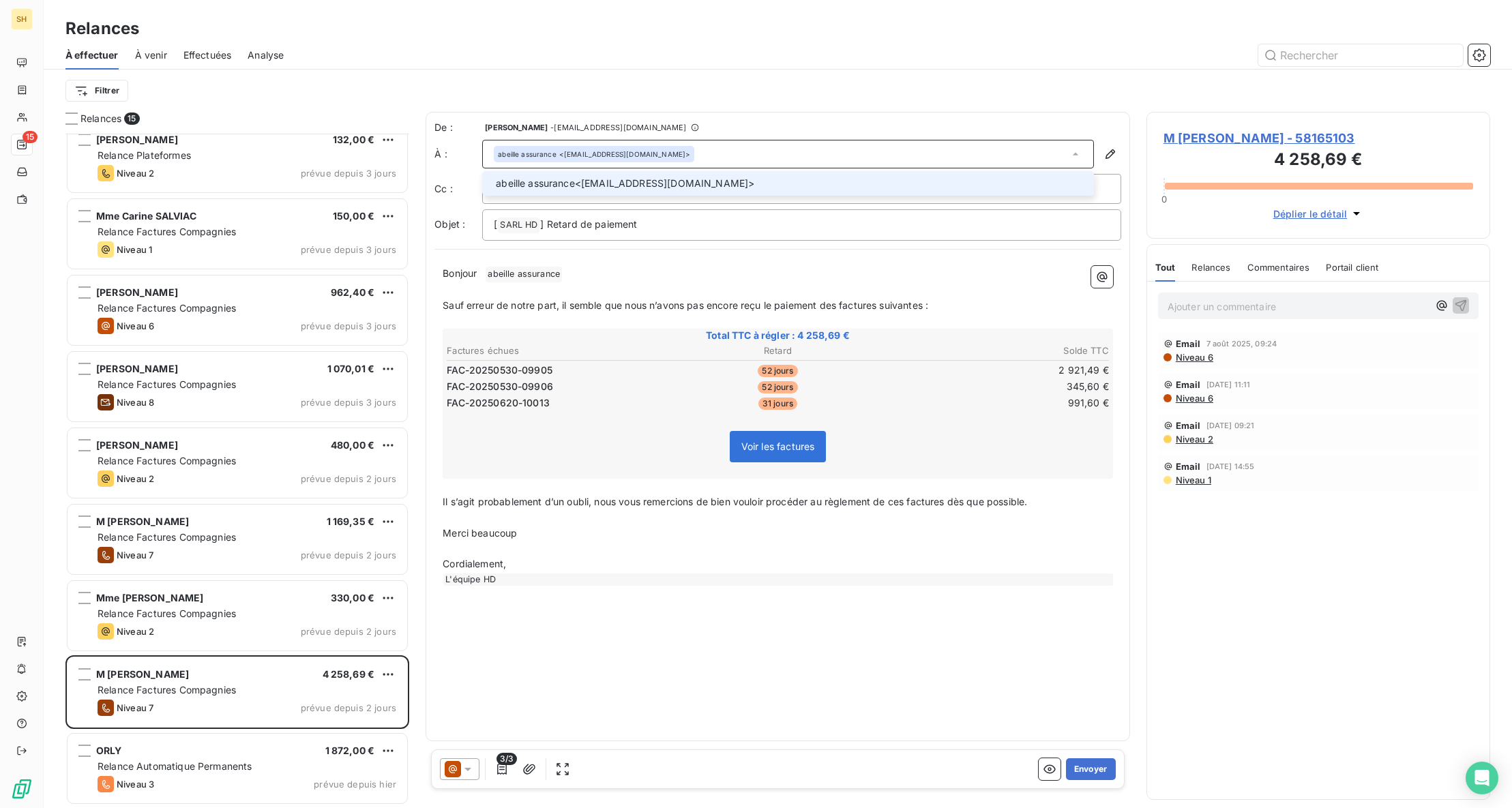
click at [771, 147] on div "abeille assurance <[EMAIL_ADDRESS][DOMAIN_NAME]>" at bounding box center [787, 154] width 612 height 28
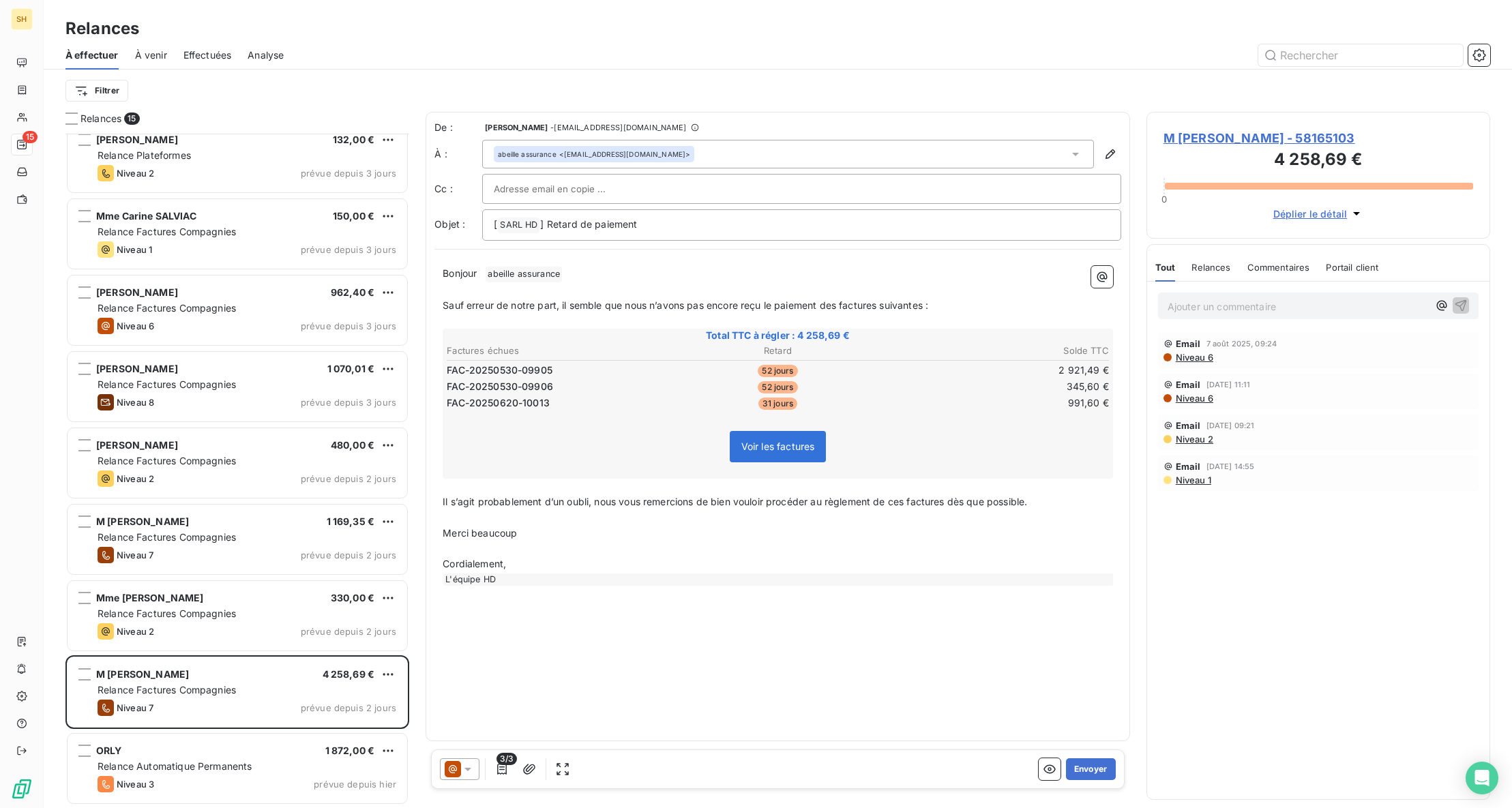
click at [654, 180] on div at bounding box center [802, 189] width 616 height 20
paste input "[EMAIL_ADDRESS][DOMAIN_NAME]"
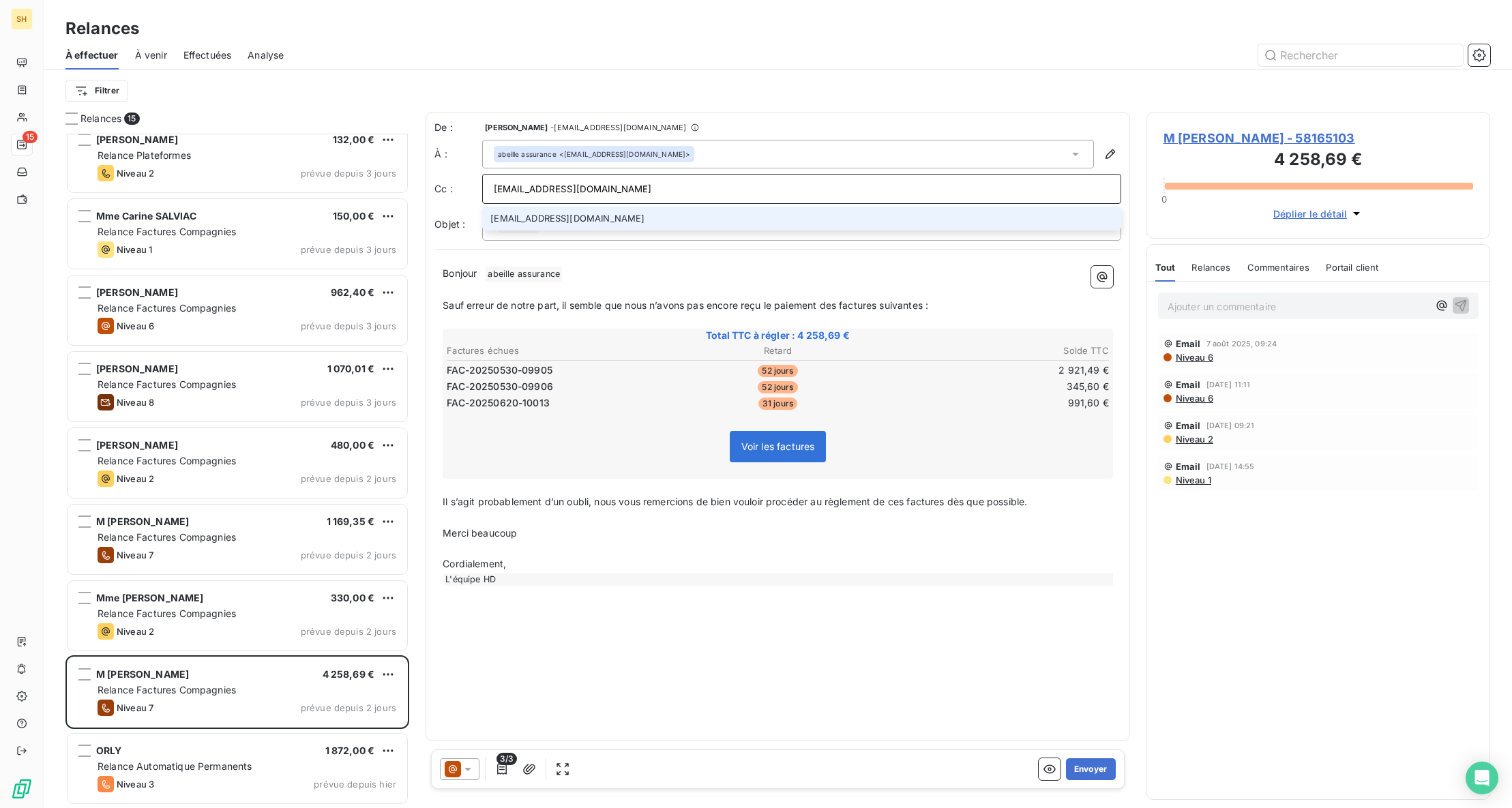
click at [803, 98] on div "Filtrer" at bounding box center [777, 91] width 1424 height 26
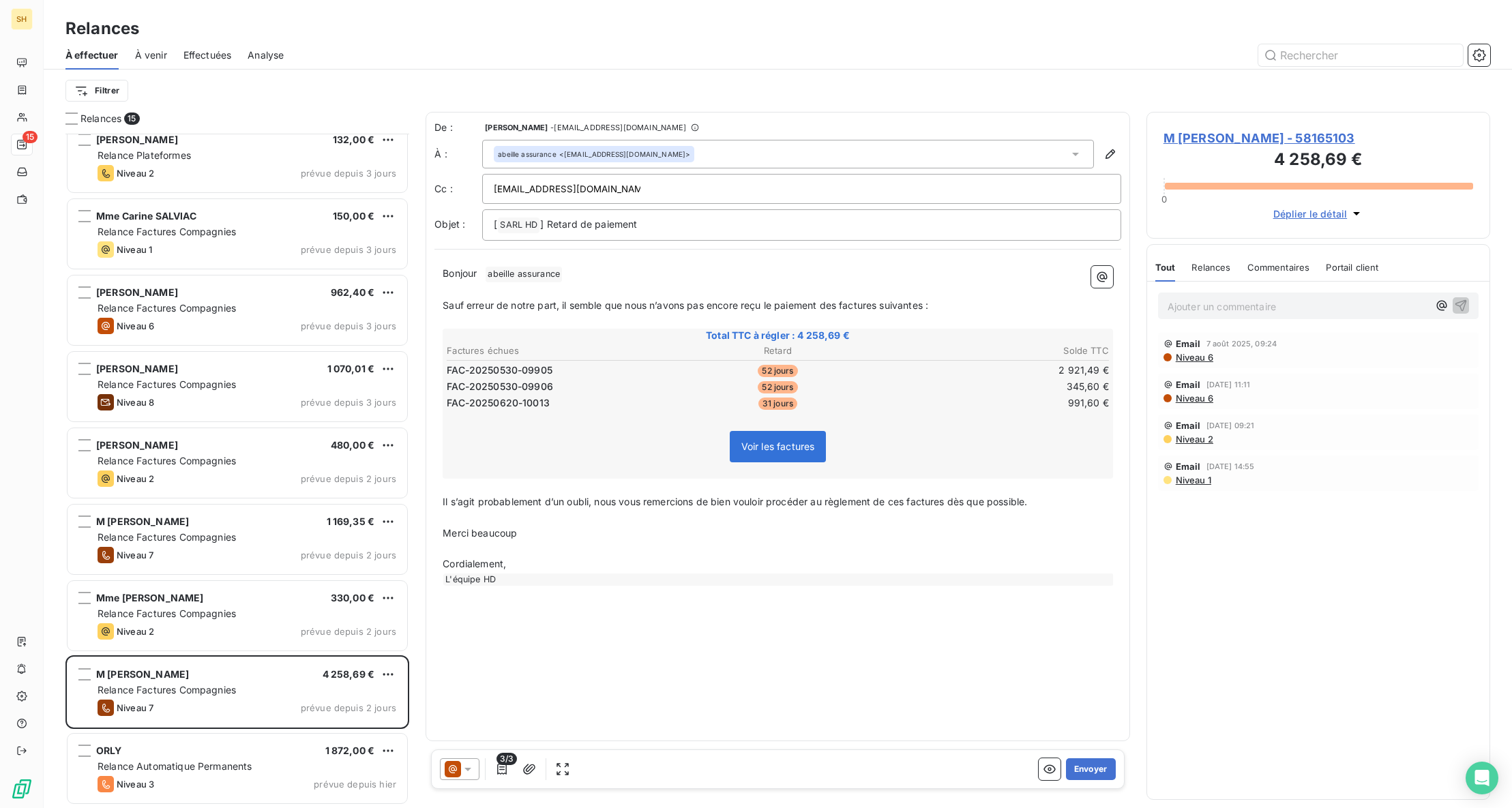
click at [629, 192] on div "[EMAIL_ADDRESS][DOMAIN_NAME]" at bounding box center [802, 189] width 616 height 20
type input "[EMAIL_ADDRESS][DOMAIN_NAME]"
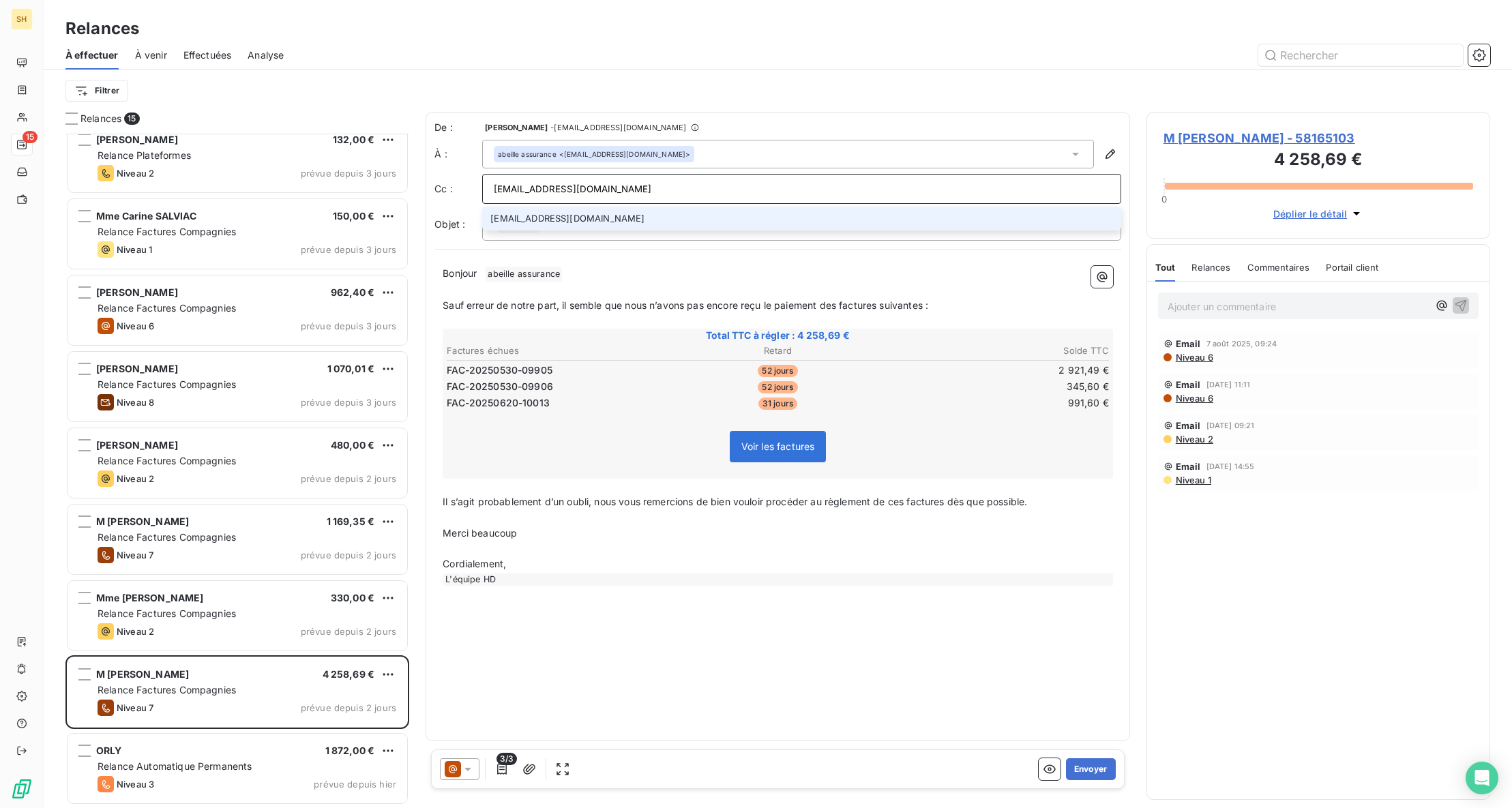
click at [635, 218] on li "[EMAIL_ADDRESS][DOMAIN_NAME]" at bounding box center [802, 218] width 639 height 24
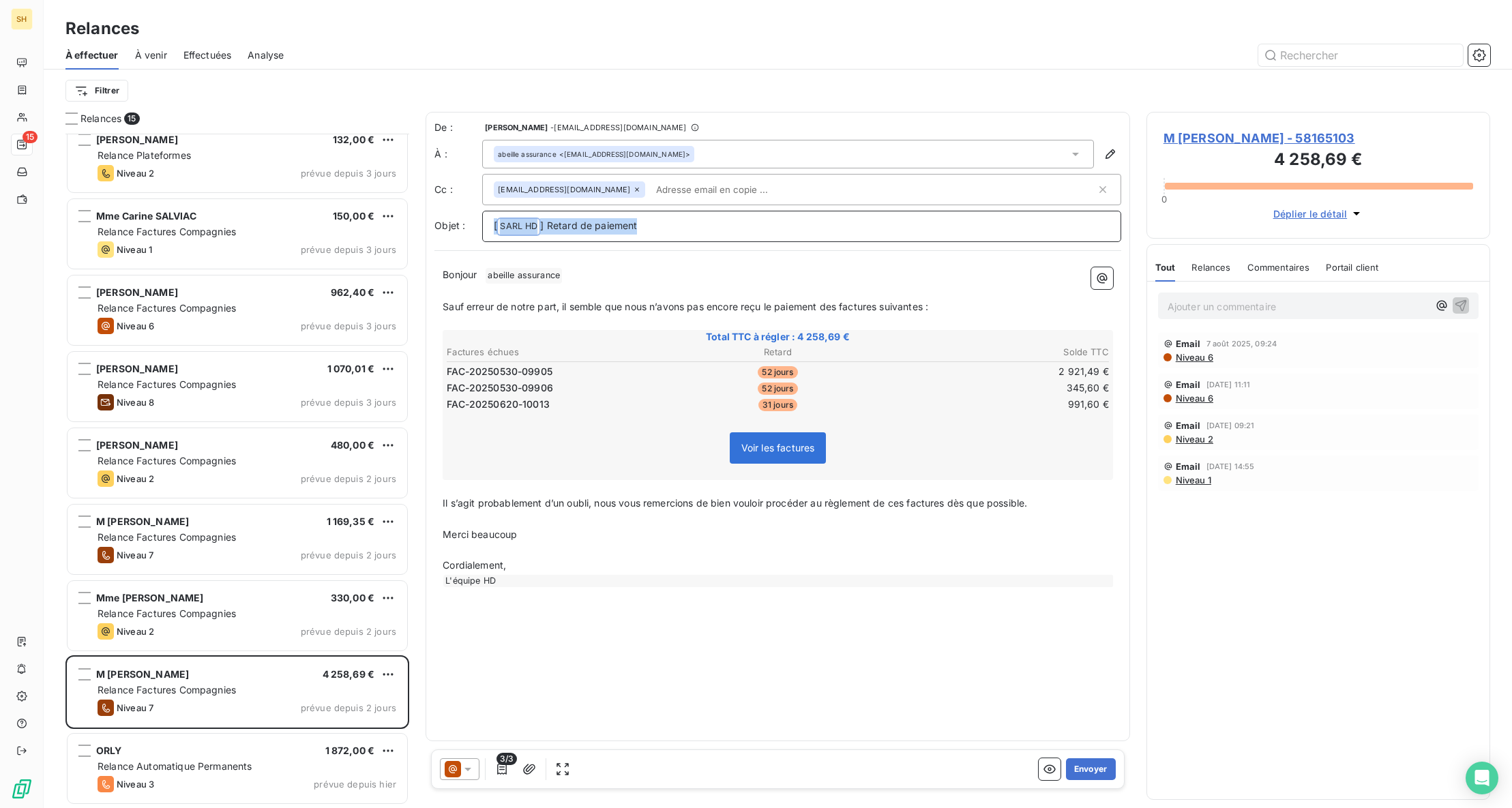
drag, startPoint x: 644, startPoint y: 225, endPoint x: 488, endPoint y: 226, distance: 156.0
click at [488, 226] on div "[ SARL HD ﻿ ] Retard de paiement" at bounding box center [802, 227] width 639 height 31
click at [635, 224] on span "N° Dossier : 622 3277 ACI 81 DN° Sinistre : B1018548N° Police : 79085550" at bounding box center [665, 224] width 344 height 11
click at [743, 223] on span "N° Dossier : 622 3277 ACI 81 D N° Sinistre : B1018548N° Police : 79085550" at bounding box center [667, 224] width 347 height 11
drag, startPoint x: 576, startPoint y: 273, endPoint x: 489, endPoint y: 275, distance: 87.0
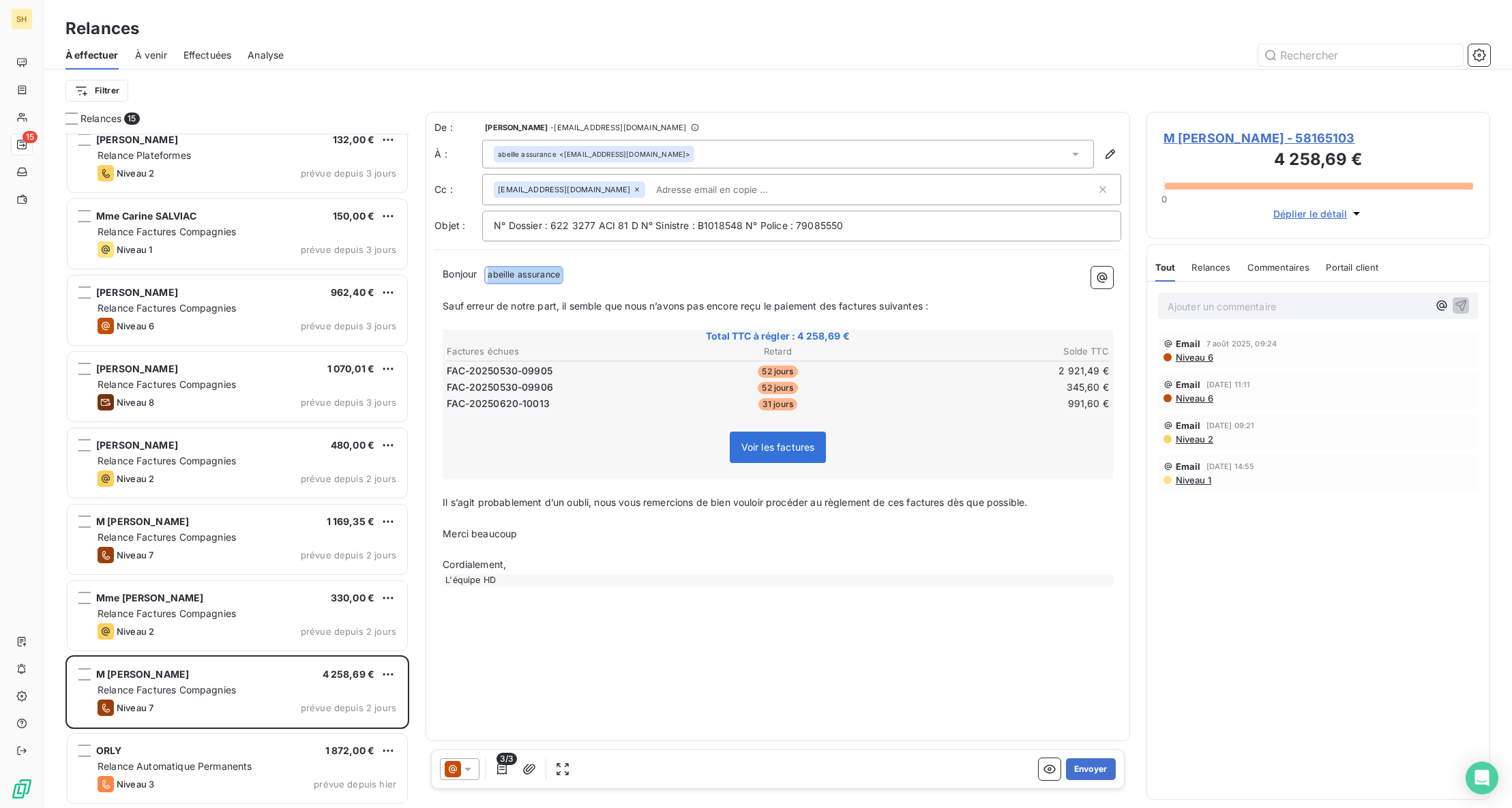
click at [489, 275] on p "Bonjour ﻿ abeille assurance ﻿ ﻿" at bounding box center [778, 275] width 671 height 16
drag, startPoint x: 700, startPoint y: 501, endPoint x: 434, endPoint y: 501, distance: 266.0
click at [434, 501] on div "Bonjour, ﻿ Sauf erreur de notre part, il semble que nous n’avons pas encore reç…" at bounding box center [777, 426] width 686 height 335
drag, startPoint x: 531, startPoint y: 539, endPoint x: 433, endPoint y: 533, distance: 98.2
click at [427, 533] on div "De : [PERSON_NAME] - [EMAIL_ADDRESS][DOMAIN_NAME] À : abeille assurance <[EMAIL…" at bounding box center [777, 426] width 704 height 629
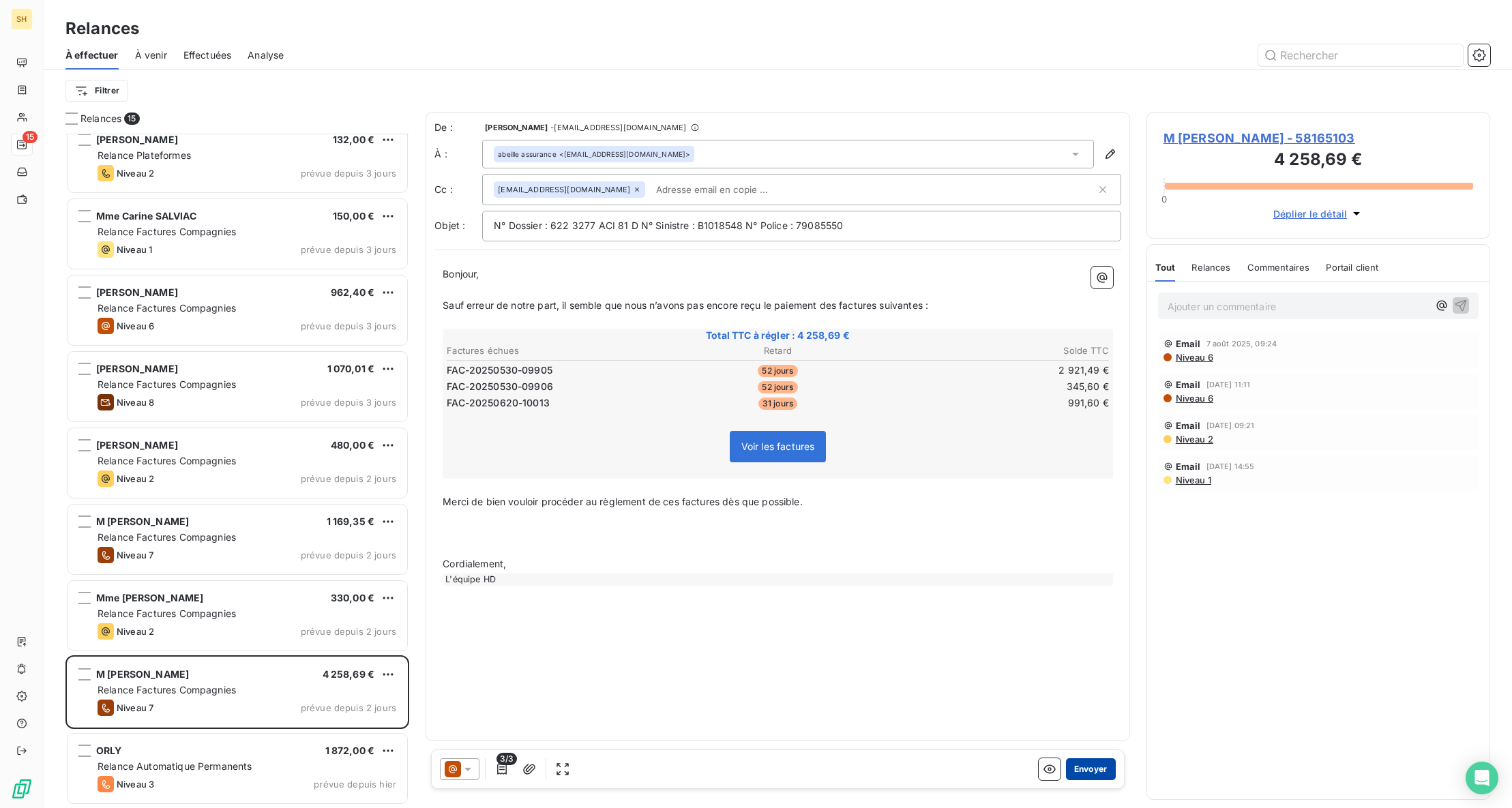
click at [1091, 766] on button "Envoyer" at bounding box center [1091, 768] width 50 height 22
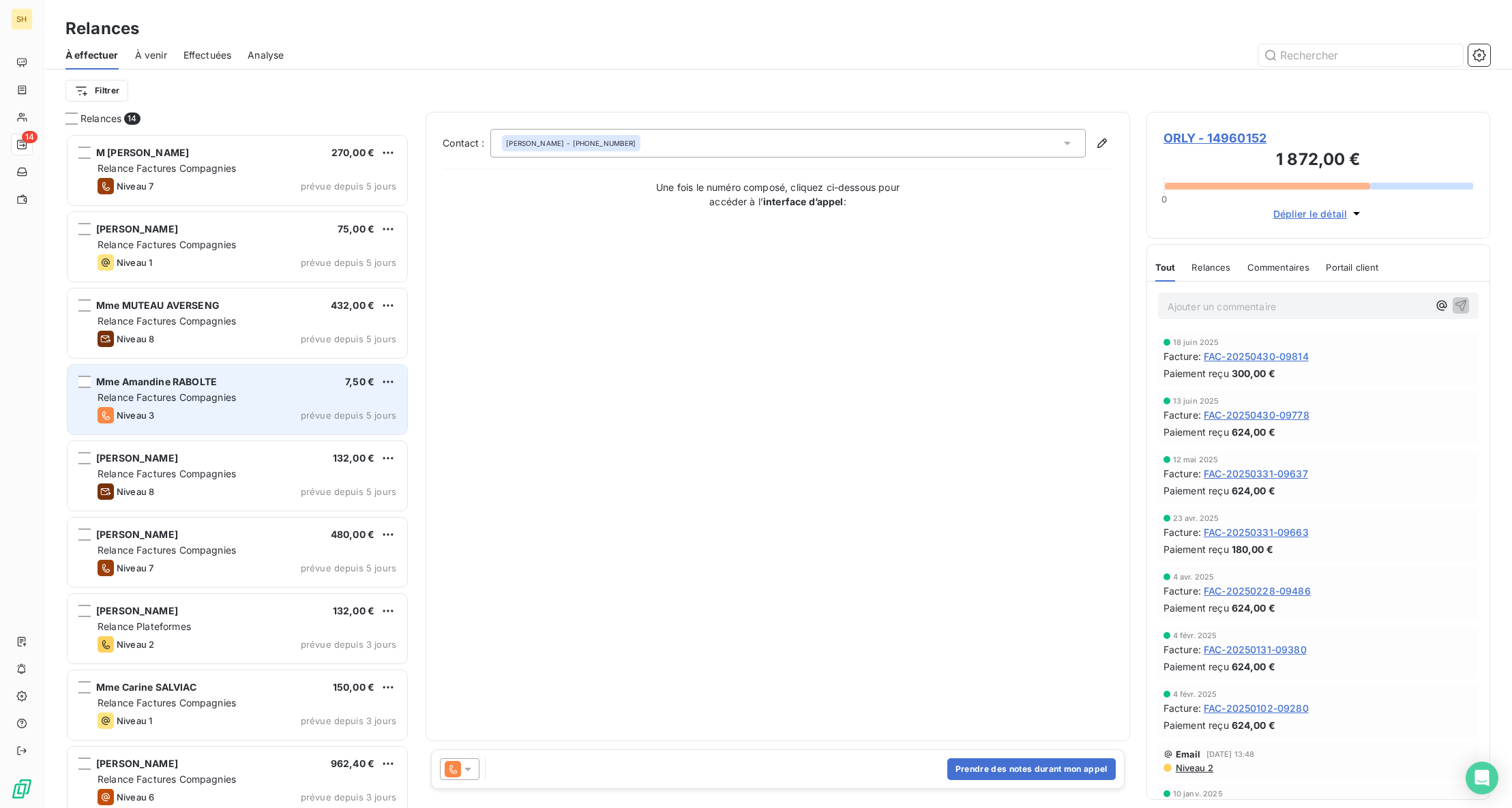
click at [308, 384] on div "[PERSON_NAME] 7,50 €" at bounding box center [246, 382] width 299 height 12
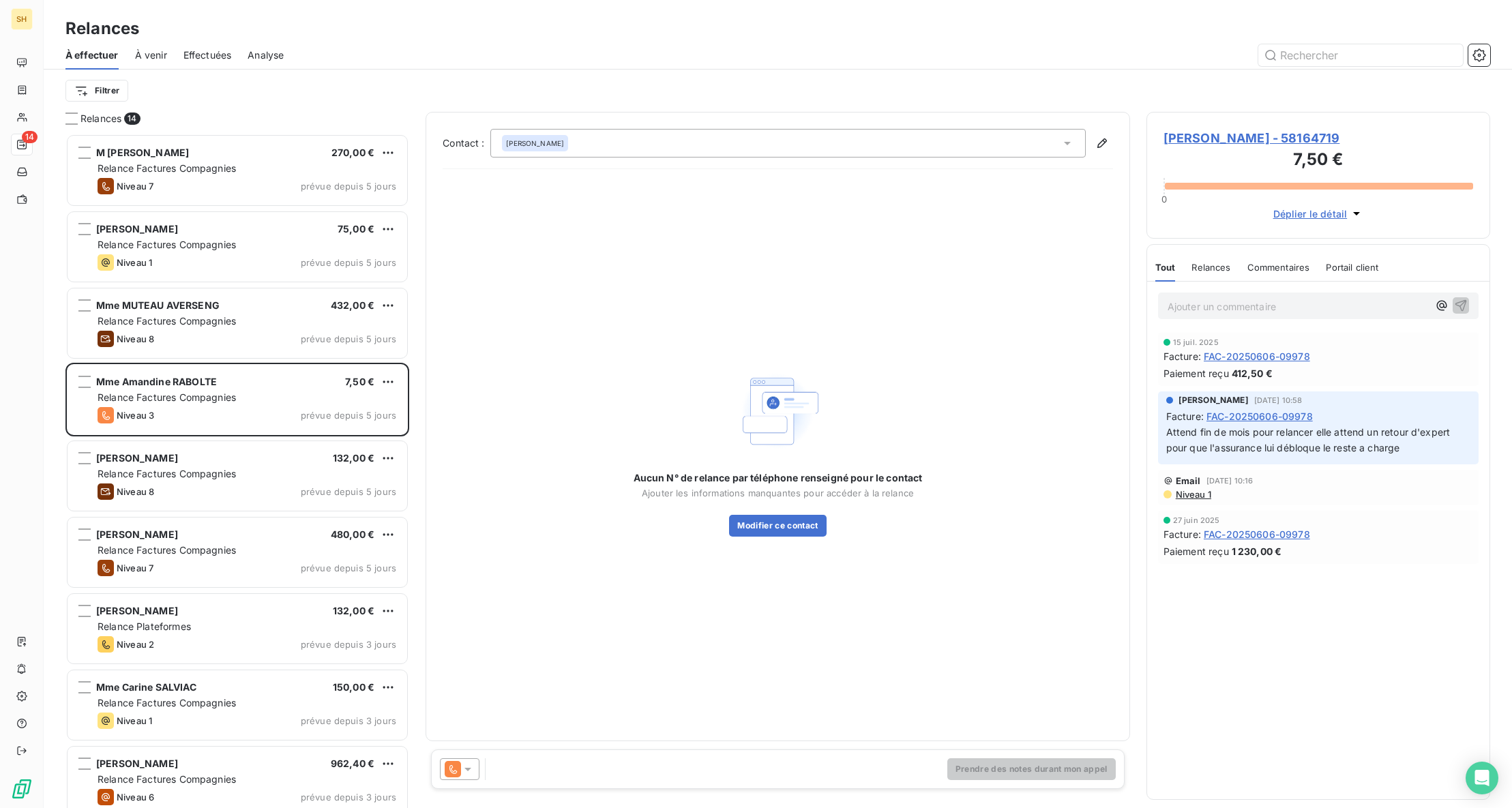
click at [1357, 135] on span "[PERSON_NAME] - 58164719" at bounding box center [1318, 138] width 310 height 19
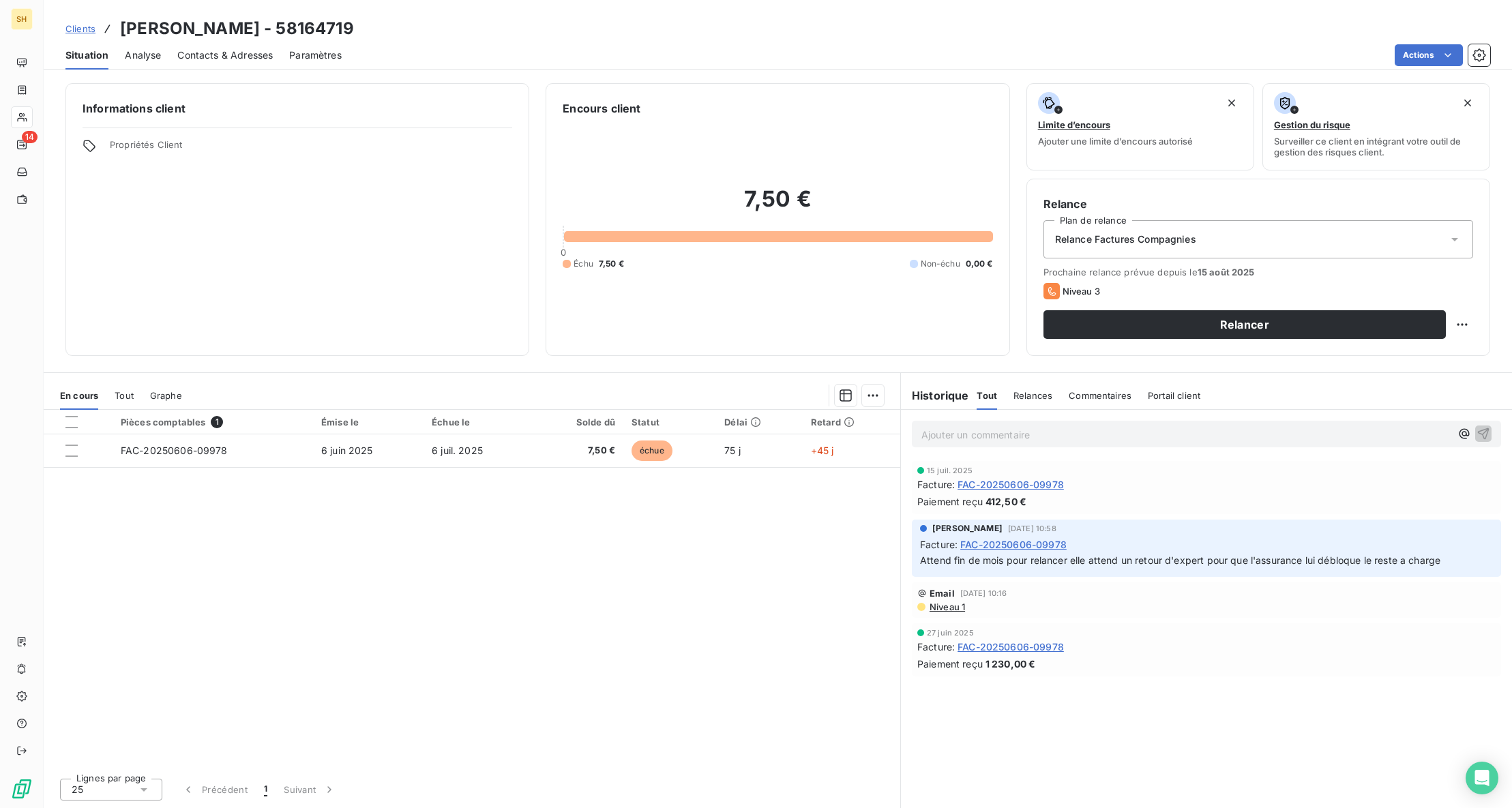
click at [1457, 325] on html "SH 14 Clients [PERSON_NAME] - 58164719 Situation Analyse Contacts & Adresses Pa…" at bounding box center [756, 404] width 1512 height 808
click at [1417, 355] on div "Replanifier cette action" at bounding box center [1406, 354] width 122 height 22
select select "7"
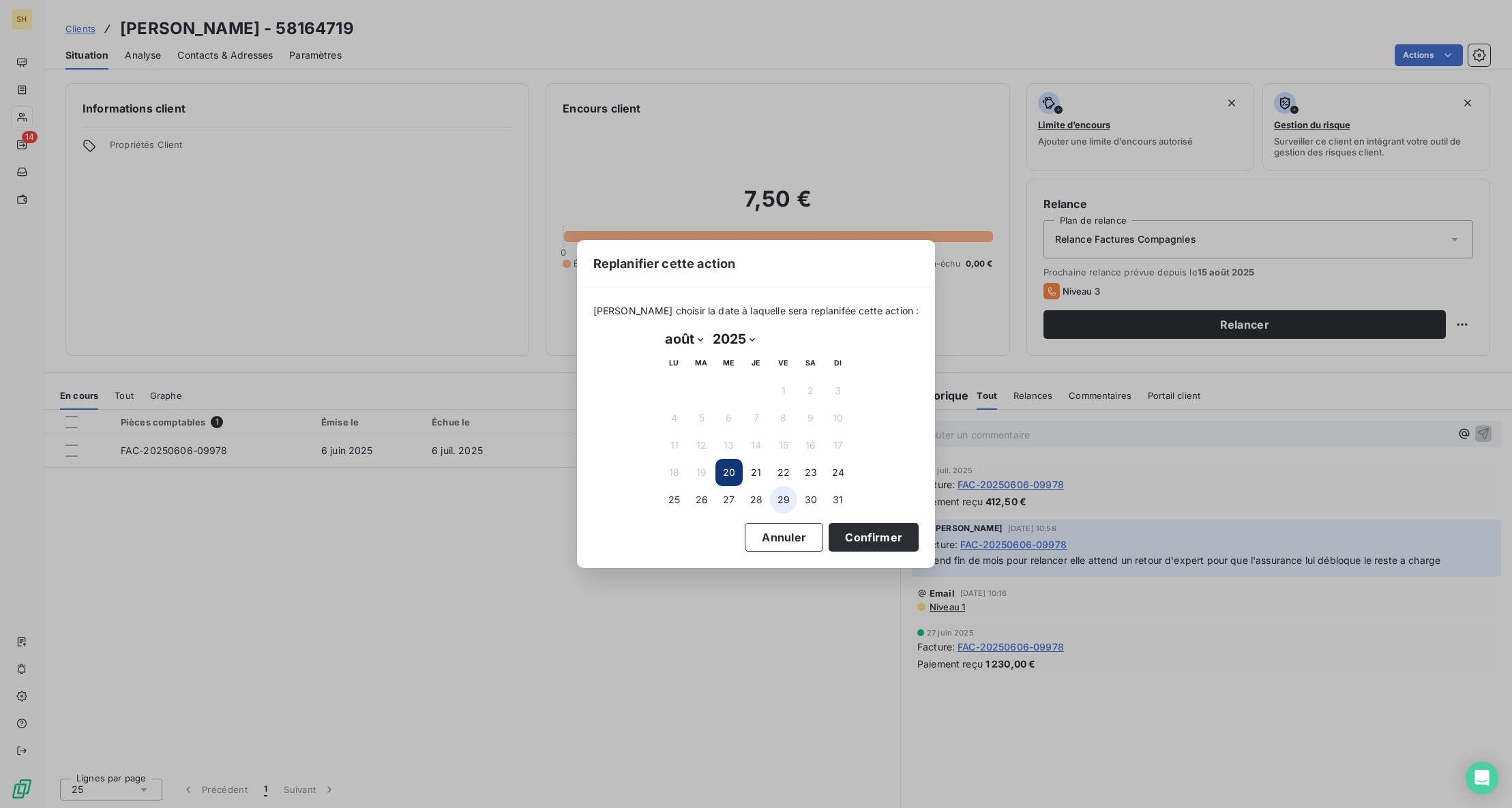
click at [786, 502] on button "29" at bounding box center [784, 500] width 27 height 27
click at [869, 538] on button "Confirmer" at bounding box center [874, 537] width 90 height 28
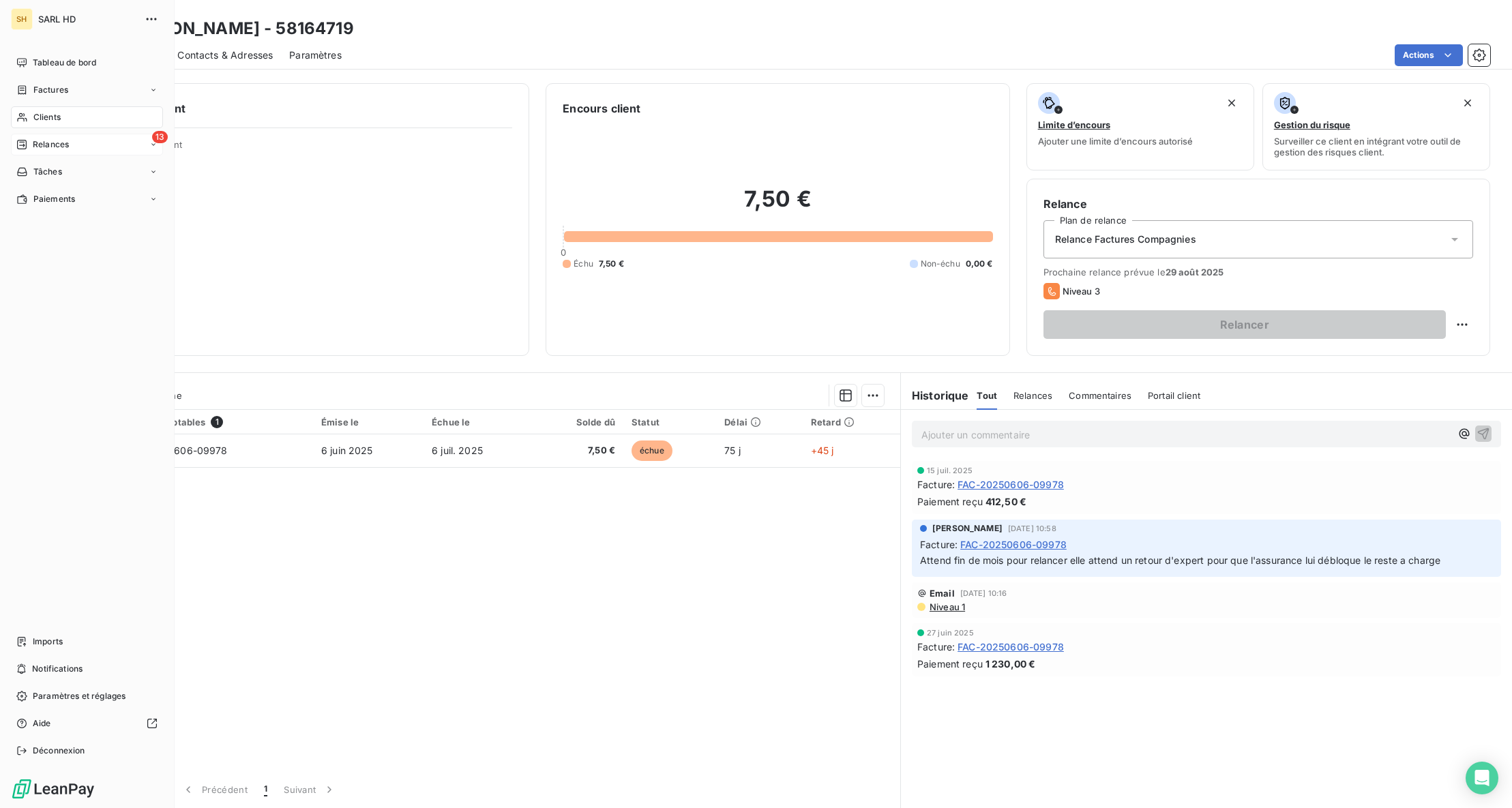
click at [24, 147] on icon at bounding box center [22, 144] width 11 height 11
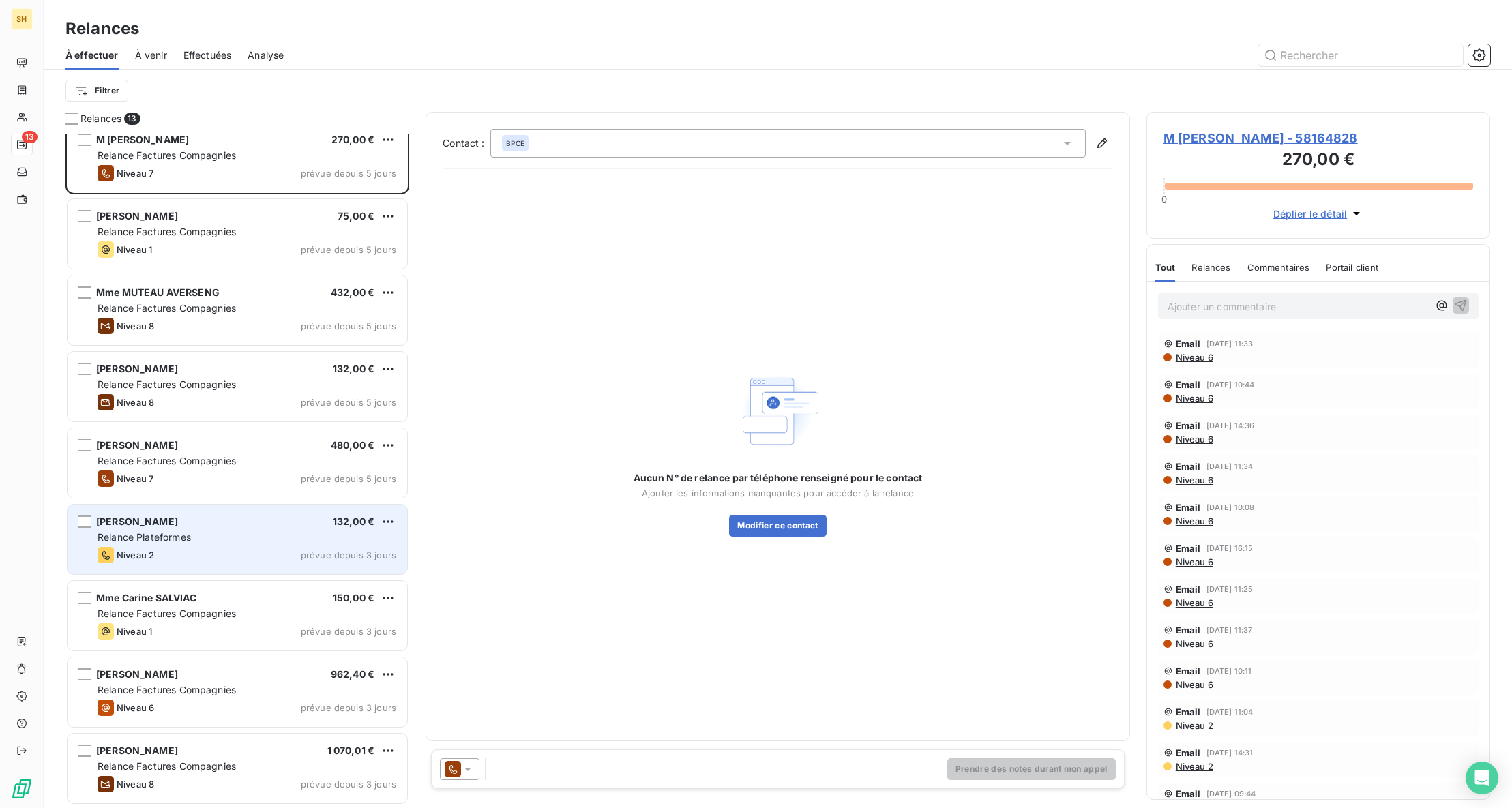
scroll to position [15, 0]
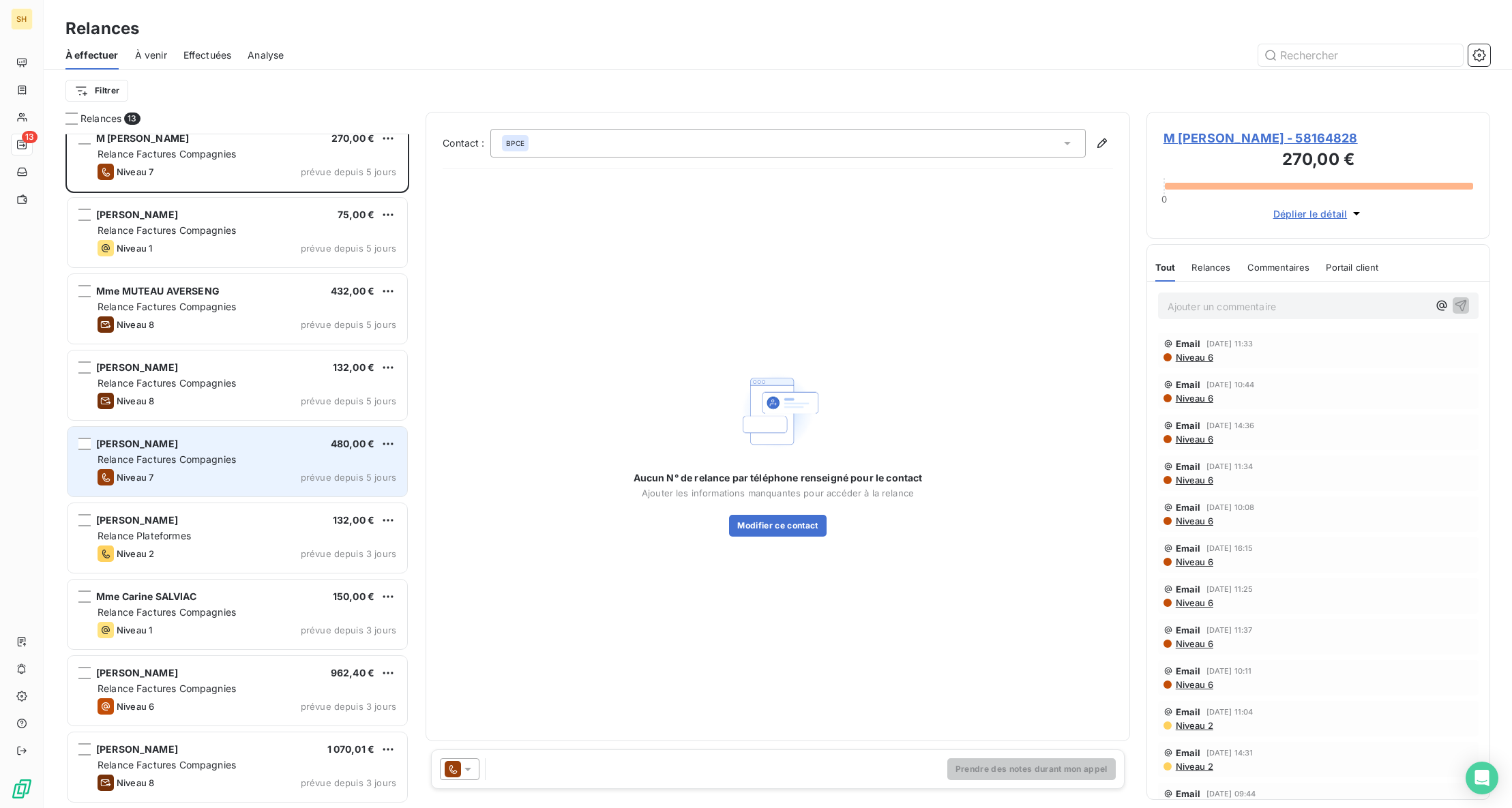
click at [223, 470] on div "Niveau 7 prévue depuis 5 jours" at bounding box center [246, 477] width 299 height 16
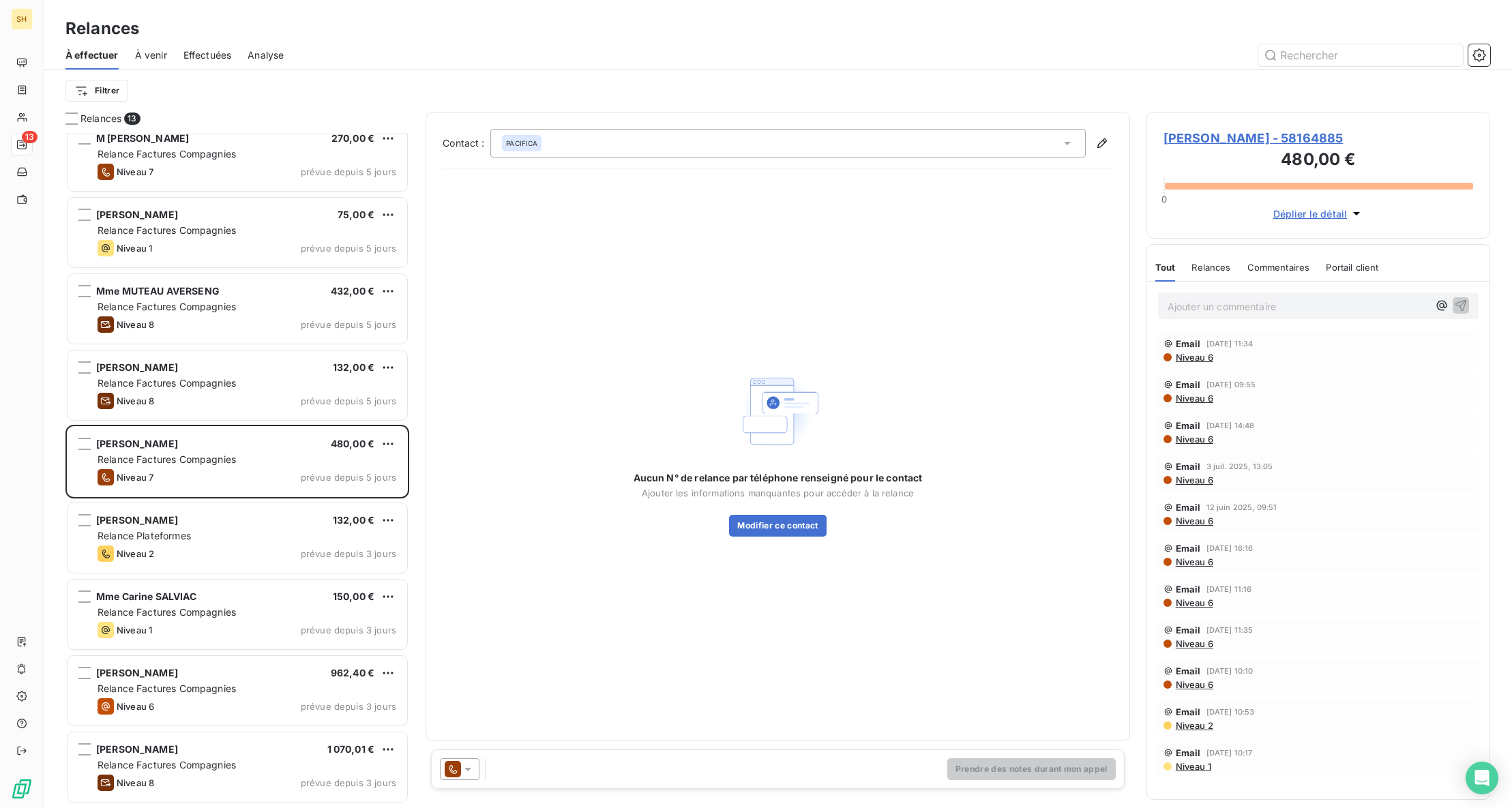
click at [1242, 136] on span "[PERSON_NAME] - 58164885" at bounding box center [1318, 138] width 310 height 19
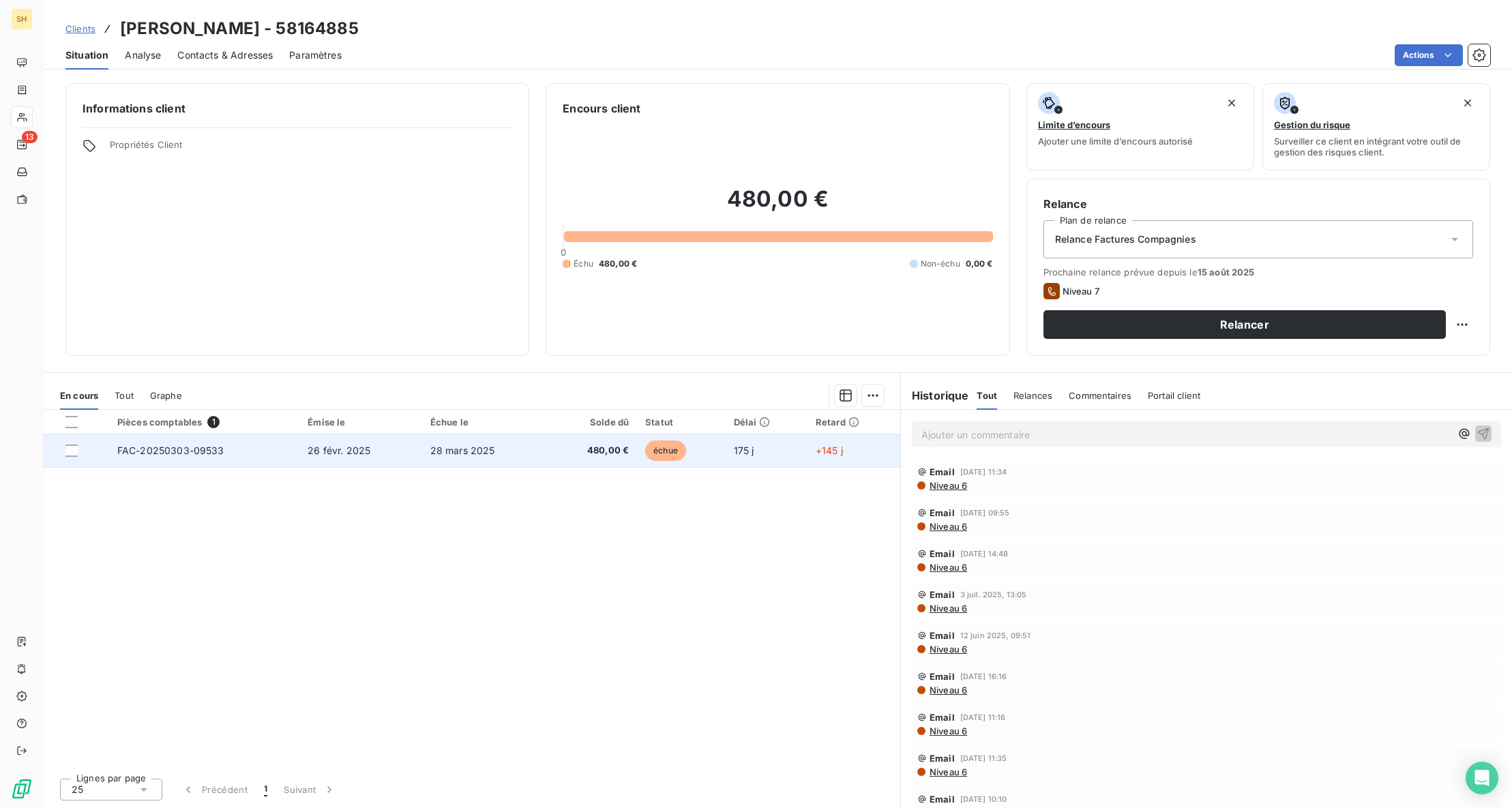
click at [255, 456] on td "FAC-20250303-09533" at bounding box center [204, 450] width 190 height 33
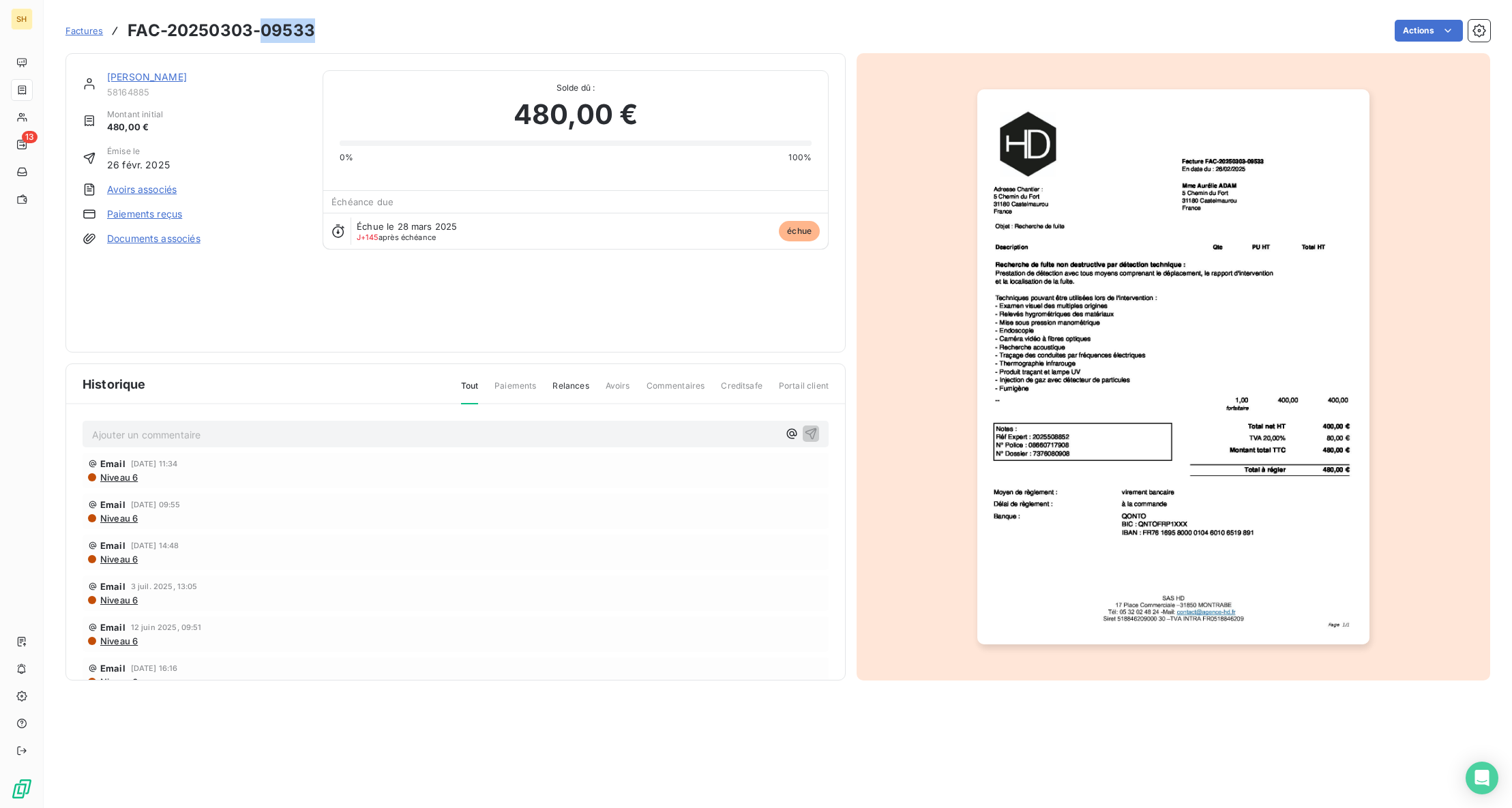
drag, startPoint x: 320, startPoint y: 26, endPoint x: 262, endPoint y: 31, distance: 58.2
click at [262, 31] on div "Factures FAC-20250303-09533 Actions" at bounding box center [777, 31] width 1424 height 28
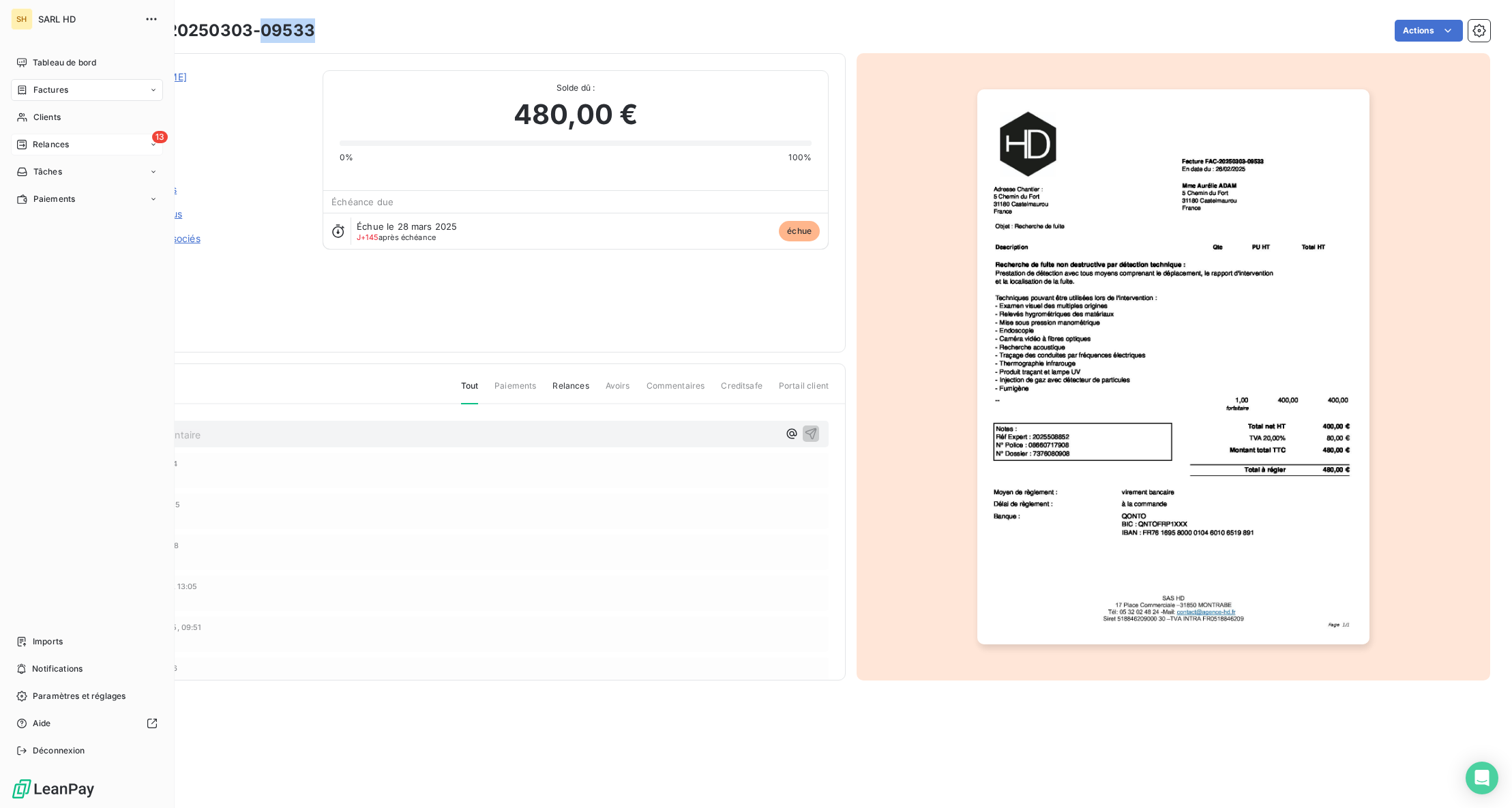
click at [37, 145] on span "Relances" at bounding box center [51, 144] width 36 height 12
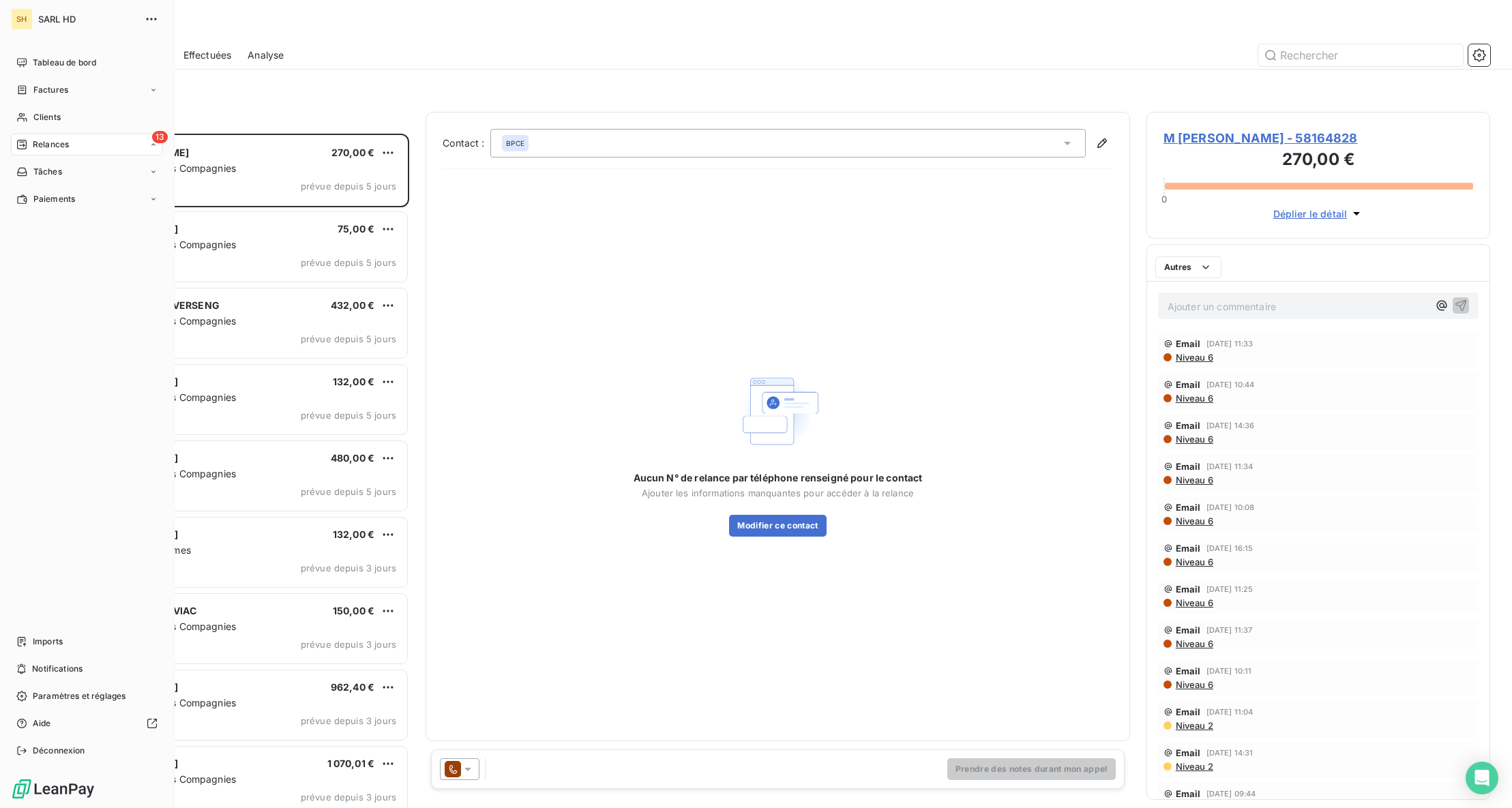
scroll to position [674, 344]
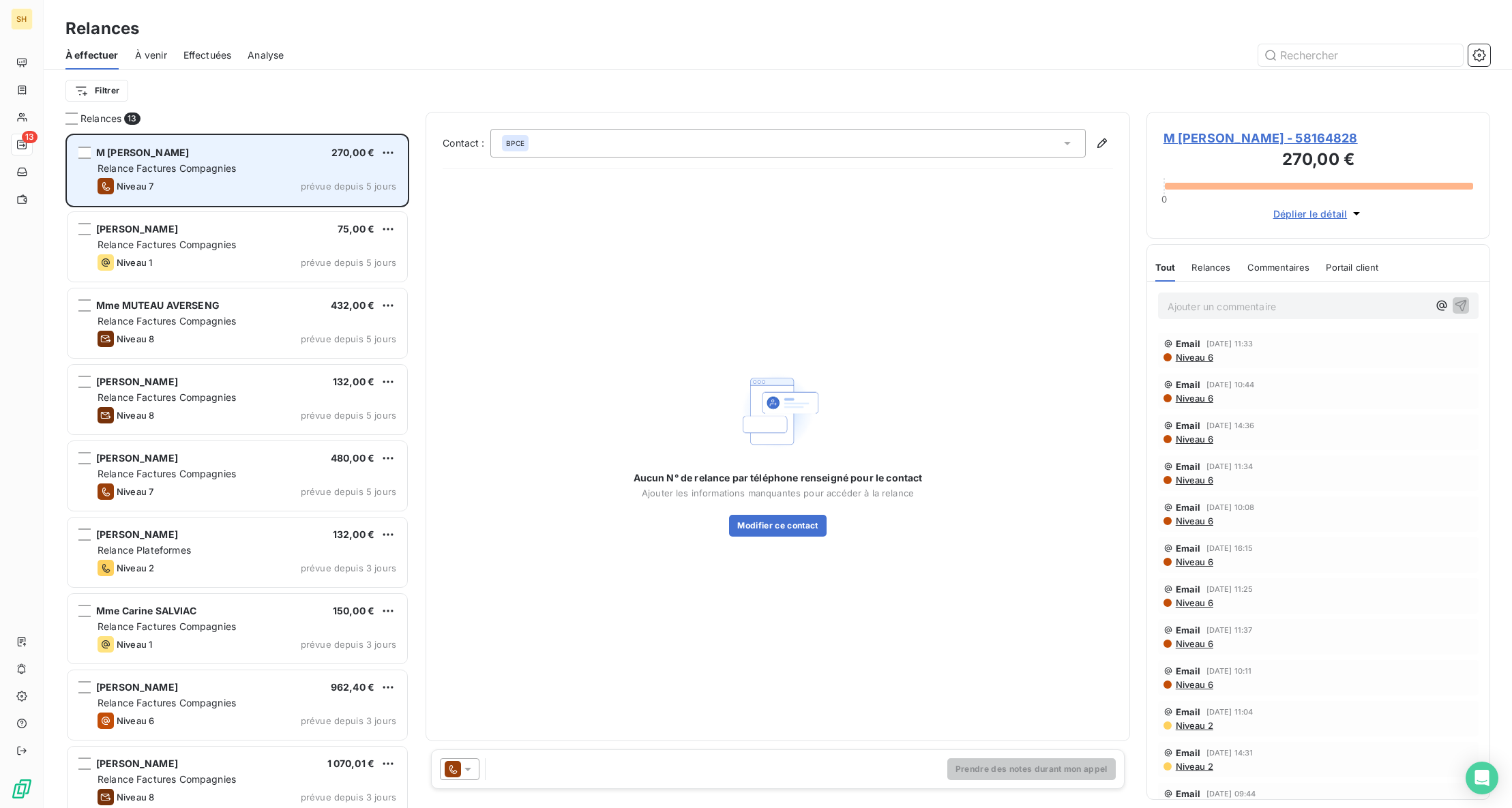
click at [280, 180] on div "Niveau 7 prévue depuis 5 jours" at bounding box center [246, 186] width 299 height 16
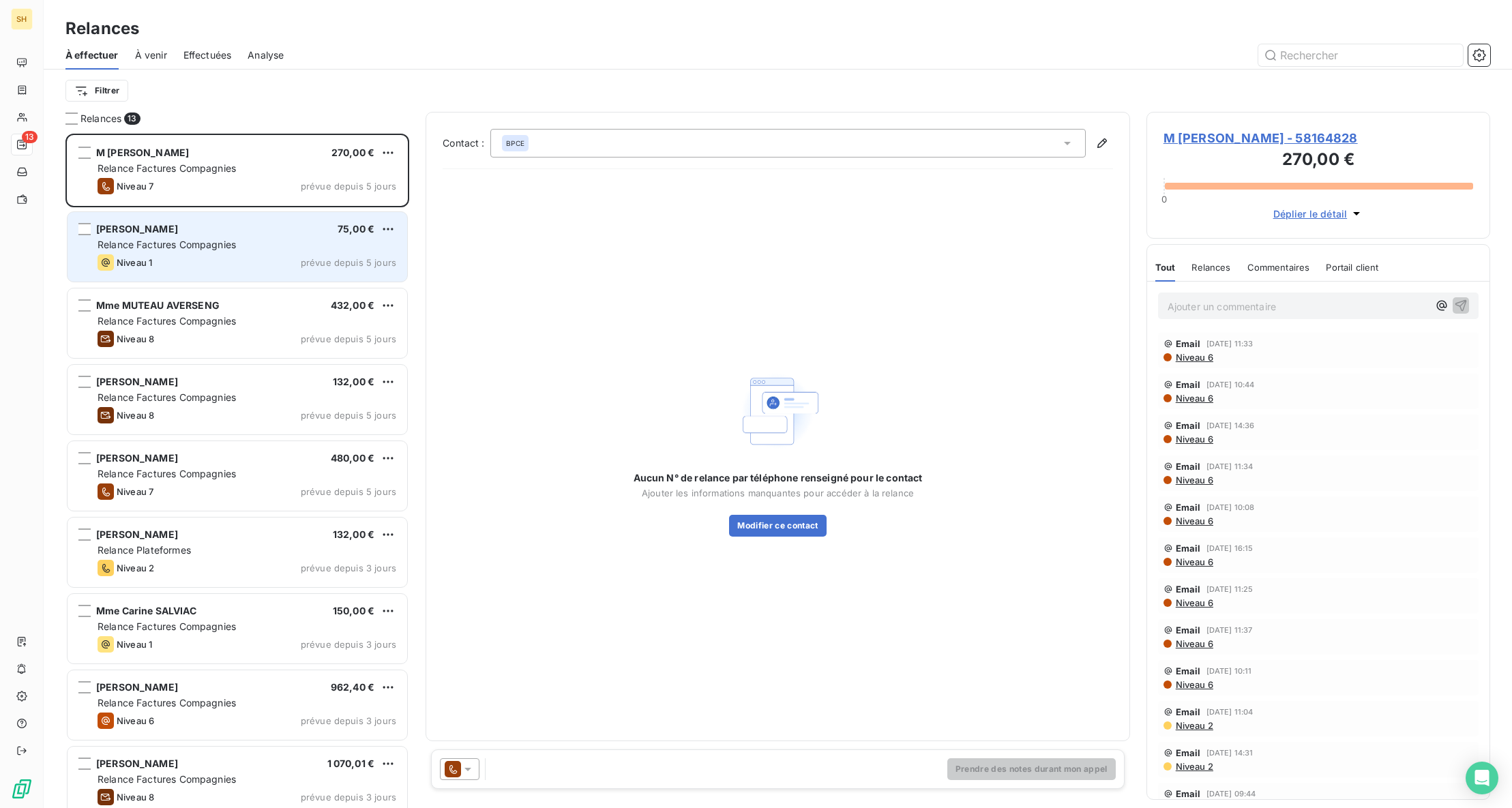
click at [247, 242] on div "Relance Factures Compagnies" at bounding box center [246, 245] width 299 height 13
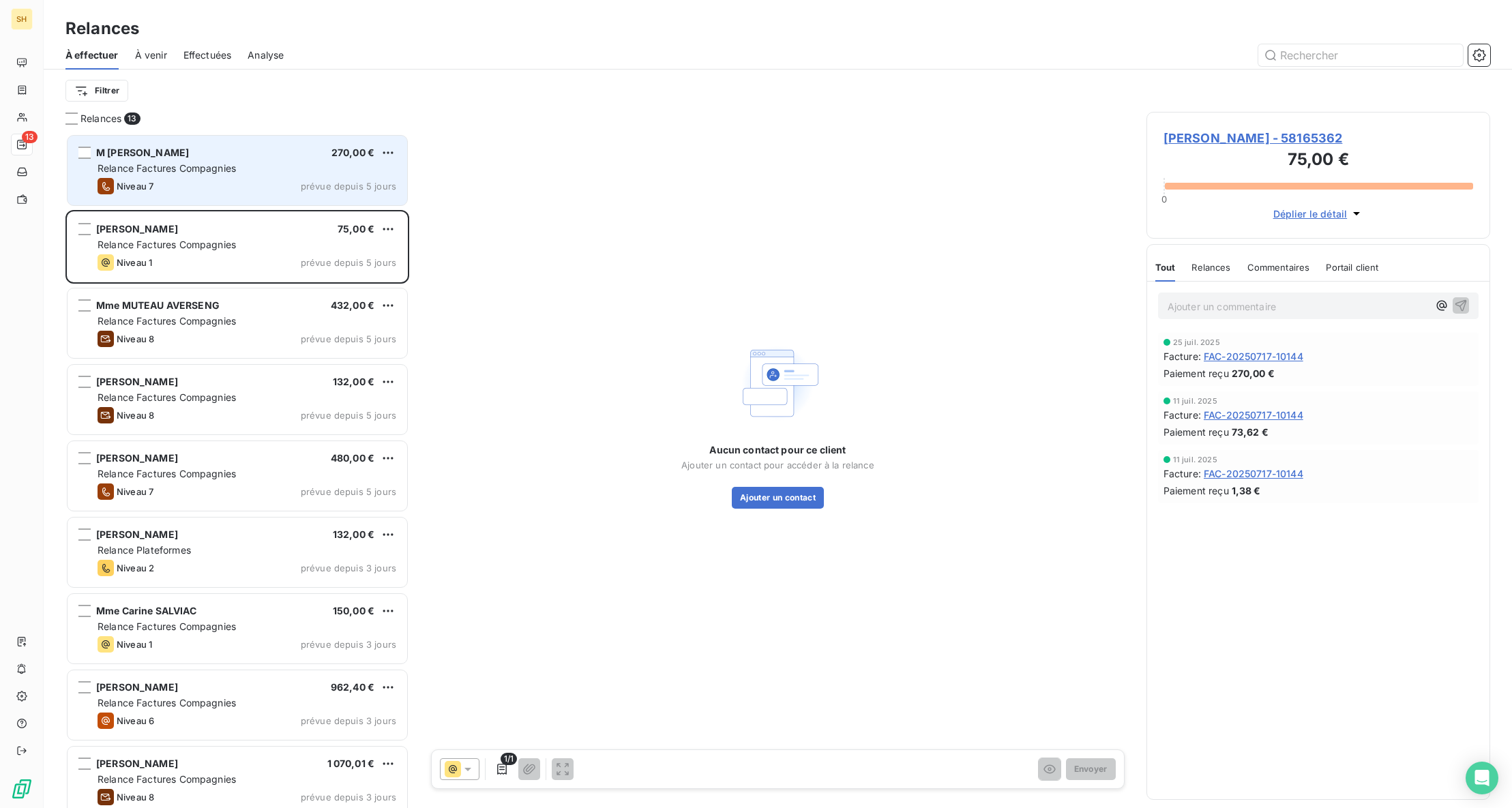
click at [257, 167] on div "Relance Factures Compagnies" at bounding box center [246, 168] width 299 height 13
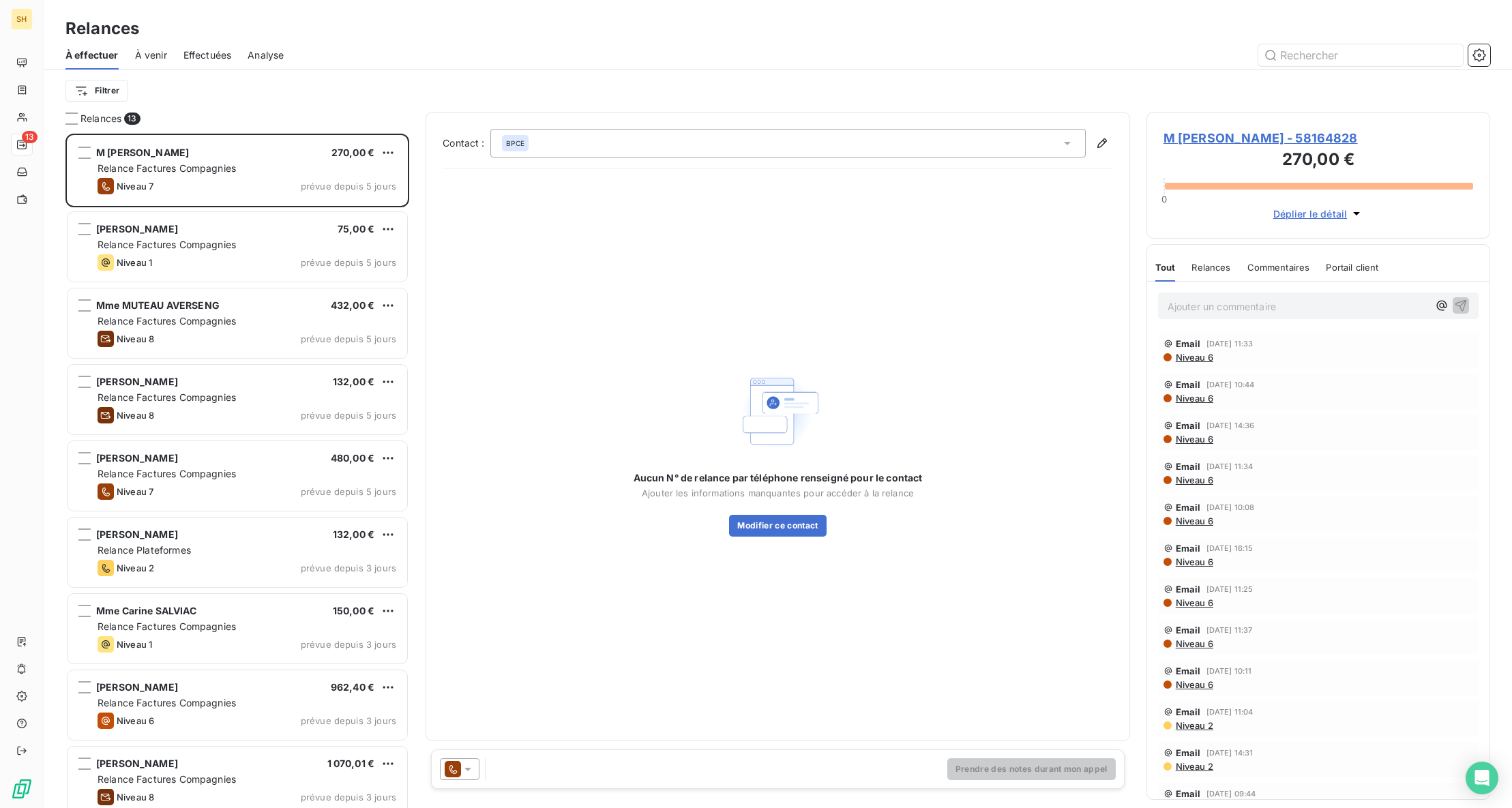
click at [1237, 129] on span "M [PERSON_NAME] - 58164828" at bounding box center [1318, 138] width 310 height 19
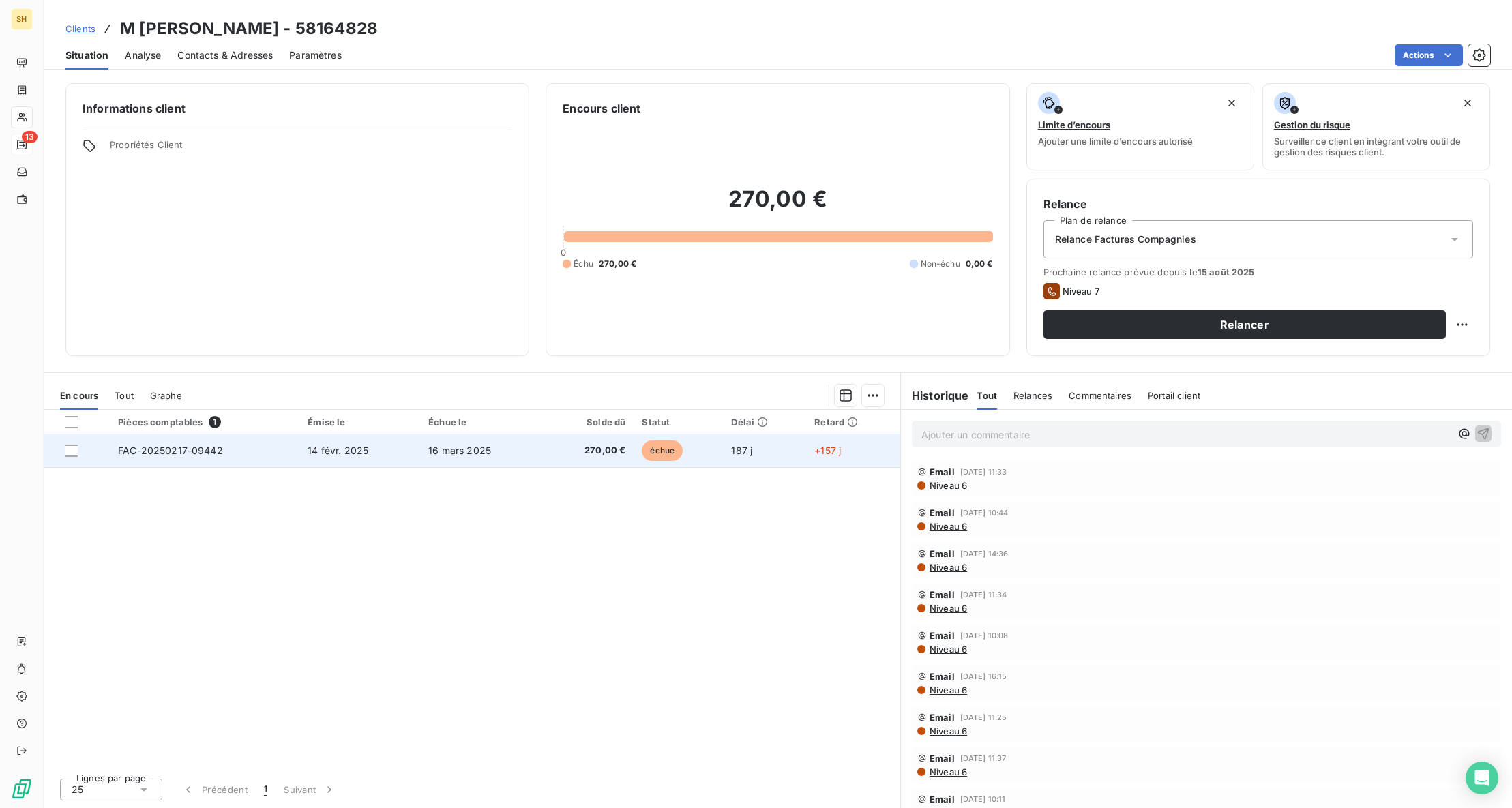
click at [167, 454] on span "FAC-20250217-09442" at bounding box center [171, 450] width 105 height 11
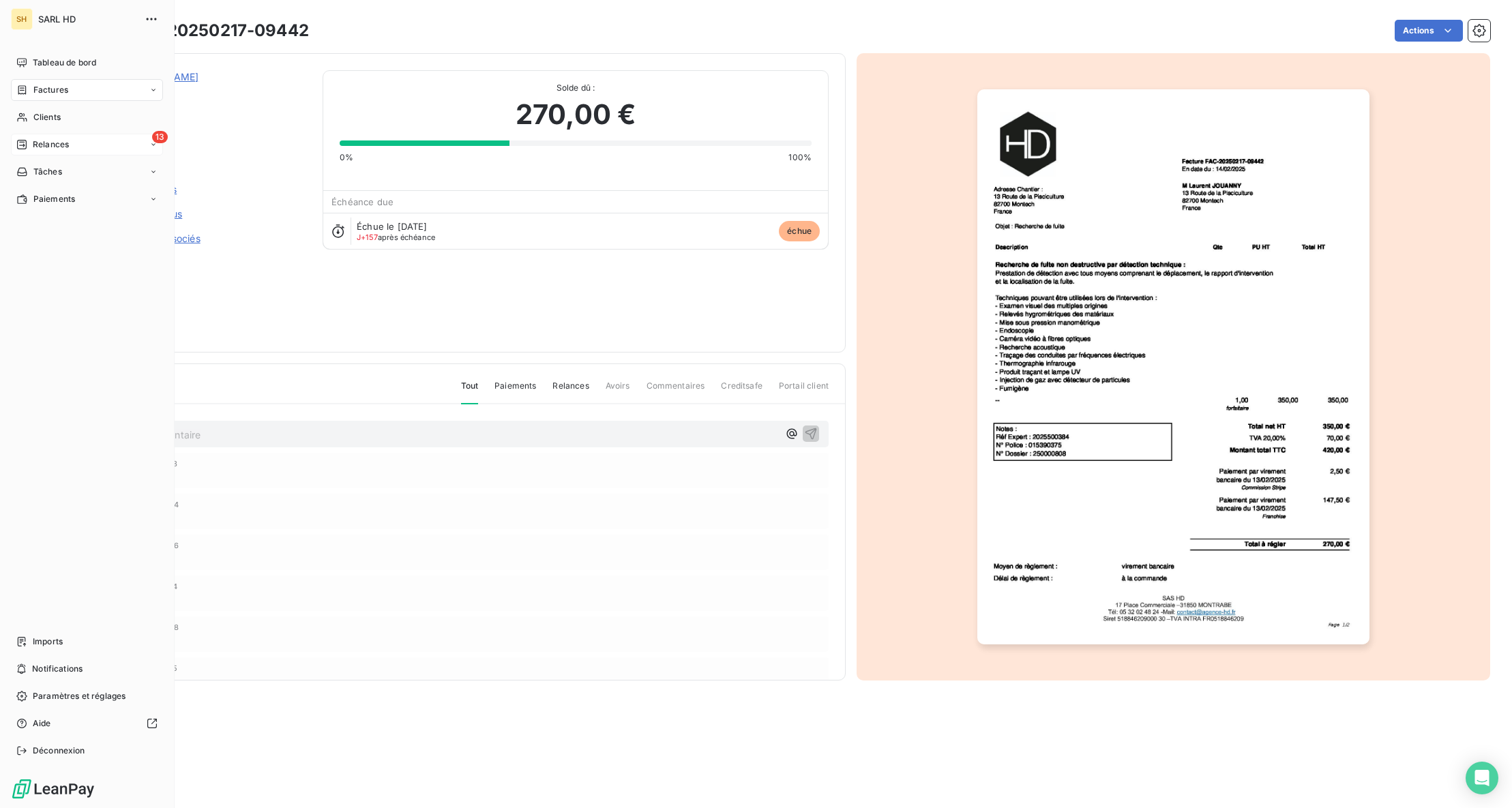
click at [43, 141] on span "Relances" at bounding box center [51, 144] width 36 height 12
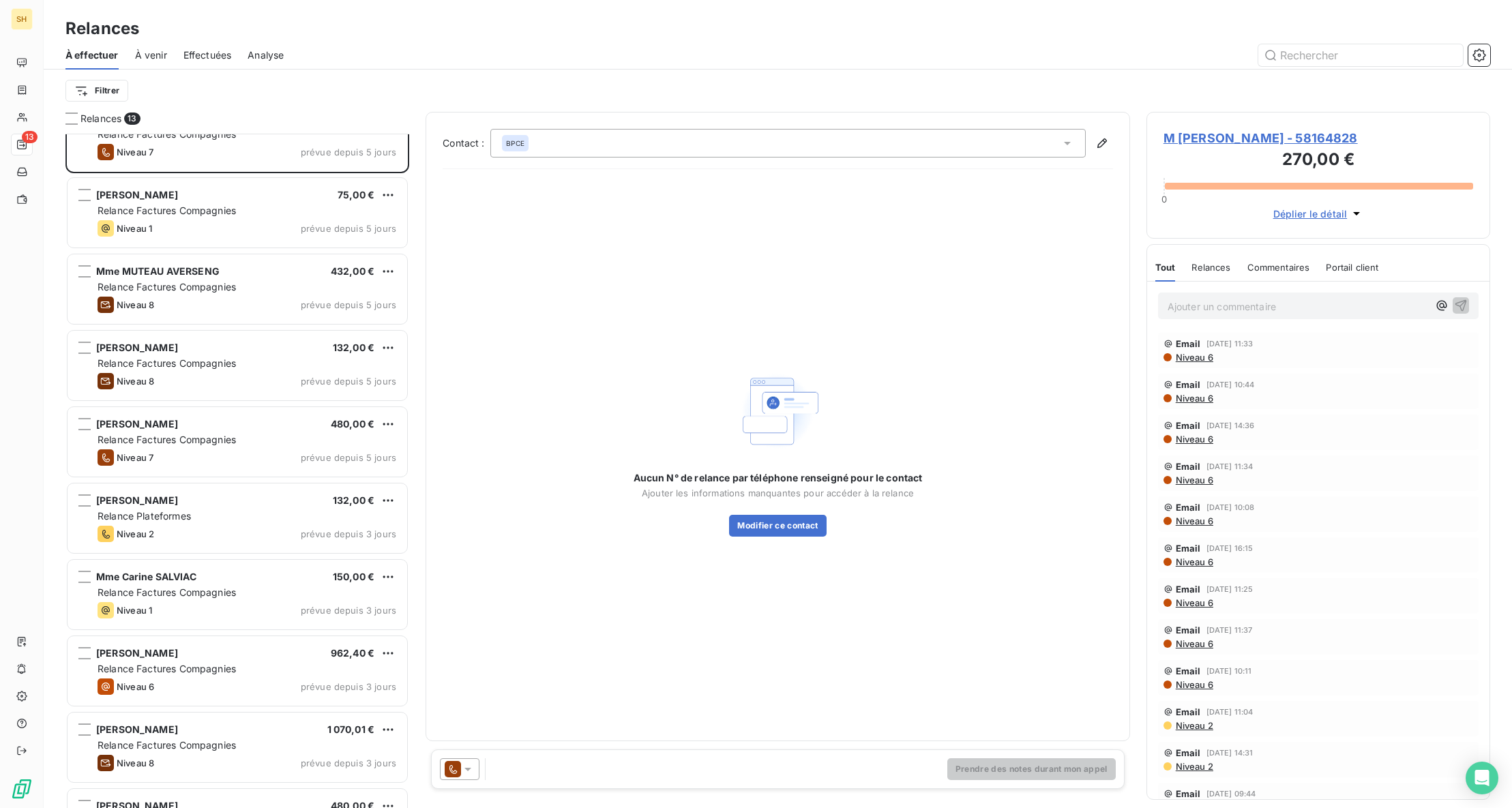
scroll to position [36, 0]
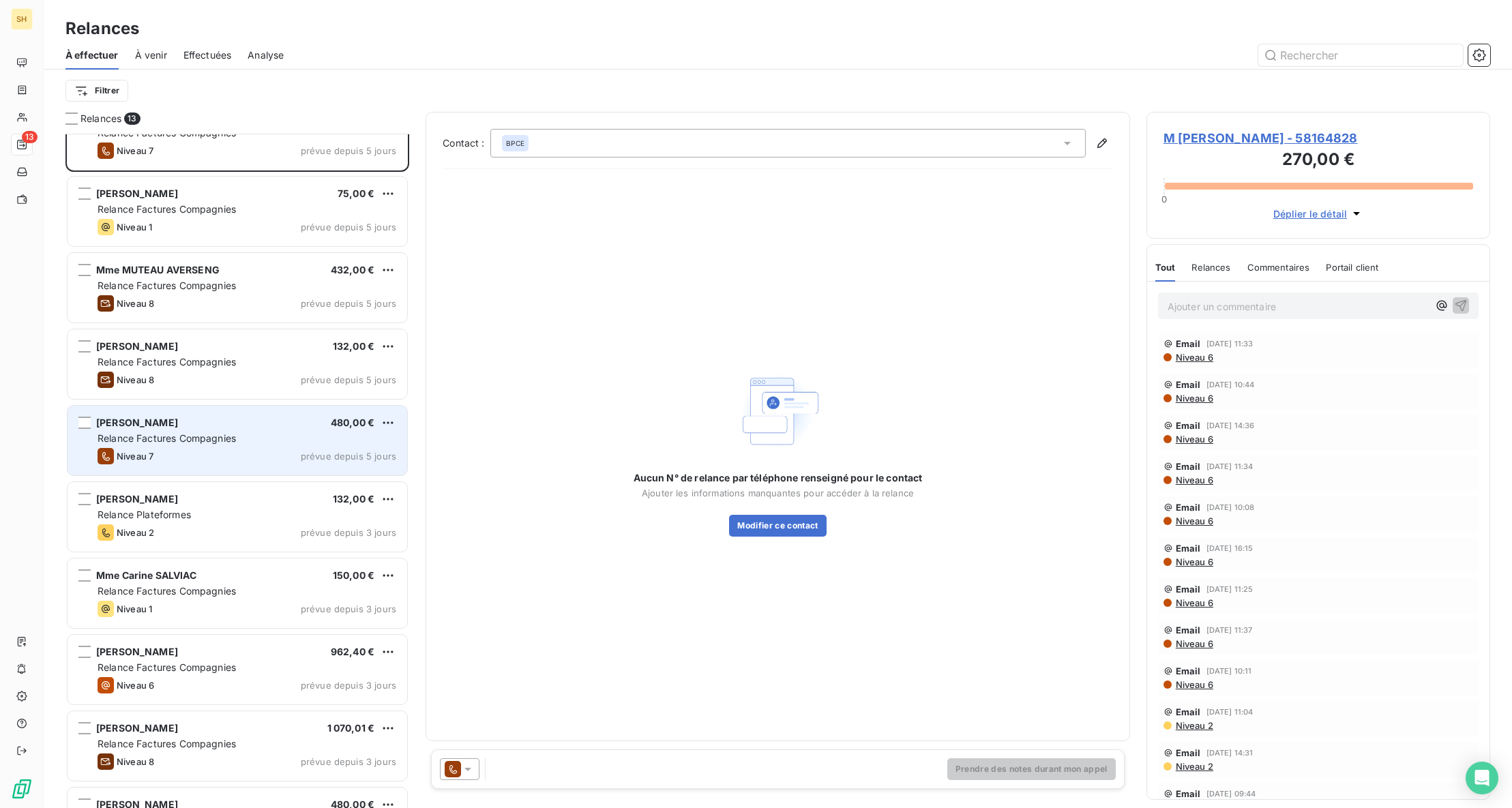
click at [229, 450] on div "Niveau 7 prévue depuis 5 jours" at bounding box center [246, 456] width 299 height 16
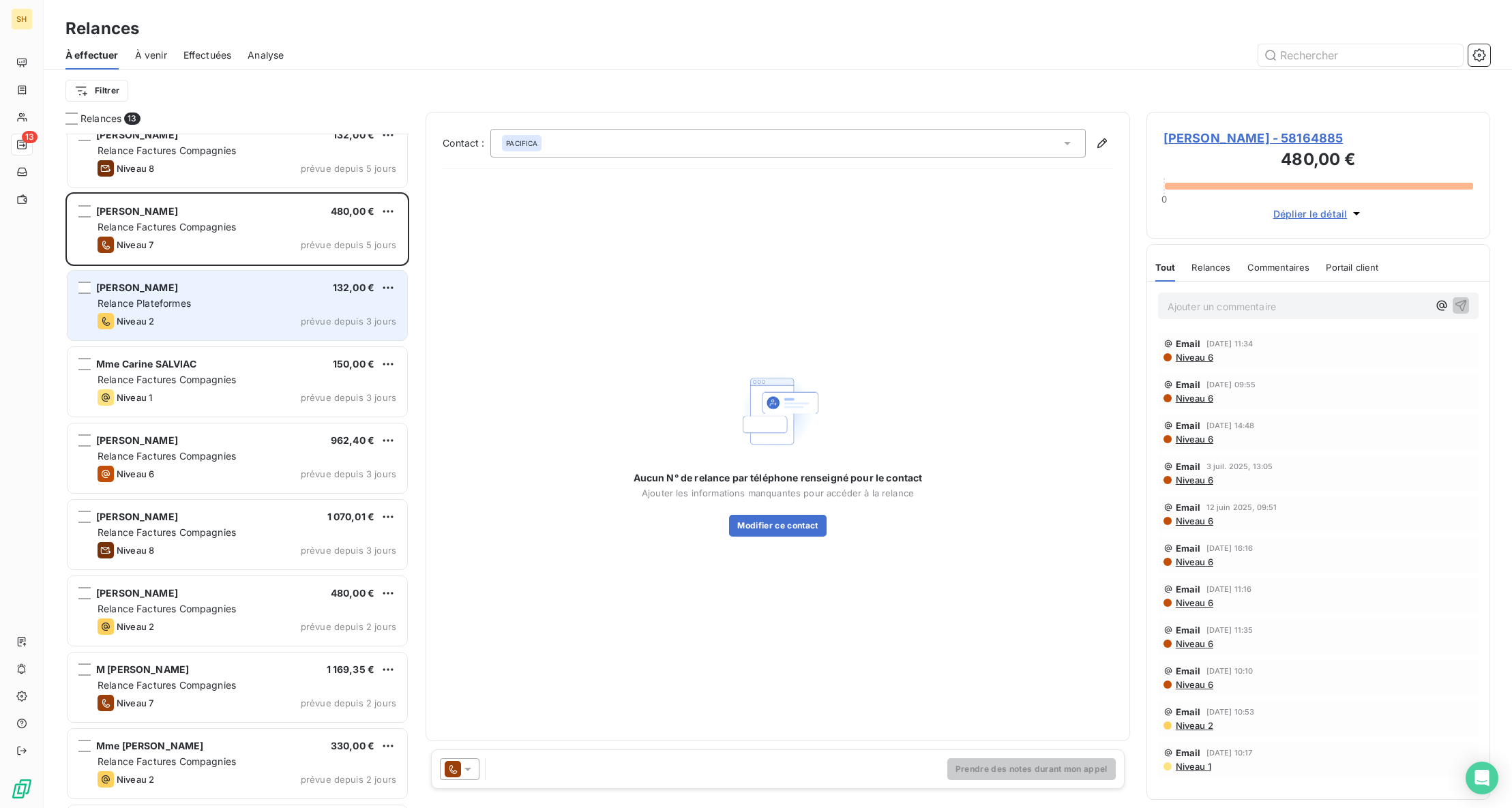
scroll to position [319, 0]
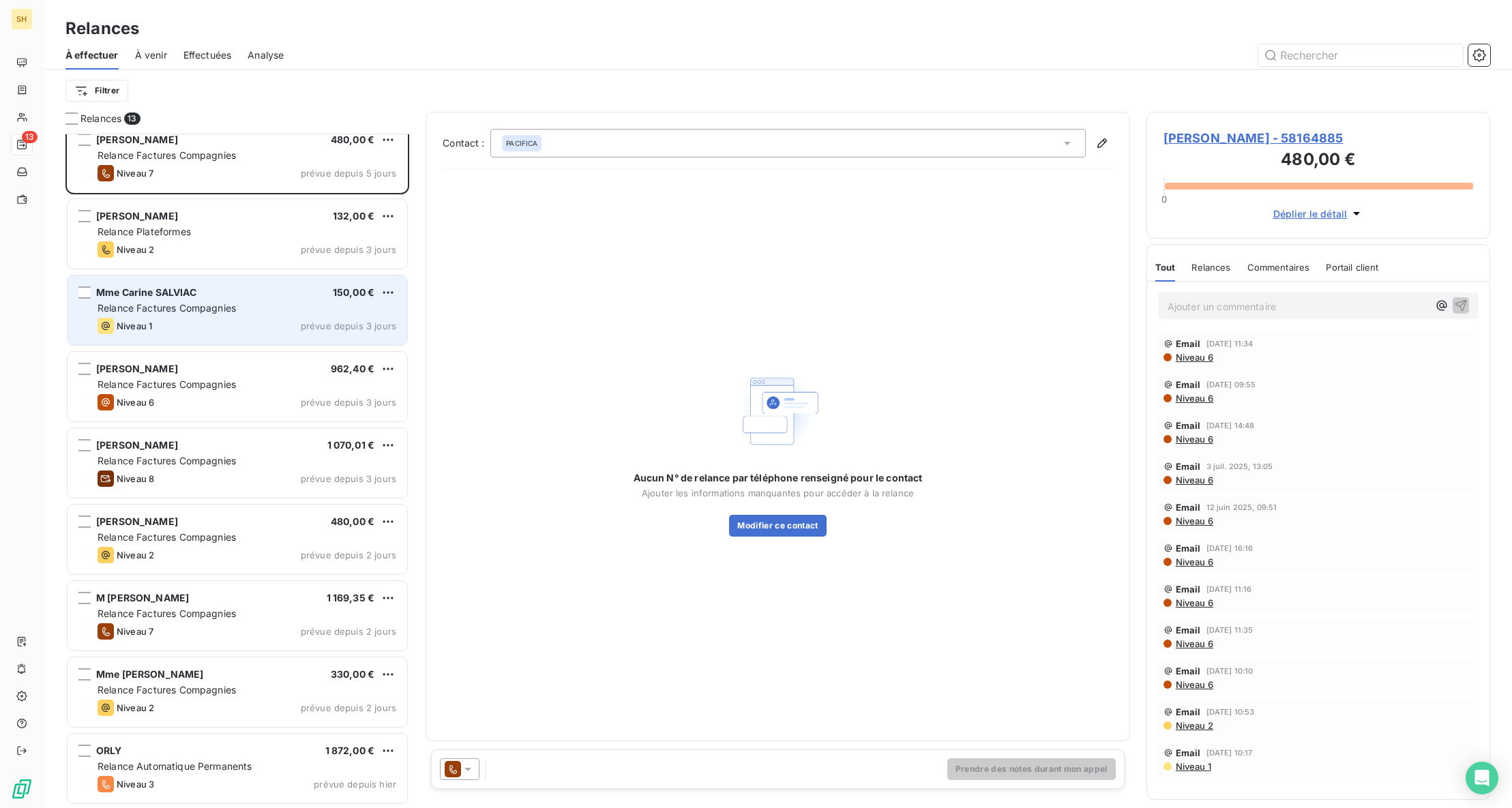
click at [229, 313] on span "Relance Factures Compagnies" at bounding box center [166, 307] width 138 height 11
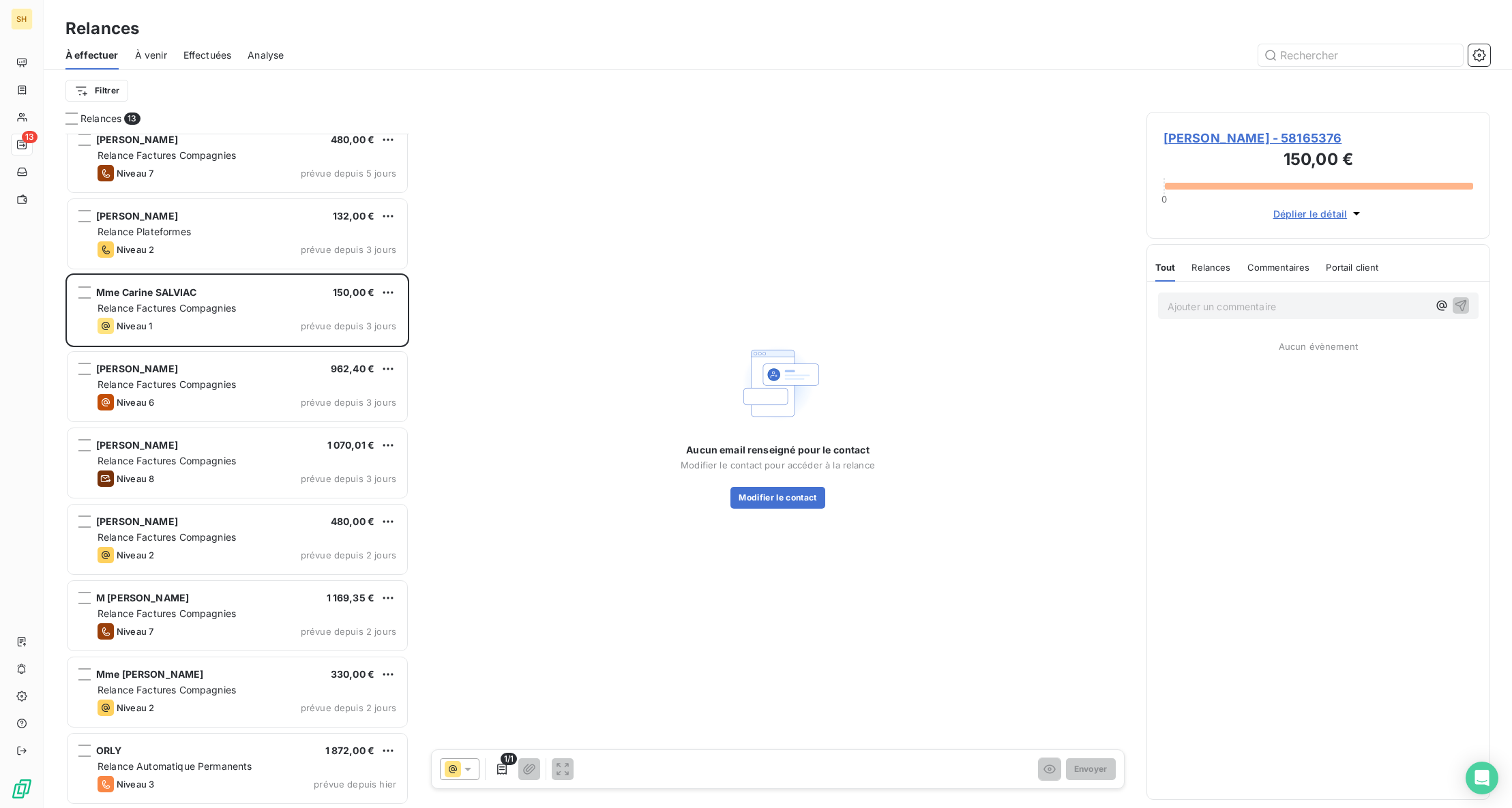
click at [1220, 145] on span "[PERSON_NAME] - 58165376" at bounding box center [1318, 138] width 310 height 19
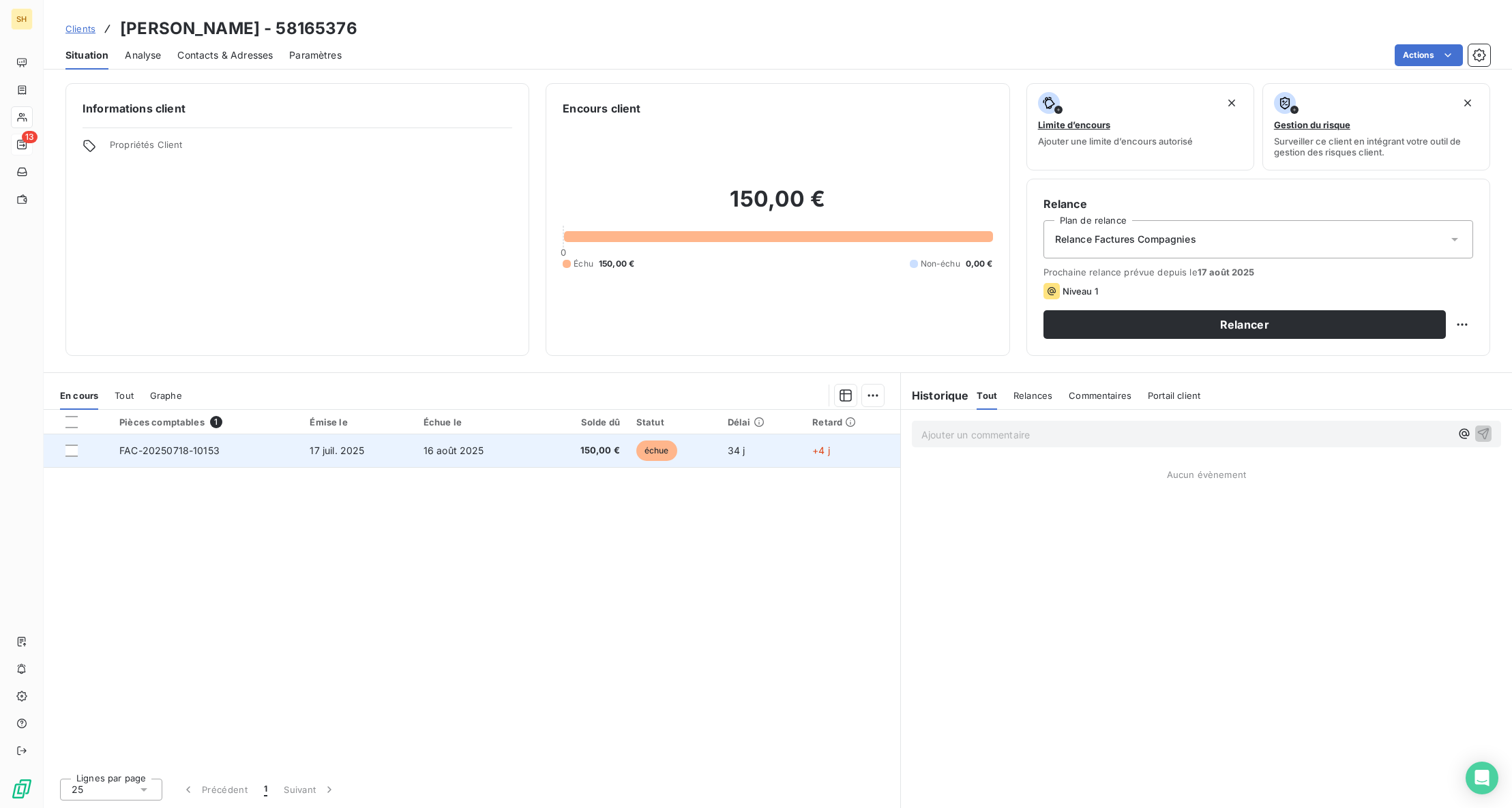
click at [150, 448] on span "FAC-20250718-10153" at bounding box center [169, 450] width 100 height 11
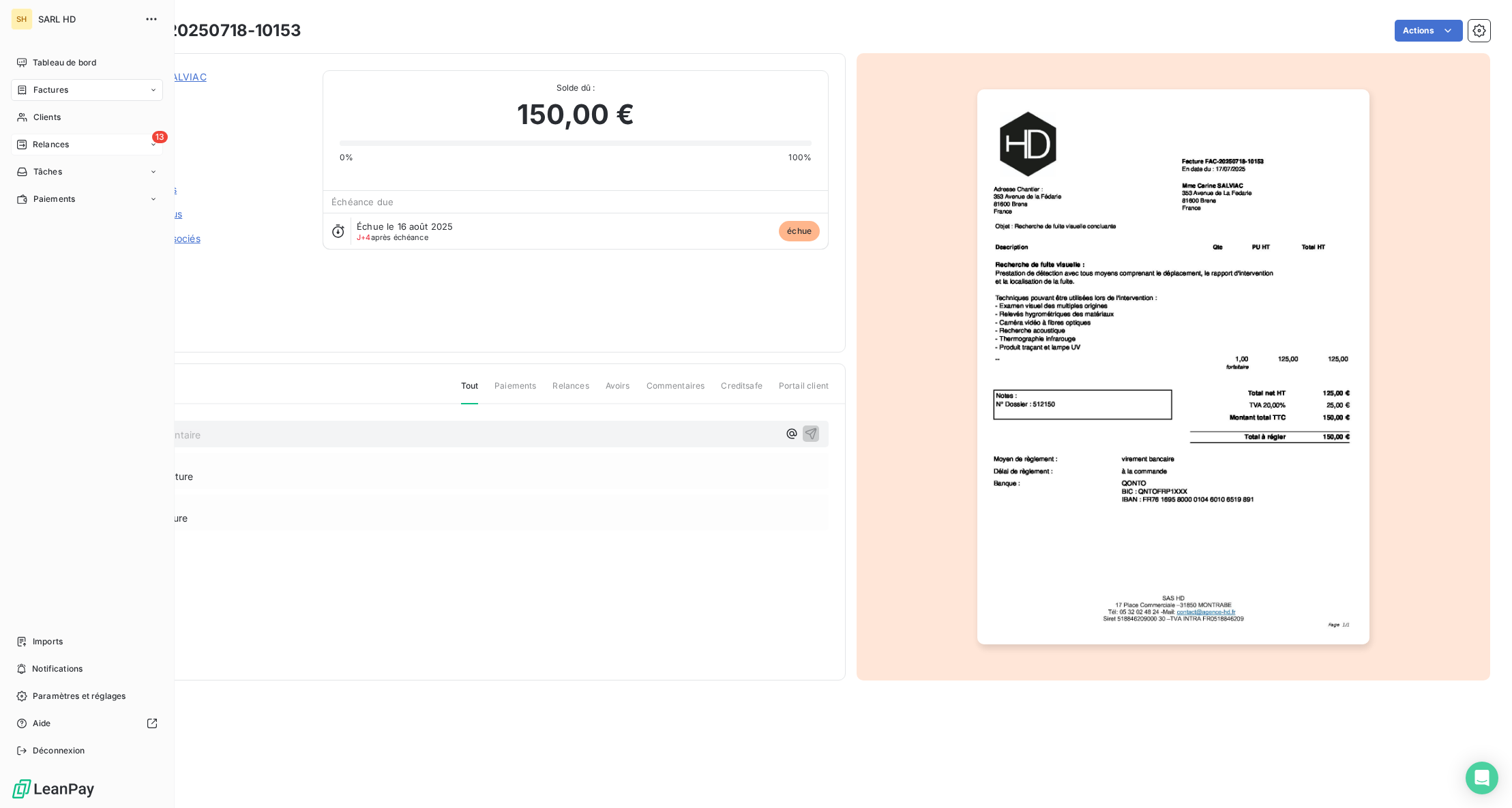
click at [40, 149] on span "Relances" at bounding box center [51, 144] width 36 height 12
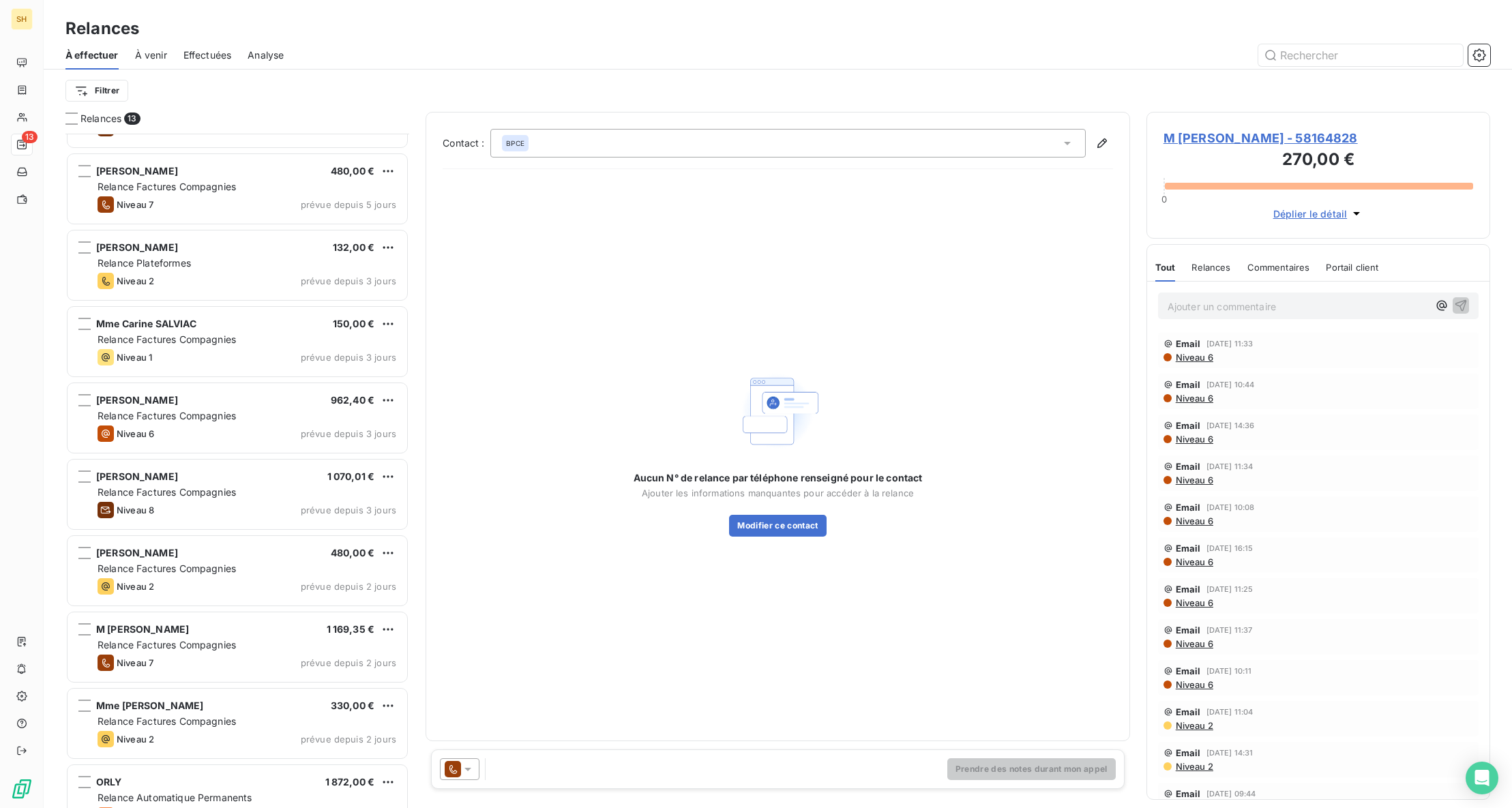
scroll to position [289, 0]
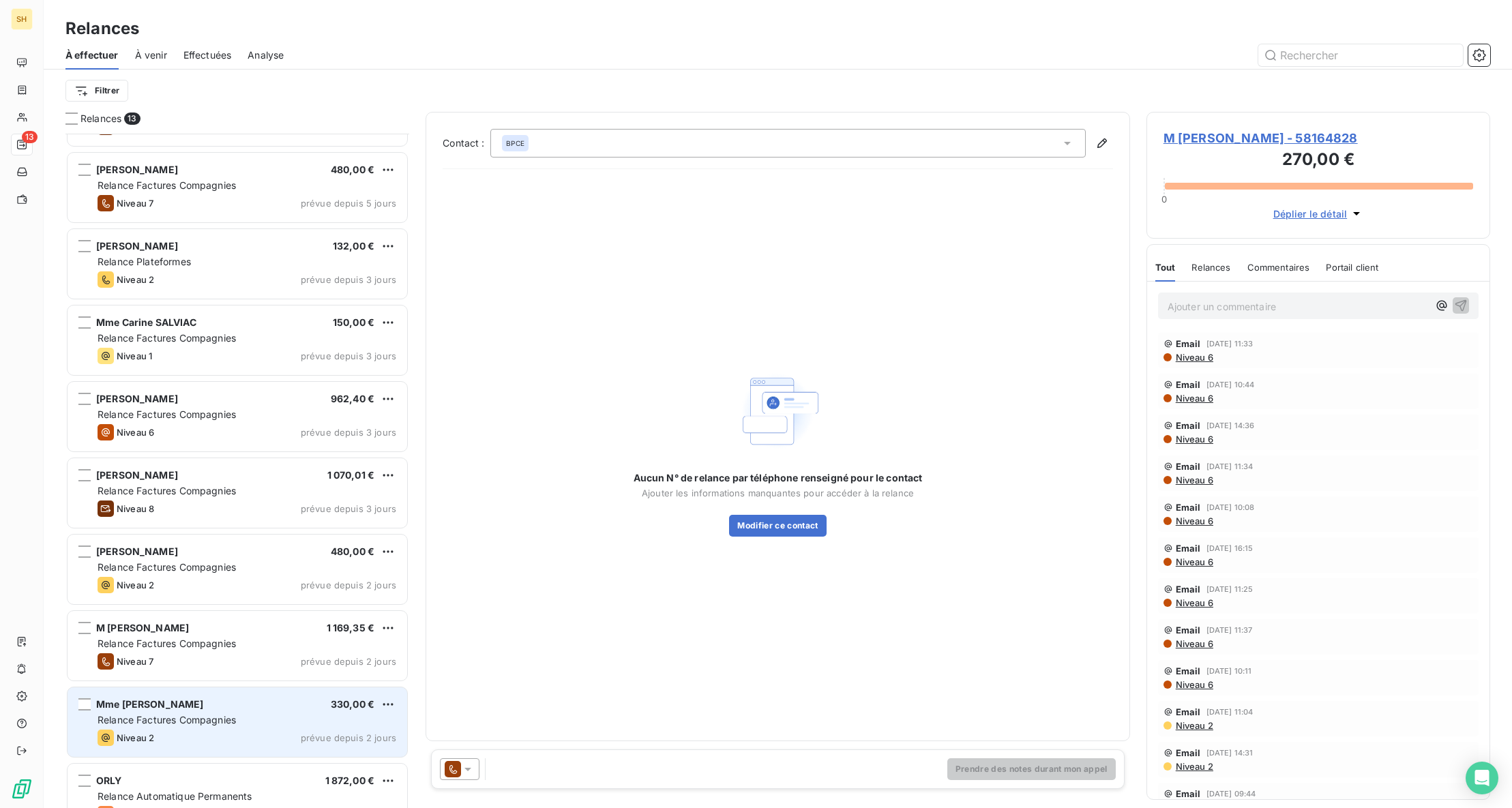
click at [246, 723] on div "Relance Factures Compagnies" at bounding box center [246, 720] width 299 height 13
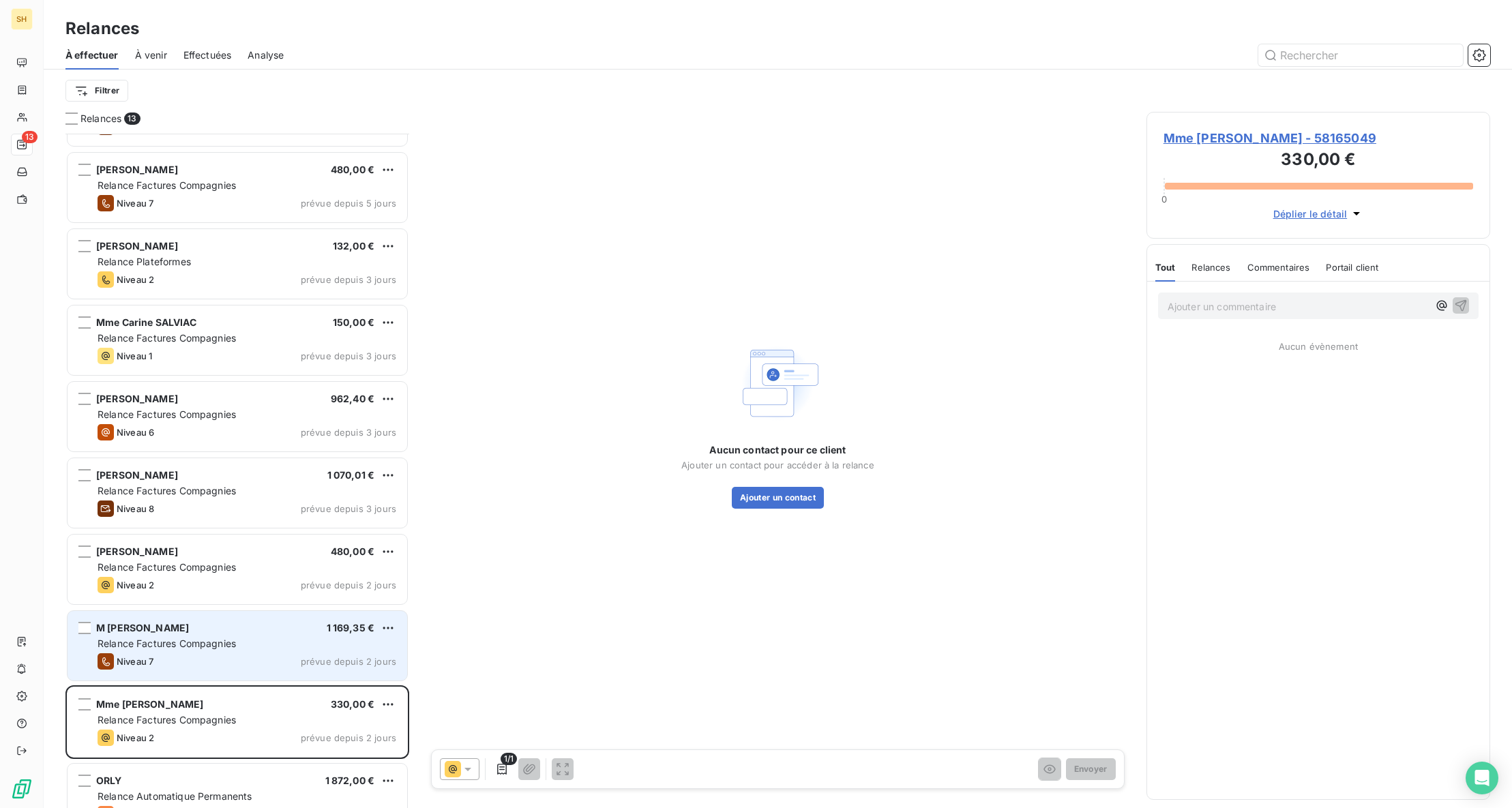
click at [220, 630] on div "M [PERSON_NAME] 1 169,35 €" at bounding box center [246, 628] width 299 height 12
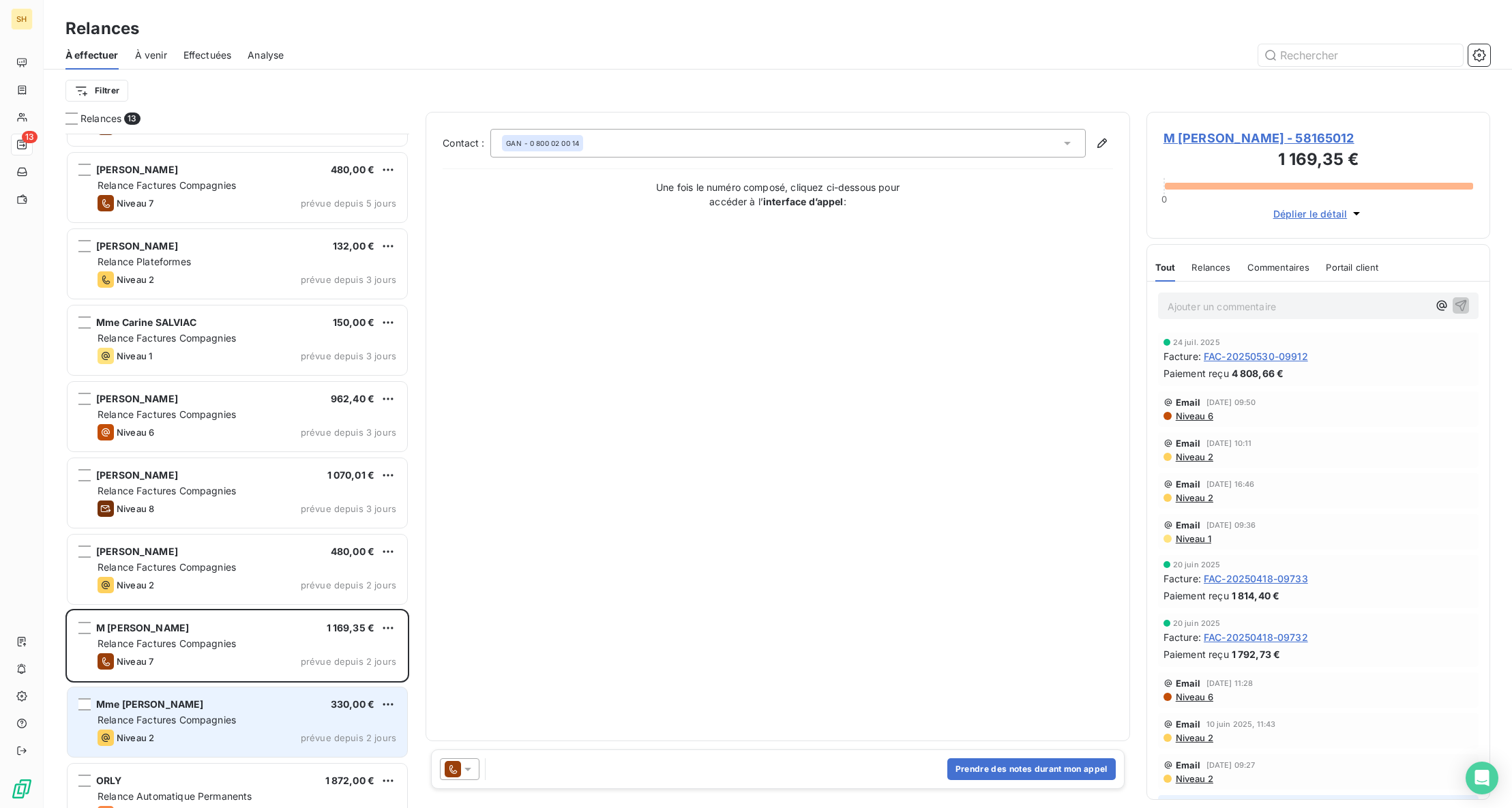
click at [204, 724] on span "Relance Factures Compagnies" at bounding box center [166, 719] width 138 height 11
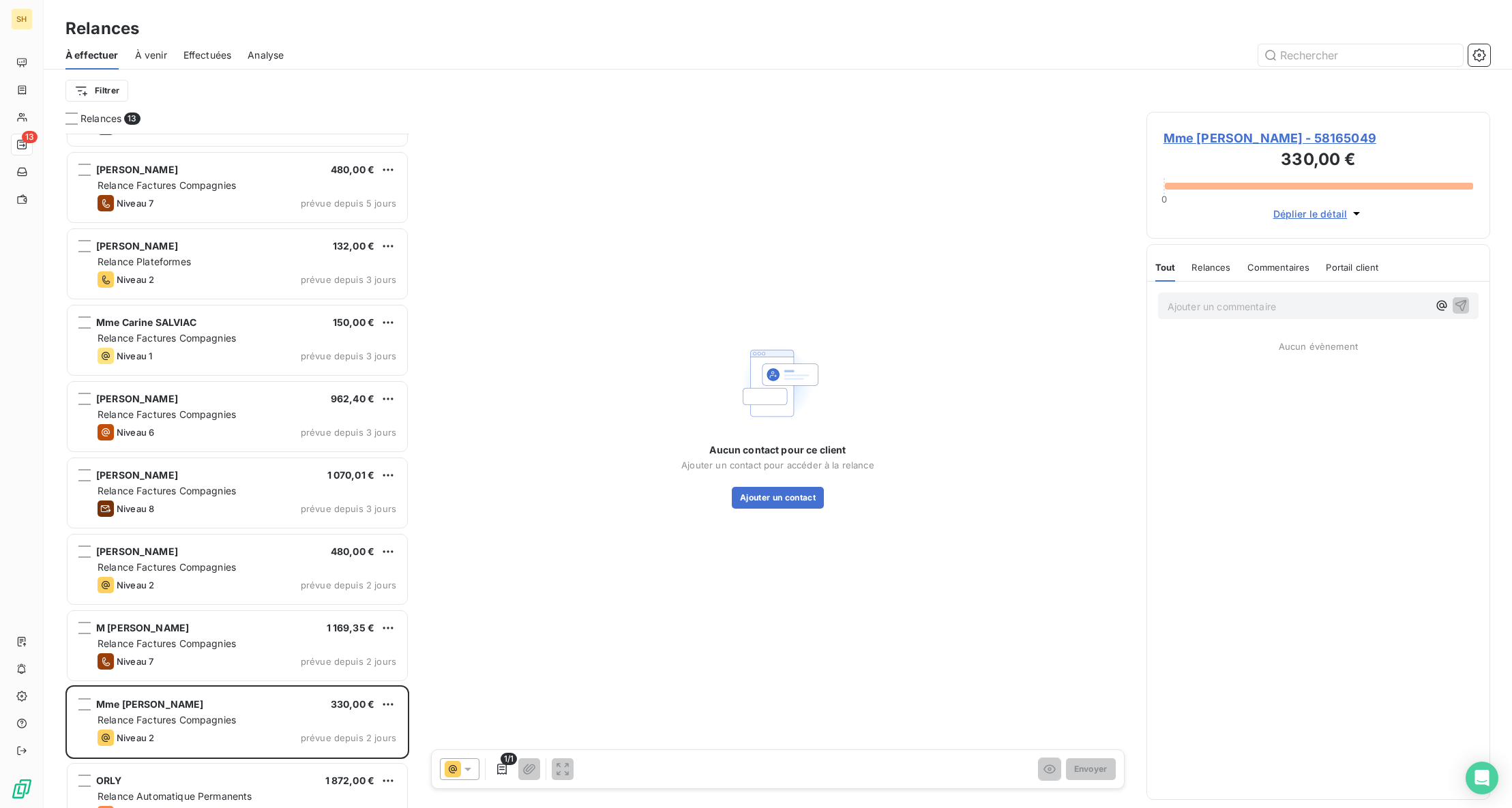
click at [1228, 133] on span "Mme [PERSON_NAME] - 58165049" at bounding box center [1318, 138] width 310 height 19
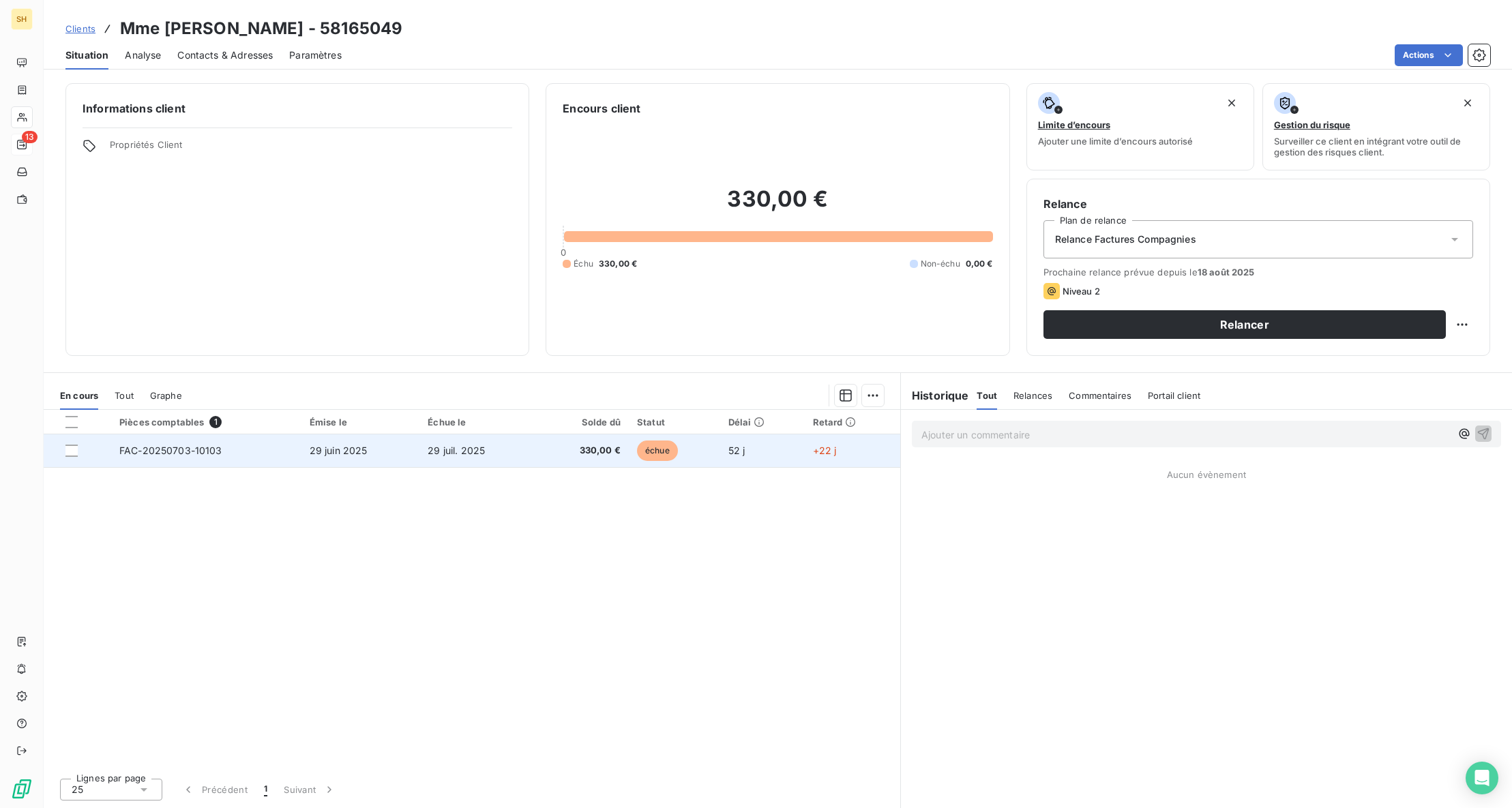
click at [311, 445] on span "29 juin 2025" at bounding box center [338, 450] width 58 height 11
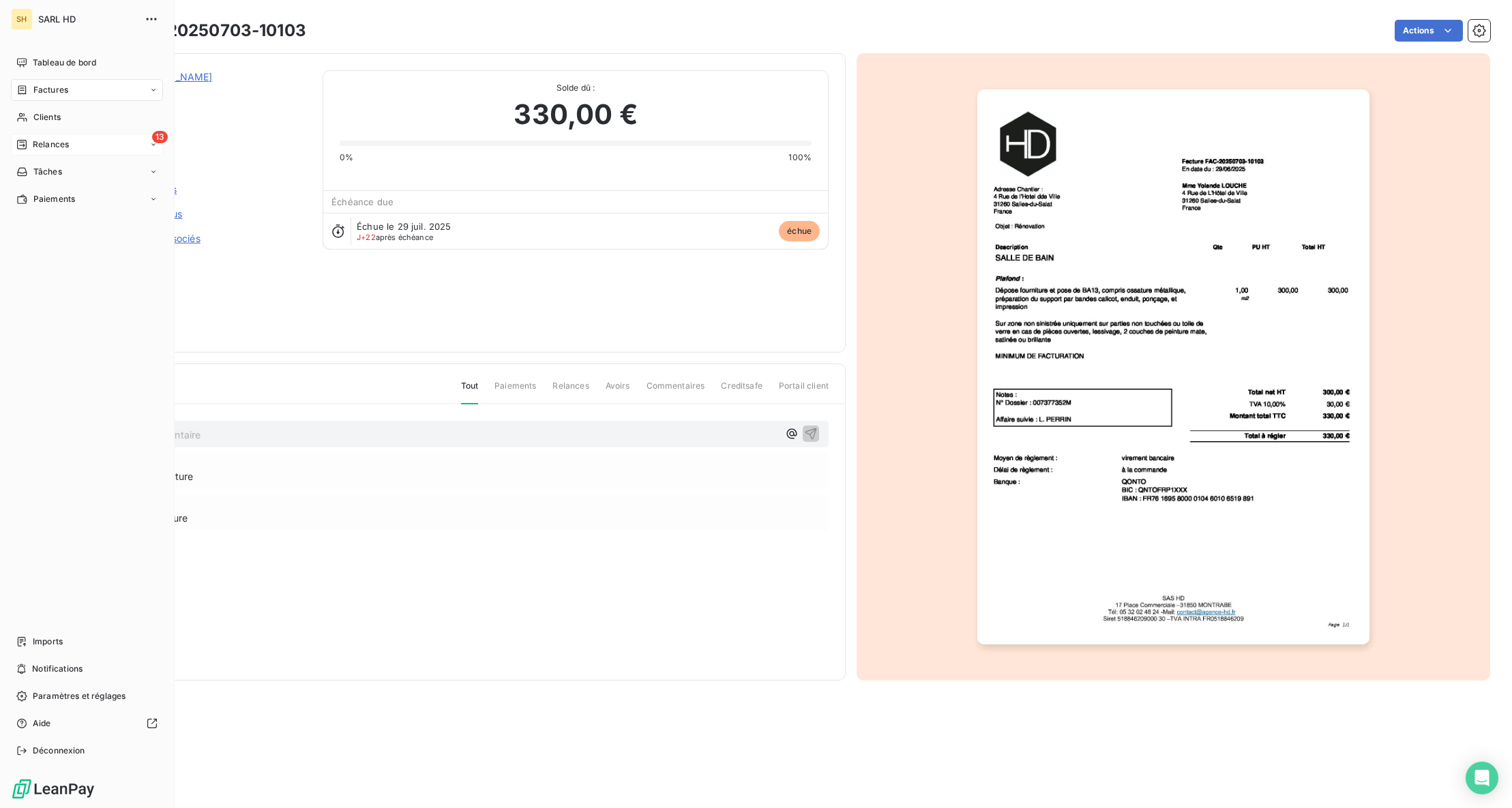
click at [31, 147] on div "Relances" at bounding box center [43, 144] width 52 height 12
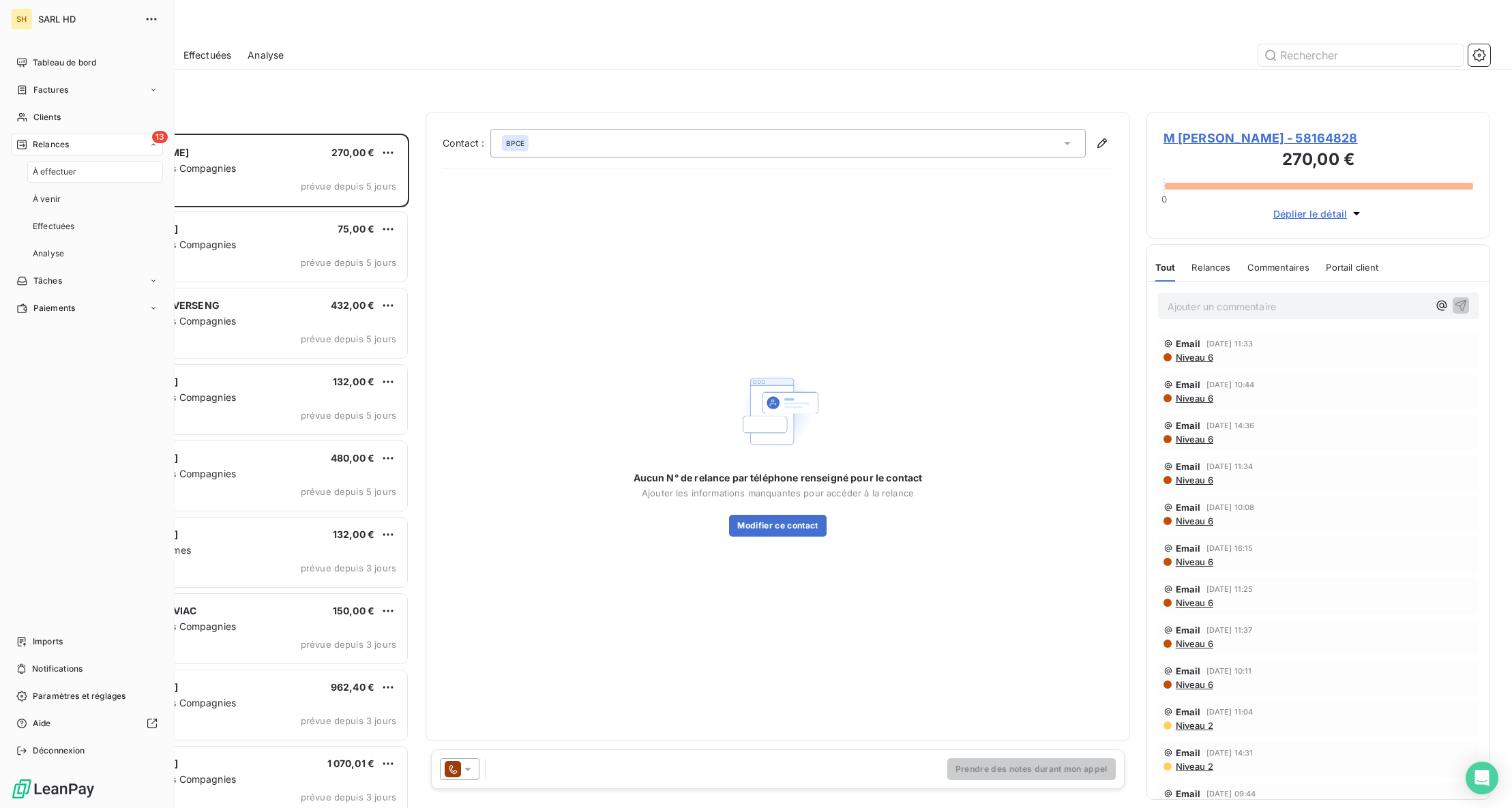
scroll to position [674, 344]
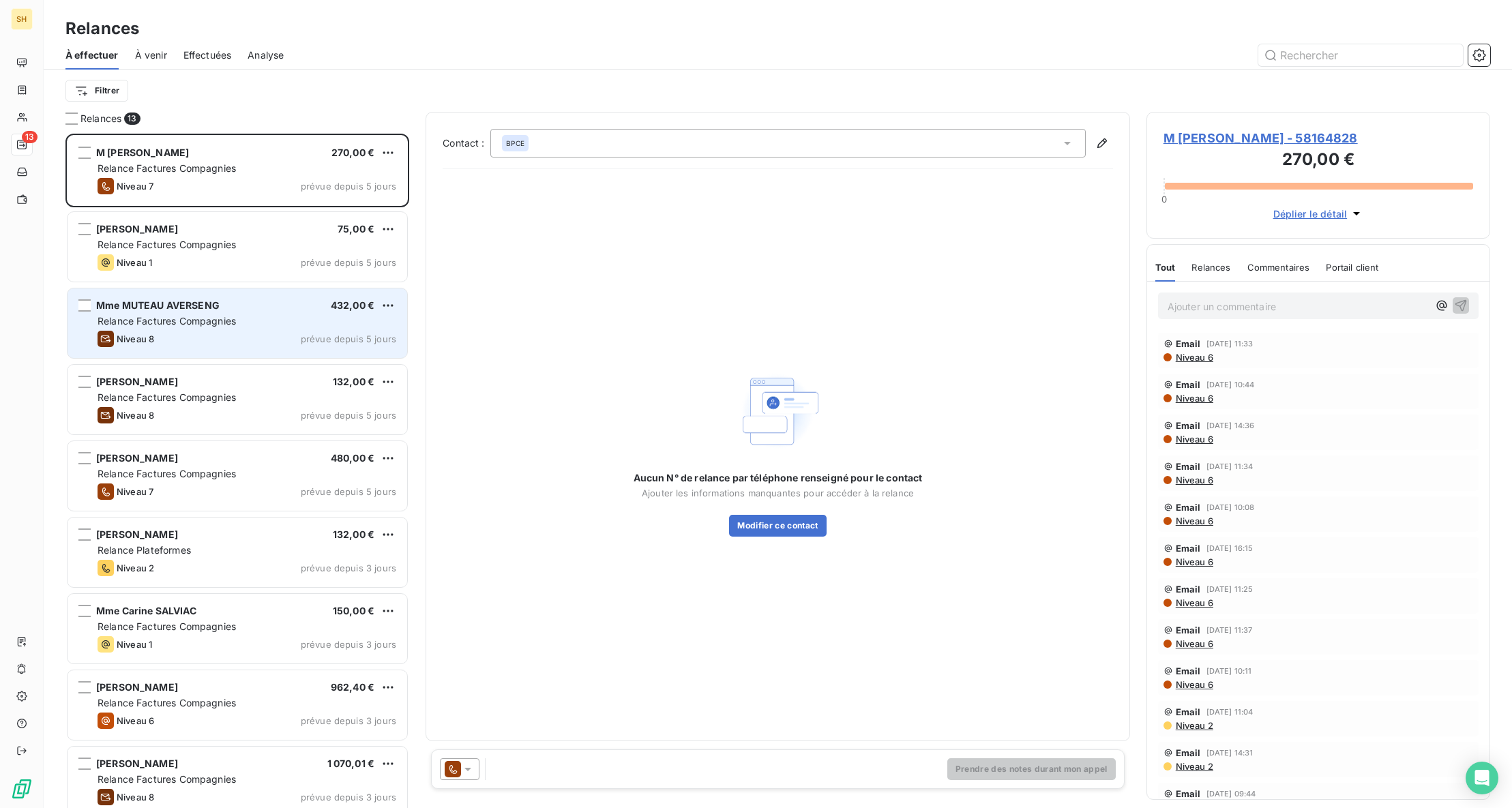
click at [237, 313] on div "[PERSON_NAME] AVERSENG 432,00 € Relance Factures Compagnies Niveau 8 prévue dep…" at bounding box center [237, 322] width 340 height 70
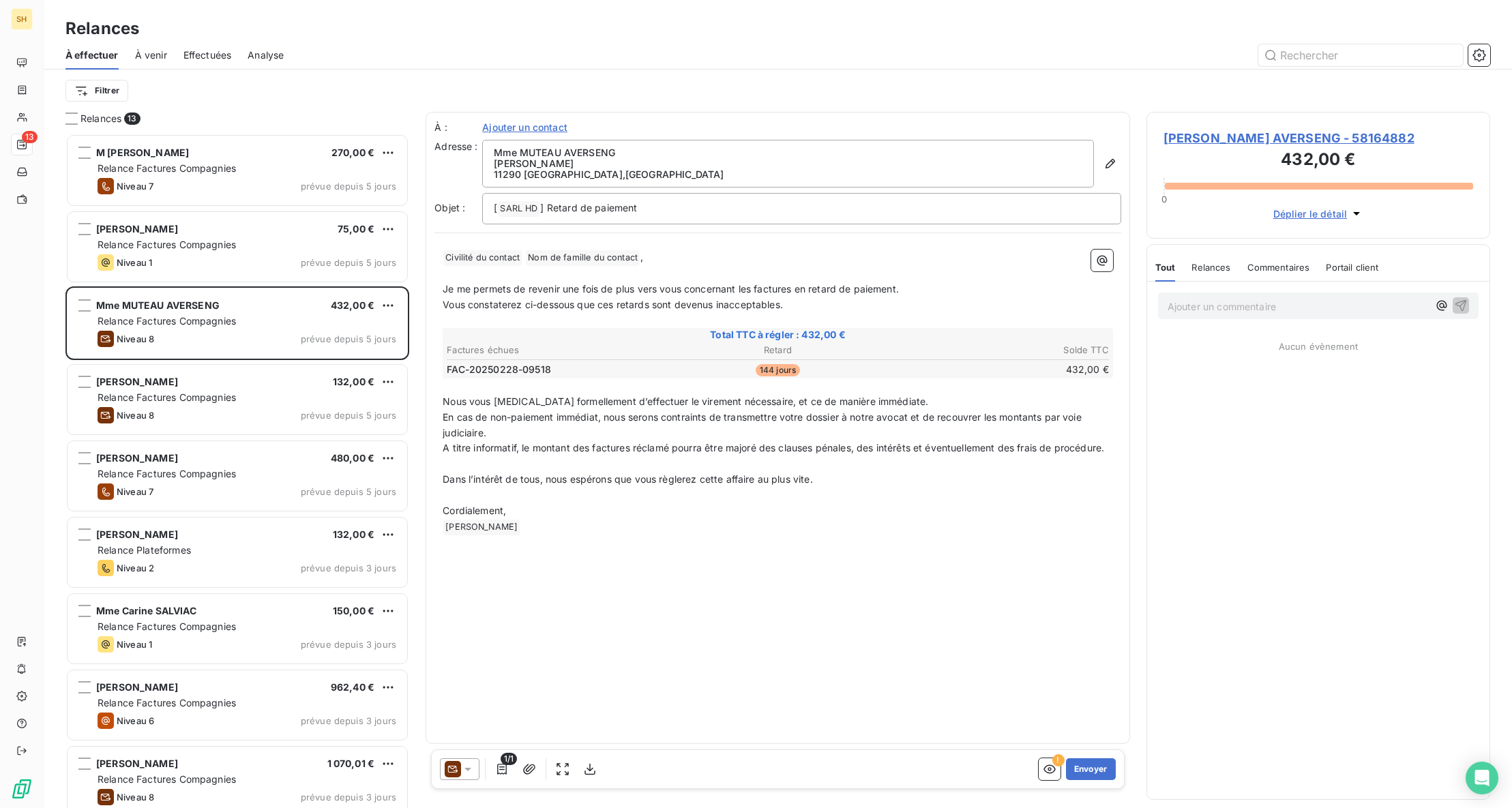
click at [1228, 141] on span "[PERSON_NAME] AVERSENG - 58164882" at bounding box center [1318, 138] width 310 height 19
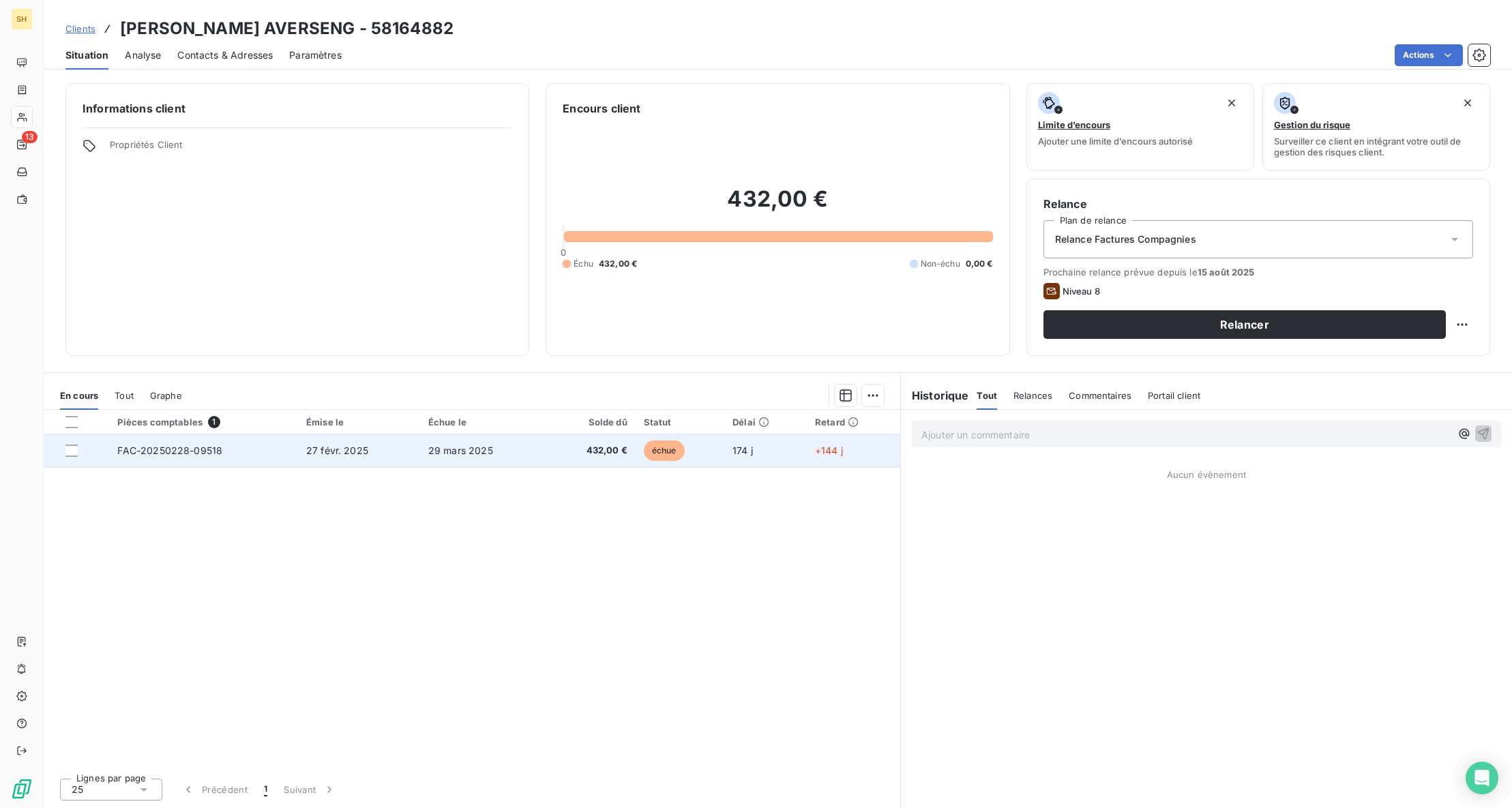
click at [152, 445] on span "FAC-20250228-09518" at bounding box center [170, 450] width 105 height 11
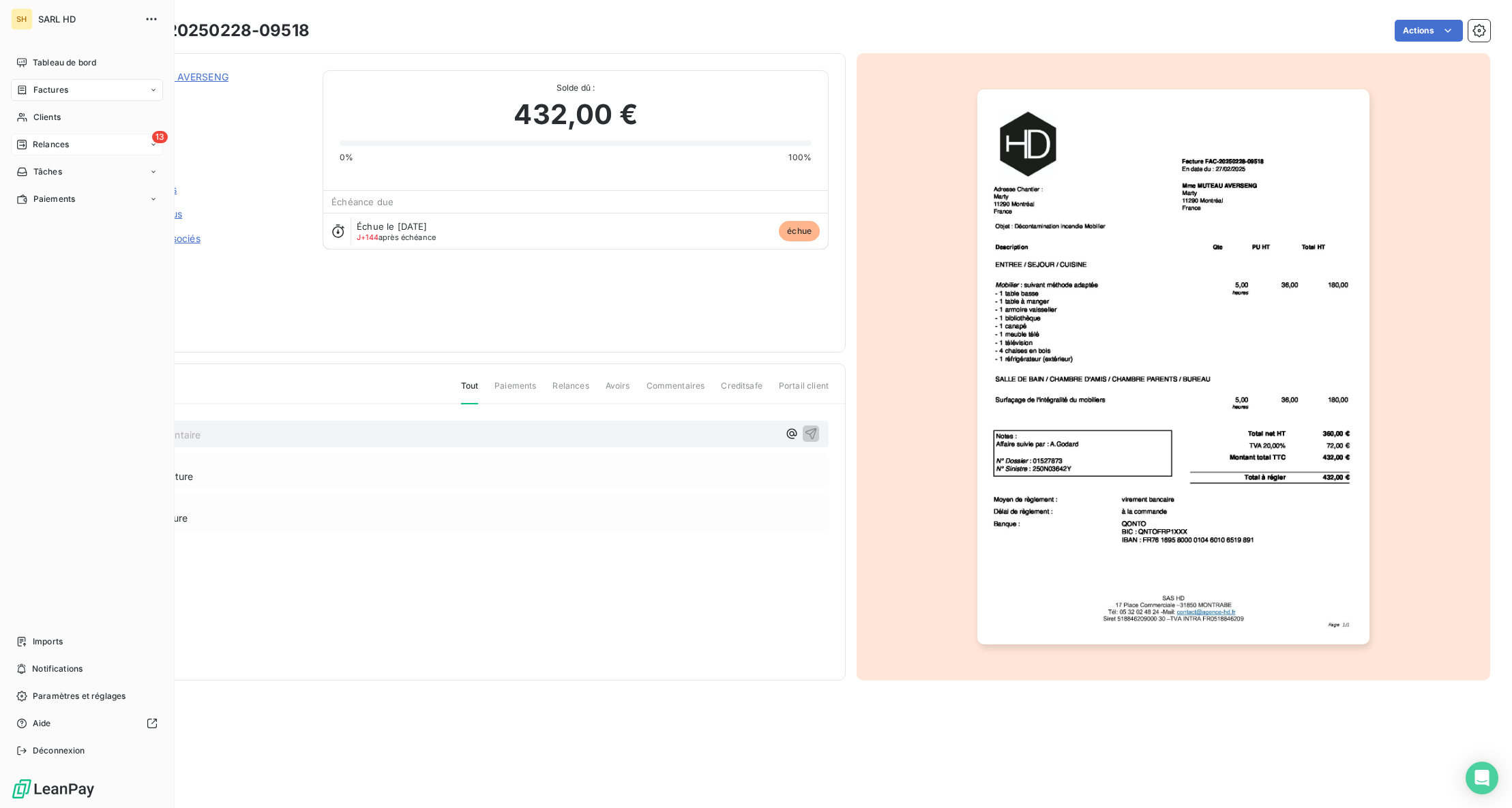
click at [37, 145] on span "Relances" at bounding box center [51, 144] width 36 height 12
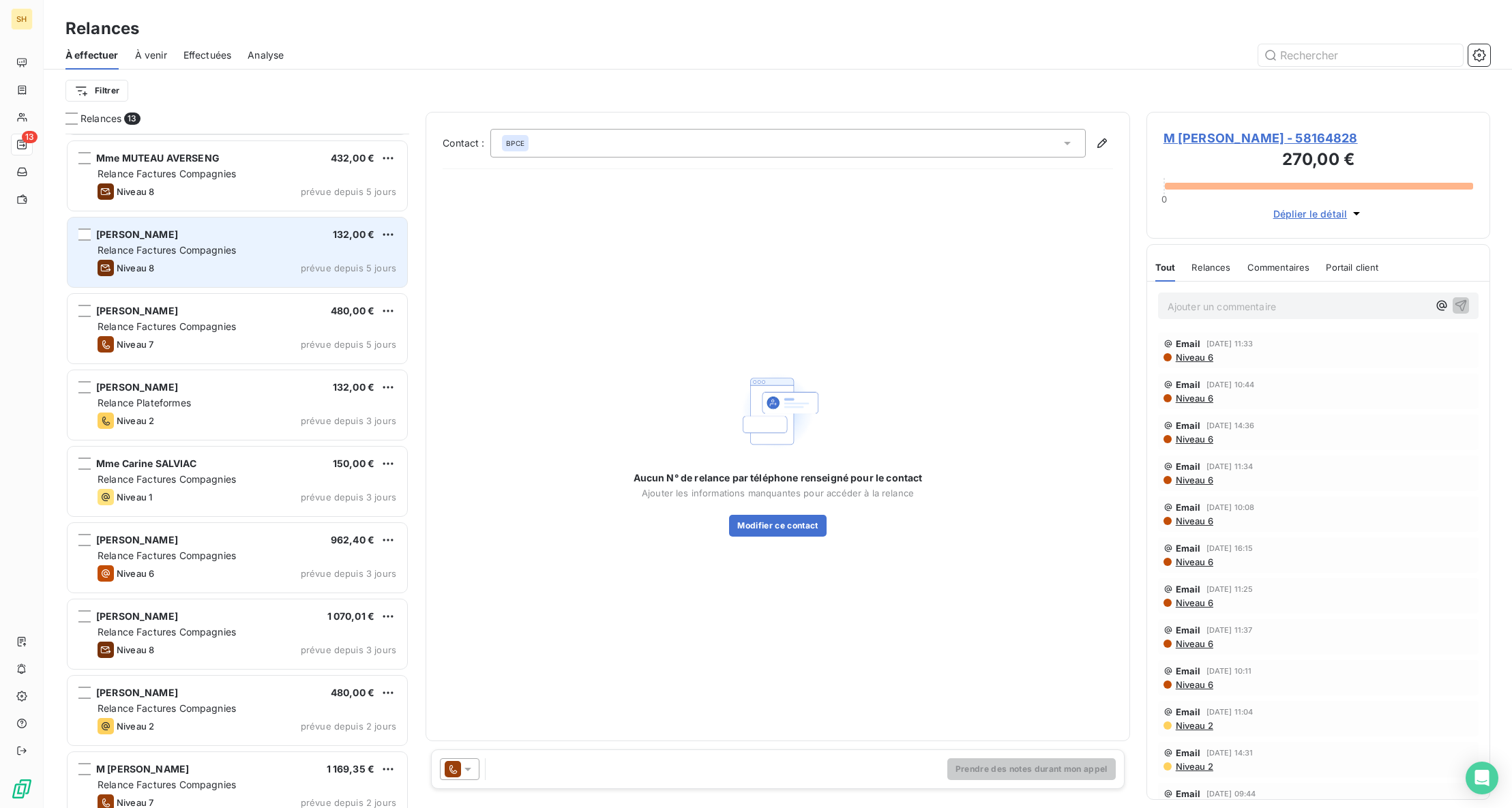
scroll to position [141, 0]
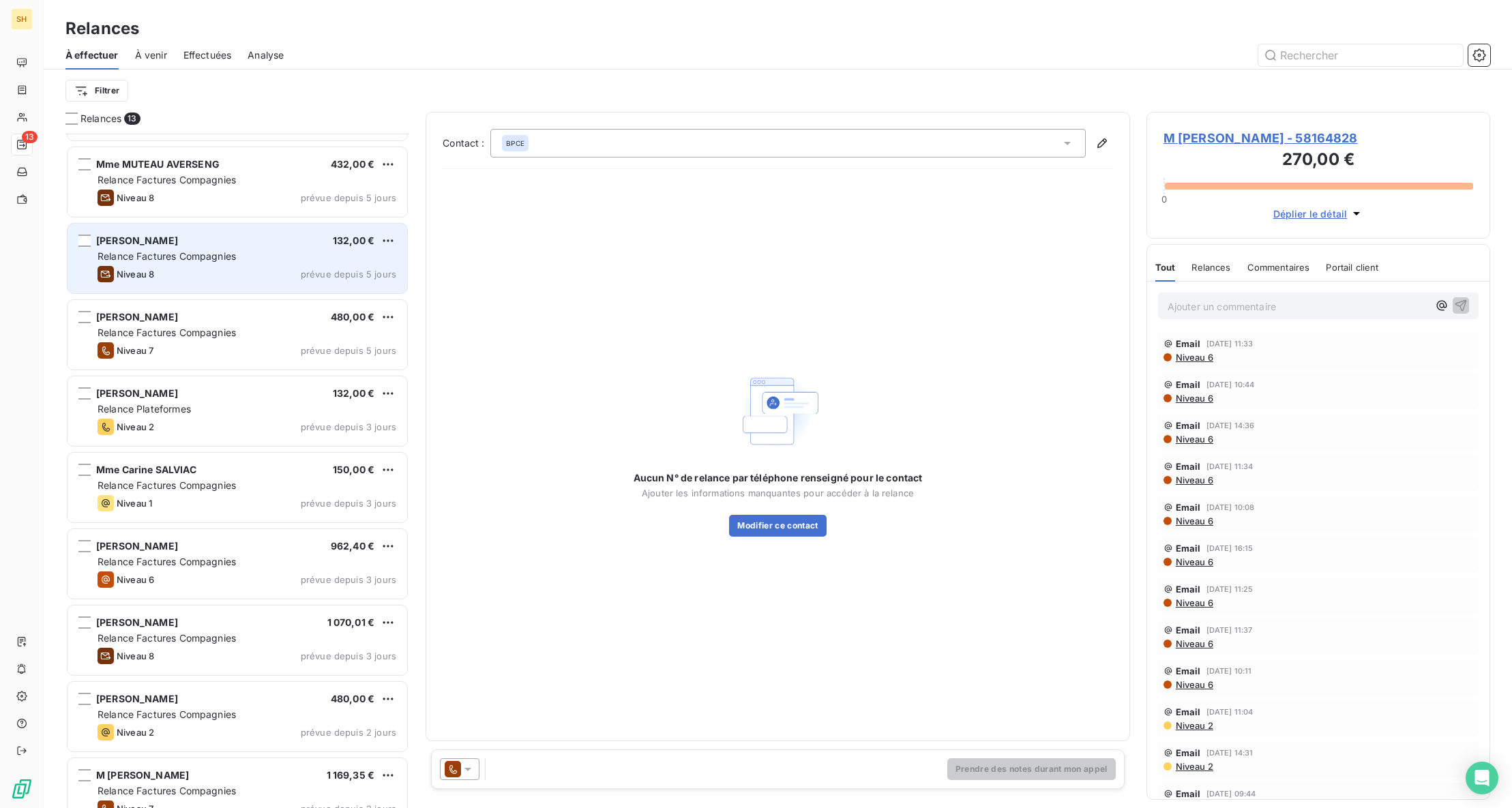
click at [228, 266] on div "Niveau 8 prévue depuis 5 jours" at bounding box center [246, 274] width 299 height 16
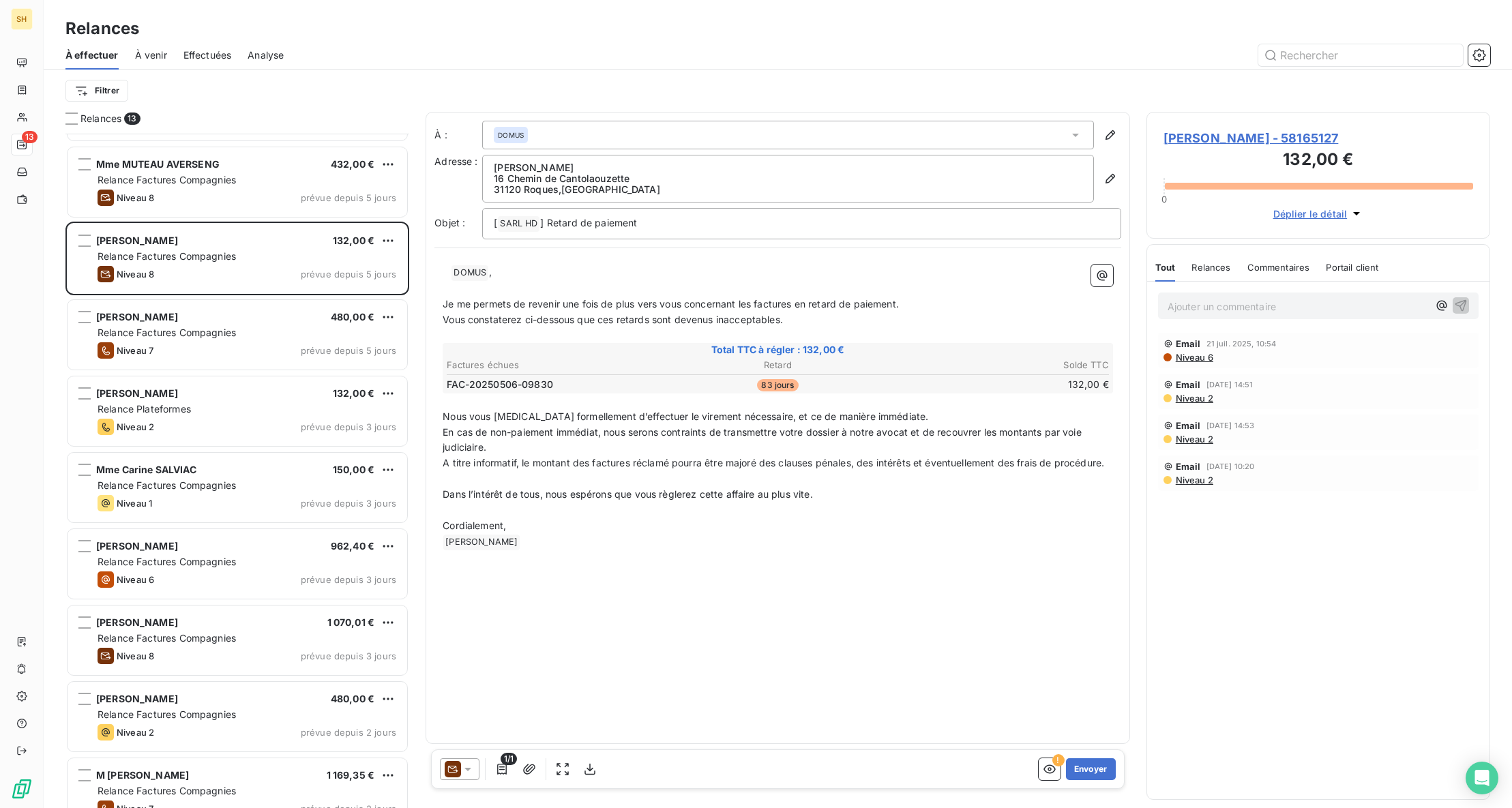
click at [1313, 136] on span "[PERSON_NAME] - 58165127" at bounding box center [1318, 138] width 310 height 19
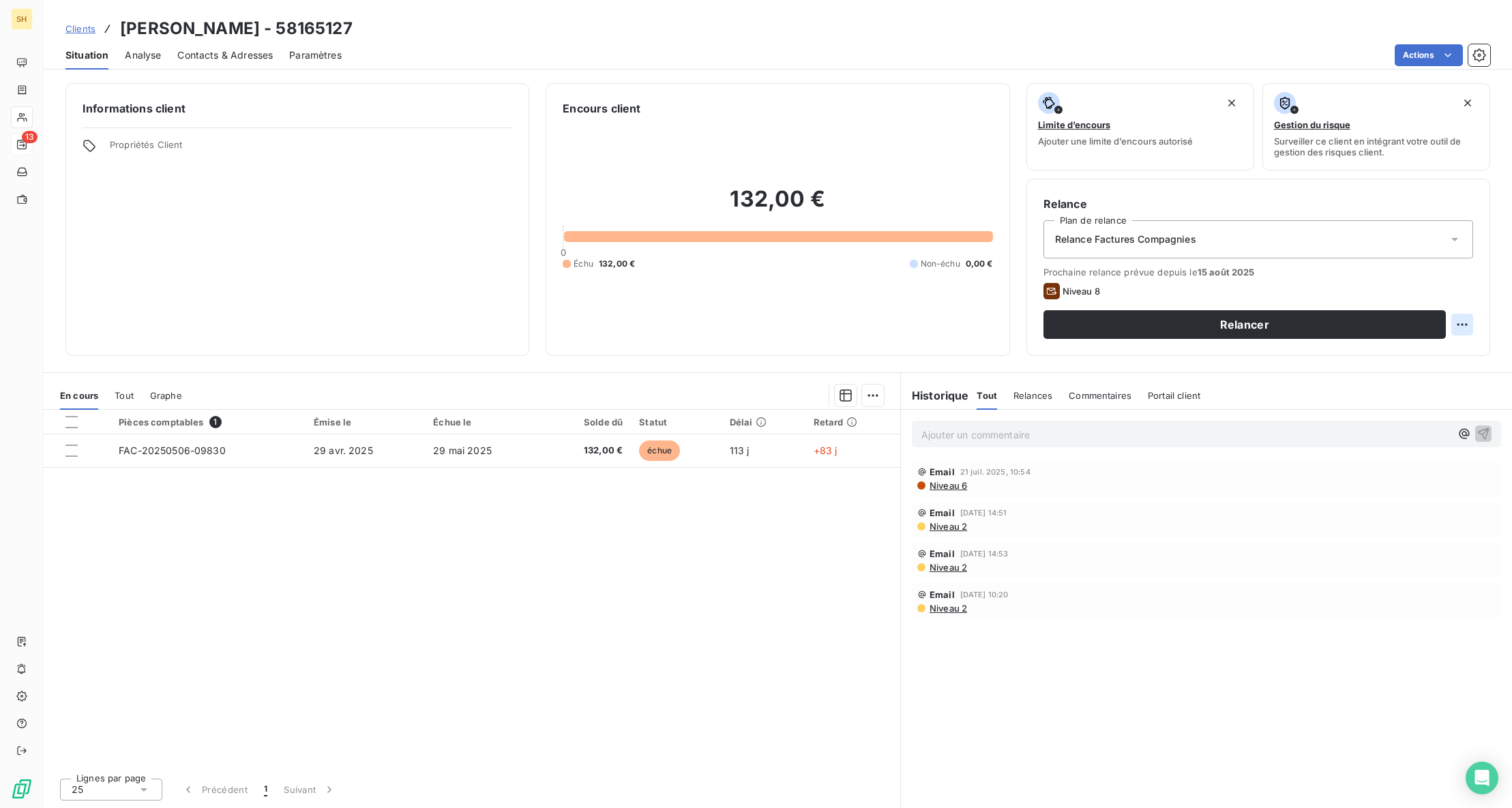
click at [1463, 320] on html "SH 13 Clients [PERSON_NAME] - 58165127 Situation Analyse Contacts & Adresses Pa…" at bounding box center [756, 404] width 1512 height 808
click at [1374, 358] on div "Replanifier cette action" at bounding box center [1406, 354] width 122 height 22
select select "7"
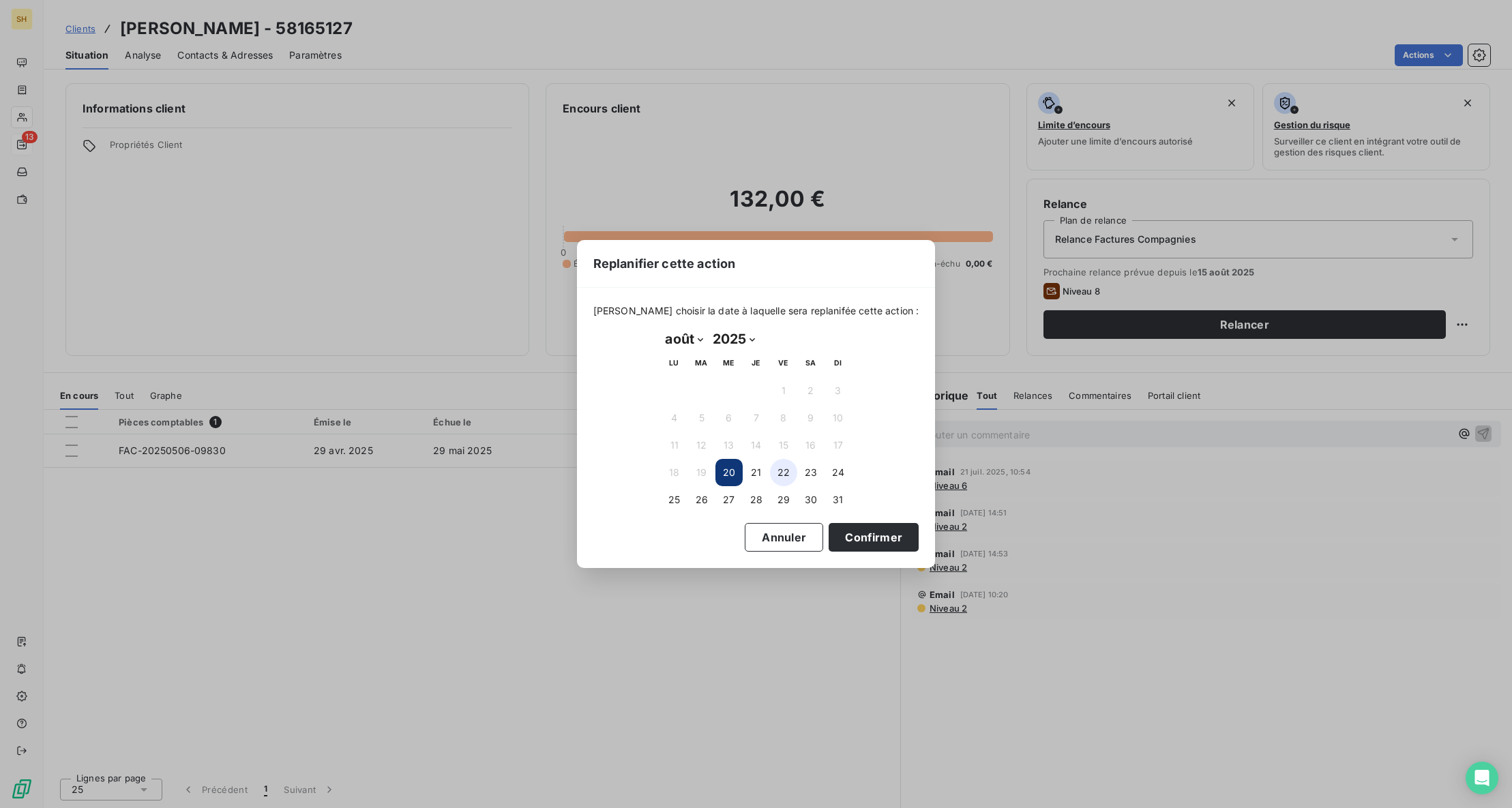
click at [786, 470] on button "22" at bounding box center [784, 472] width 27 height 27
click at [848, 538] on button "Confirmer" at bounding box center [874, 537] width 90 height 28
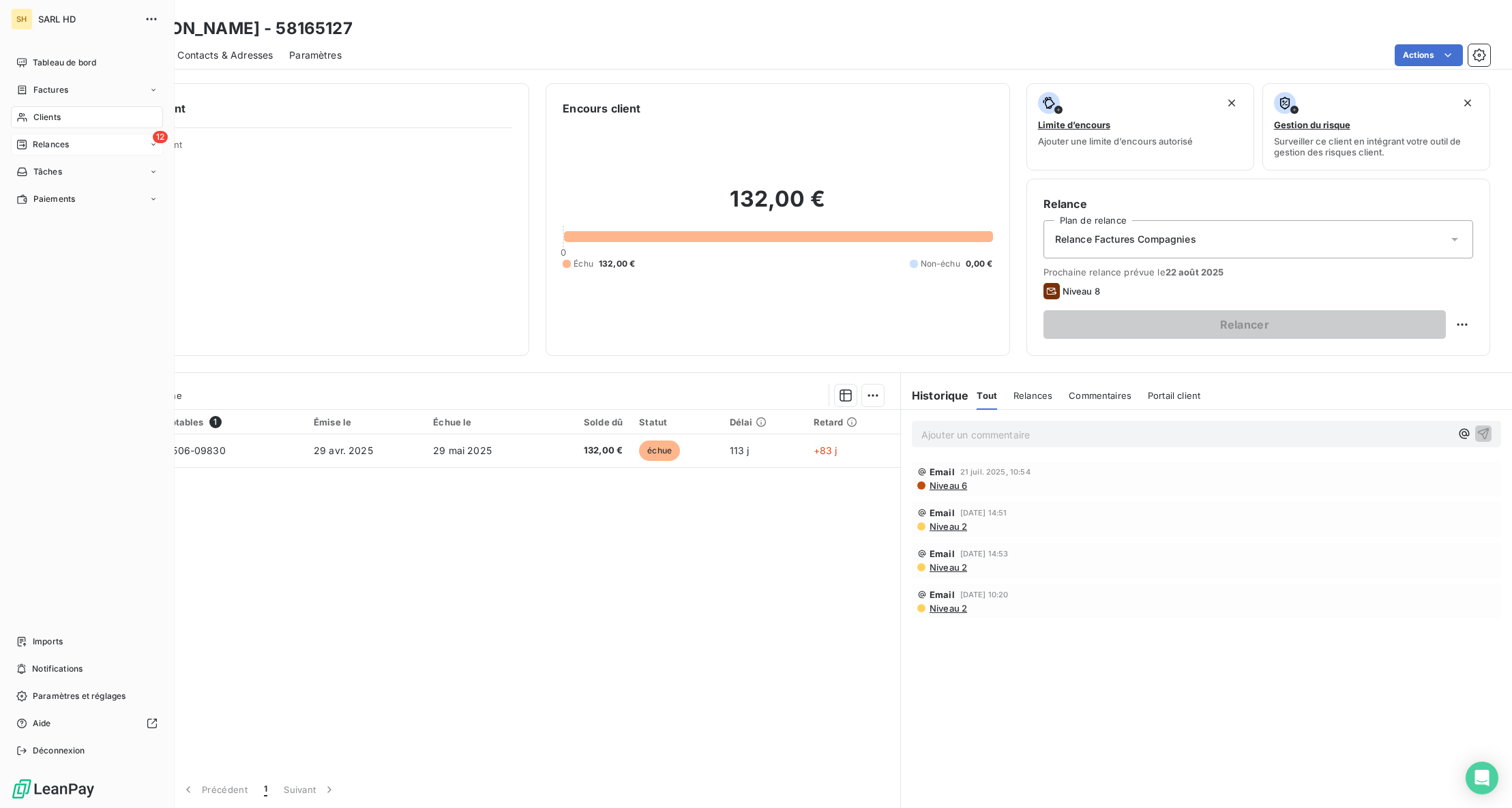
click at [28, 144] on div "Relances" at bounding box center [43, 144] width 52 height 12
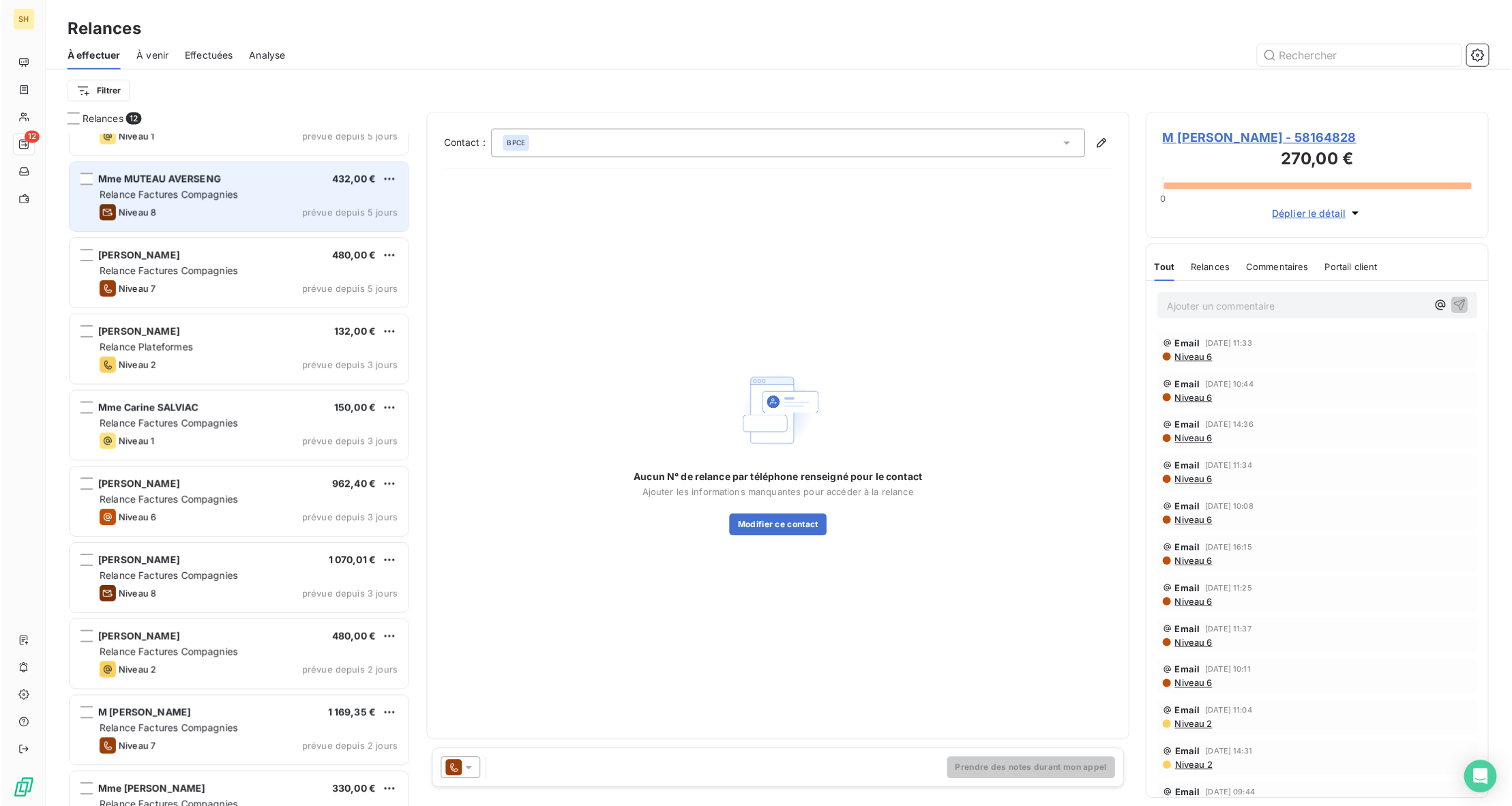
scroll to position [242, 0]
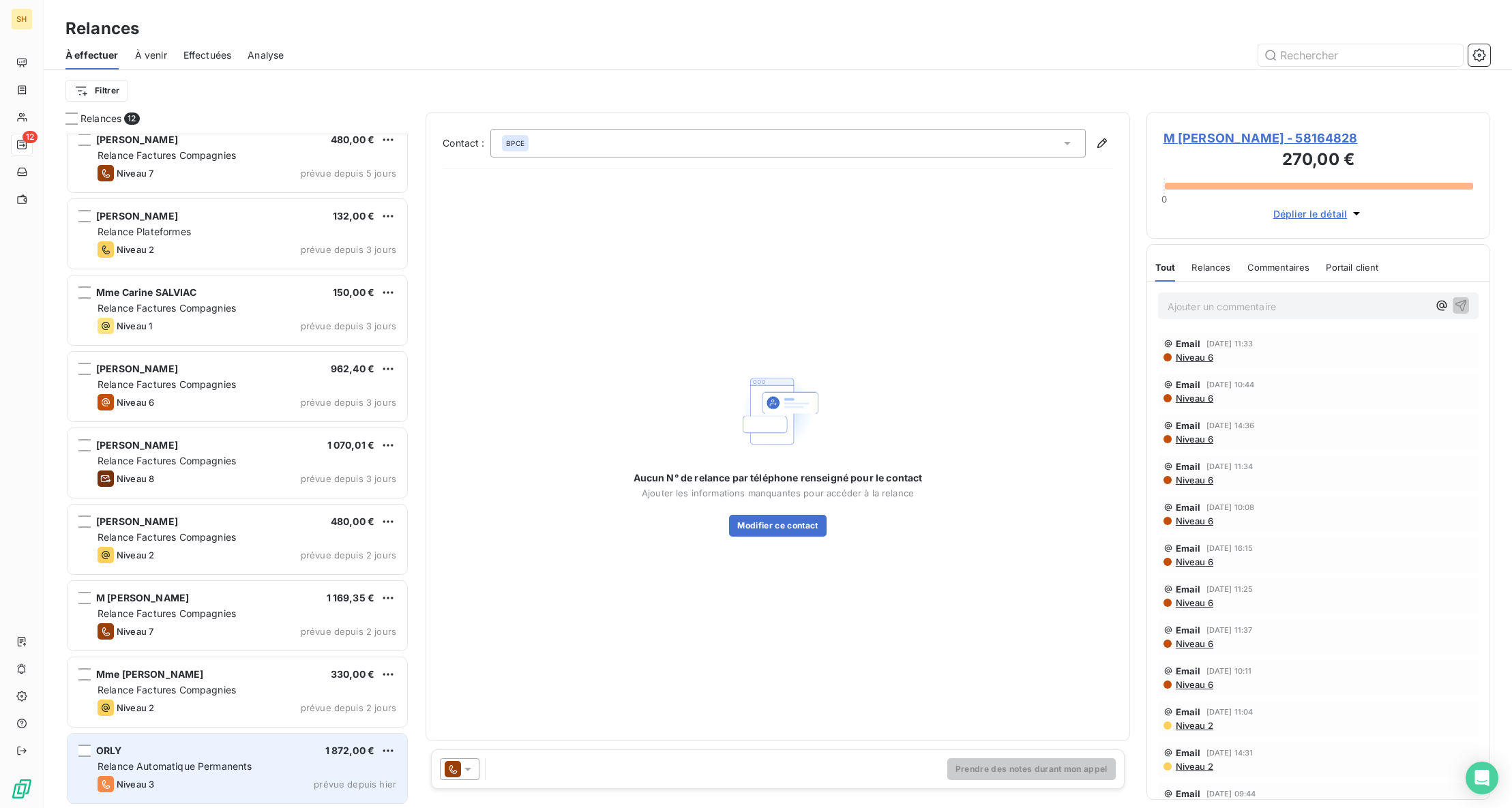
click at [250, 752] on div "ORLY 1 872,00 €" at bounding box center [246, 750] width 299 height 12
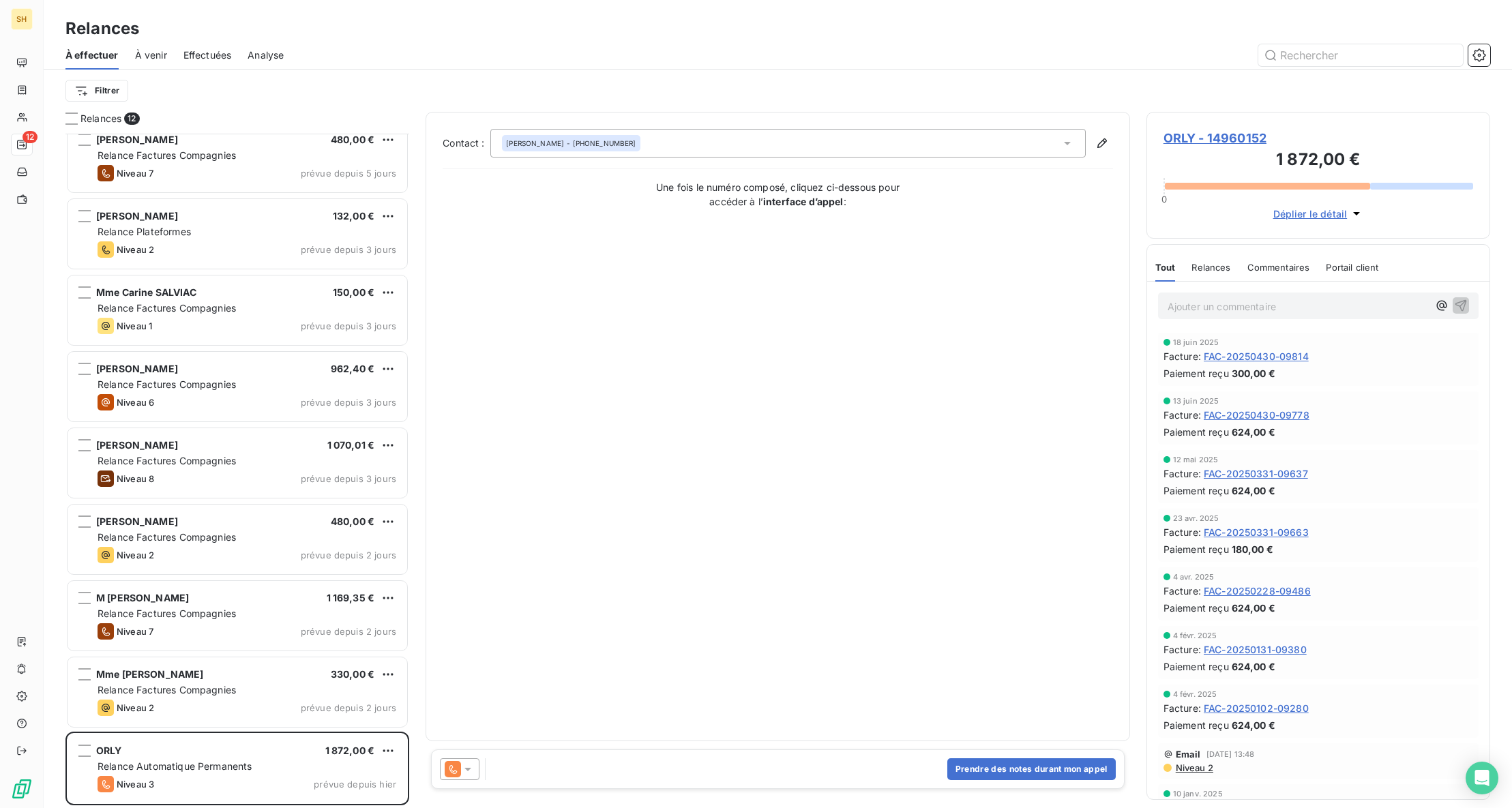
click at [459, 759] on div at bounding box center [460, 768] width 40 height 22
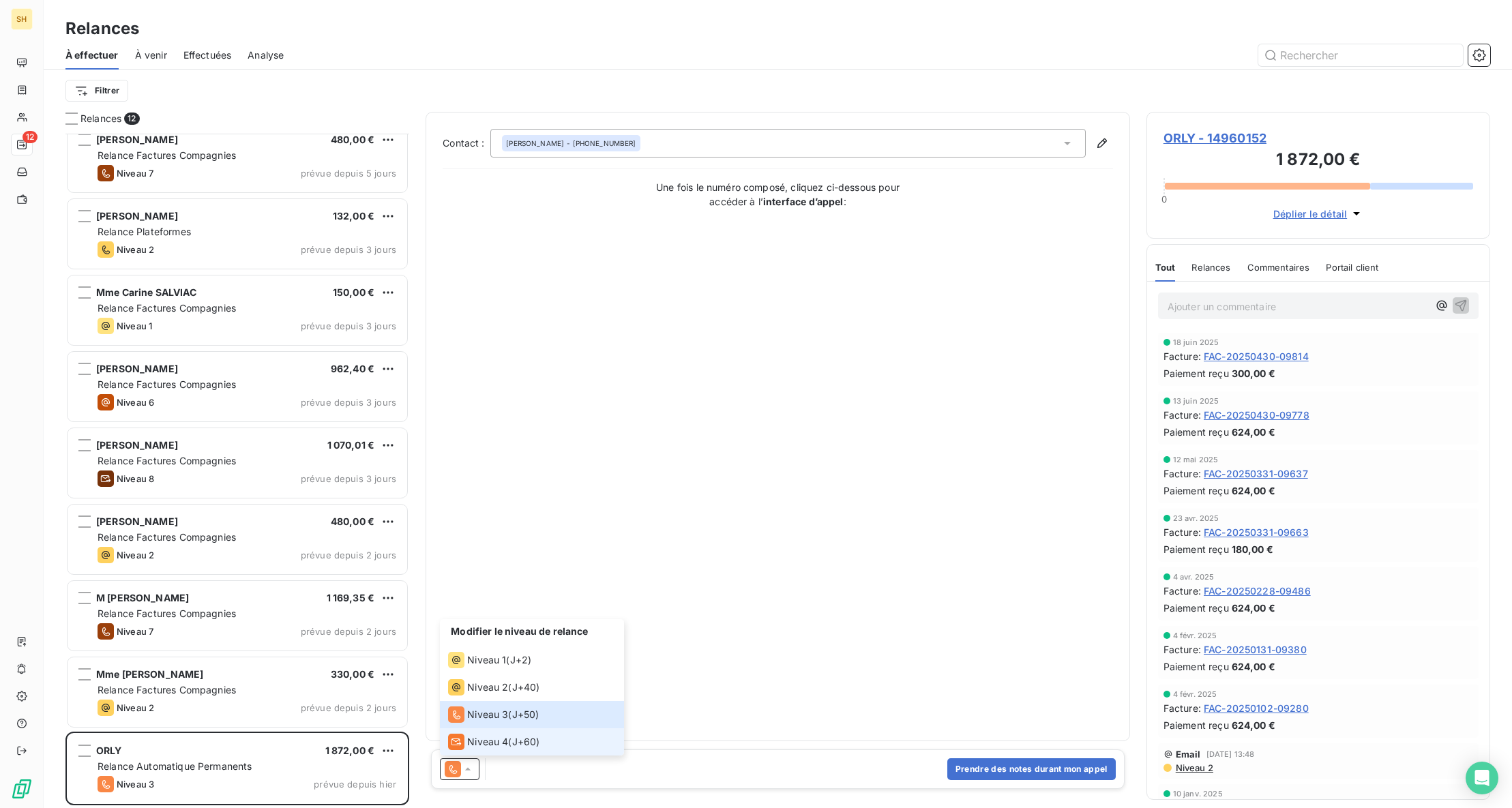
click at [496, 735] on span "Niveau 4" at bounding box center [487, 741] width 41 height 13
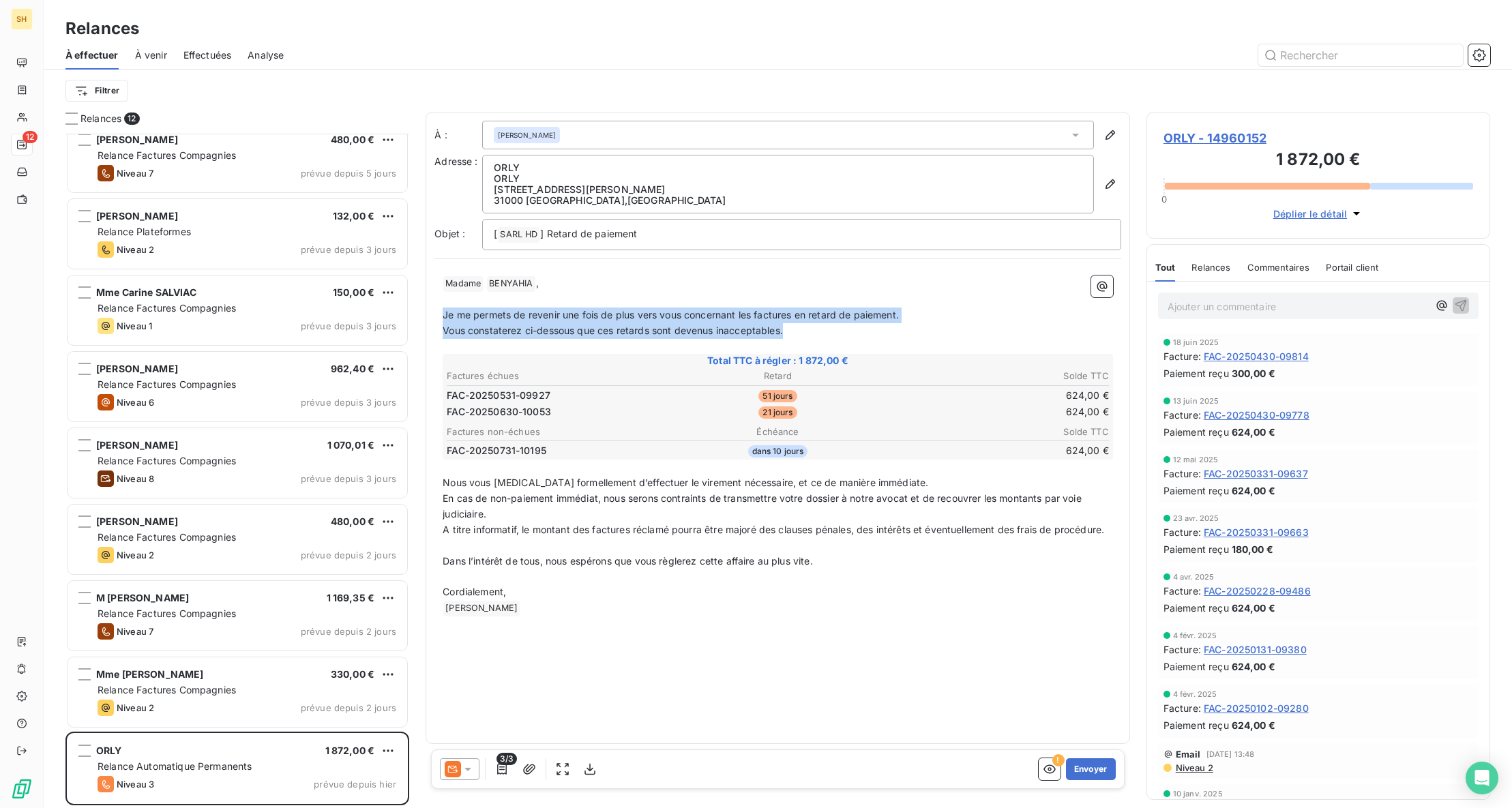
drag, startPoint x: 442, startPoint y: 314, endPoint x: 816, endPoint y: 328, distance: 374.3
click at [816, 328] on div "﻿ Madame ﻿ [PERSON_NAME] ﻿ , ﻿ Je me permets de revenir une fois de plus vers v…" at bounding box center [778, 446] width 671 height 341
copy div "Je me permets de revenir une fois de plus vers vous concernant les factures en …"
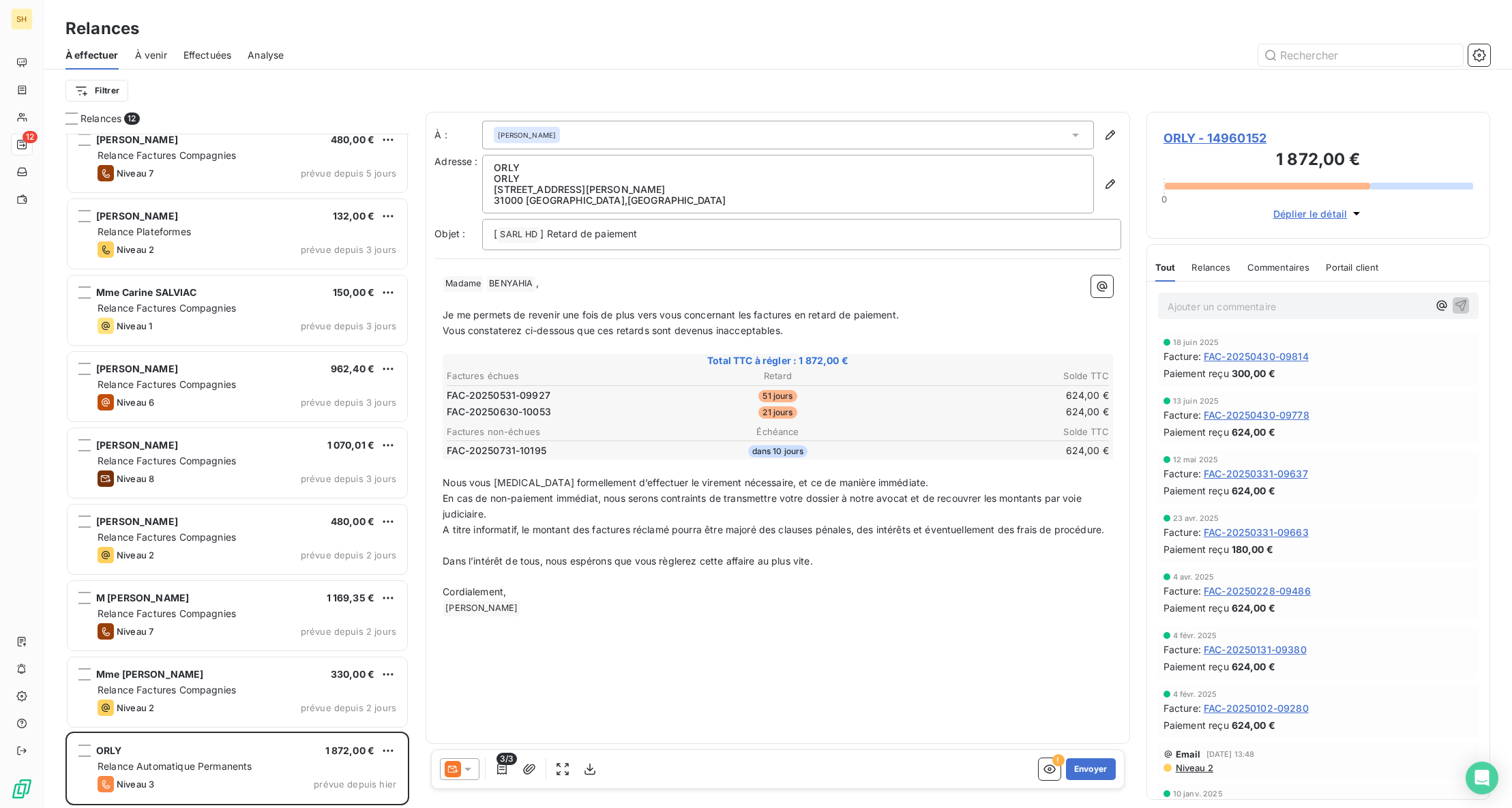
click at [469, 768] on icon at bounding box center [467, 769] width 7 height 4
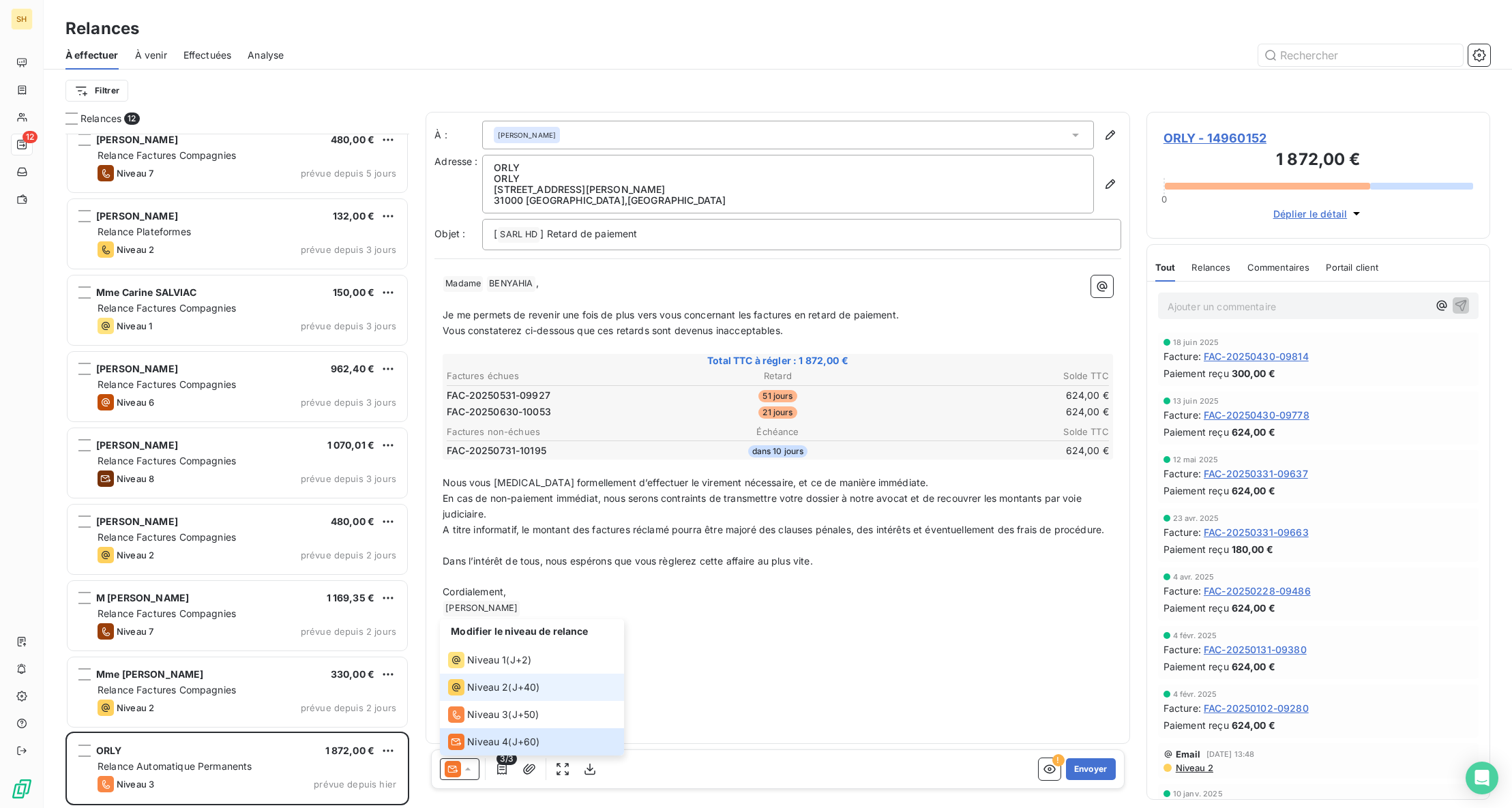
click at [510, 689] on div "Niveau 2 ( J+40 )" at bounding box center [494, 687] width 91 height 16
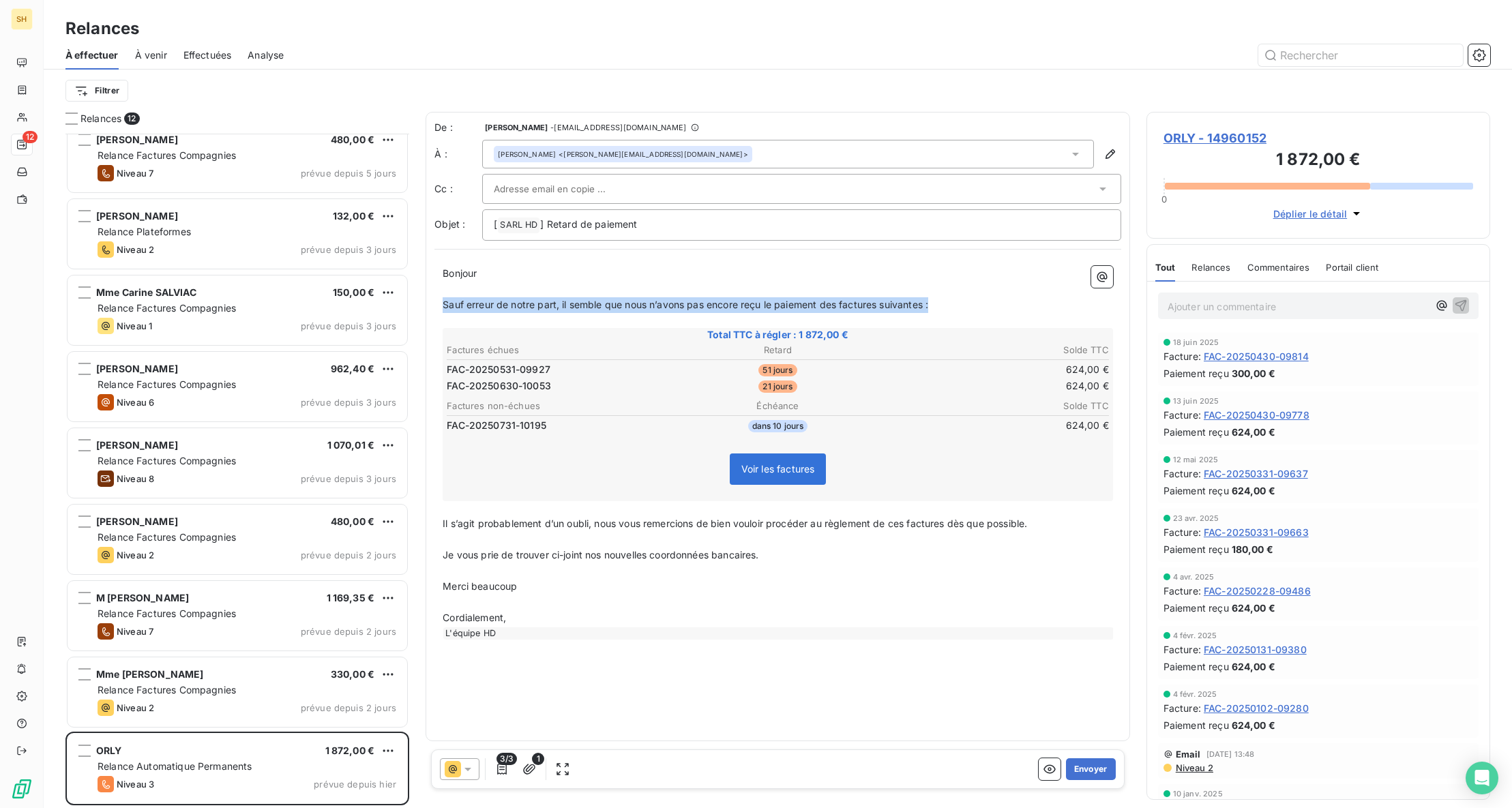
drag, startPoint x: 952, startPoint y: 307, endPoint x: 424, endPoint y: 307, distance: 528.0
click at [424, 307] on div "Relances 12 [PERSON_NAME] AVERSENG 432,00 € Relance Factures Compagnies Niveau …" at bounding box center [777, 459] width 1468 height 696
copy span "Sauf erreur de notre part, il semble que nous n’avons pas encore reçu le paieme…"
drag, startPoint x: 939, startPoint y: 306, endPoint x: 436, endPoint y: 303, distance: 503.0
click at [436, 303] on div "Bonjour ﻿ Sauf erreur de notre part, il semble que nous n’avons pas [MEDICAL_DA…" at bounding box center [777, 452] width 686 height 390
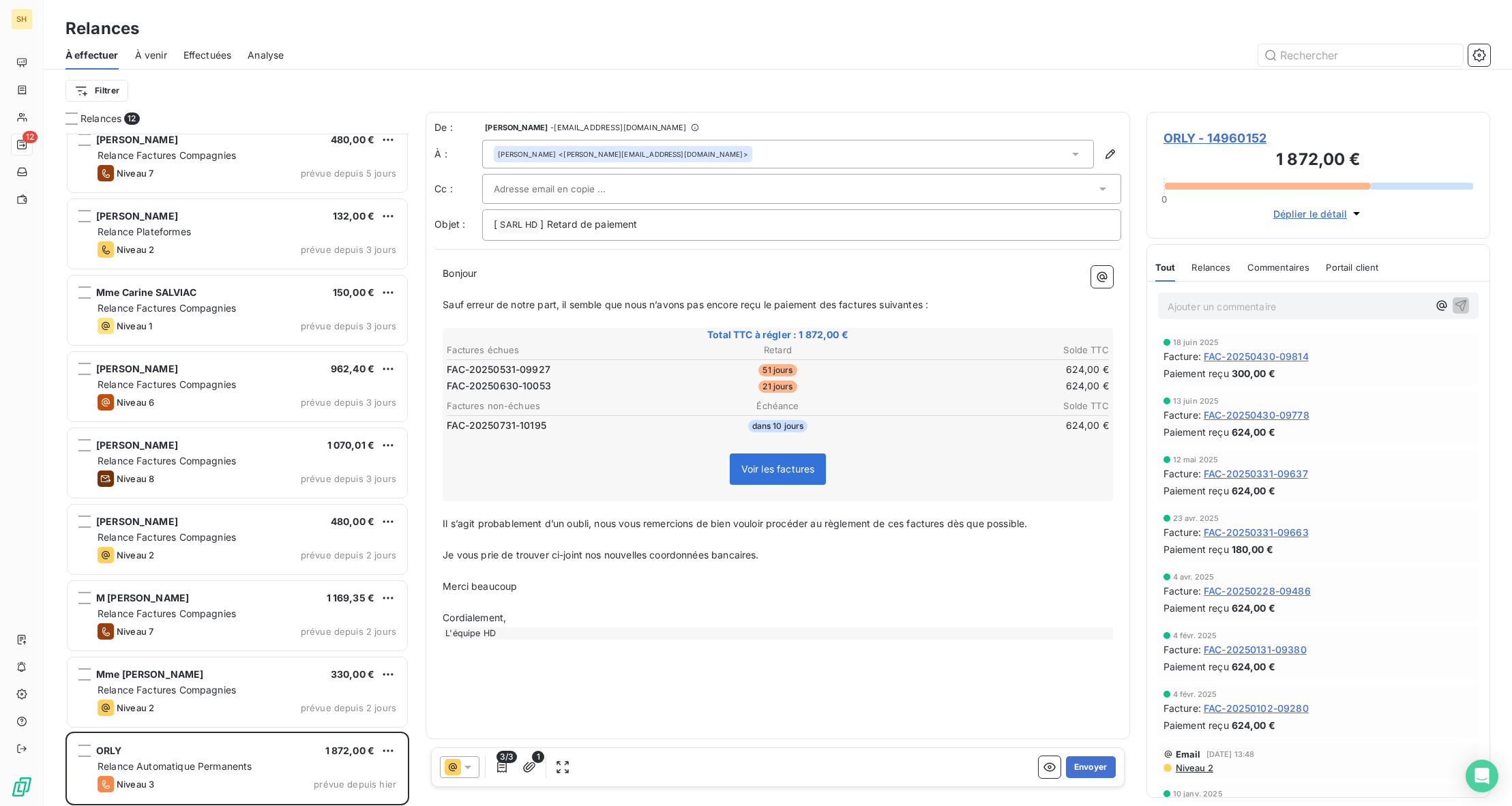
scroll to position [672, 344]
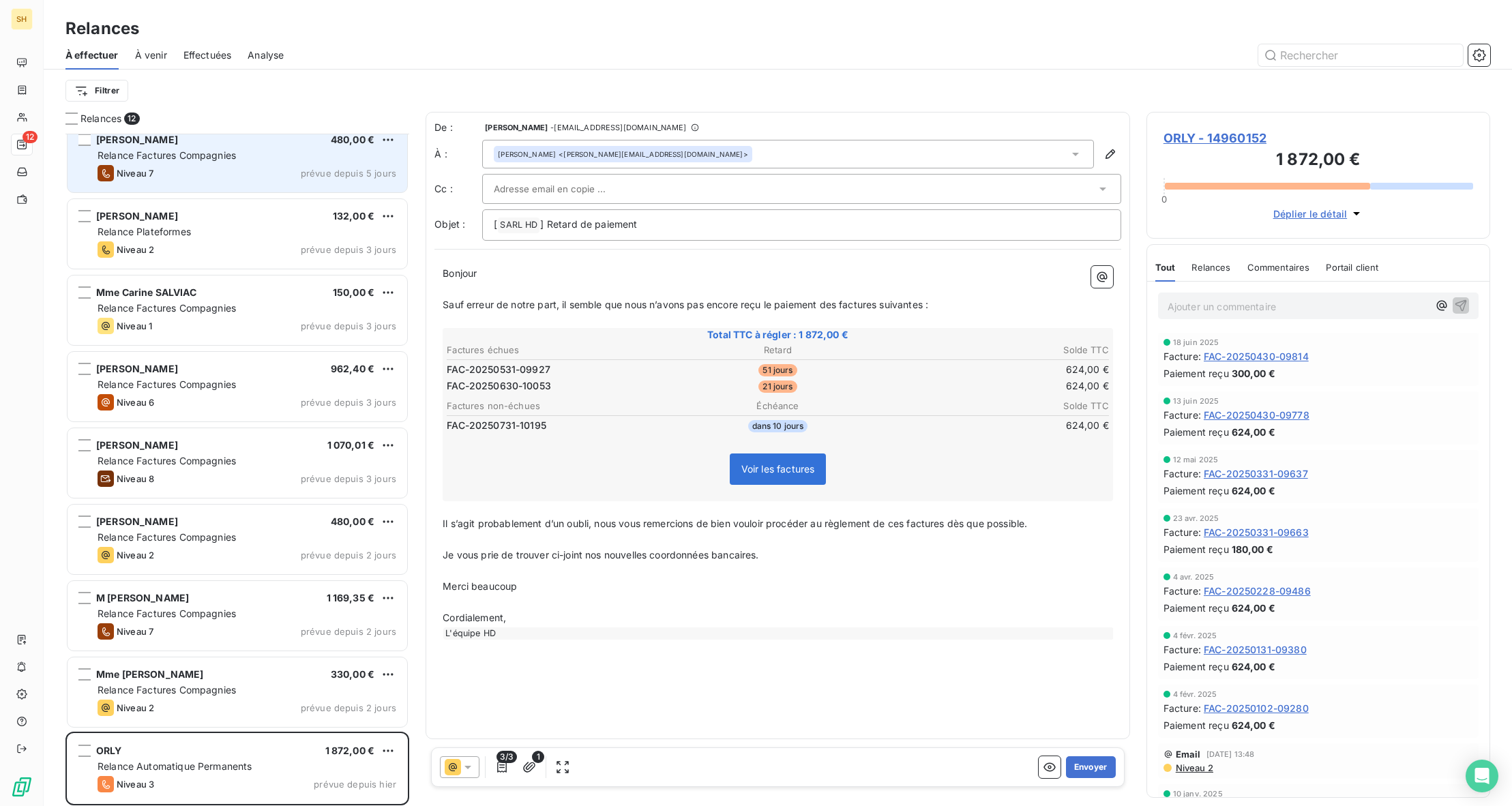
click at [203, 171] on div "Niveau 7 prévue depuis 5 jours" at bounding box center [246, 173] width 299 height 16
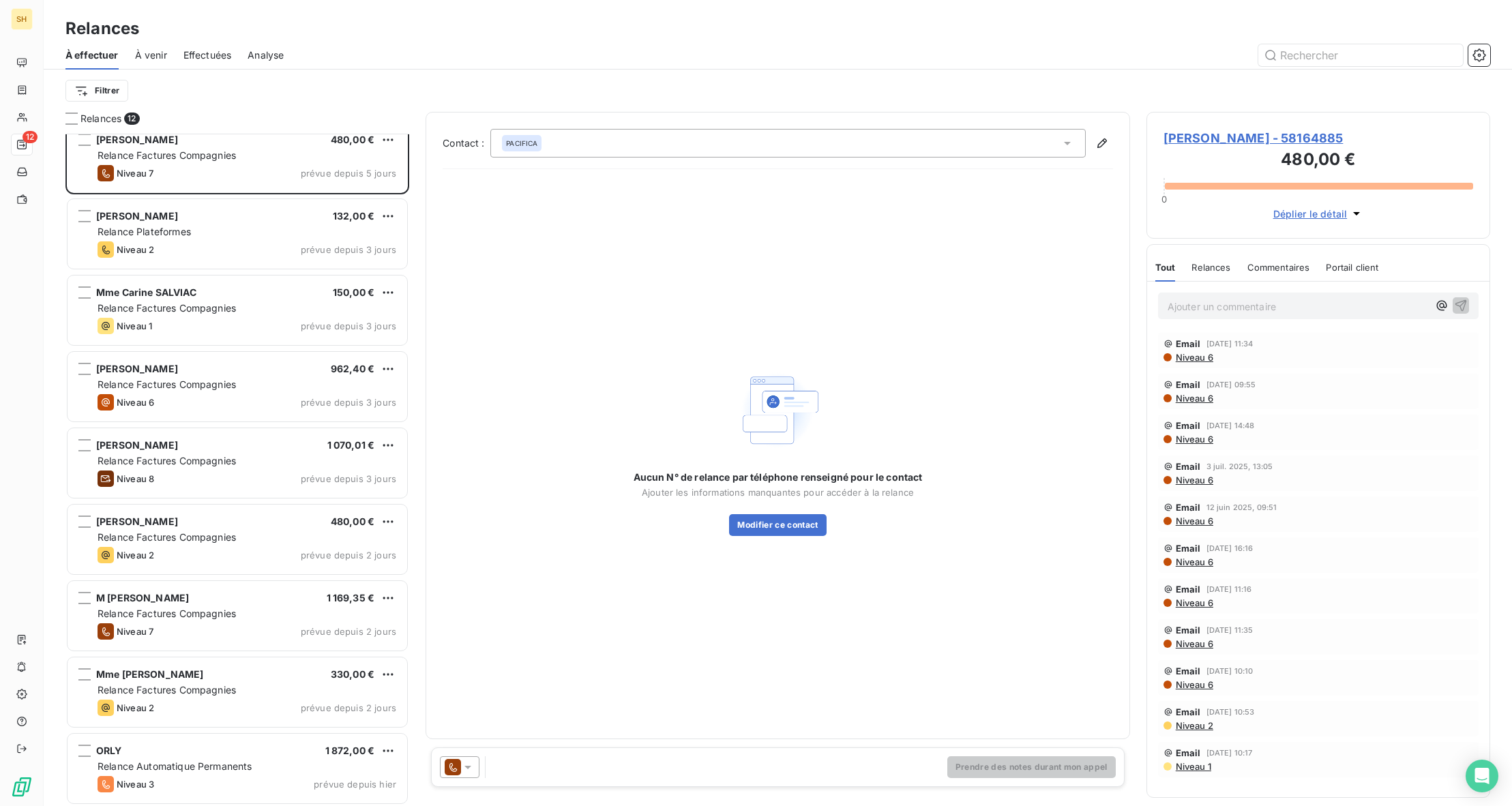
click at [1277, 272] on span "Commentaires" at bounding box center [1278, 267] width 63 height 11
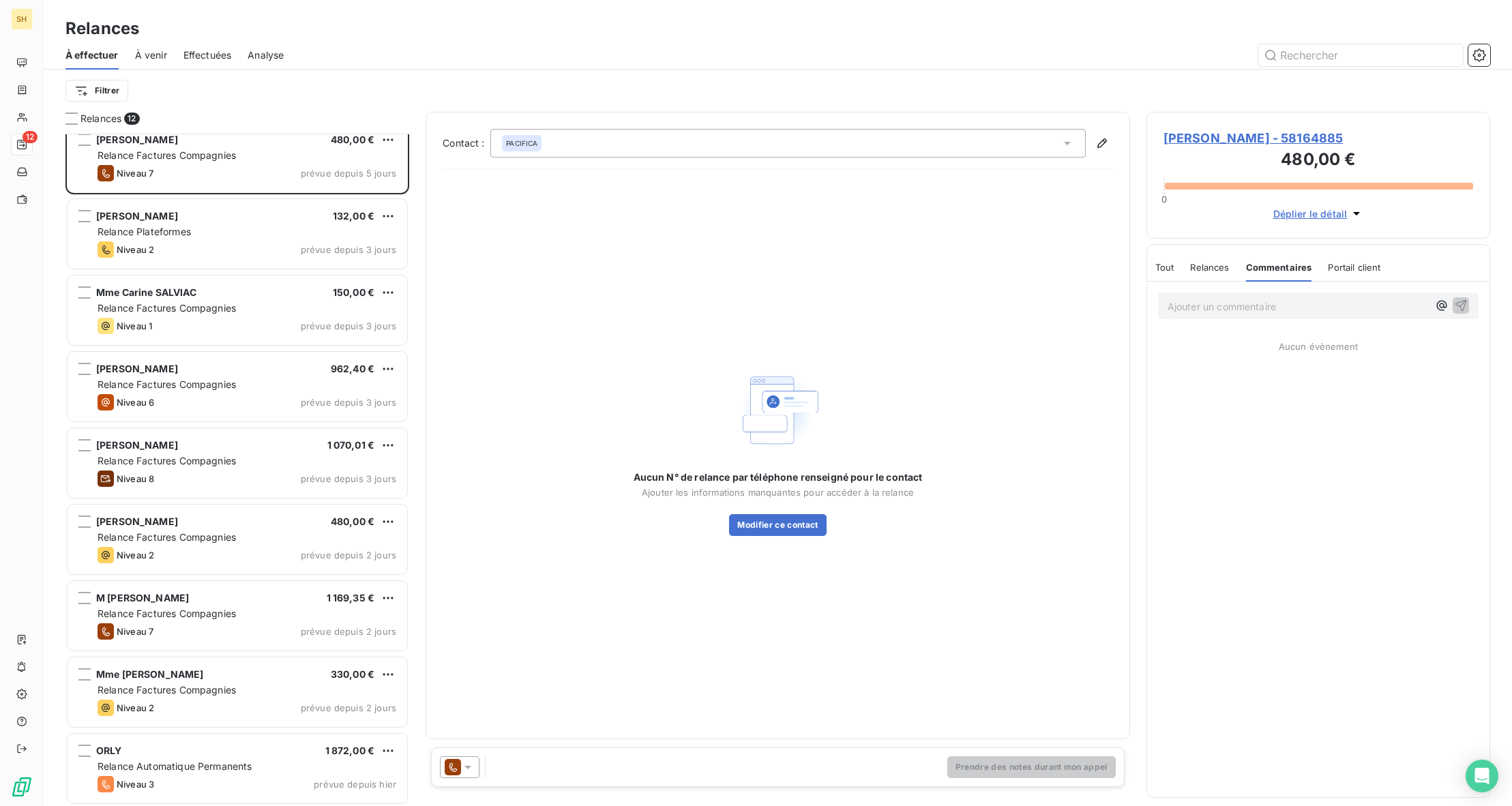
click at [1224, 135] on span "[PERSON_NAME] - 58164885" at bounding box center [1318, 138] width 310 height 19
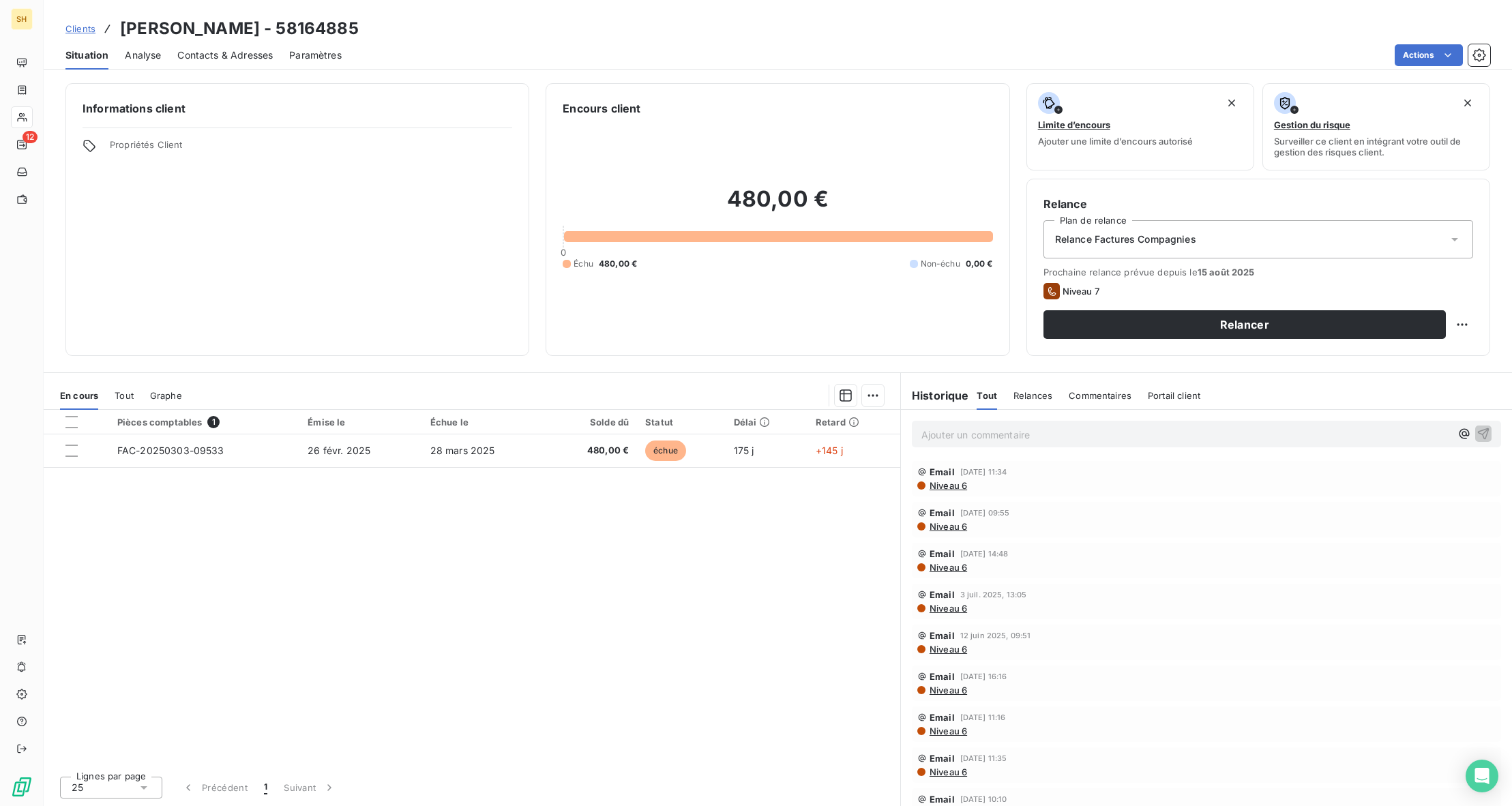
click at [1082, 394] on span "Commentaires" at bounding box center [1100, 395] width 63 height 11
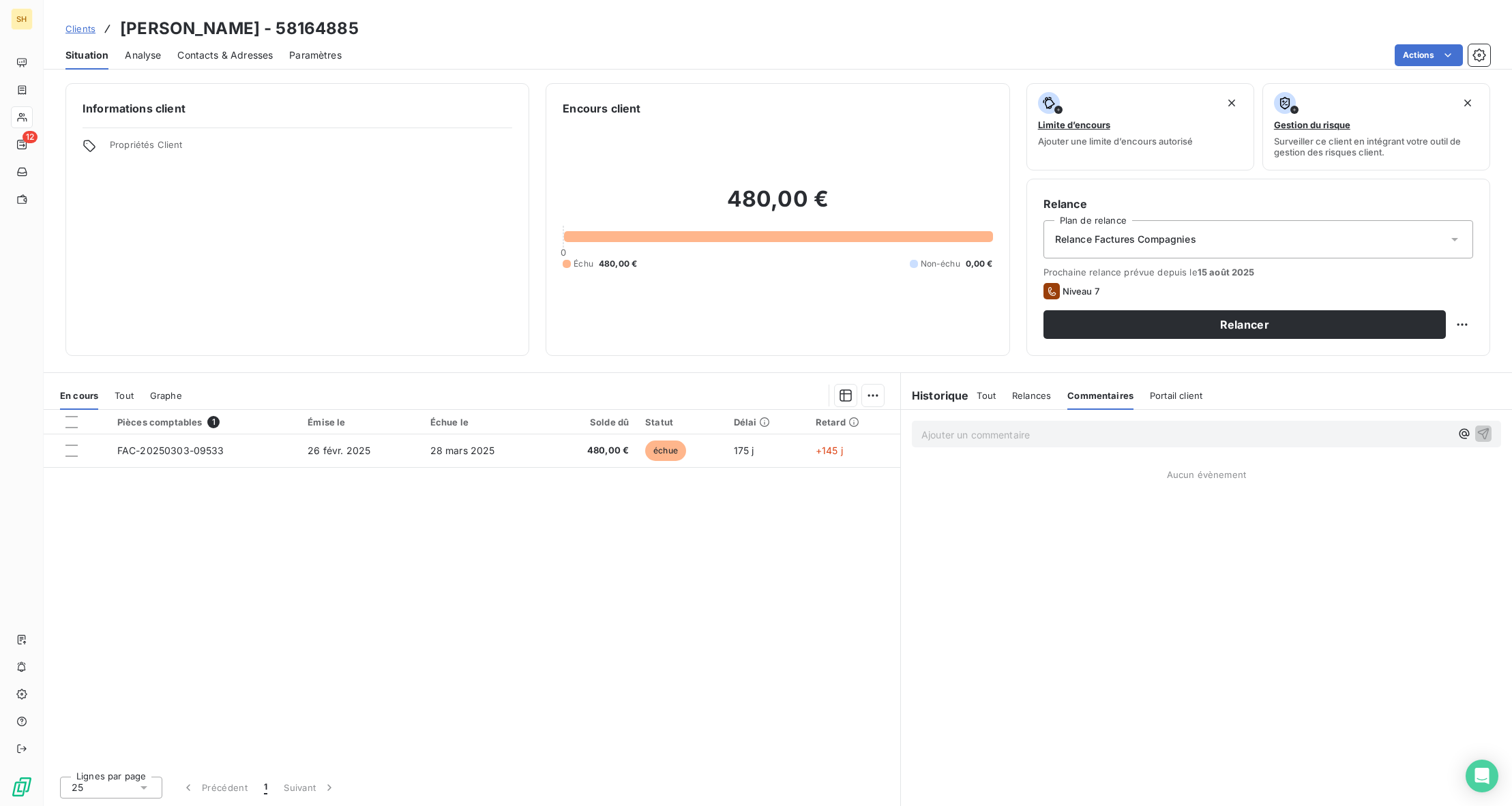
click at [1054, 444] on div "Ajouter un commentaire ﻿" at bounding box center [1206, 434] width 589 height 27
click at [1056, 440] on p "Ajouter un commentaire ﻿" at bounding box center [1186, 434] width 529 height 17
click at [1481, 433] on icon "button" at bounding box center [1483, 433] width 13 height 13
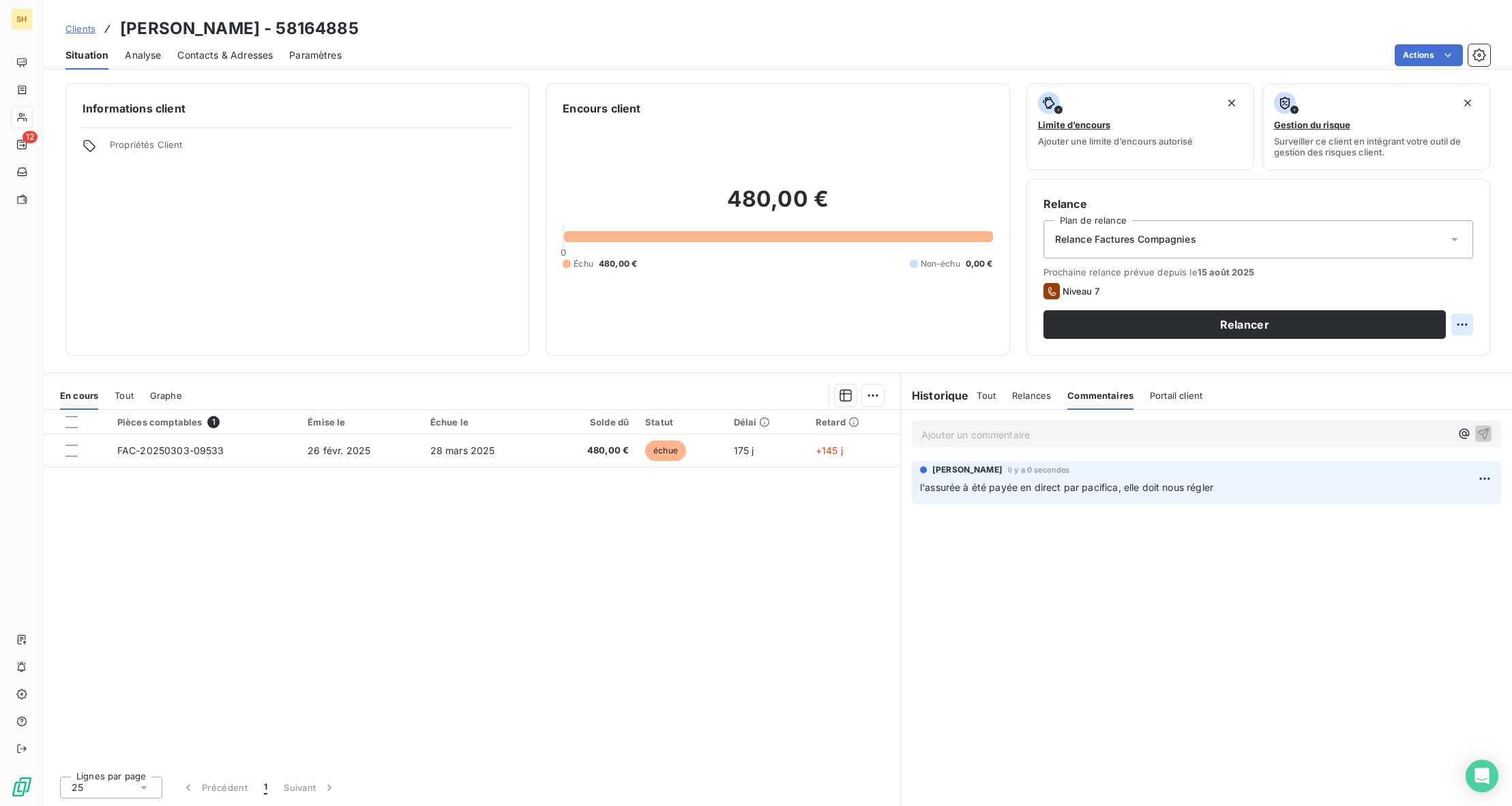
click at [1461, 318] on html "SH 12 Clients [PERSON_NAME] - 58164885 Situation Analyse Contacts & Adresses Pa…" at bounding box center [756, 403] width 1512 height 806
click at [1402, 360] on div "Replanifier cette action" at bounding box center [1406, 354] width 122 height 22
select select "7"
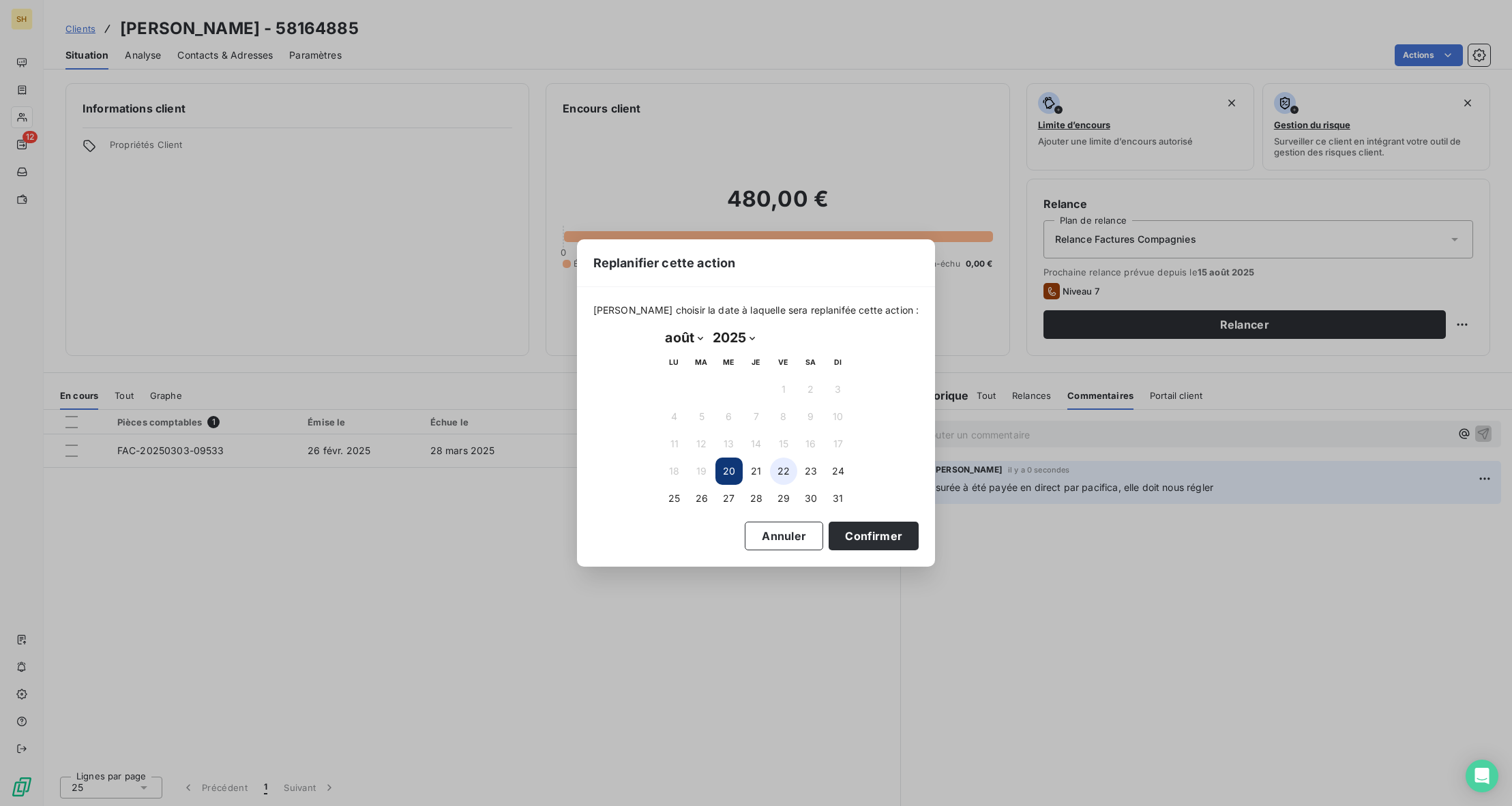
click at [781, 472] on button "22" at bounding box center [784, 471] width 27 height 27
click at [837, 533] on button "Confirmer" at bounding box center [874, 536] width 90 height 28
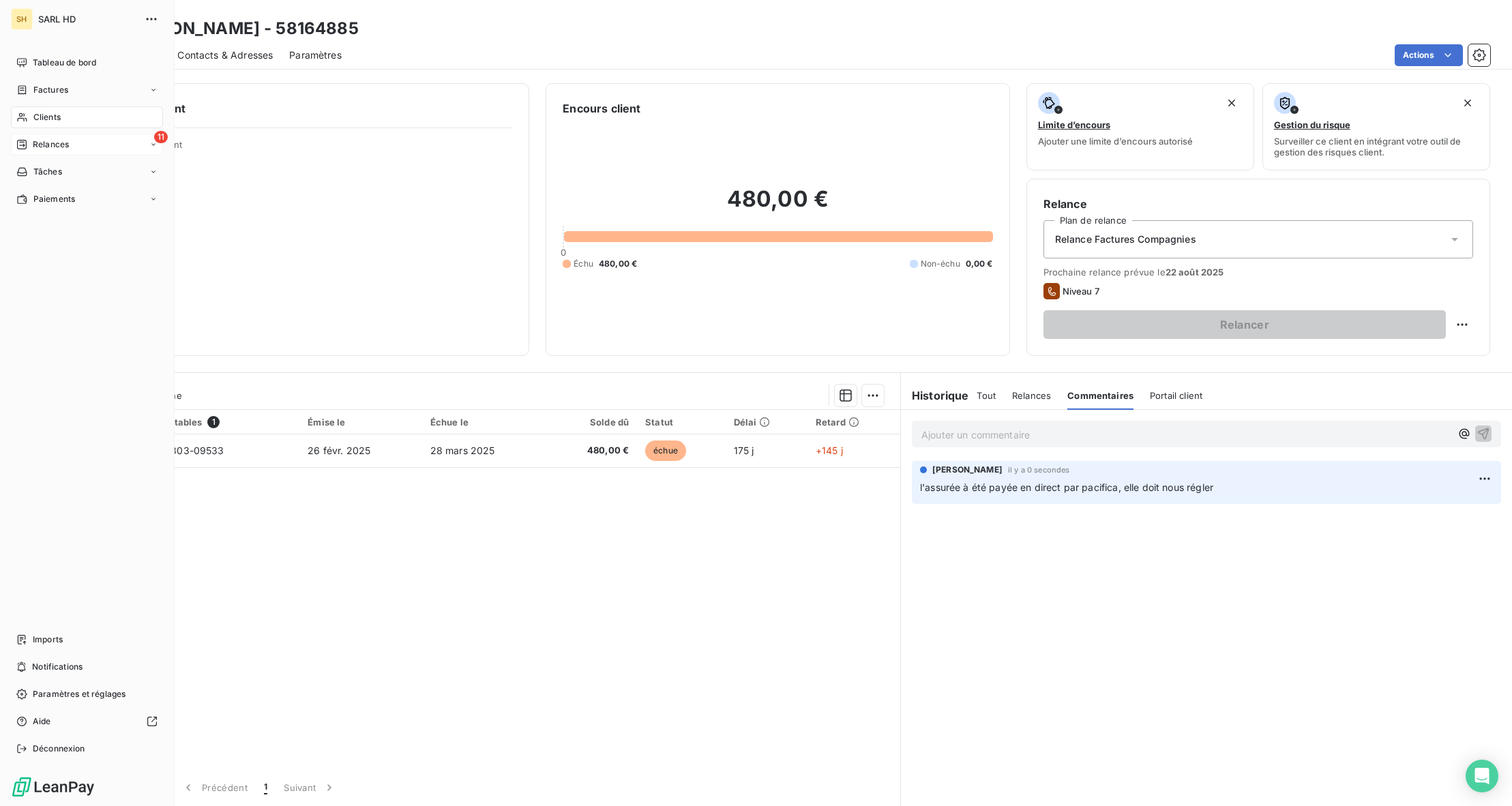
click at [27, 147] on div "Relances" at bounding box center [43, 144] width 52 height 12
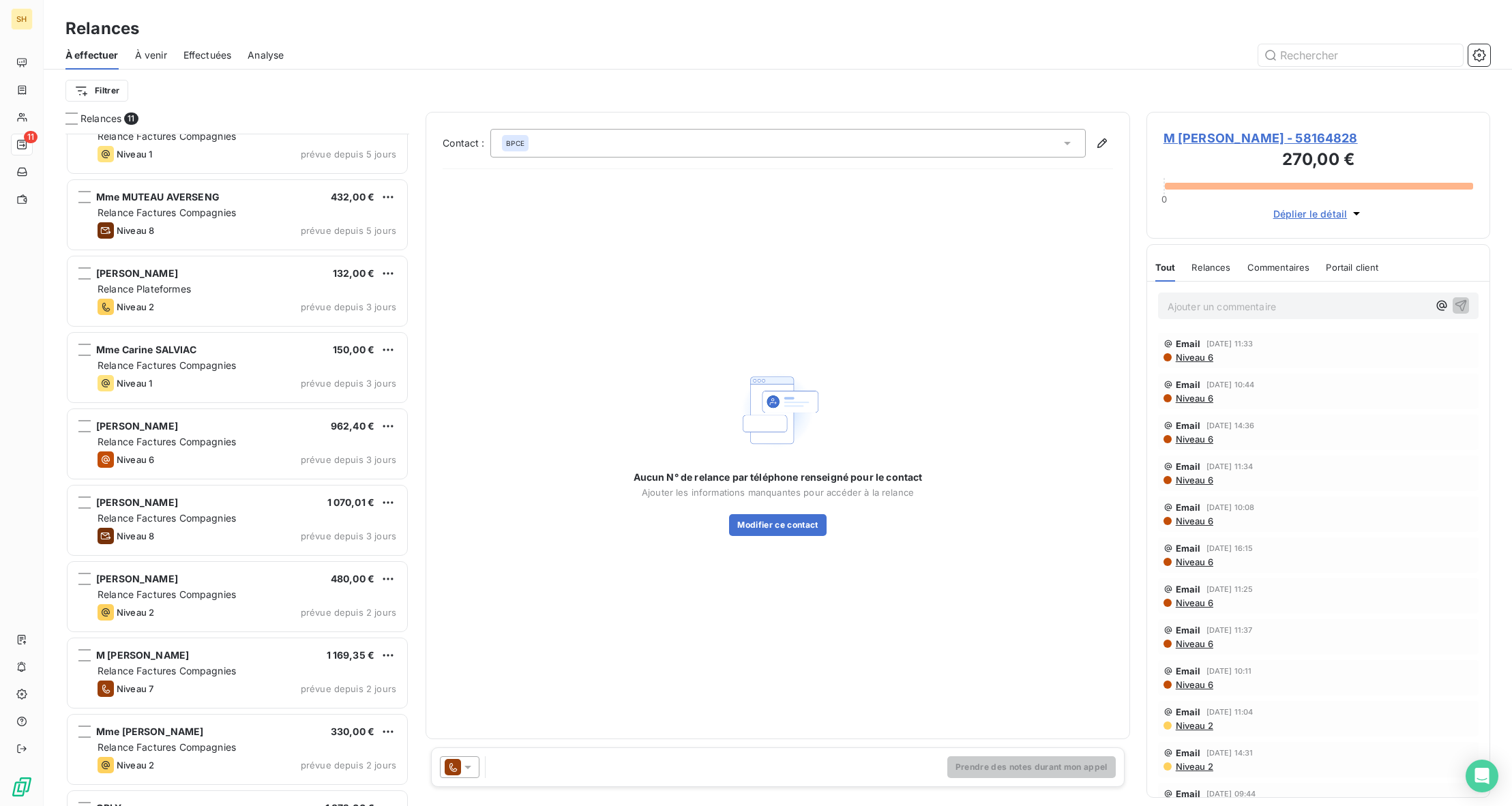
scroll to position [168, 0]
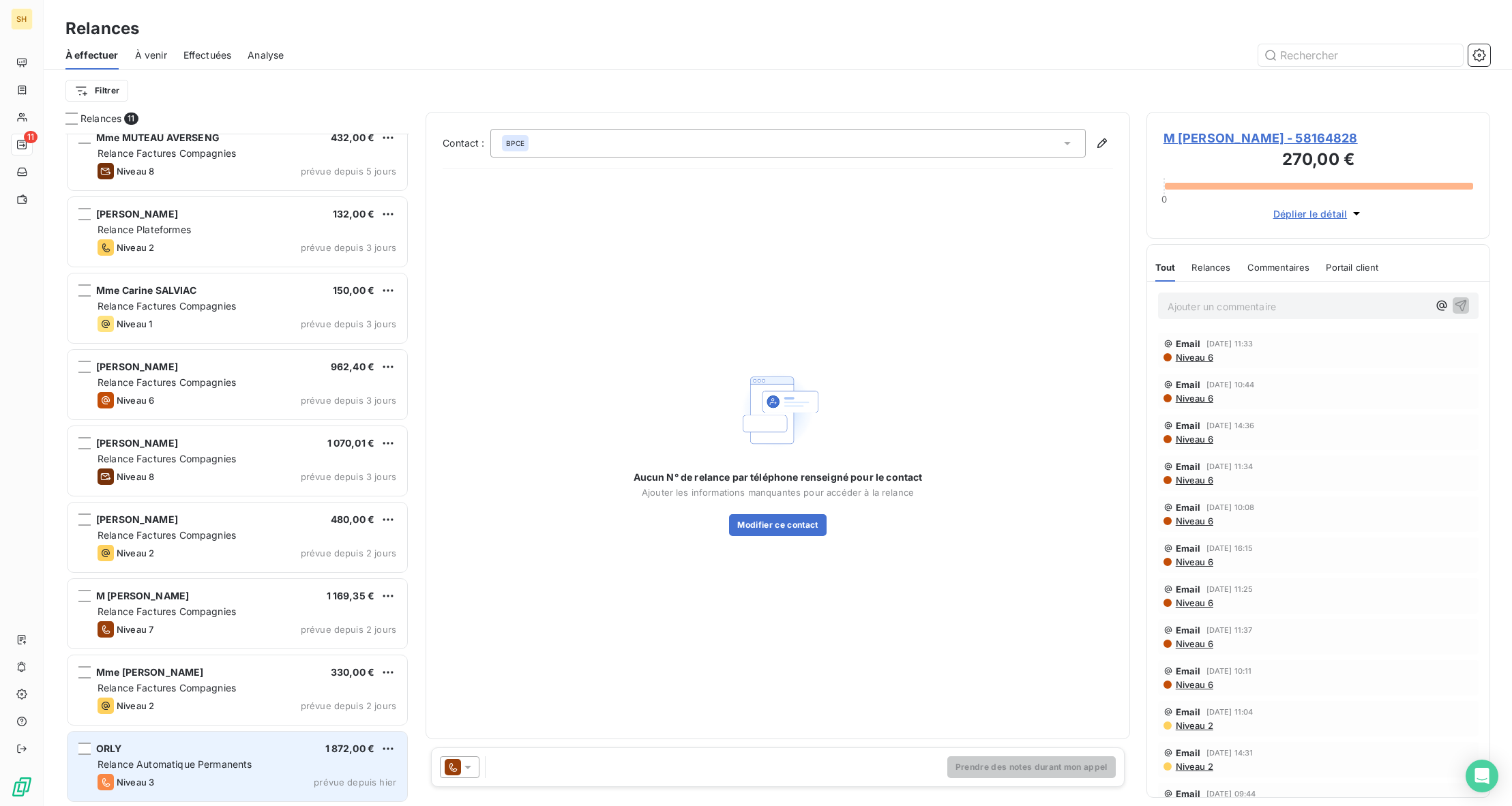
click at [260, 768] on div "Relance Automatique Permanents" at bounding box center [246, 764] width 299 height 13
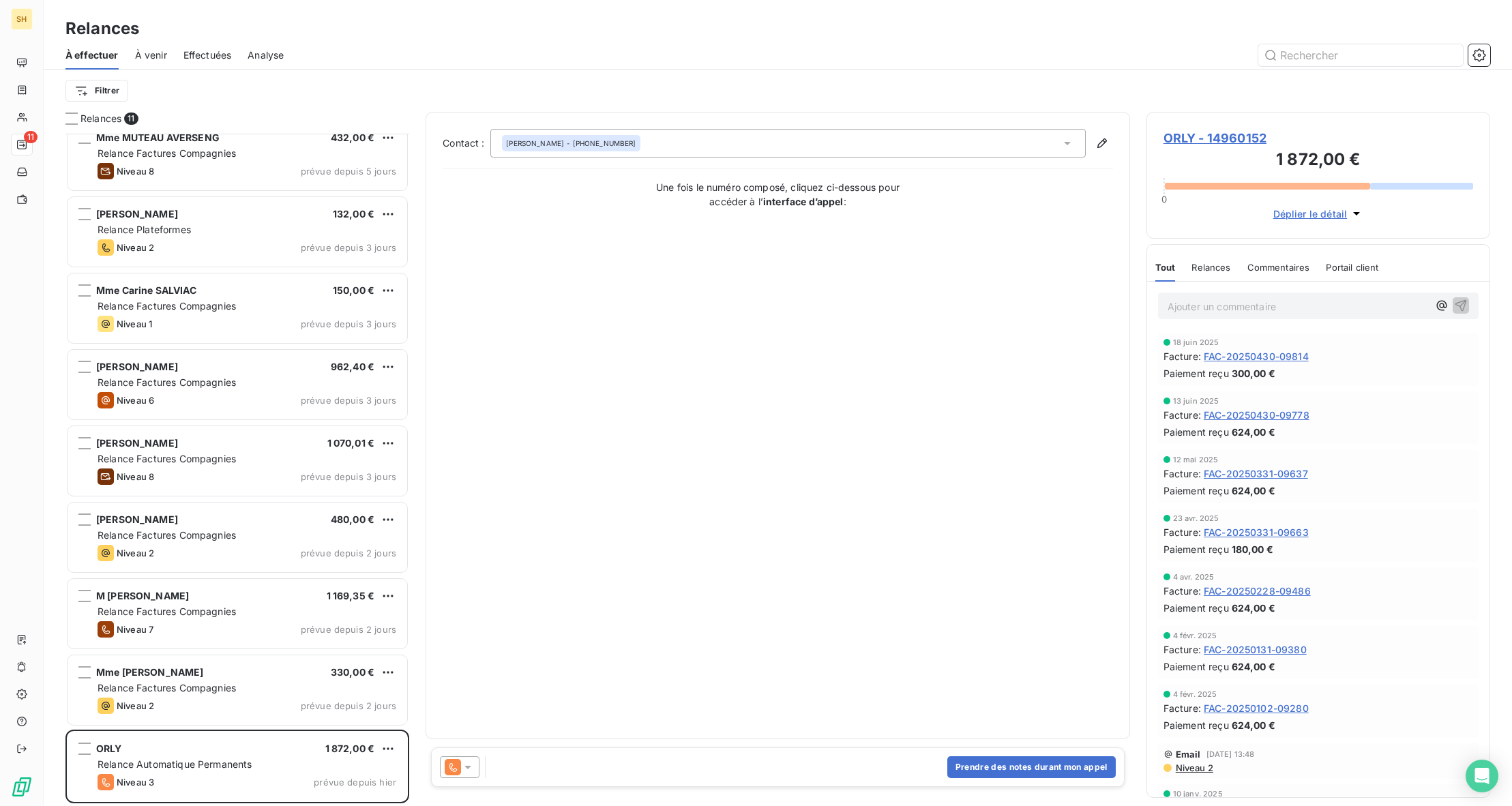
click at [1299, 268] on span "Commentaires" at bounding box center [1278, 267] width 63 height 11
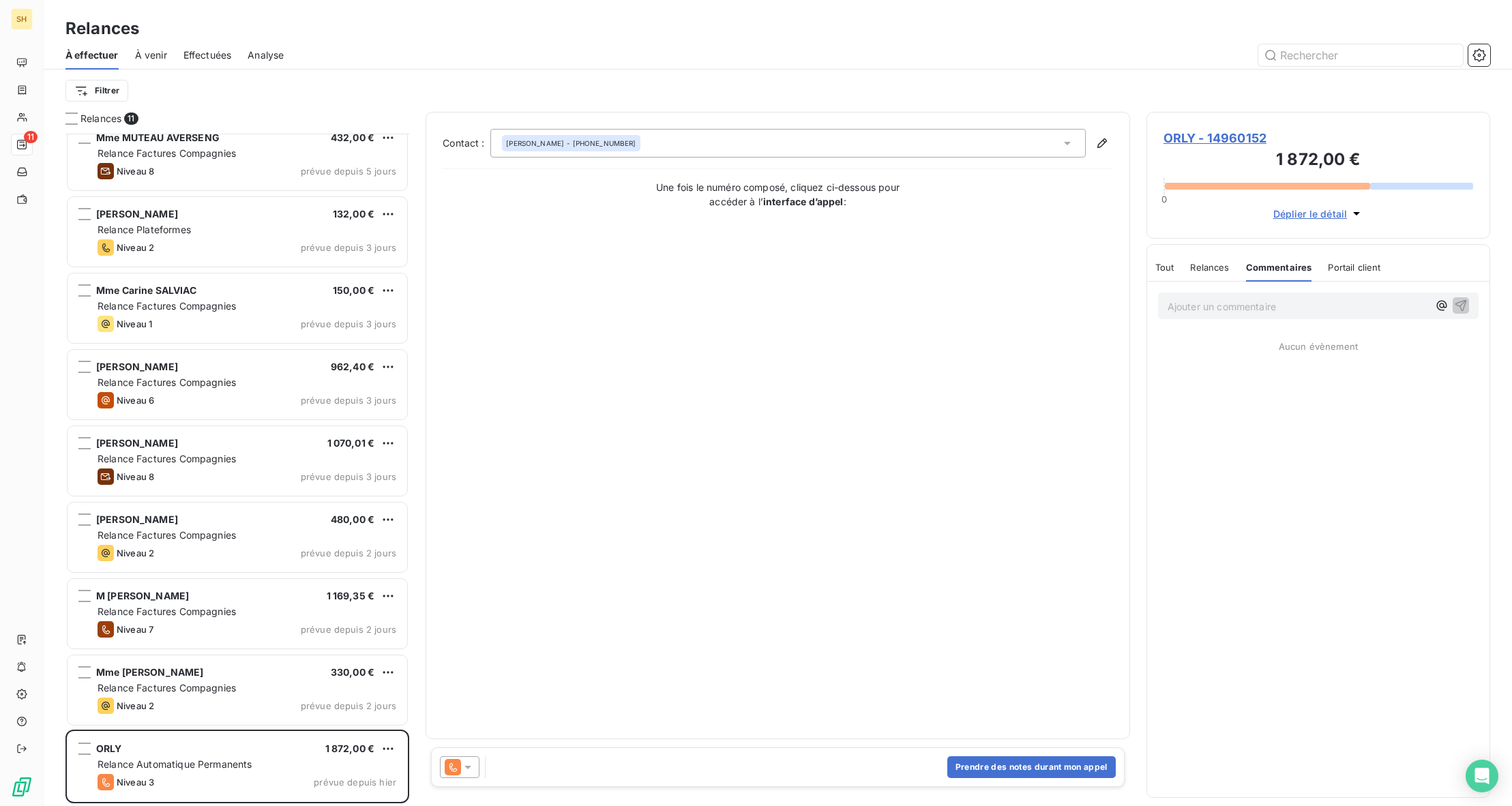
click at [1240, 311] on p "Ajouter un commentaire ﻿" at bounding box center [1298, 306] width 260 height 17
click at [1464, 311] on icon "button" at bounding box center [1462, 313] width 11 height 11
click at [1210, 134] on span "ORLY - 14960152" at bounding box center [1318, 138] width 310 height 19
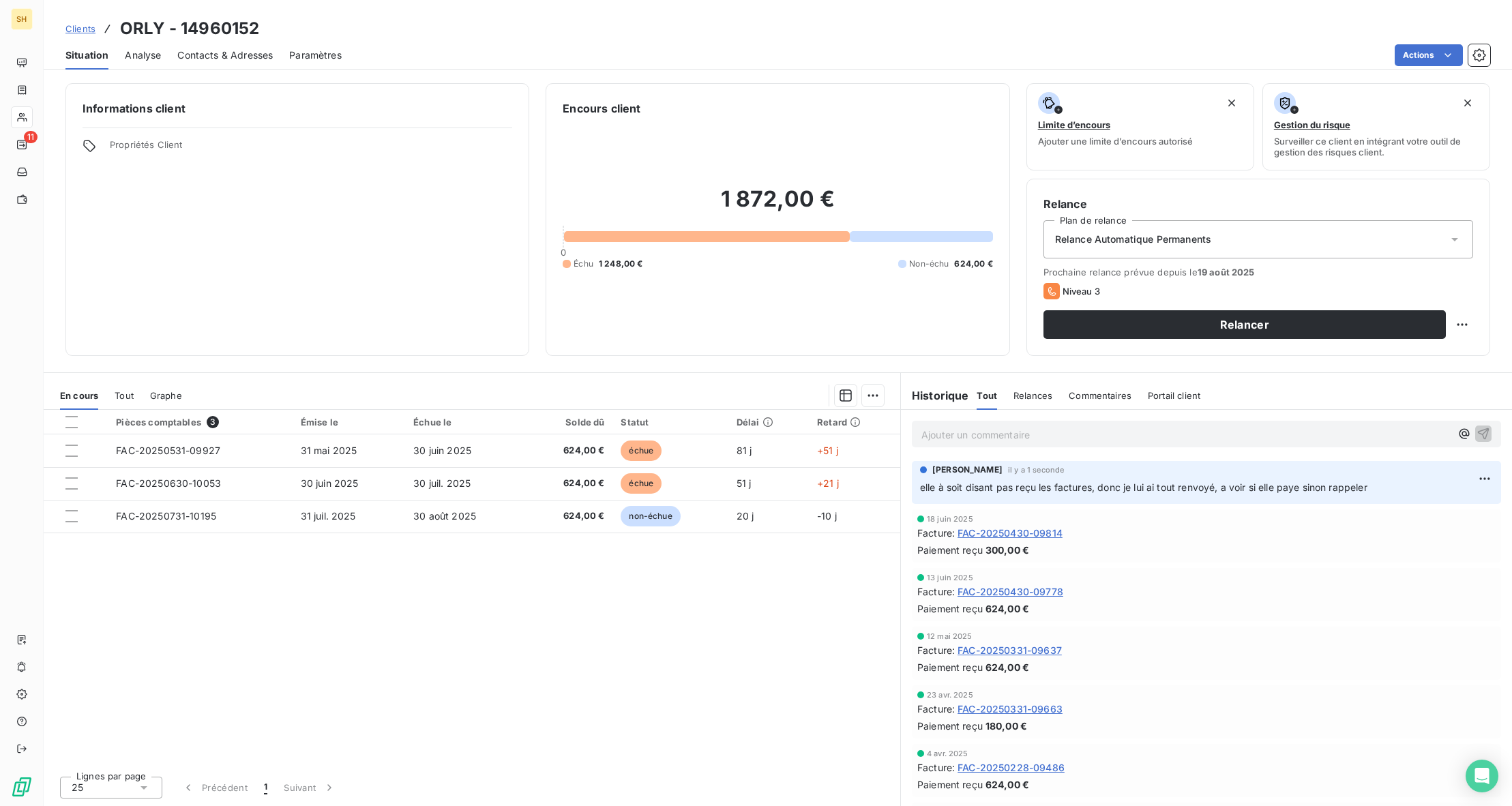
click at [1463, 326] on html "SH 11 Clients ORLY - 14960152 Situation Analyse Contacts & Adresses Paramètres …" at bounding box center [756, 403] width 1512 height 806
click at [1440, 345] on div "Replanifier cette action" at bounding box center [1406, 354] width 122 height 22
select select "7"
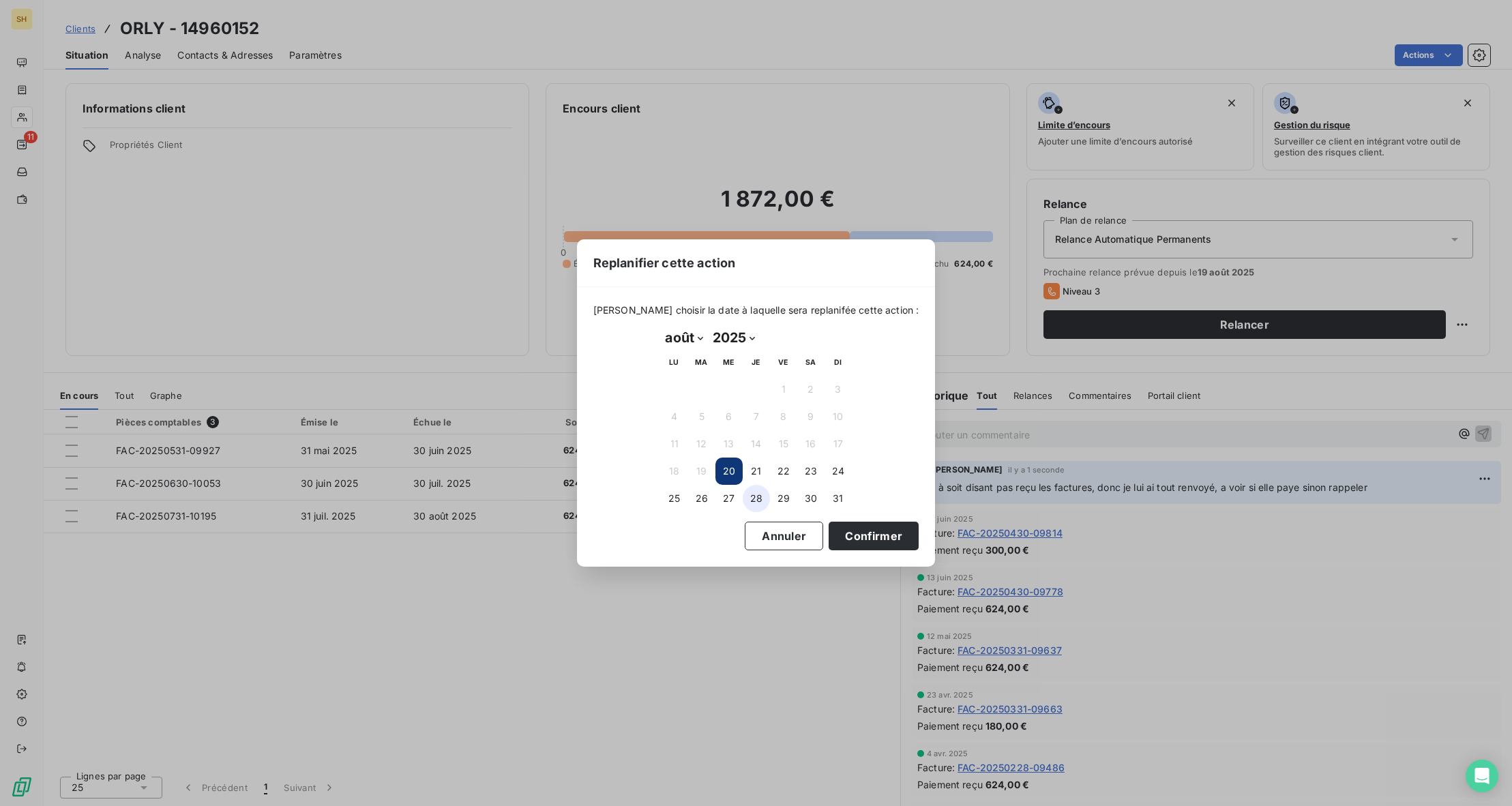
click at [754, 497] on button "28" at bounding box center [756, 498] width 27 height 27
click at [859, 540] on button "Confirmer" at bounding box center [874, 536] width 90 height 28
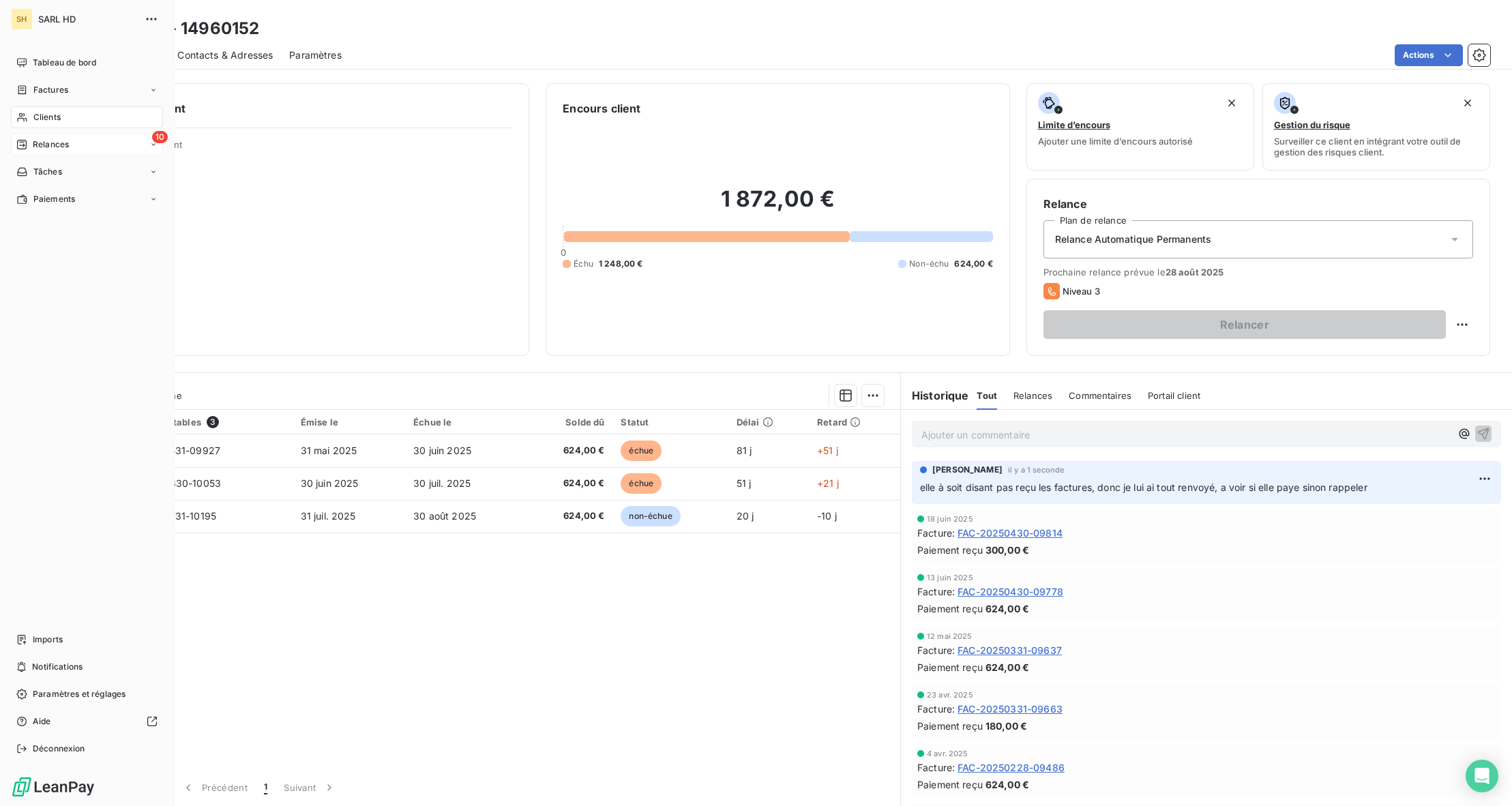
click at [48, 148] on span "Relances" at bounding box center [51, 144] width 36 height 12
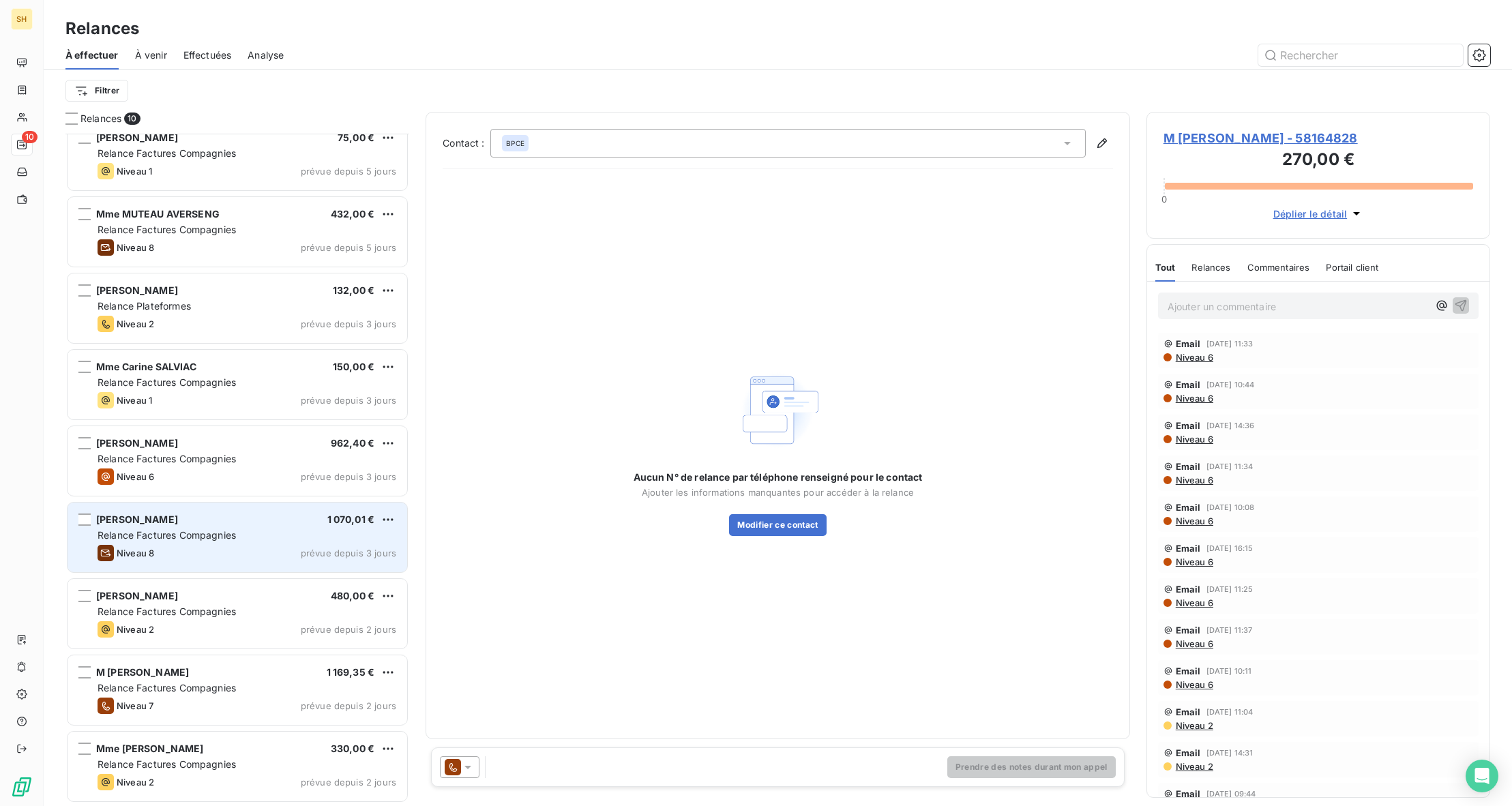
scroll to position [89, 0]
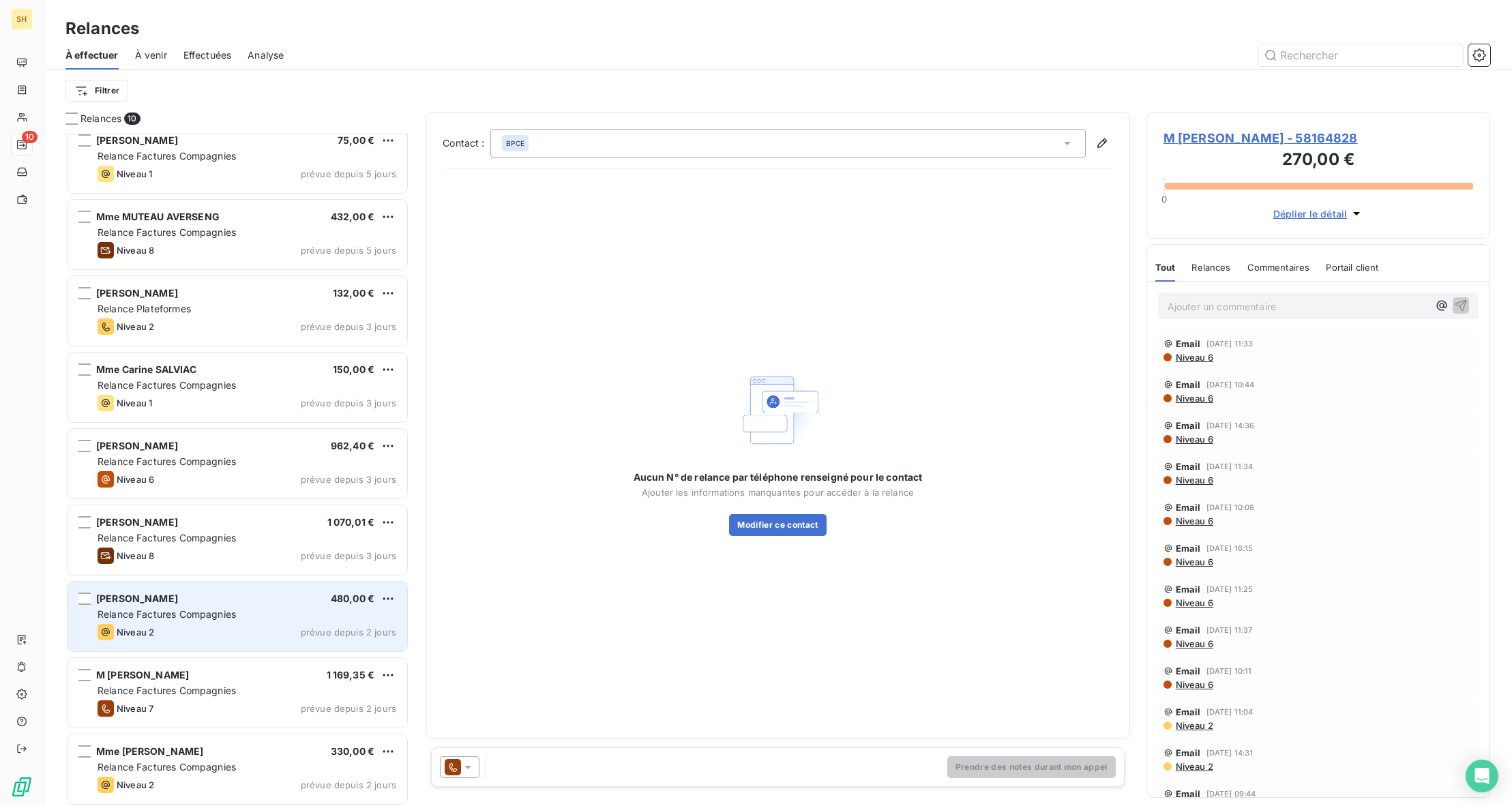
click at [264, 602] on div "[PERSON_NAME] 480,00 €" at bounding box center [246, 599] width 299 height 12
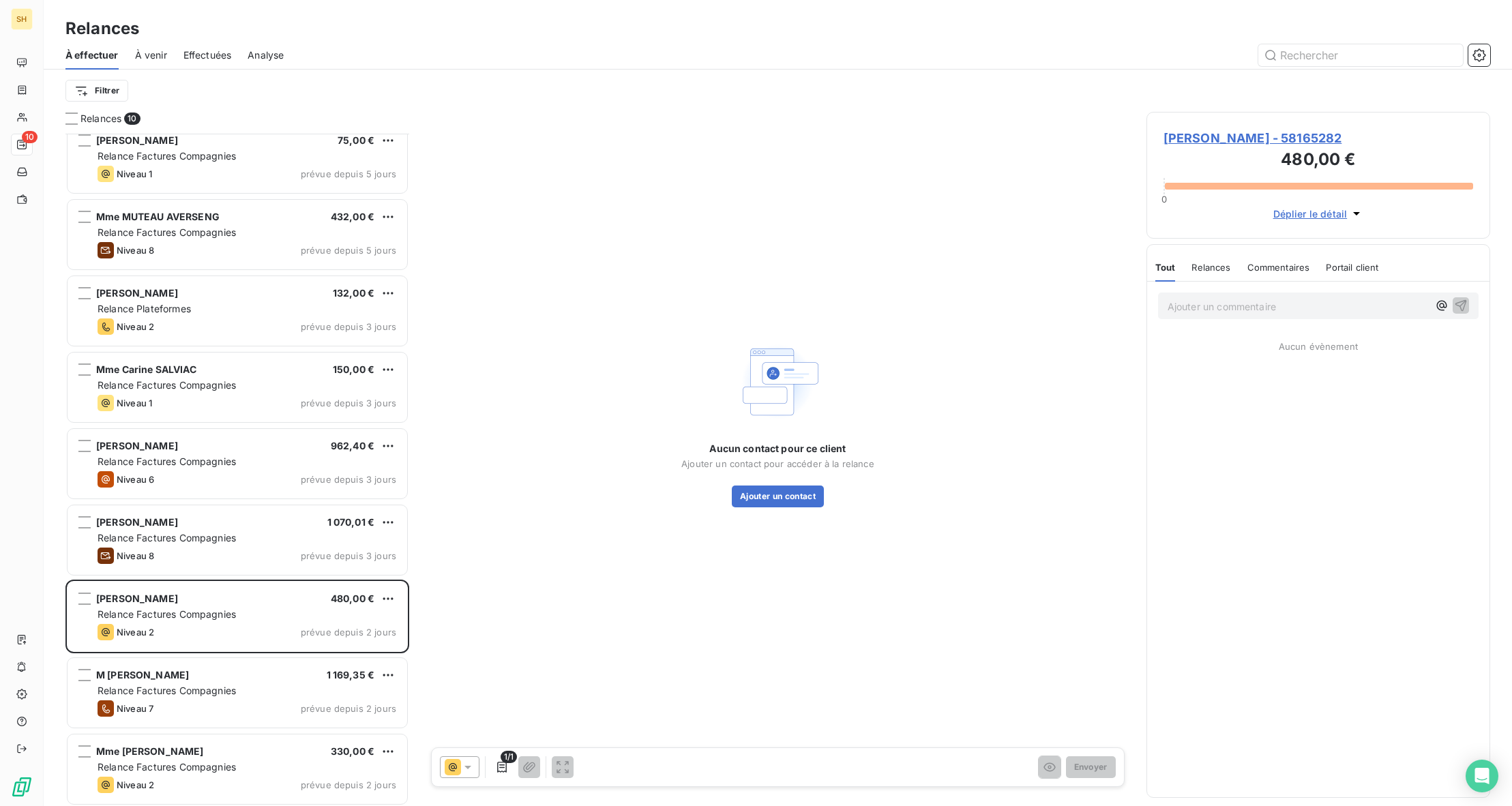
click at [1264, 141] on span "[PERSON_NAME] - 58165282" at bounding box center [1318, 138] width 310 height 19
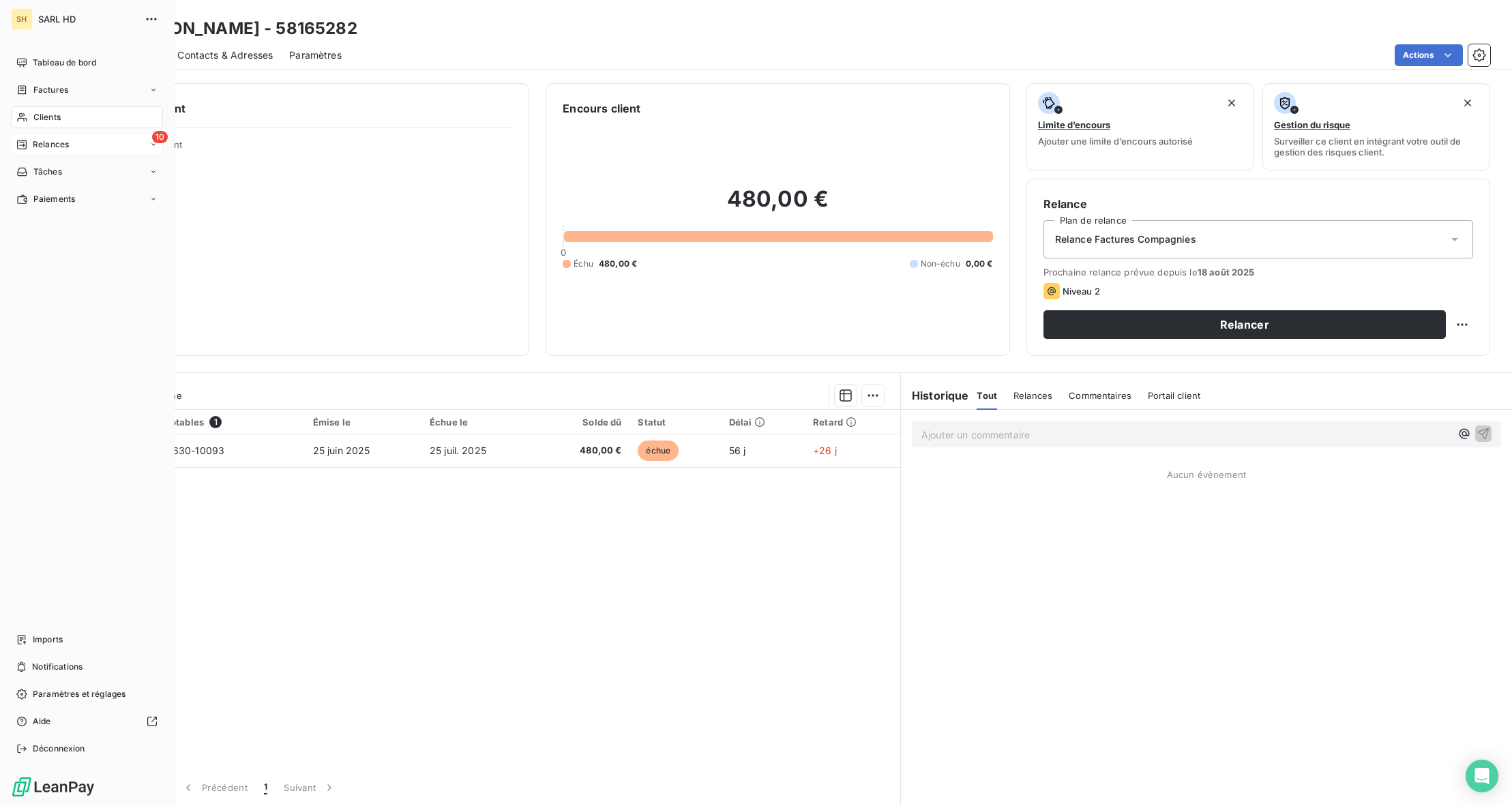
click at [20, 140] on icon at bounding box center [22, 144] width 10 height 10
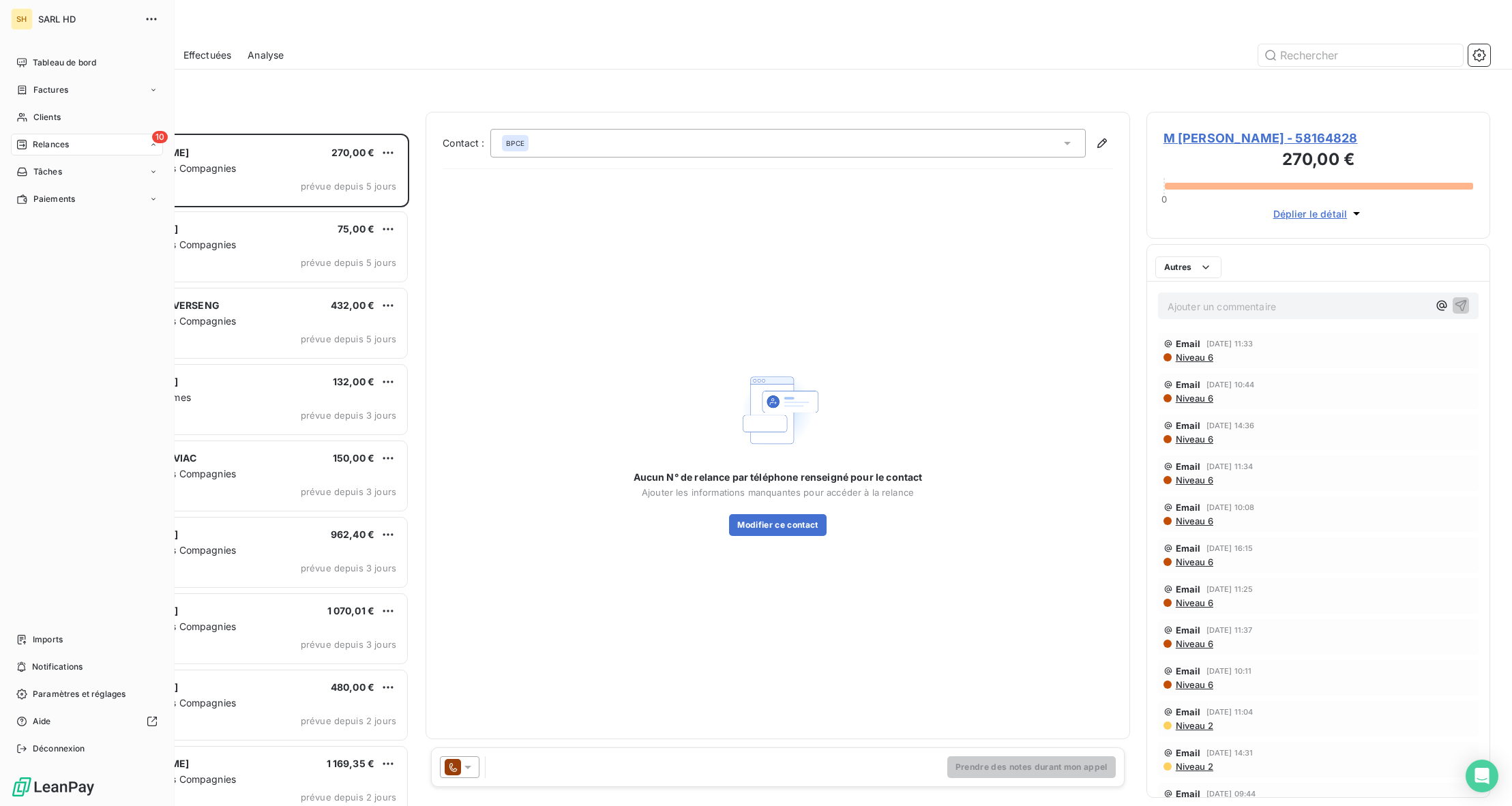
scroll to position [672, 344]
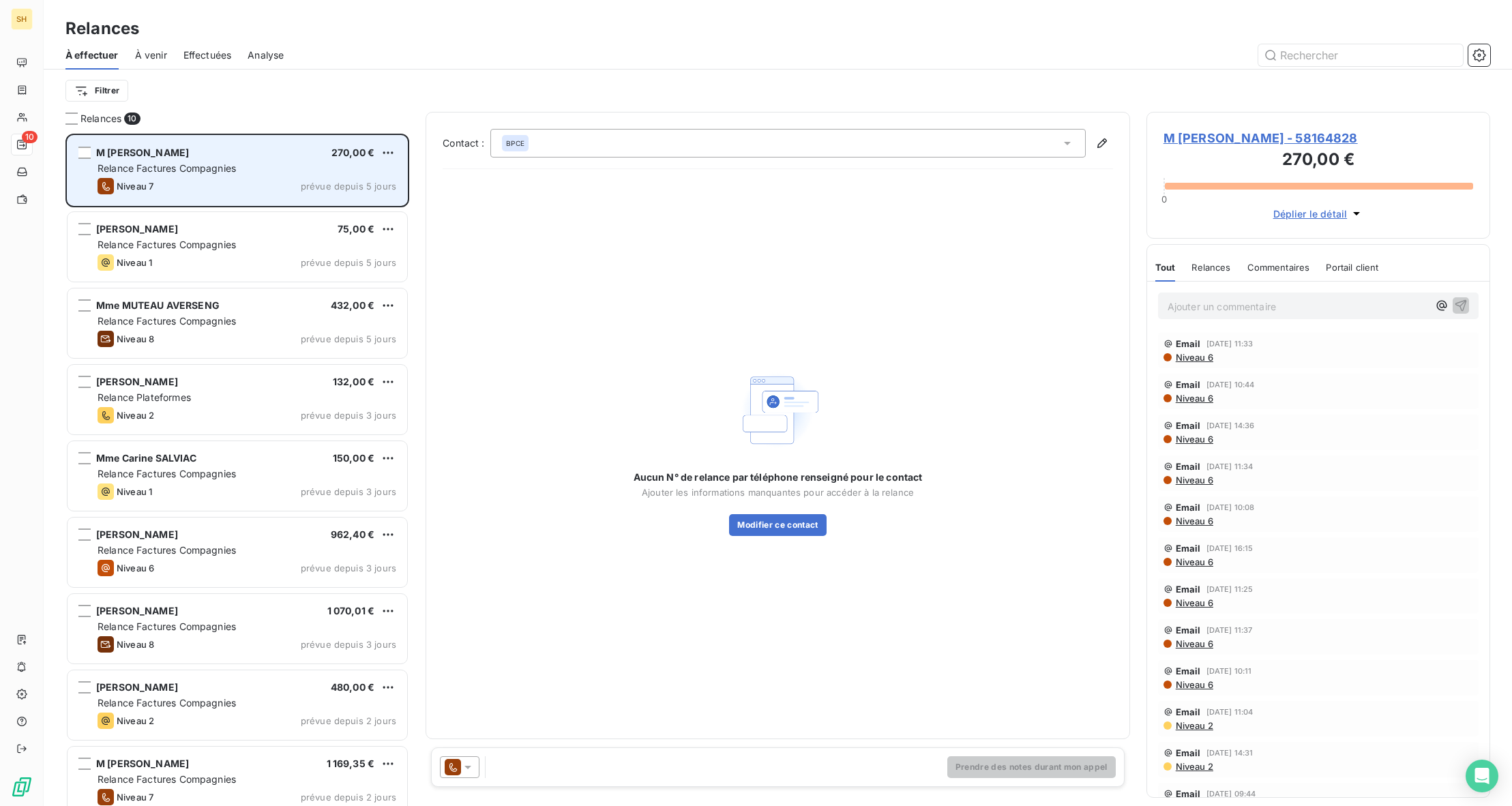
click at [192, 171] on span "Relance Factures Compagnies" at bounding box center [166, 168] width 138 height 11
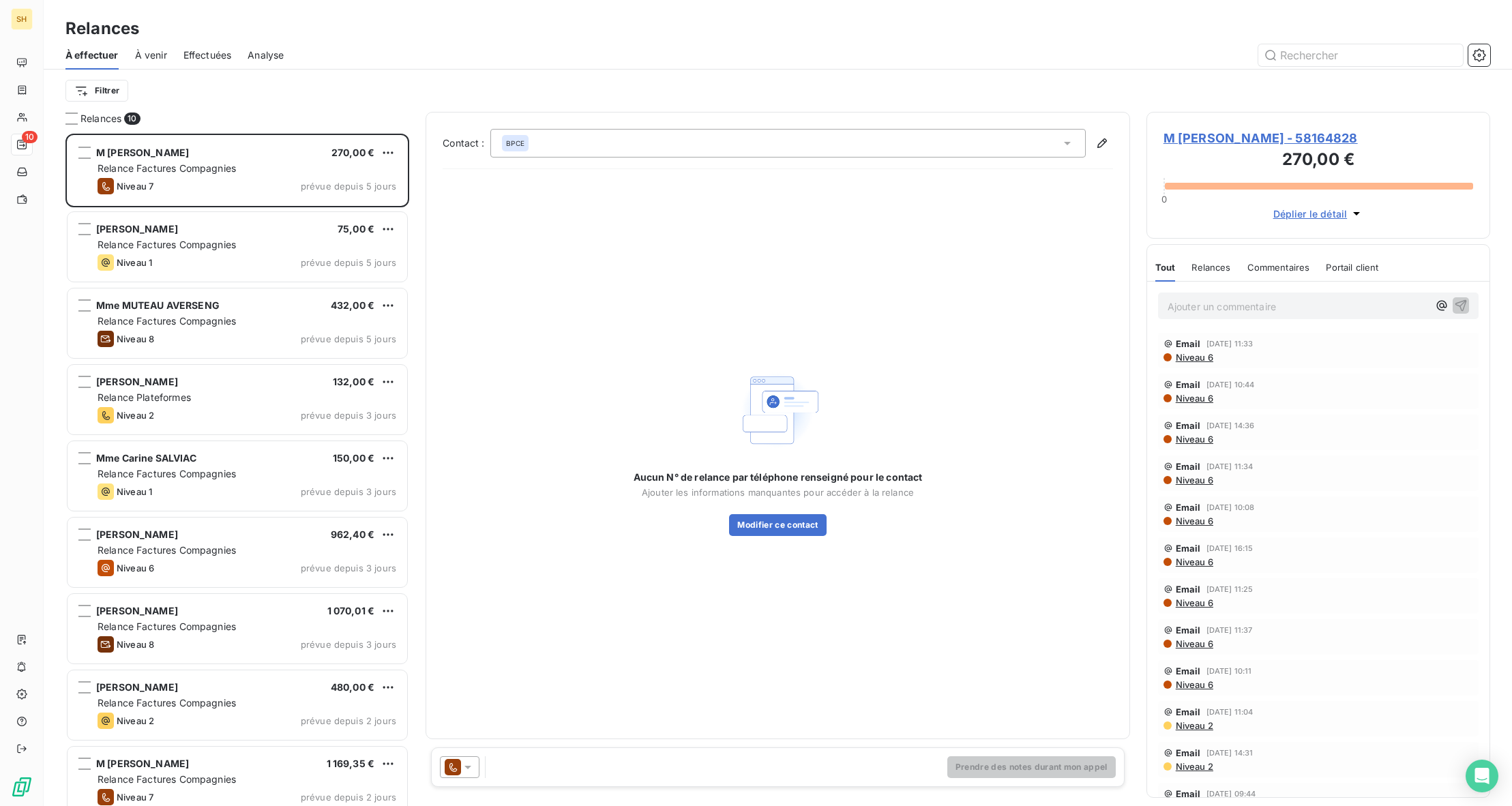
click at [1217, 143] on span "M [PERSON_NAME] - 58164828" at bounding box center [1318, 138] width 310 height 19
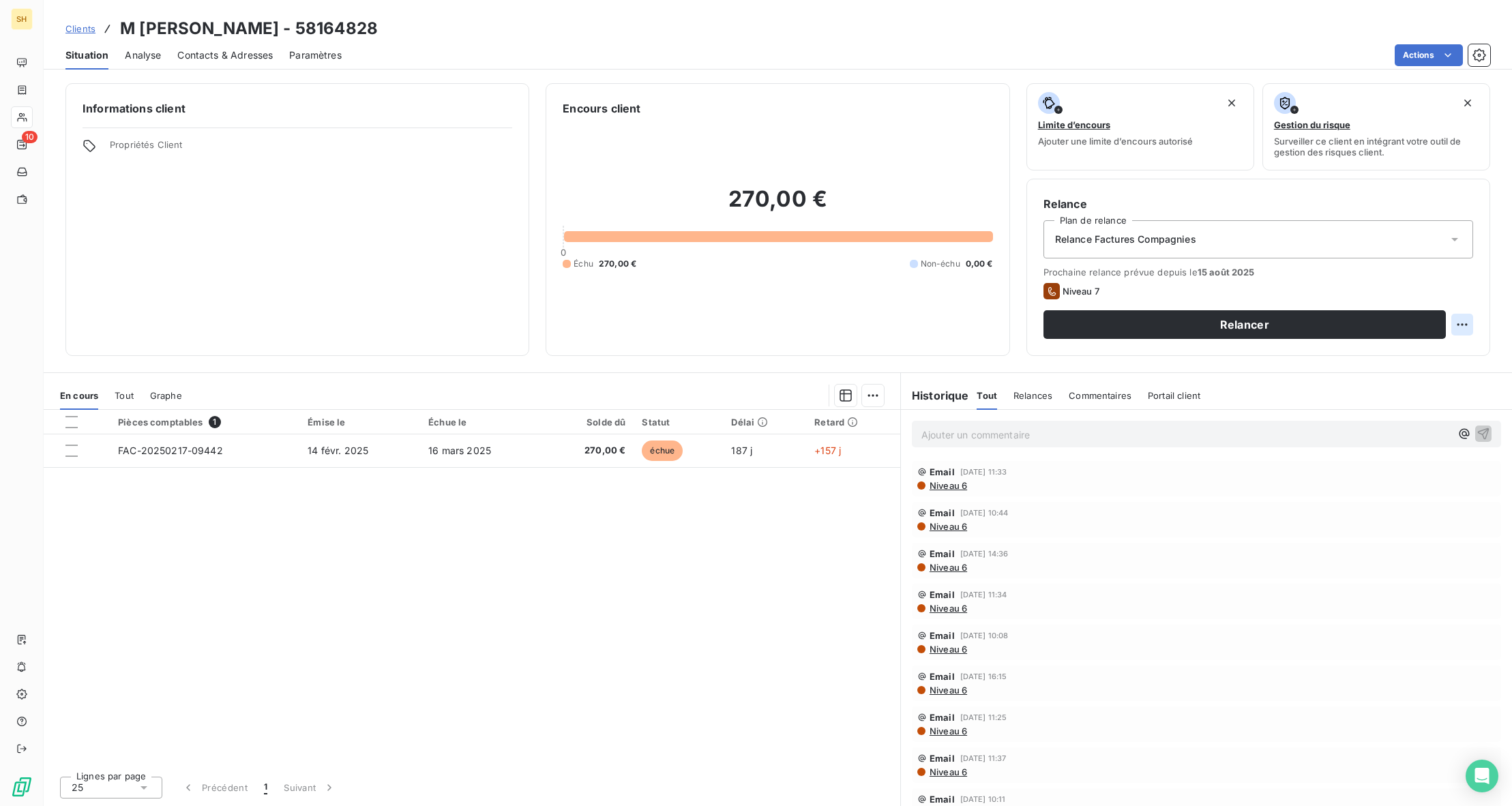
click at [1460, 322] on html "SH 10 Clients M [PERSON_NAME] - 58164828 Situation Analyse Contacts & Adresses …" at bounding box center [756, 403] width 1512 height 806
click at [1436, 352] on div "Replanifier cette action" at bounding box center [1406, 354] width 122 height 22
select select "7"
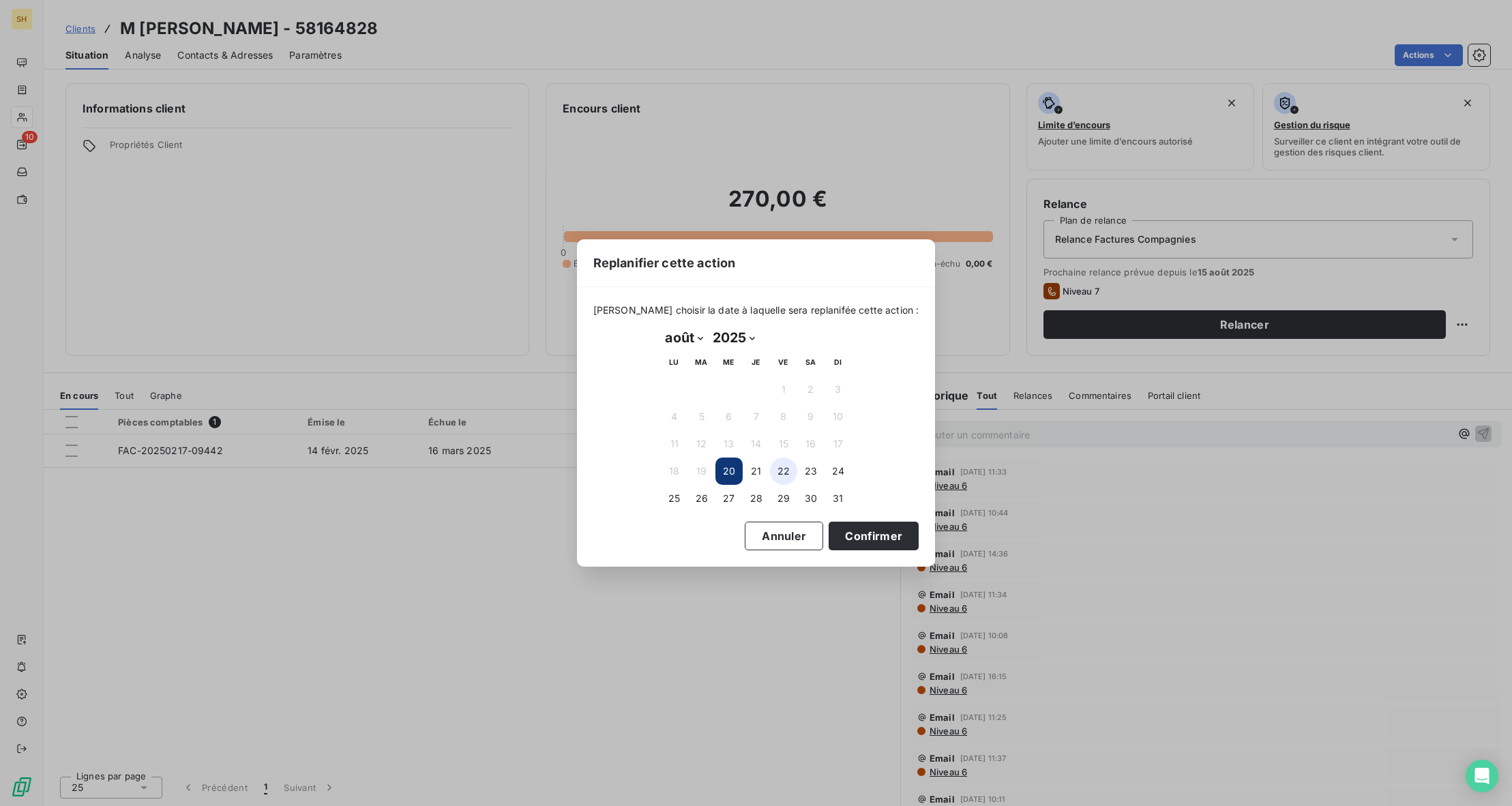
click at [783, 471] on button "22" at bounding box center [784, 471] width 27 height 27
click at [837, 537] on button "Confirmer" at bounding box center [874, 536] width 90 height 28
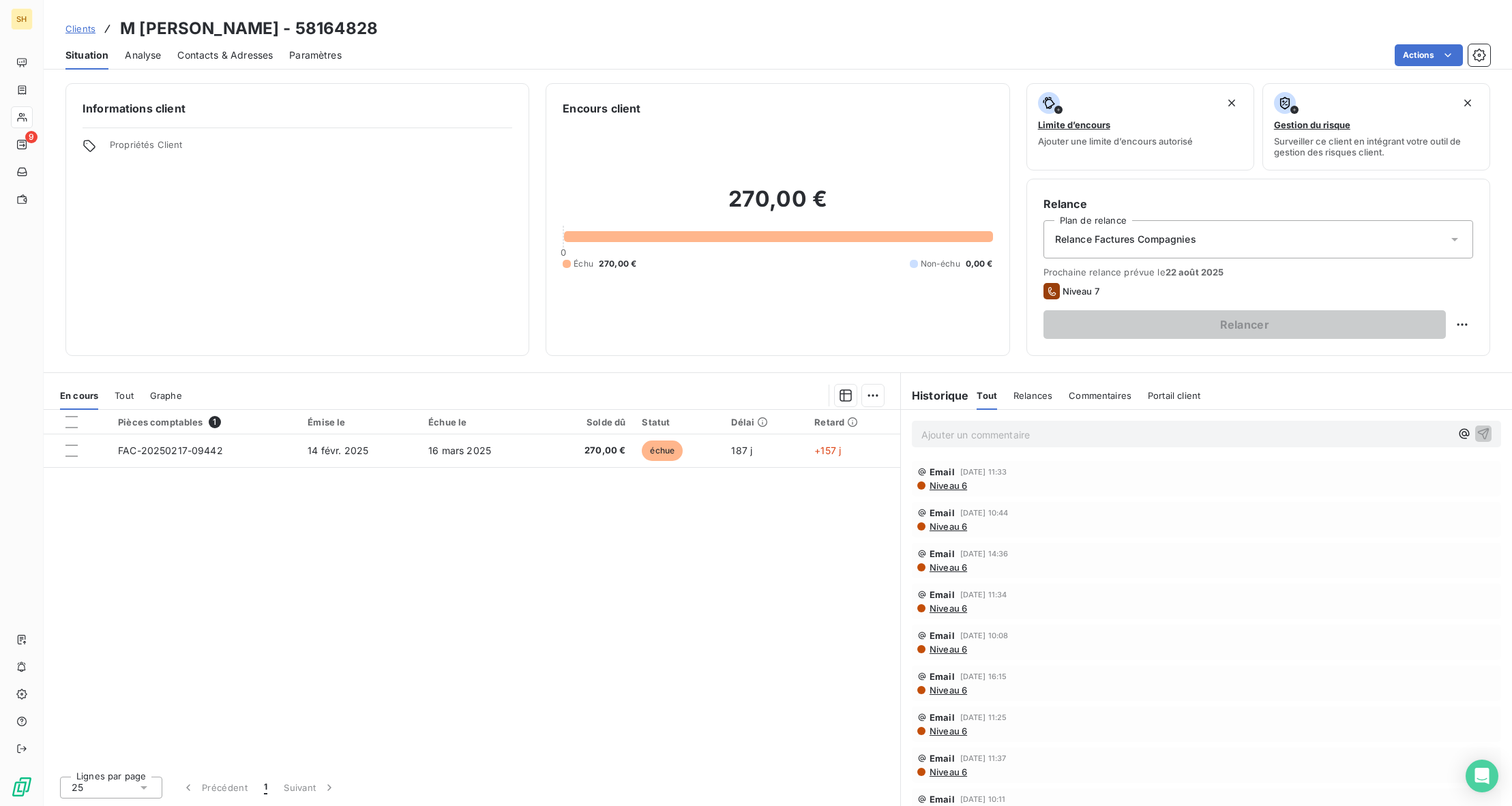
click at [1113, 397] on span "Commentaires" at bounding box center [1100, 395] width 63 height 11
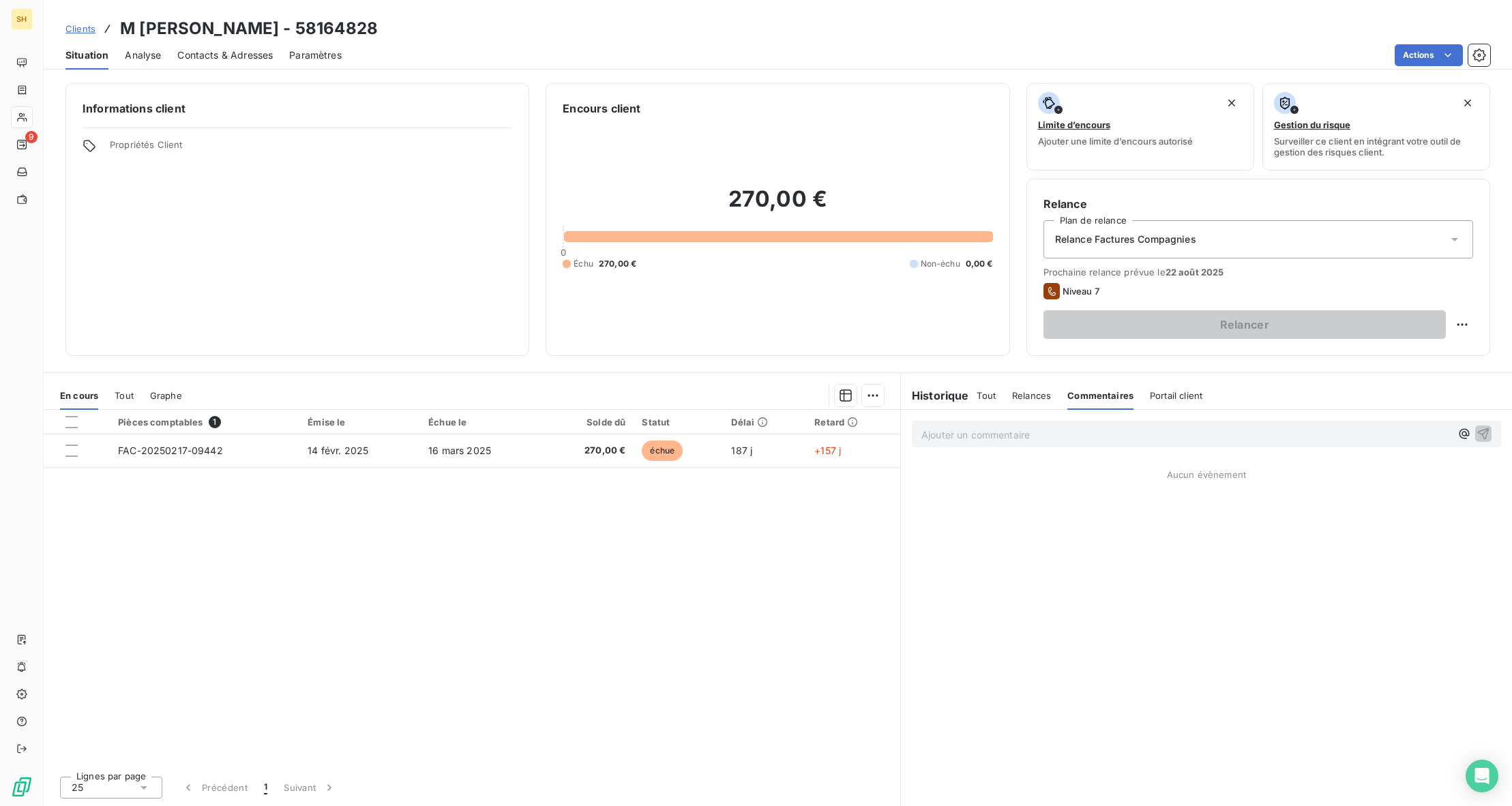
click at [1009, 436] on p "Ajouter un commentaire ﻿" at bounding box center [1186, 434] width 529 height 17
